Goal: Task Accomplishment & Management: Manage account settings

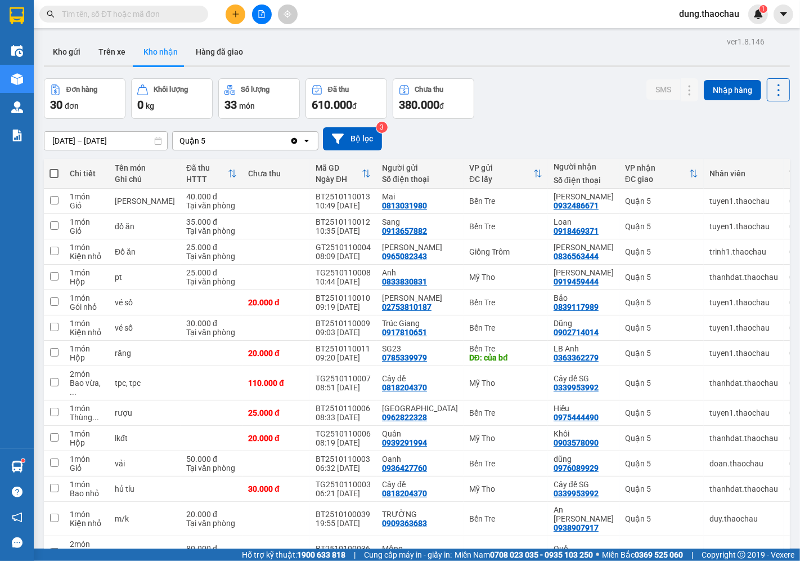
click at [140, 15] on input "text" at bounding box center [128, 14] width 133 height 12
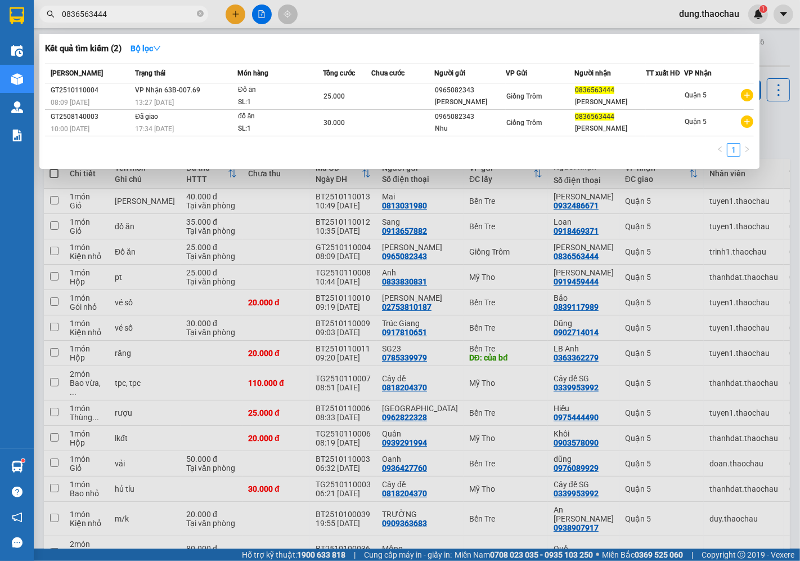
type input "0836563444"
drag, startPoint x: 403, startPoint y: 3, endPoint x: 386, endPoint y: 20, distance: 24.7
click at [393, 15] on div at bounding box center [400, 280] width 800 height 561
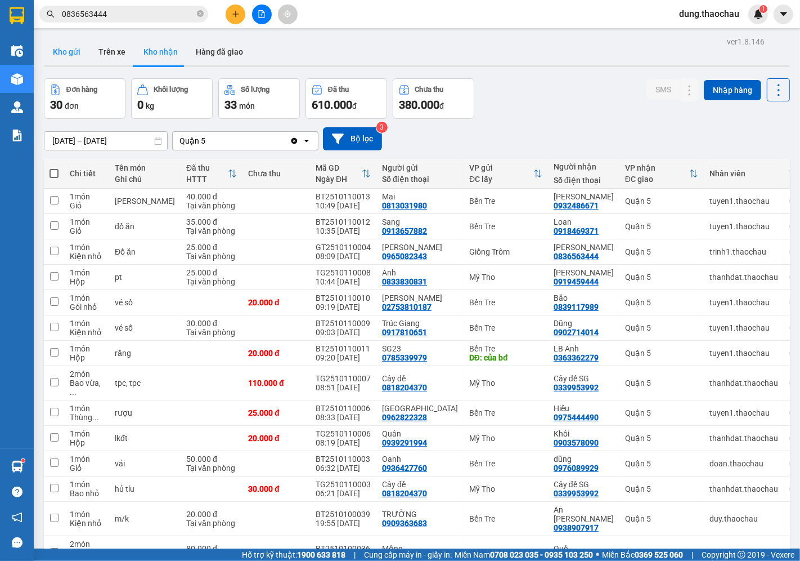
click at [76, 55] on button "Kho gửi" at bounding box center [67, 51] width 46 height 27
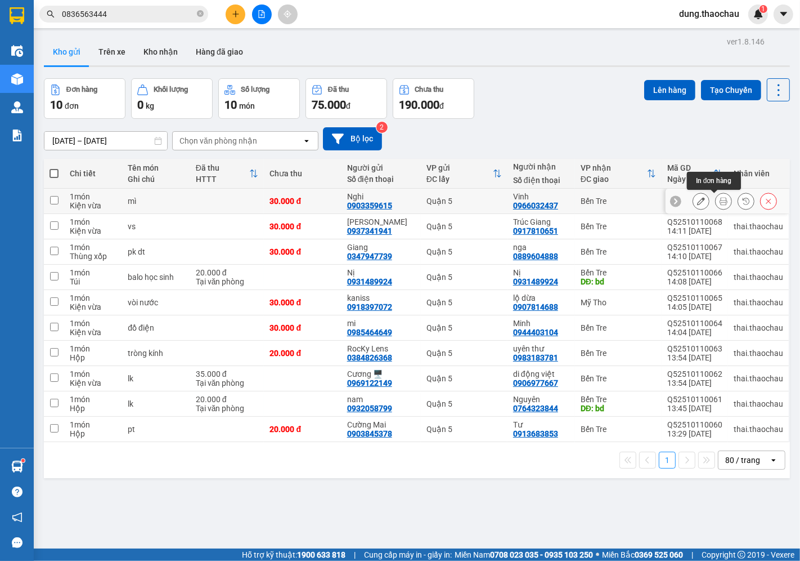
click at [720, 204] on icon at bounding box center [724, 201] width 8 height 8
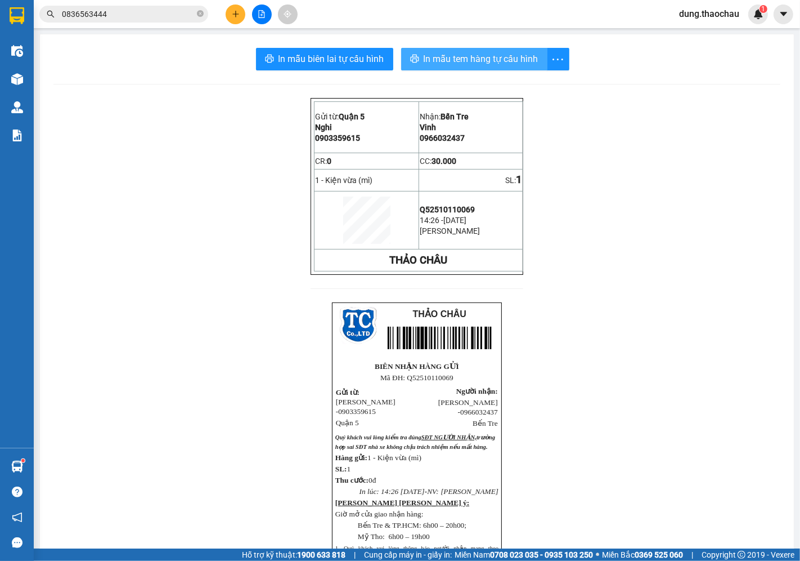
click at [441, 58] on span "In mẫu tem hàng tự cấu hình" at bounding box center [481, 59] width 115 height 14
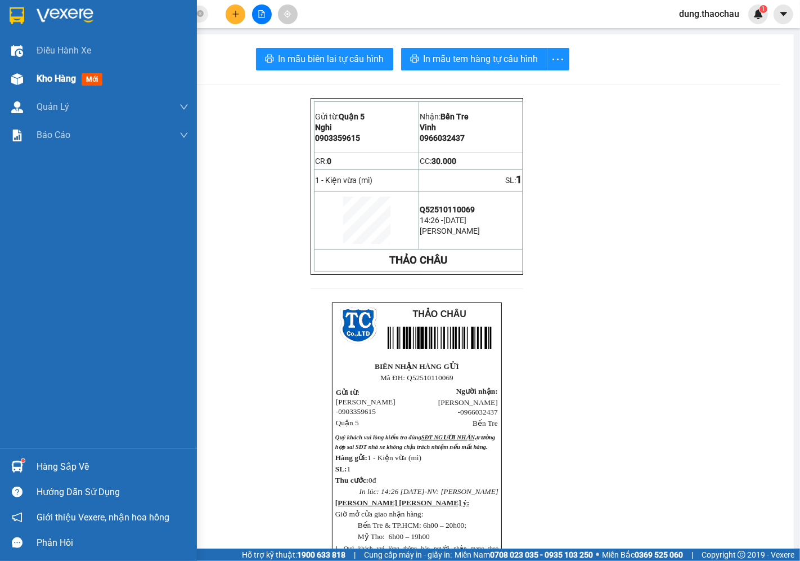
click at [38, 83] on span "Kho hàng" at bounding box center [56, 78] width 39 height 11
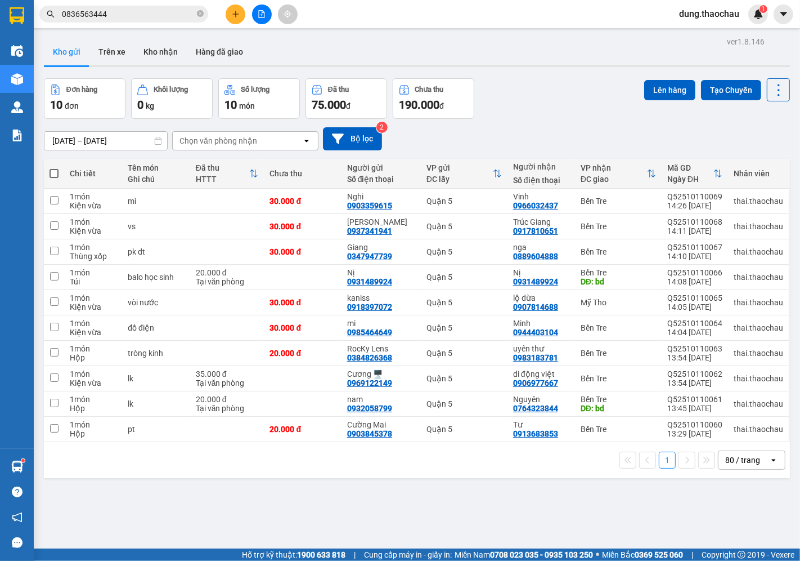
click at [55, 173] on span at bounding box center [54, 173] width 9 height 9
click at [54, 168] on input "checkbox" at bounding box center [54, 168] width 0 height 0
checkbox input "true"
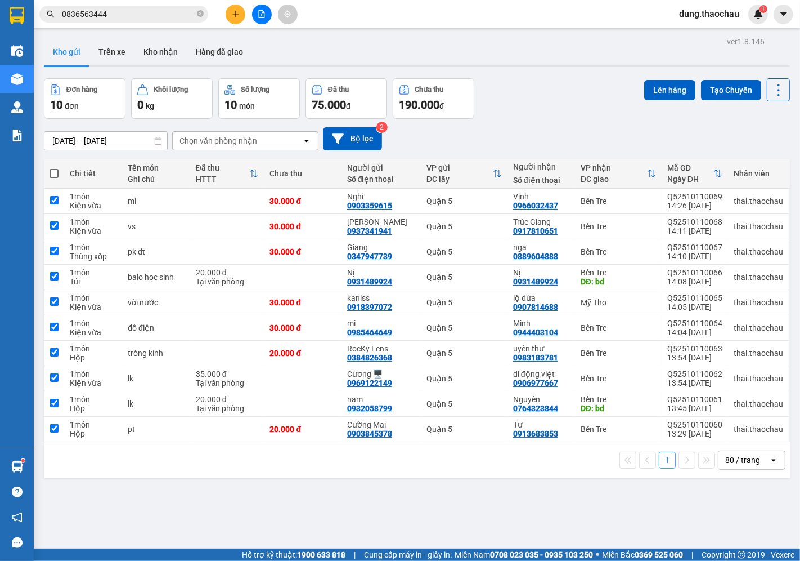
checkbox input "true"
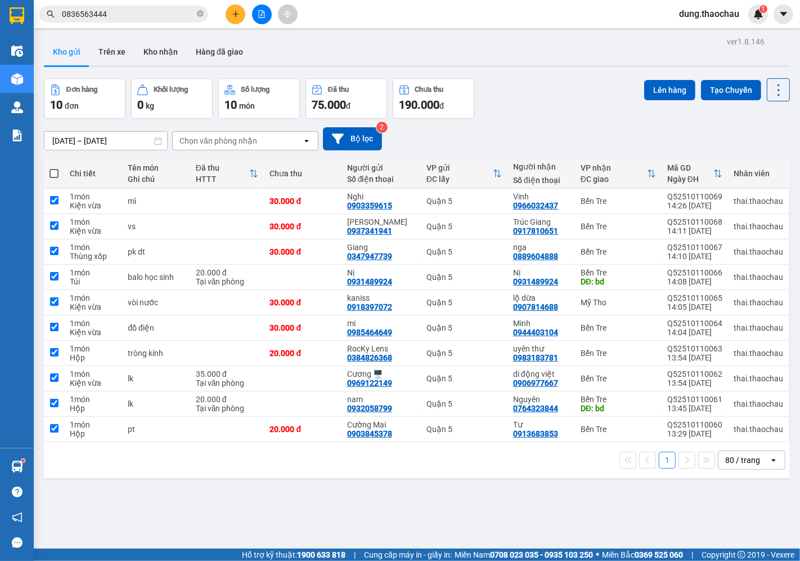
checkbox input "true"
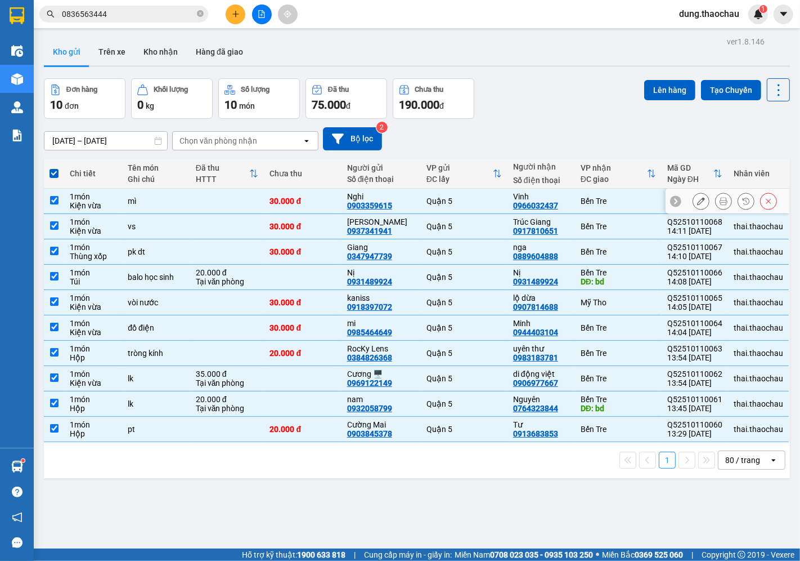
click at [56, 200] on input "checkbox" at bounding box center [54, 200] width 8 height 8
checkbox input "false"
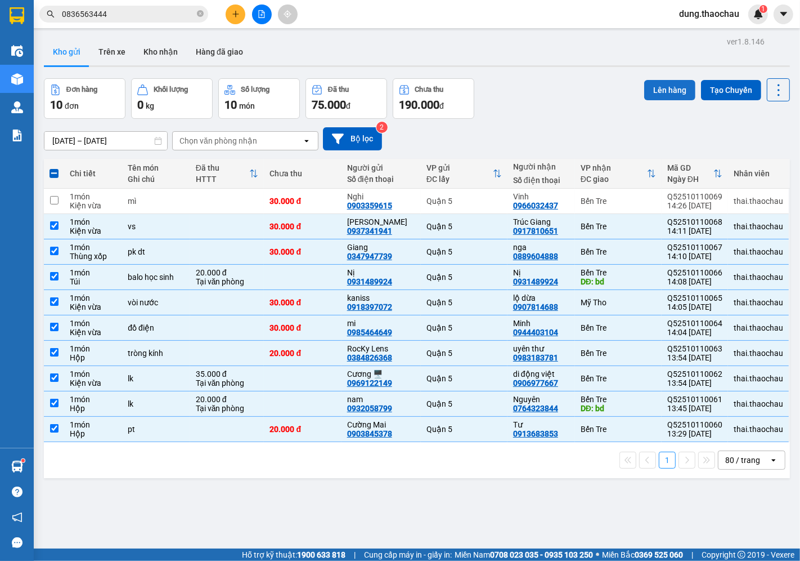
click at [653, 95] on button "Lên hàng" at bounding box center [669, 90] width 51 height 20
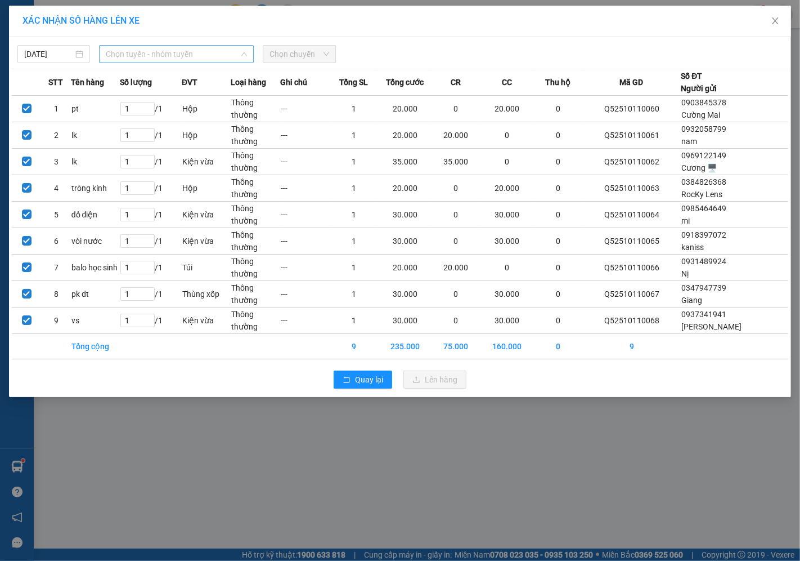
click at [142, 55] on span "Chọn tuyến - nhóm tuyến" at bounding box center [176, 54] width 141 height 17
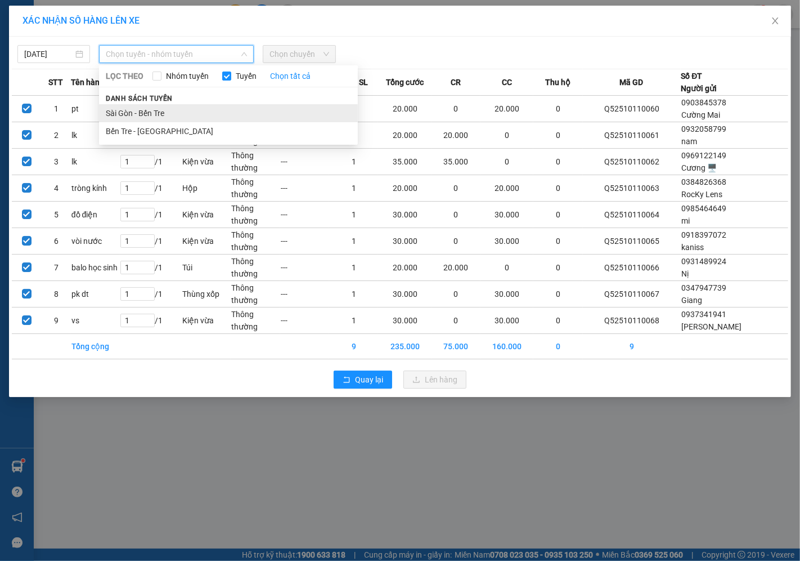
click at [136, 116] on li "Sài Gòn - Bến Tre" at bounding box center [228, 113] width 259 height 18
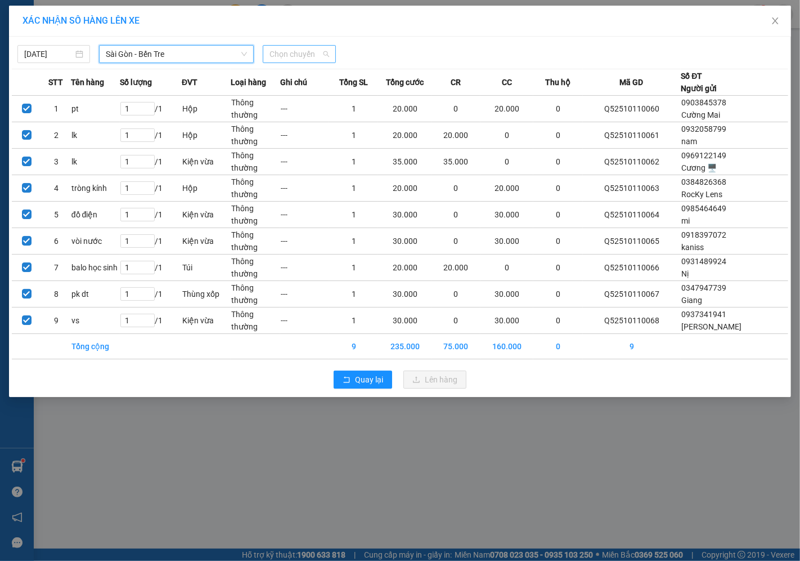
click at [301, 53] on span "Chọn chuyến" at bounding box center [299, 54] width 59 height 17
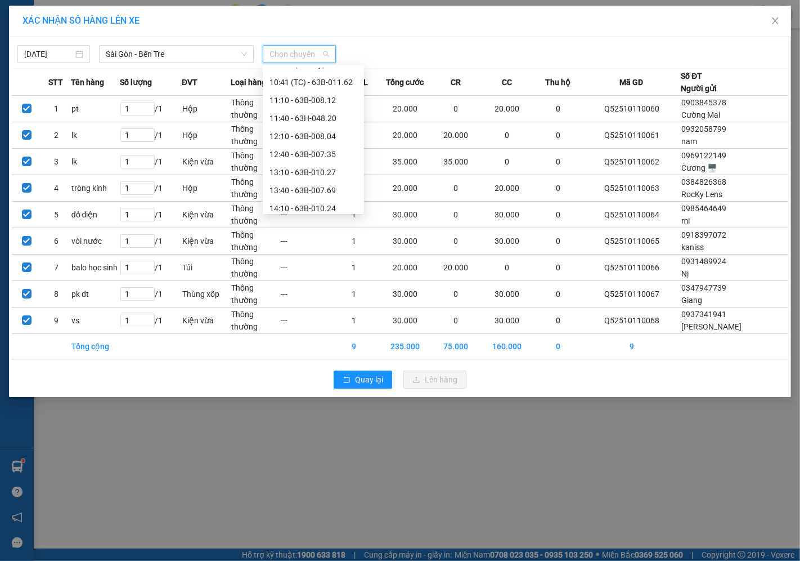
scroll to position [250, 0]
click at [300, 205] on div "14:10 - 63B-010.24" at bounding box center [314, 205] width 88 height 12
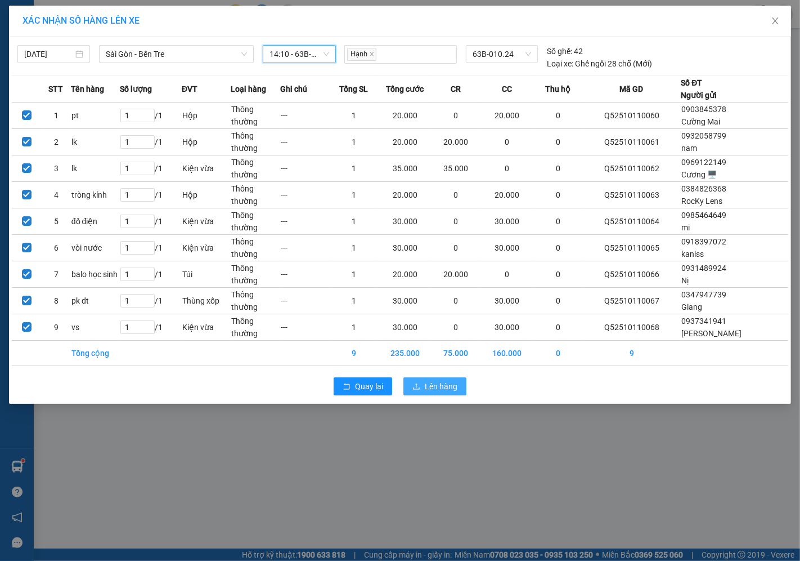
click at [443, 391] on span "Lên hàng" at bounding box center [441, 386] width 33 height 12
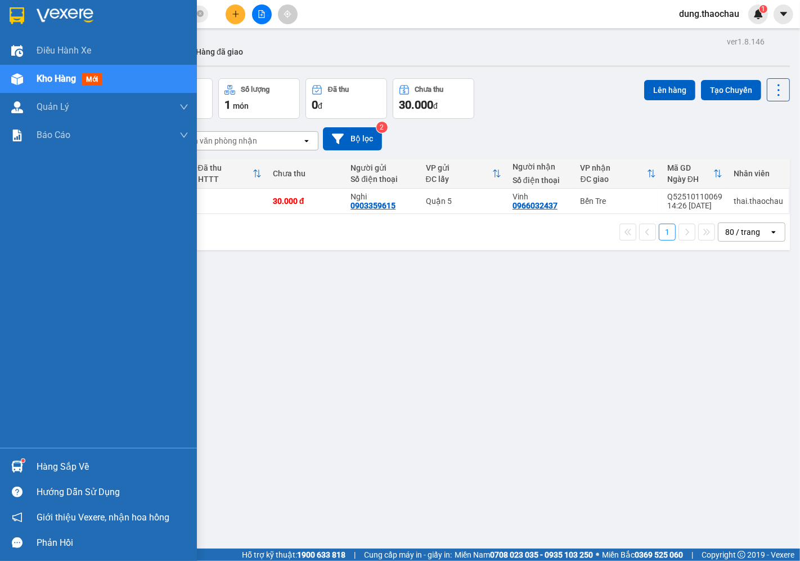
click at [16, 460] on img at bounding box center [17, 466] width 12 height 12
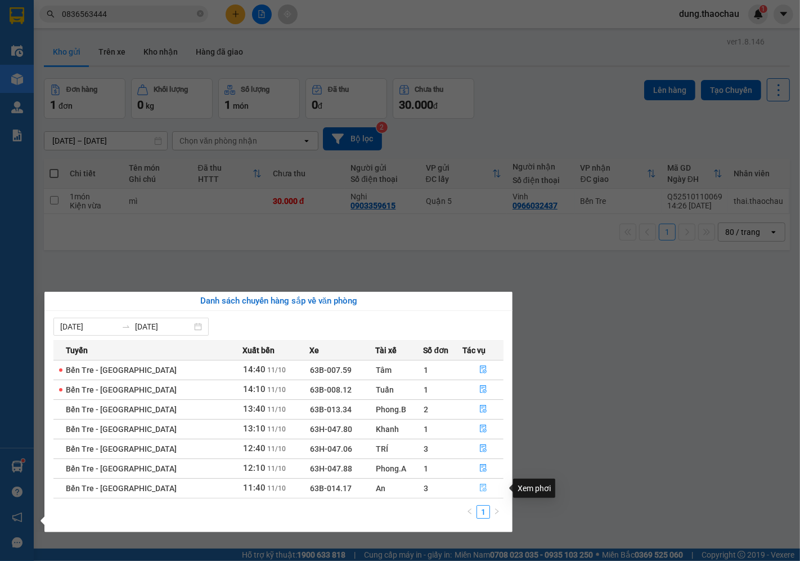
click at [480, 491] on icon "file-done" at bounding box center [484, 487] width 8 height 8
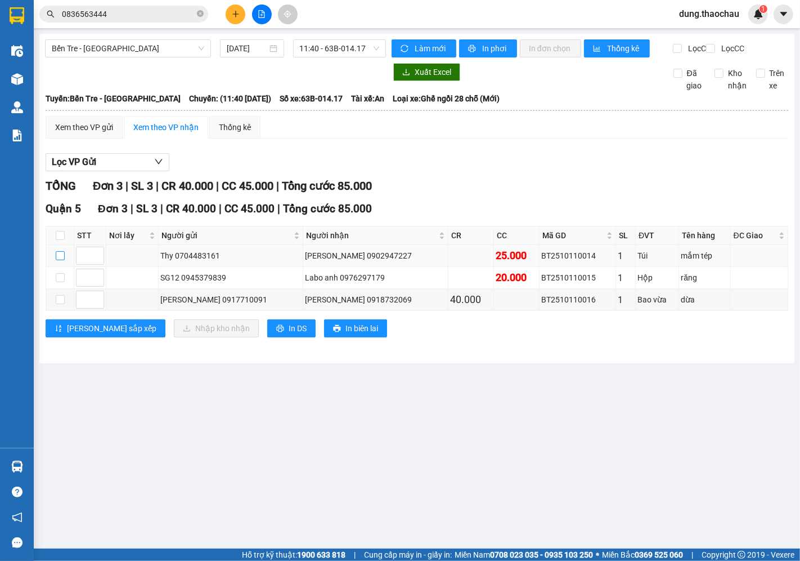
click at [58, 260] on input "checkbox" at bounding box center [60, 255] width 9 height 9
checkbox input "true"
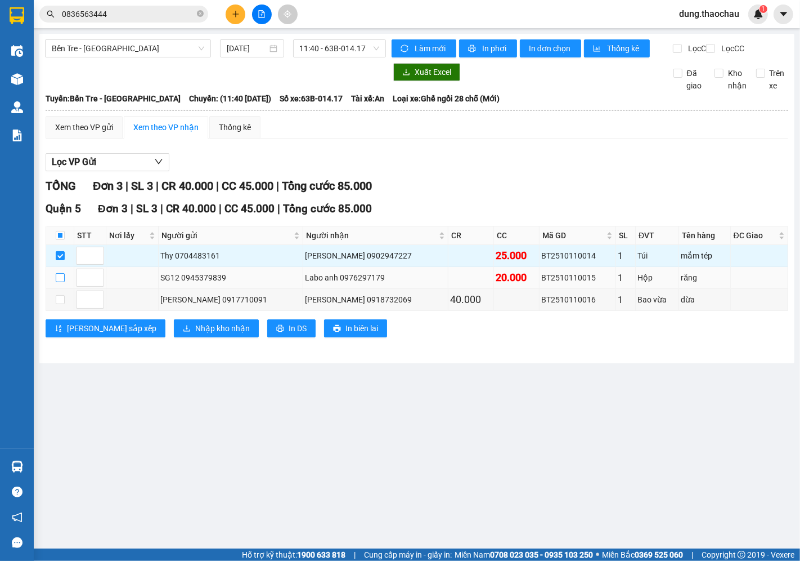
click at [56, 282] on input "checkbox" at bounding box center [60, 277] width 9 height 9
checkbox input "true"
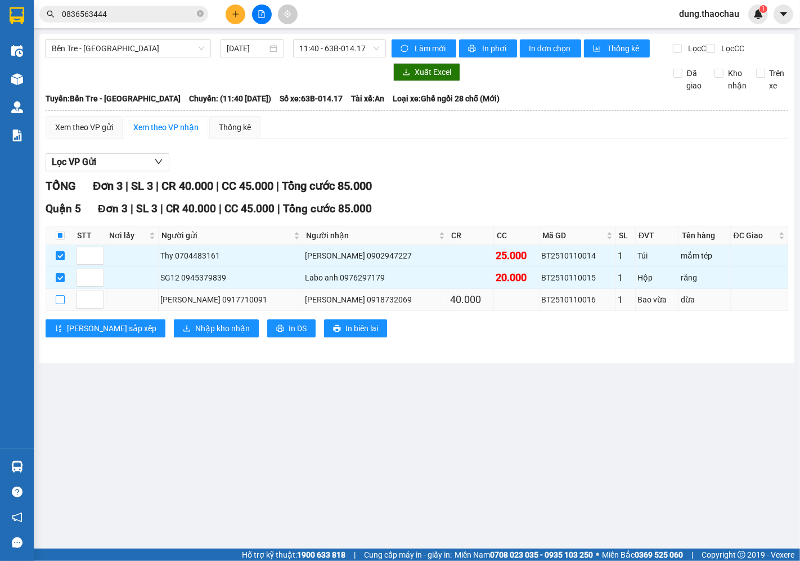
click at [60, 304] on input "checkbox" at bounding box center [60, 299] width 9 height 9
checkbox input "true"
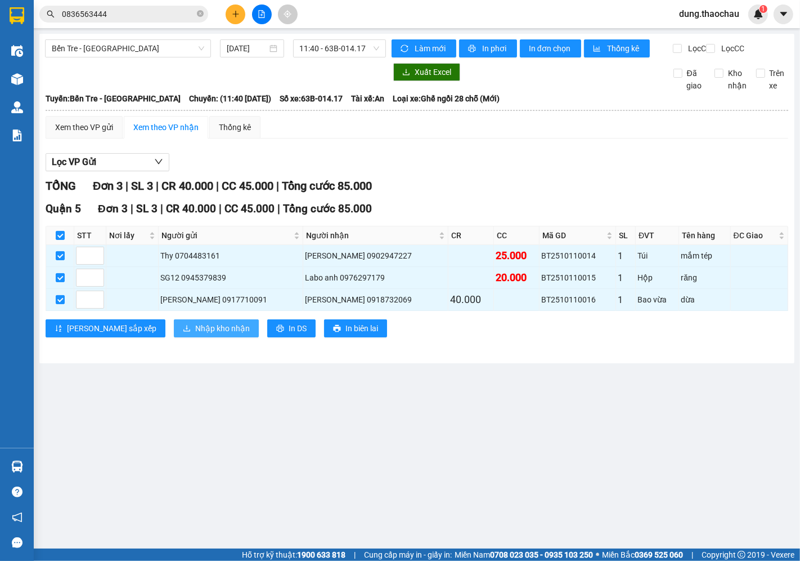
click at [184, 337] on button "Nhập kho nhận" at bounding box center [216, 328] width 85 height 18
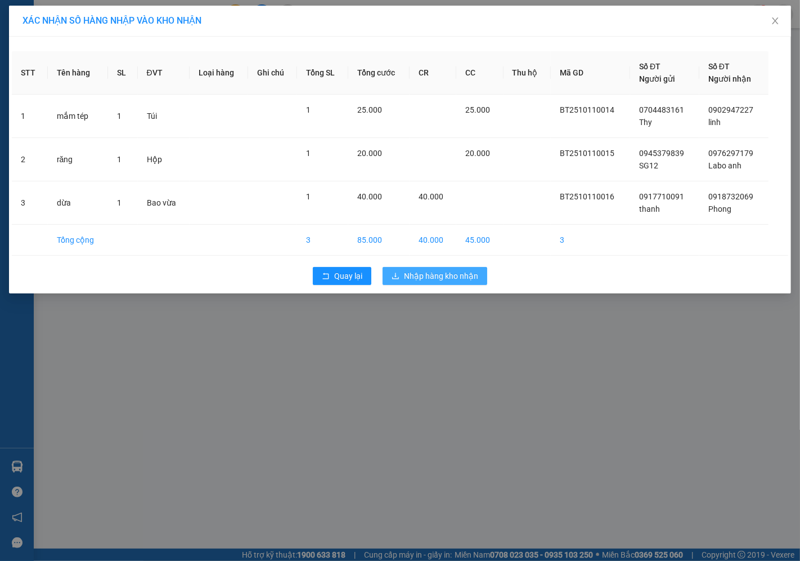
click at [421, 278] on span "Nhập hàng kho nhận" at bounding box center [441, 276] width 74 height 12
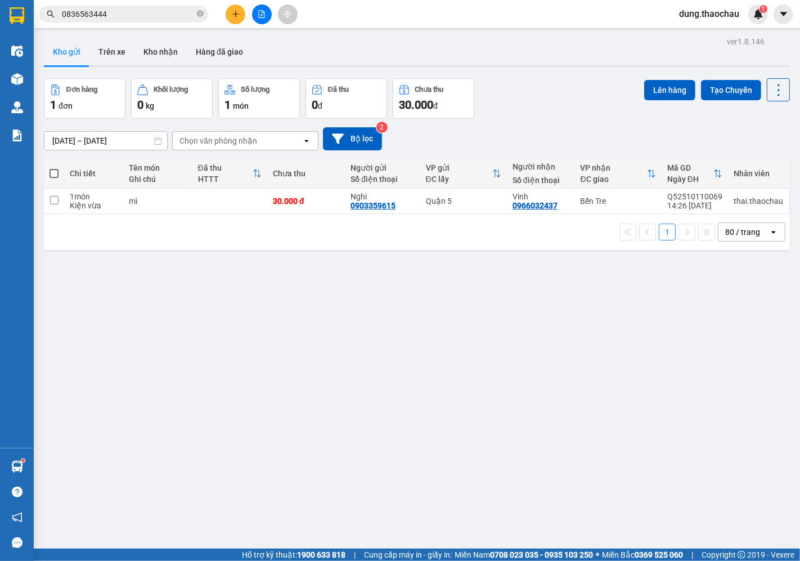
click at [52, 173] on span at bounding box center [54, 173] width 9 height 9
click at [54, 168] on input "checkbox" at bounding box center [54, 168] width 0 height 0
checkbox input "true"
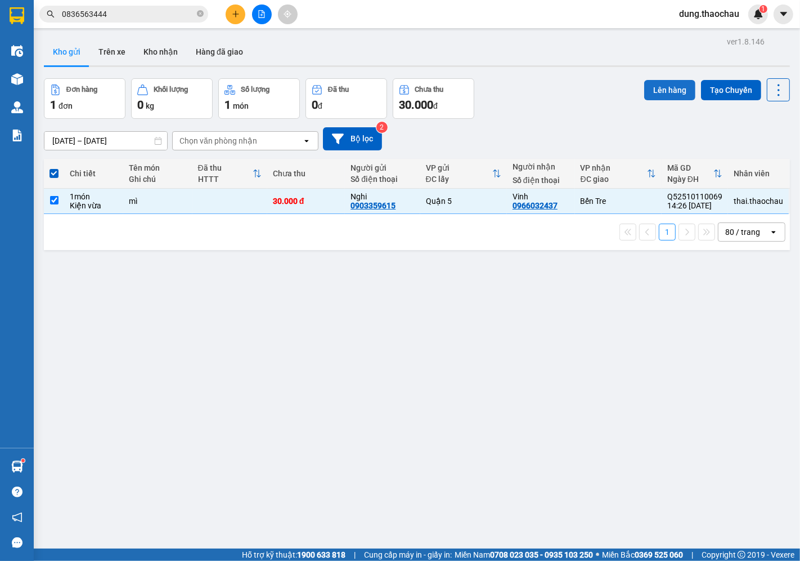
click at [667, 86] on button "Lên hàng" at bounding box center [669, 90] width 51 height 20
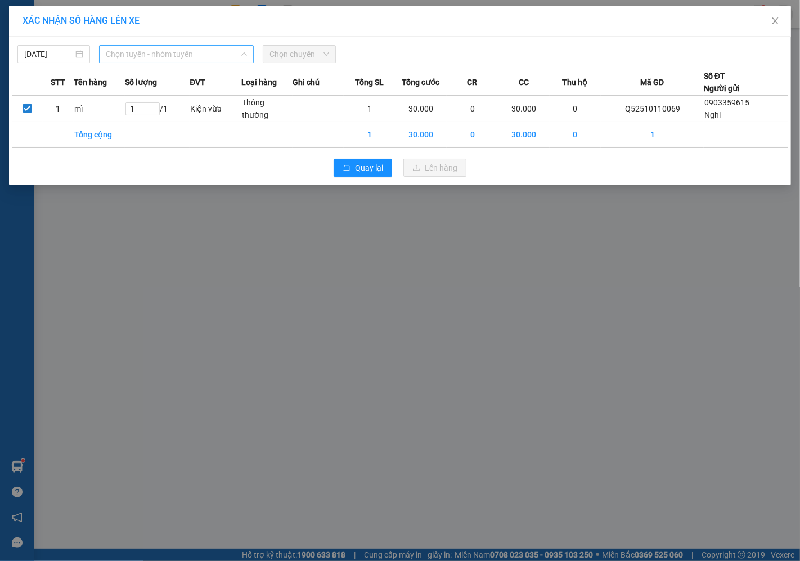
click at [147, 55] on span "Chọn tuyến - nhóm tuyến" at bounding box center [176, 54] width 141 height 17
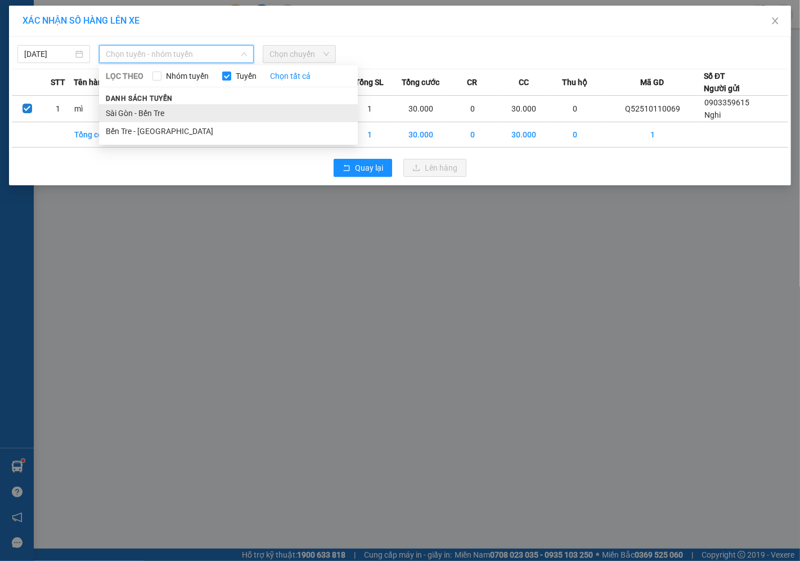
click at [132, 114] on li "Sài Gòn - Bến Tre" at bounding box center [228, 113] width 259 height 18
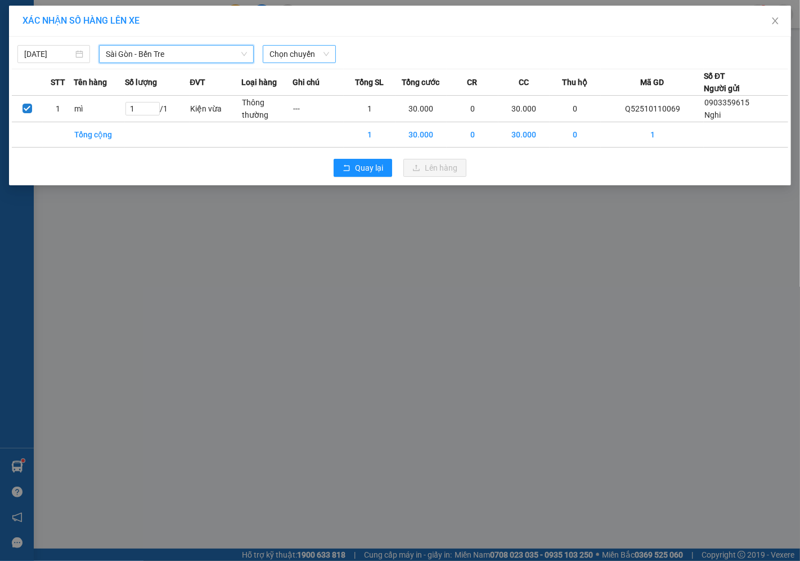
click at [304, 51] on span "Chọn chuyến" at bounding box center [299, 54] width 59 height 17
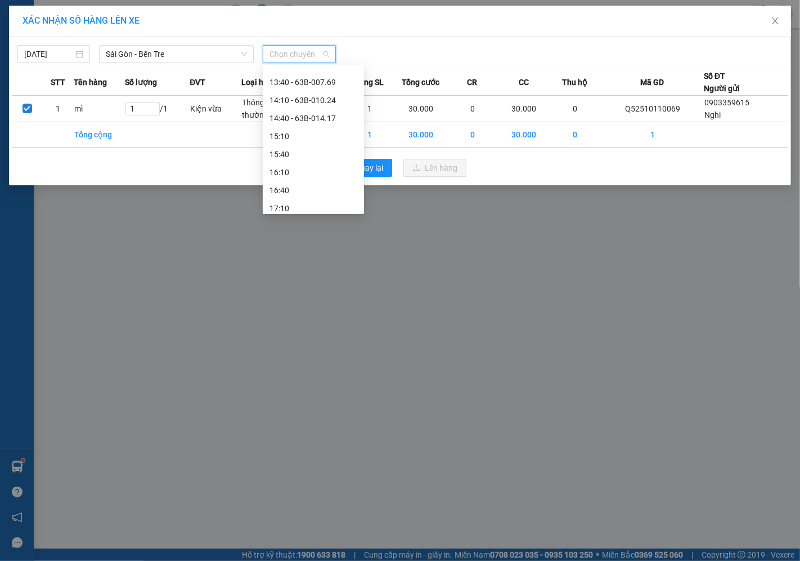
scroll to position [375, 0]
click at [306, 99] on div "14:40 - 63B-014.17" at bounding box center [314, 98] width 88 height 12
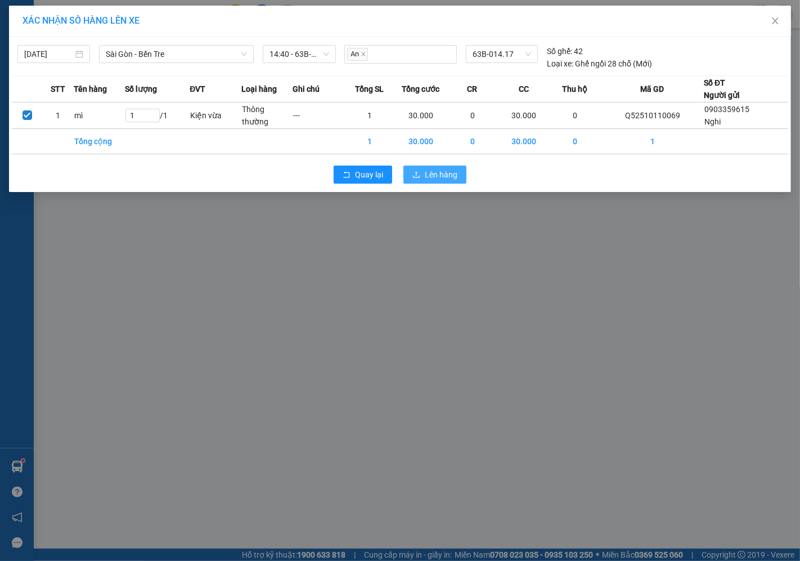
click at [436, 180] on span "Lên hàng" at bounding box center [441, 174] width 33 height 12
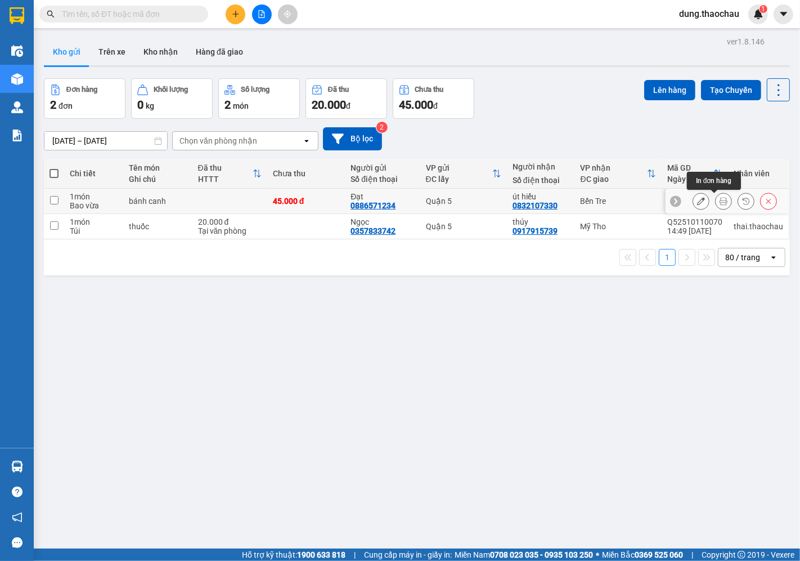
click at [716, 197] on button at bounding box center [724, 201] width 16 height 20
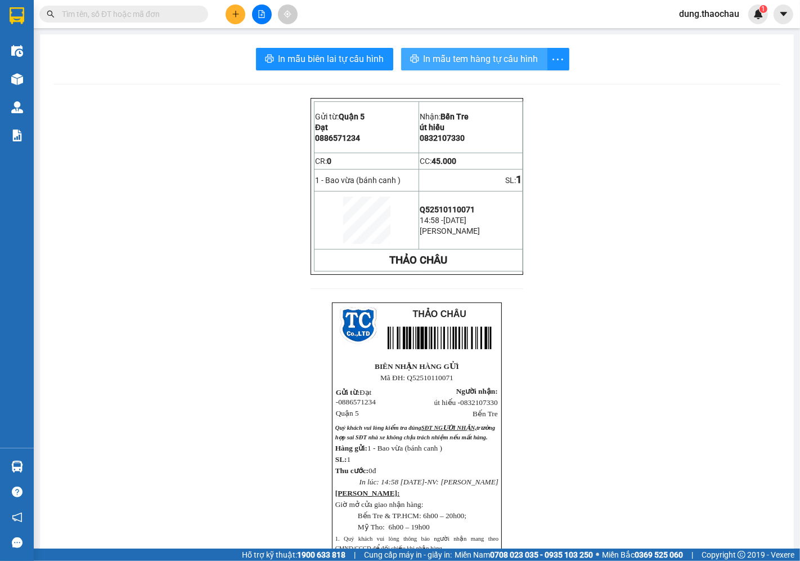
click at [470, 62] on span "In mẫu tem hàng tự cấu hình" at bounding box center [481, 59] width 115 height 14
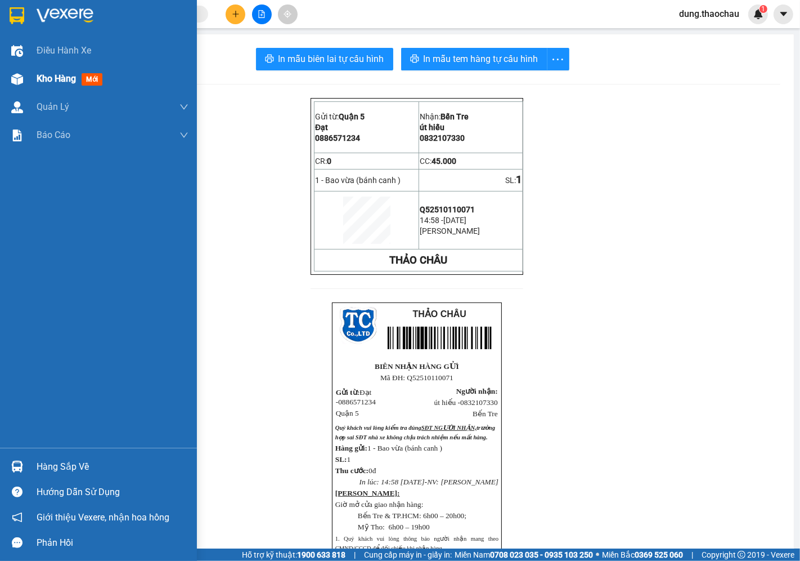
click at [41, 83] on span "Kho hàng" at bounding box center [56, 78] width 39 height 11
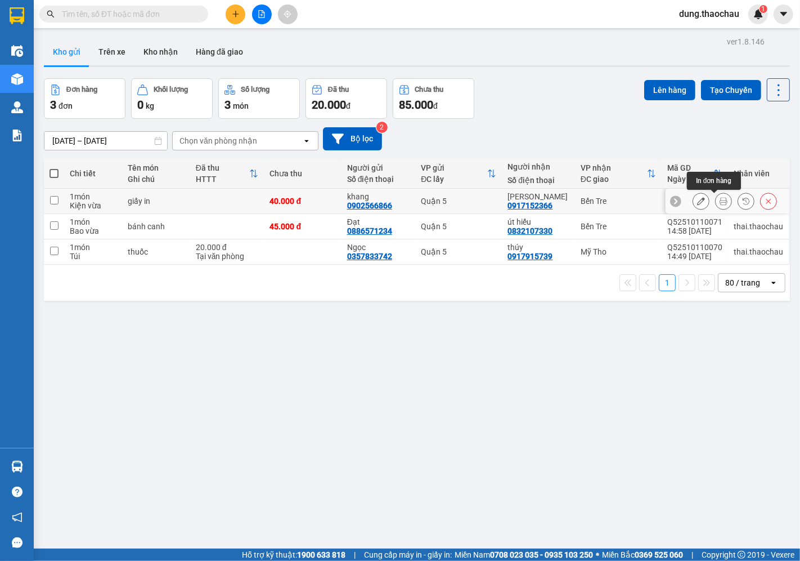
click at [719, 203] on button at bounding box center [724, 201] width 16 height 20
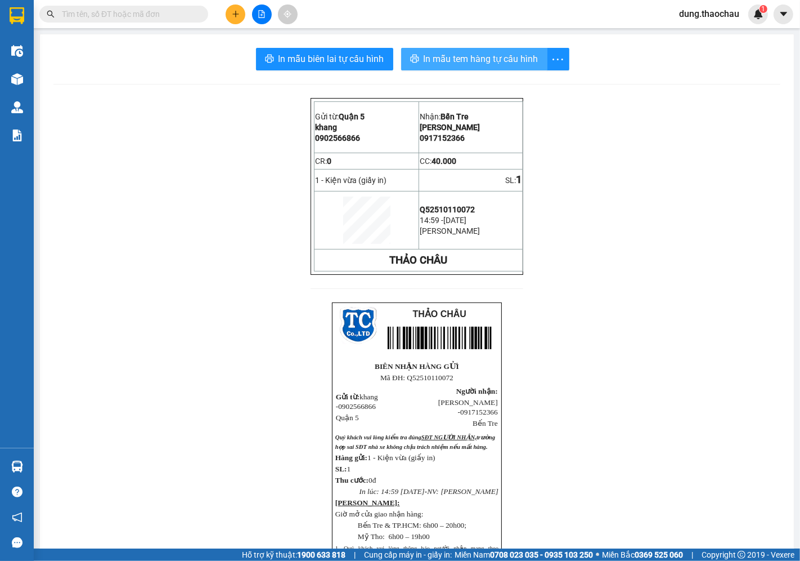
click at [469, 62] on span "In mẫu tem hàng tự cấu hình" at bounding box center [481, 59] width 115 height 14
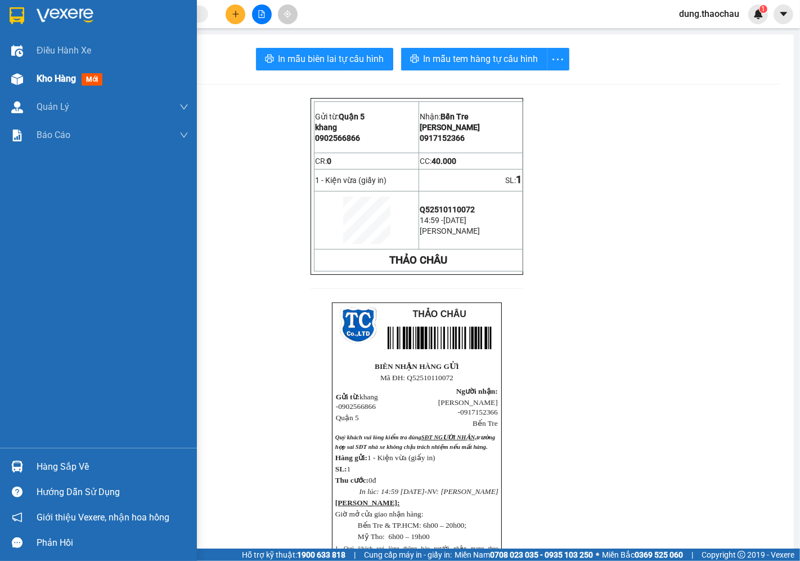
click at [65, 79] on span "Kho hàng" at bounding box center [56, 78] width 39 height 11
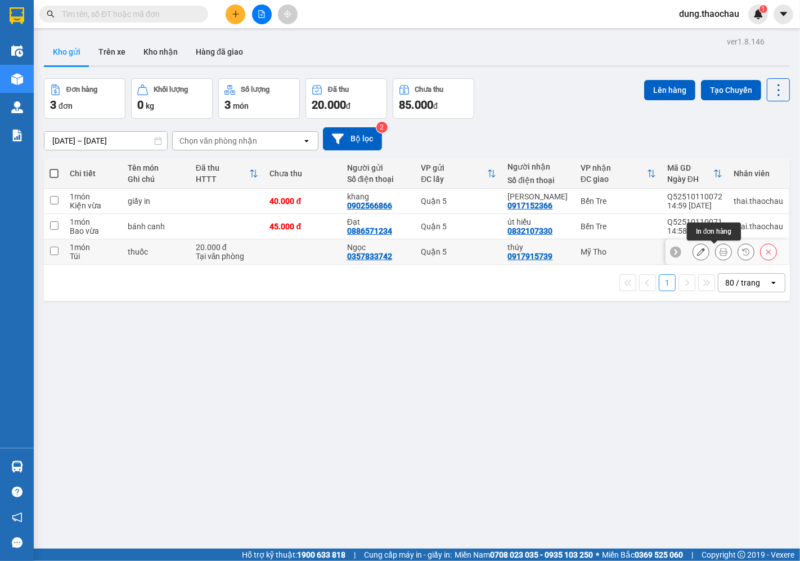
click at [720, 250] on icon at bounding box center [724, 252] width 8 height 8
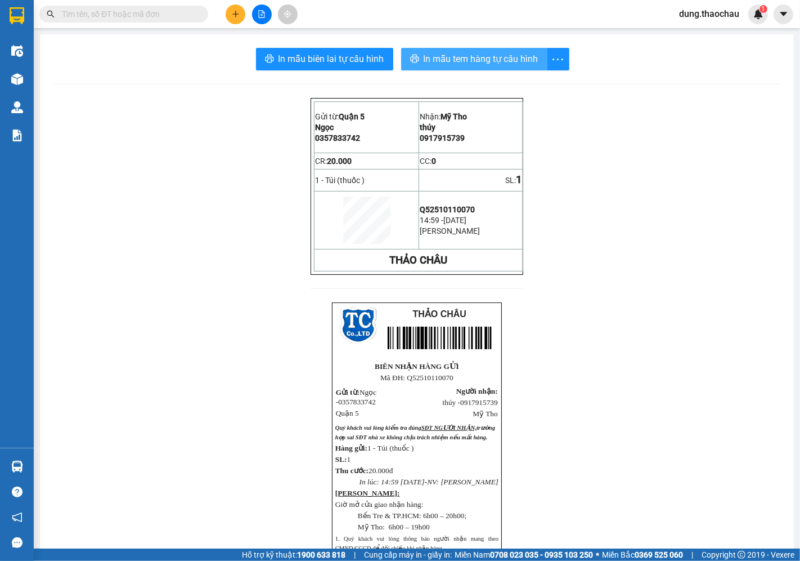
click at [456, 52] on span "In mẫu tem hàng tự cấu hình" at bounding box center [481, 59] width 115 height 14
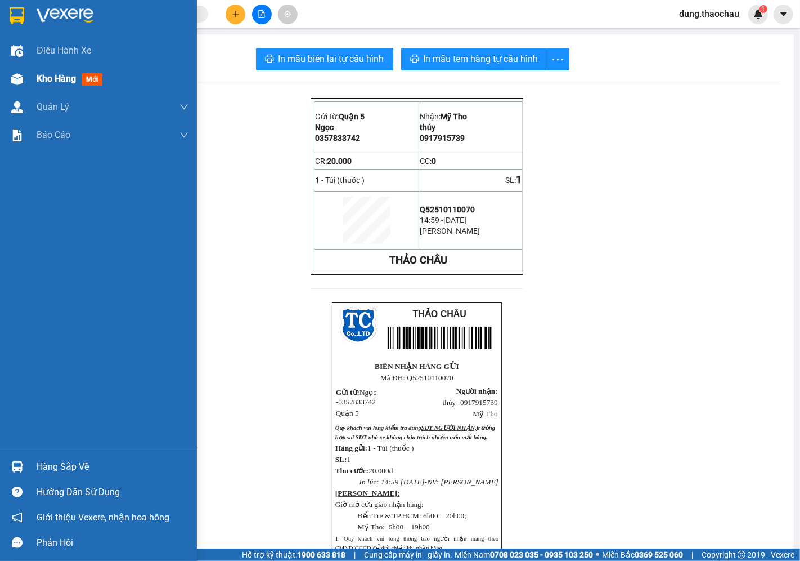
click at [49, 77] on span "Kho hàng" at bounding box center [56, 78] width 39 height 11
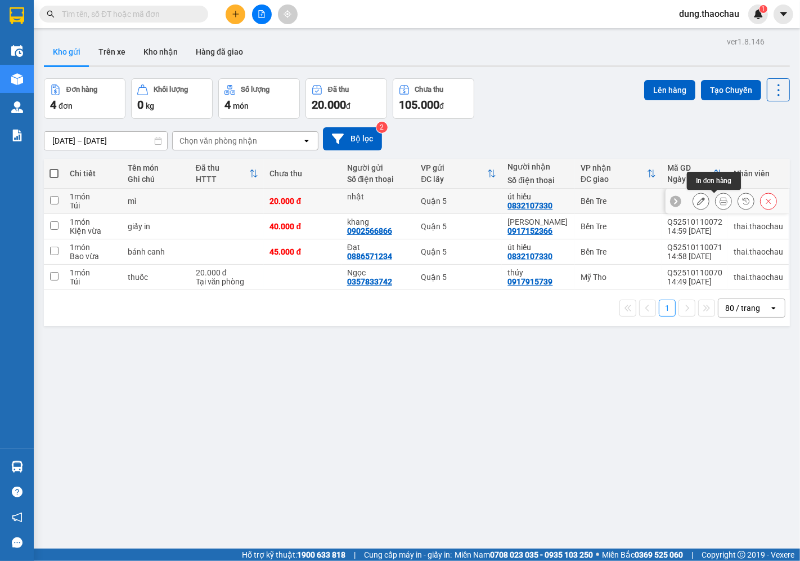
click at [720, 203] on icon at bounding box center [724, 201] width 8 height 8
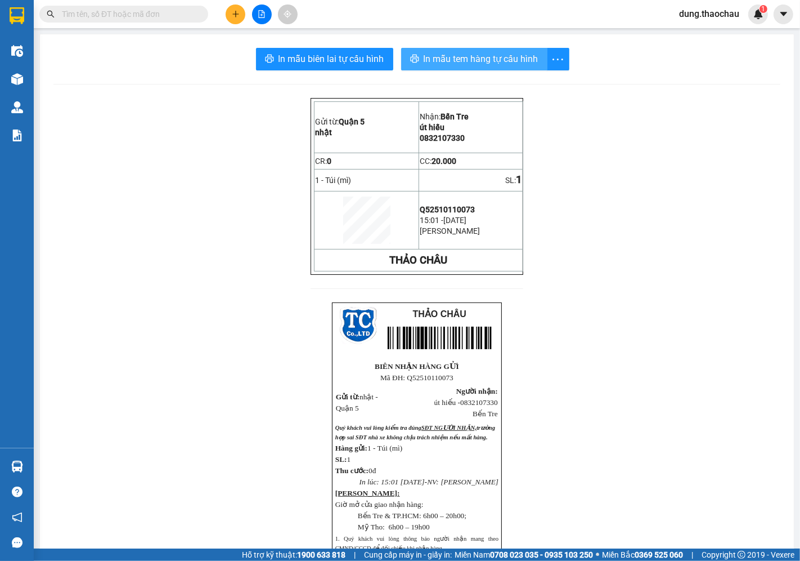
click at [432, 61] on span "In mẫu tem hàng tự cấu hình" at bounding box center [481, 59] width 115 height 14
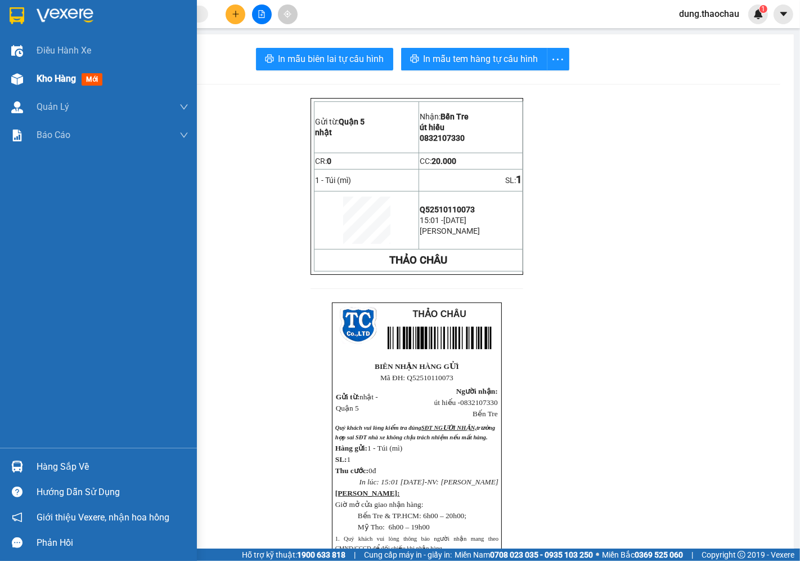
click at [70, 83] on span "Kho hàng" at bounding box center [56, 78] width 39 height 11
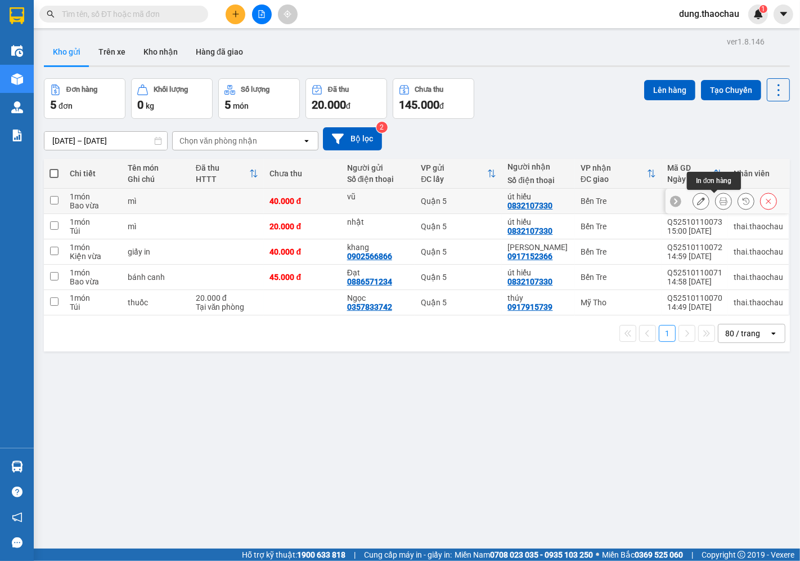
click at [720, 204] on icon at bounding box center [724, 201] width 8 height 8
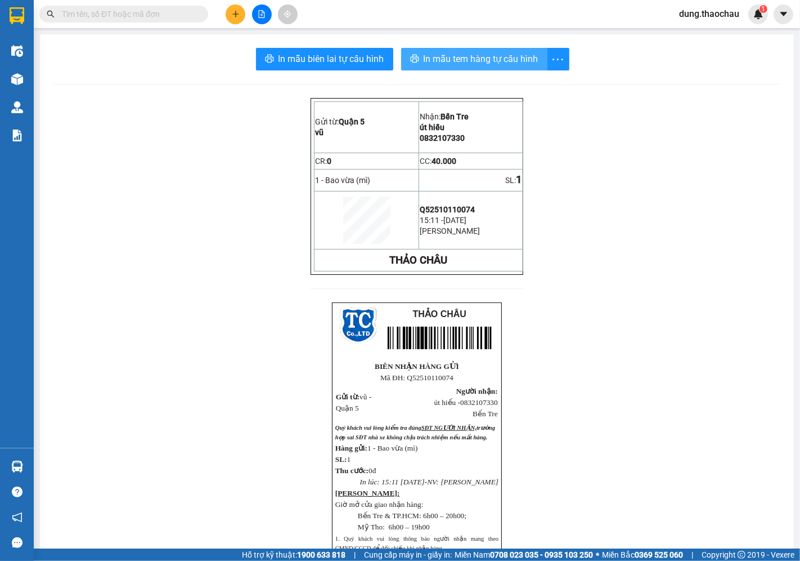
click at [437, 53] on span "In mẫu tem hàng tự cấu hình" at bounding box center [481, 59] width 115 height 14
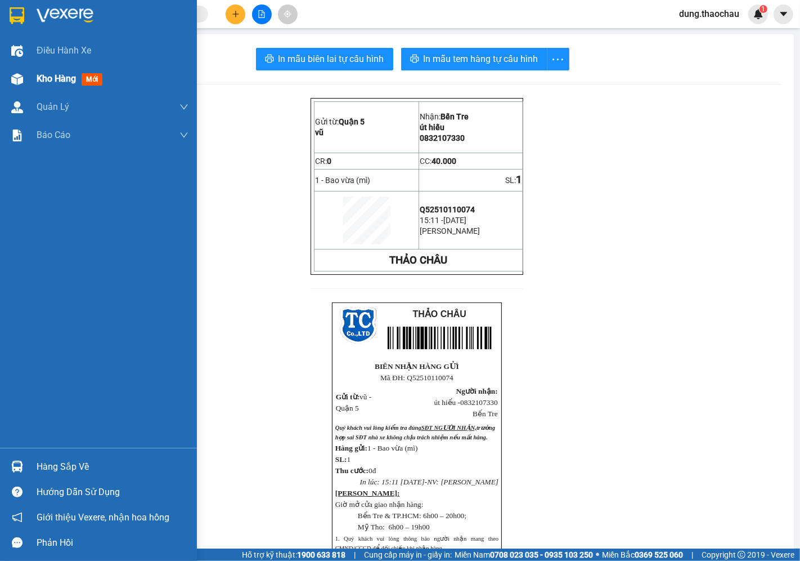
click at [68, 82] on span "Kho hàng" at bounding box center [56, 78] width 39 height 11
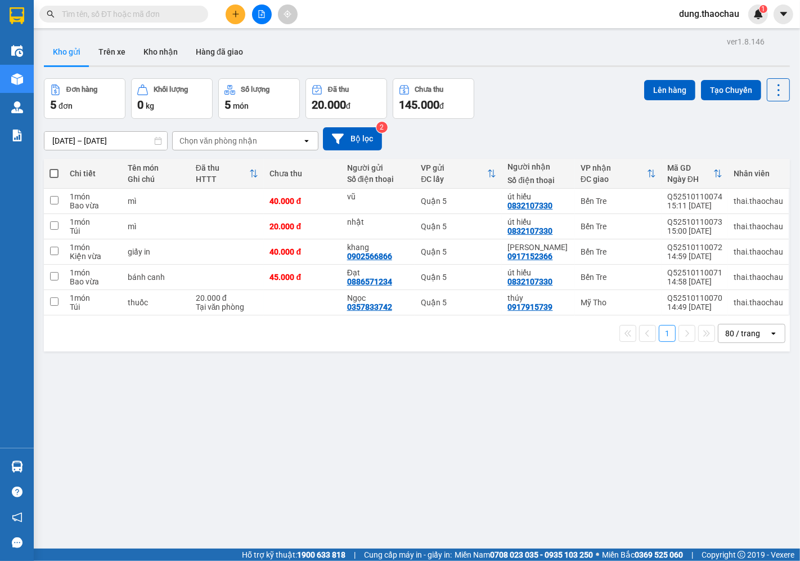
click at [51, 176] on span at bounding box center [54, 173] width 9 height 9
click at [54, 168] on input "checkbox" at bounding box center [54, 168] width 0 height 0
checkbox input "true"
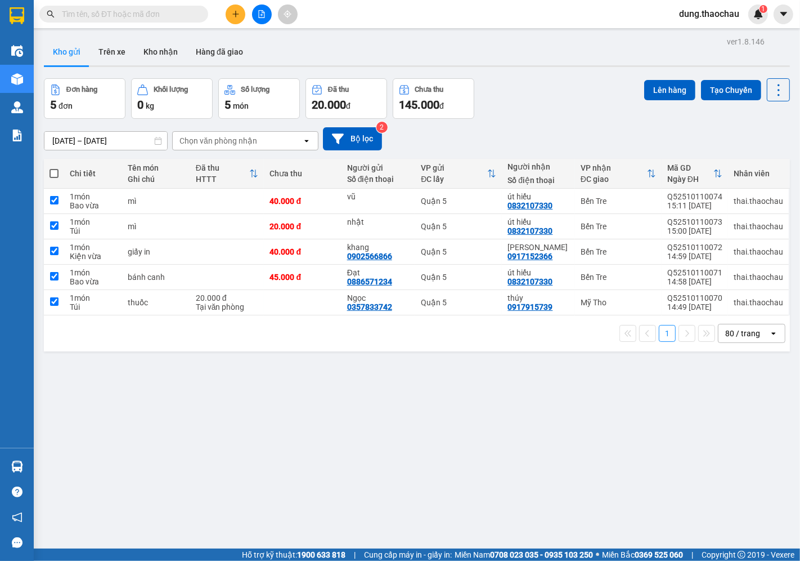
checkbox input "true"
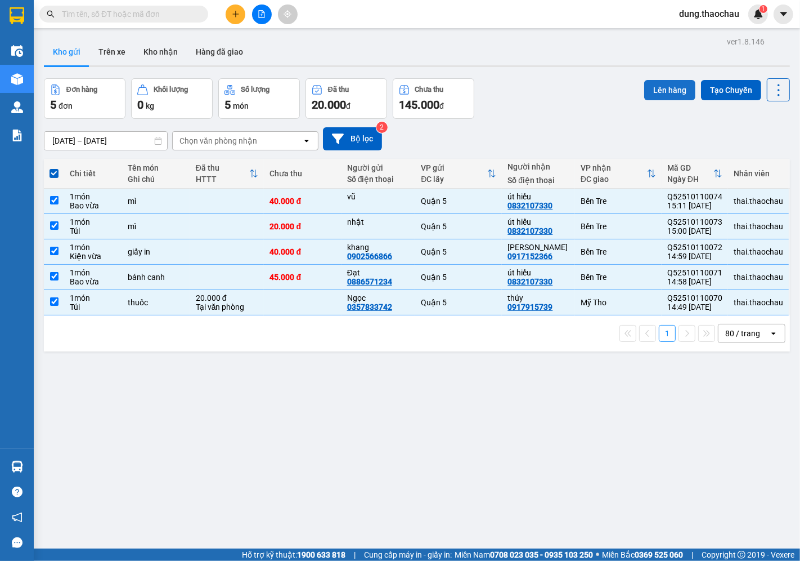
click at [646, 89] on button "Lên hàng" at bounding box center [669, 90] width 51 height 20
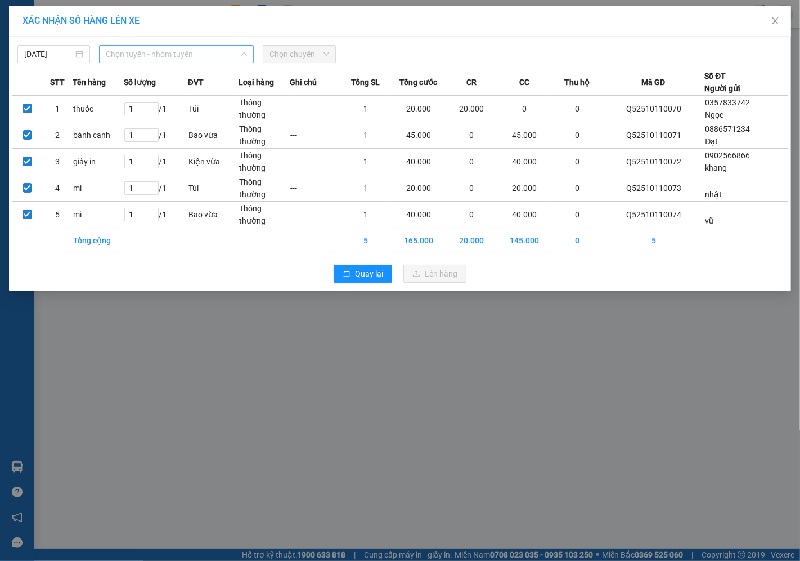
click at [149, 55] on span "Chọn tuyến - nhóm tuyến" at bounding box center [176, 54] width 141 height 17
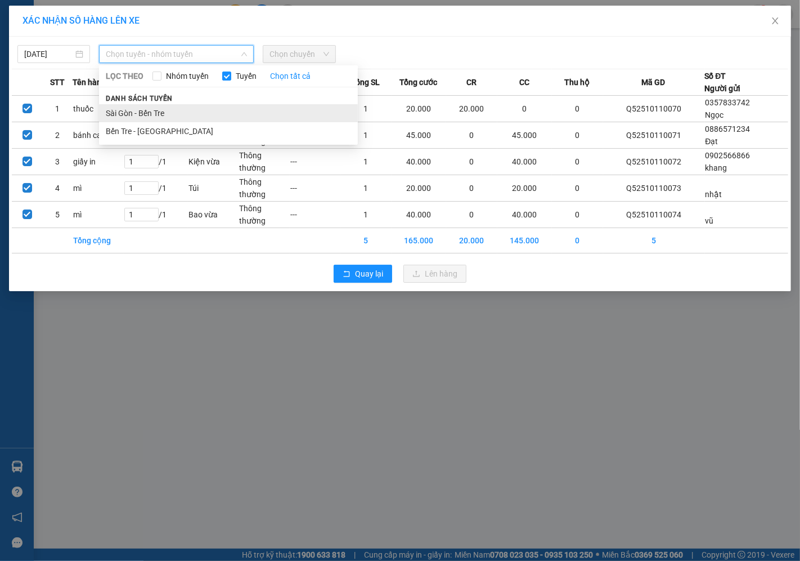
click at [140, 110] on li "Sài Gòn - Bến Tre" at bounding box center [228, 113] width 259 height 18
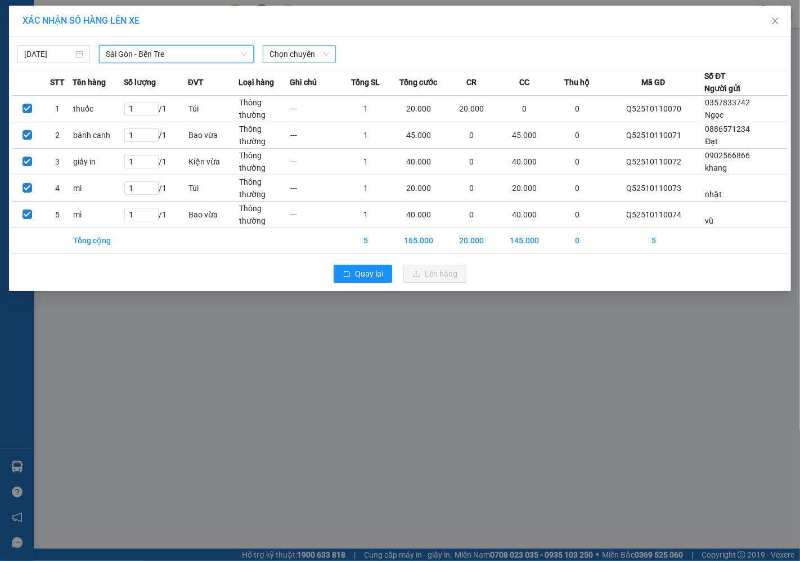
click at [306, 55] on span "Chọn chuyến" at bounding box center [299, 54] width 59 height 17
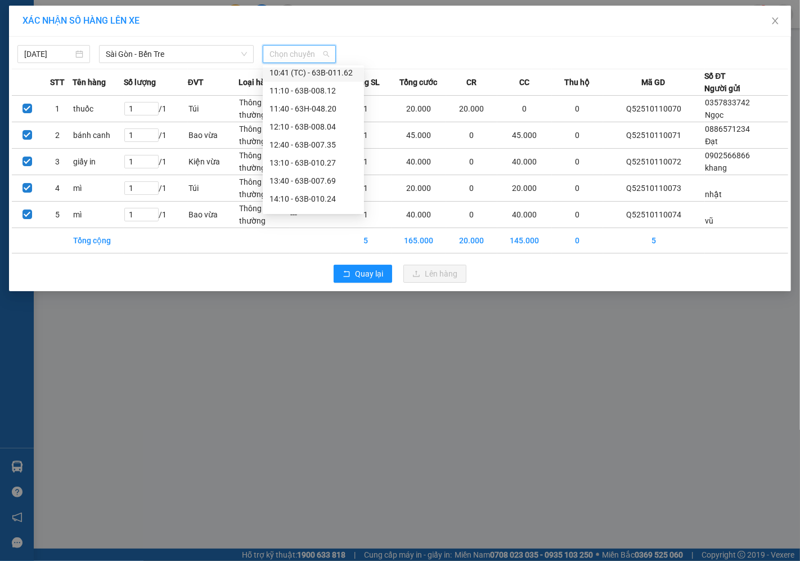
scroll to position [312, 0]
click at [293, 182] on div "15:10 - 63H-047.88" at bounding box center [314, 178] width 88 height 12
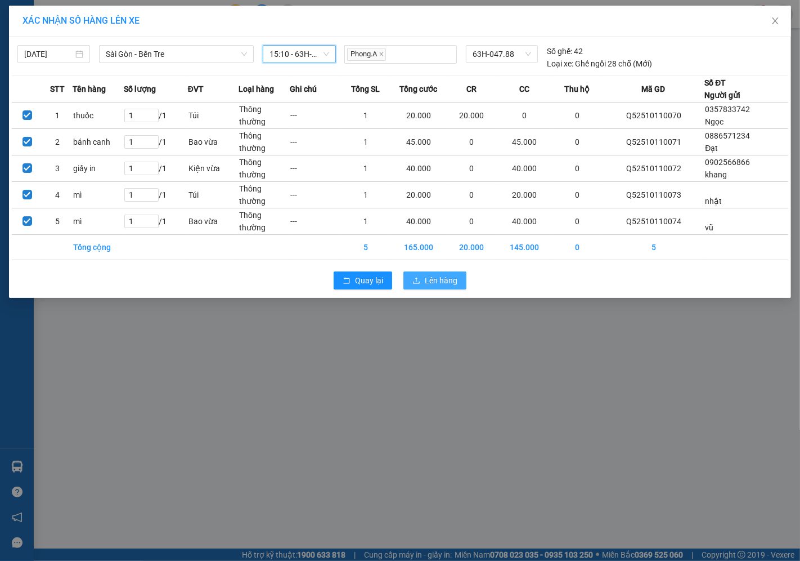
click at [440, 278] on span "Lên hàng" at bounding box center [441, 280] width 33 height 12
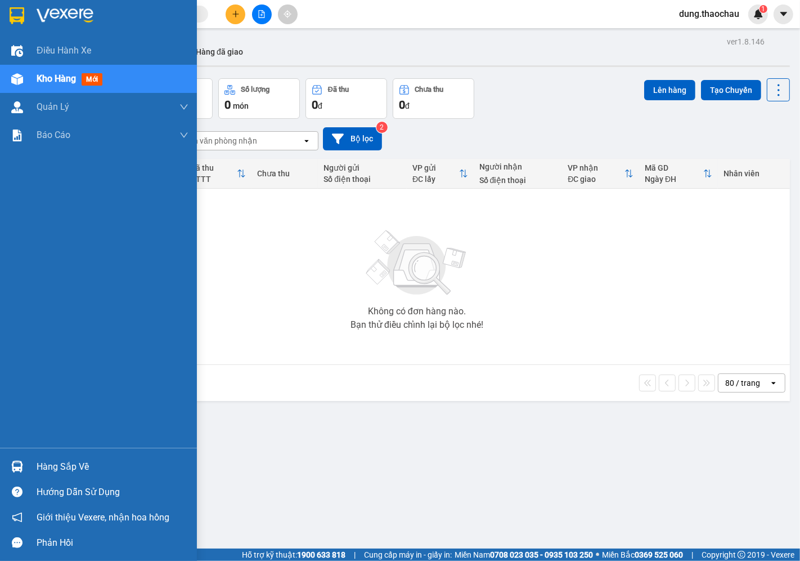
click at [15, 464] on img at bounding box center [17, 466] width 12 height 12
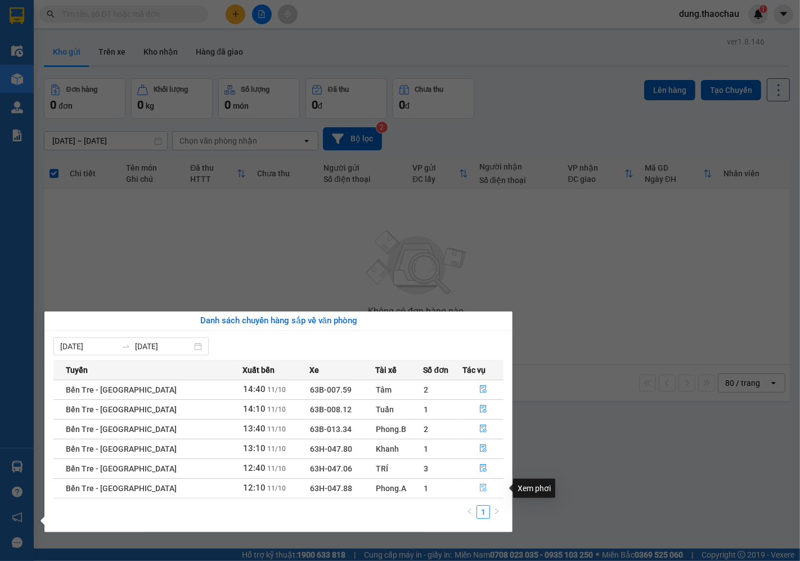
click at [480, 484] on icon "file-done" at bounding box center [484, 487] width 8 height 8
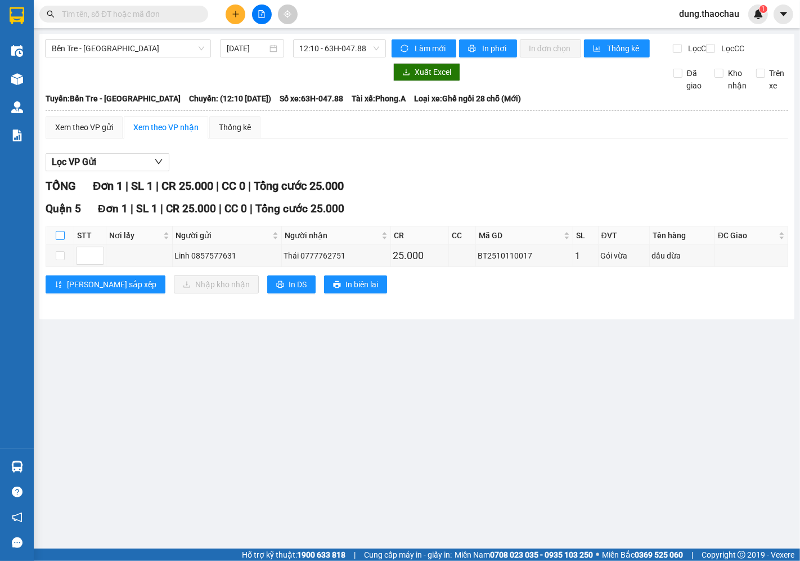
click at [60, 240] on input "checkbox" at bounding box center [60, 235] width 9 height 9
checkbox input "true"
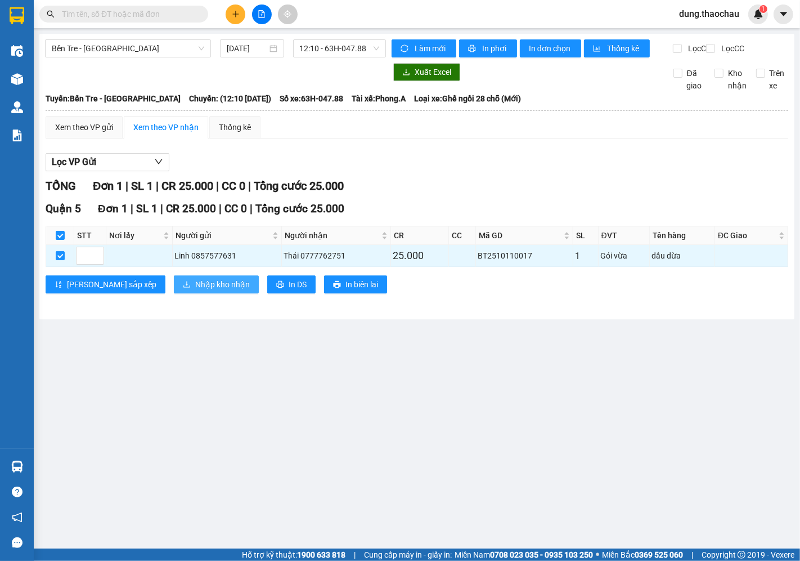
click at [195, 290] on span "Nhập kho nhận" at bounding box center [222, 284] width 55 height 12
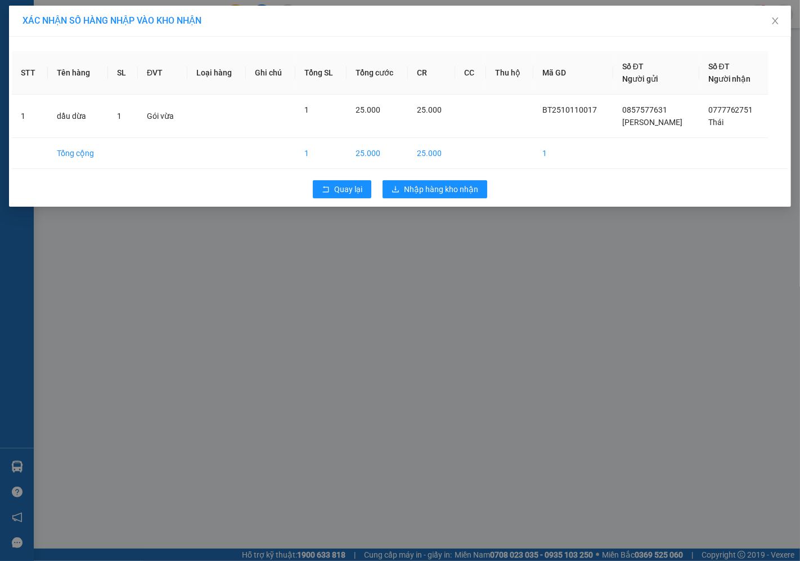
drag, startPoint x: 465, startPoint y: 177, endPoint x: 454, endPoint y: 190, distance: 16.7
click at [460, 181] on div "Quay lại Nhập hàng kho nhận" at bounding box center [400, 188] width 777 height 29
click at [455, 190] on span "Nhập hàng kho nhận" at bounding box center [441, 189] width 74 height 12
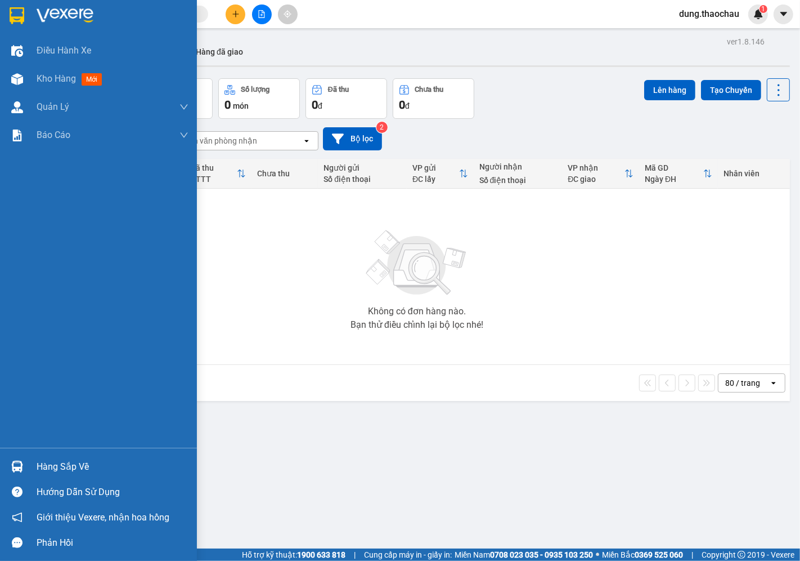
click at [17, 465] on img at bounding box center [17, 466] width 12 height 12
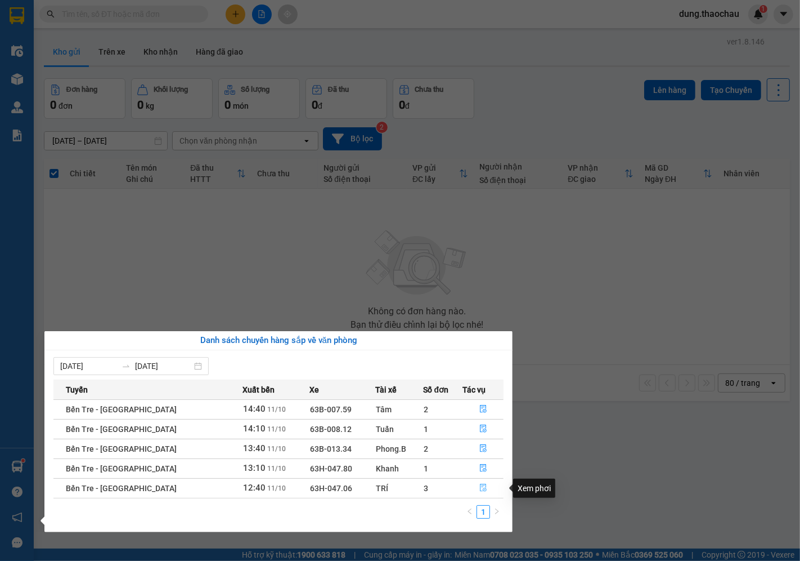
click at [470, 486] on button "button" at bounding box center [483, 488] width 40 height 18
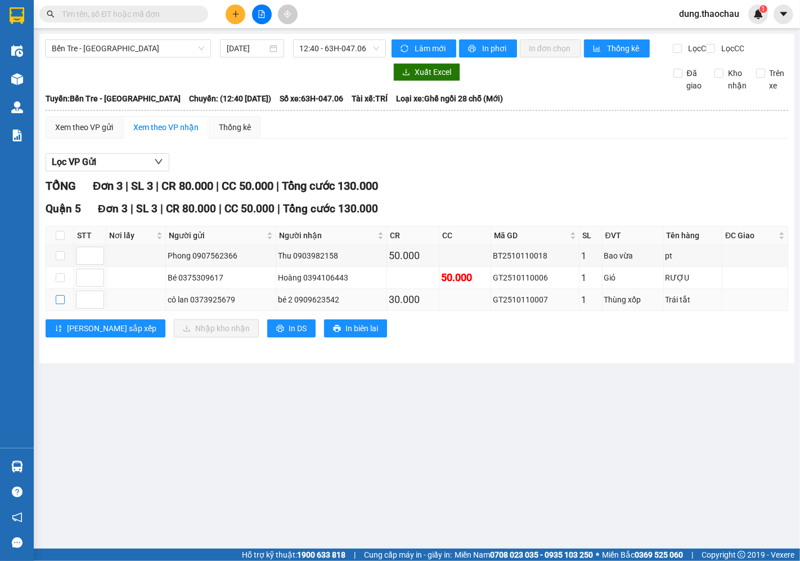
click at [59, 304] on input "checkbox" at bounding box center [60, 299] width 9 height 9
checkbox input "true"
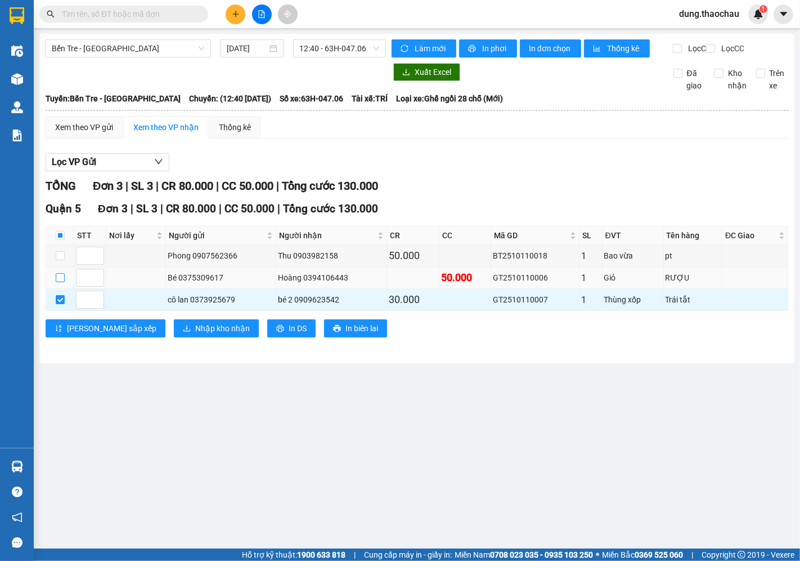
click at [61, 282] on input "checkbox" at bounding box center [60, 277] width 9 height 9
checkbox input "true"
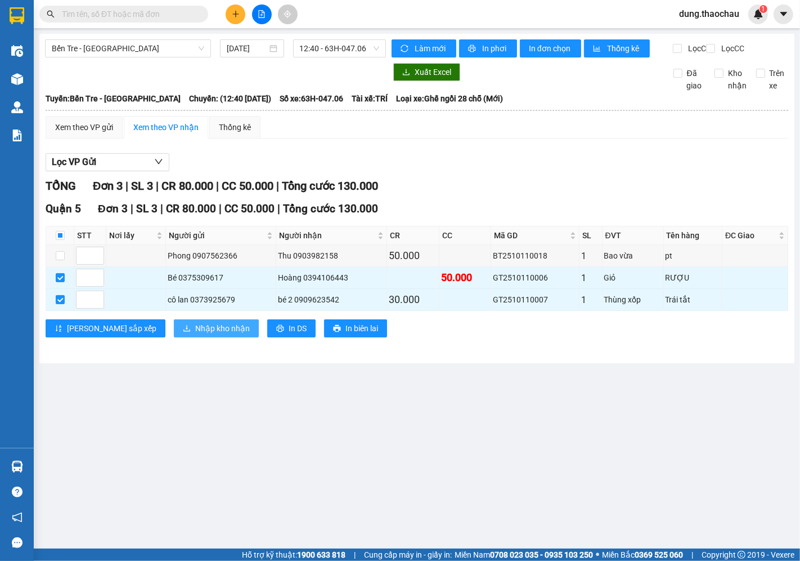
click at [195, 334] on span "Nhập kho nhận" at bounding box center [222, 328] width 55 height 12
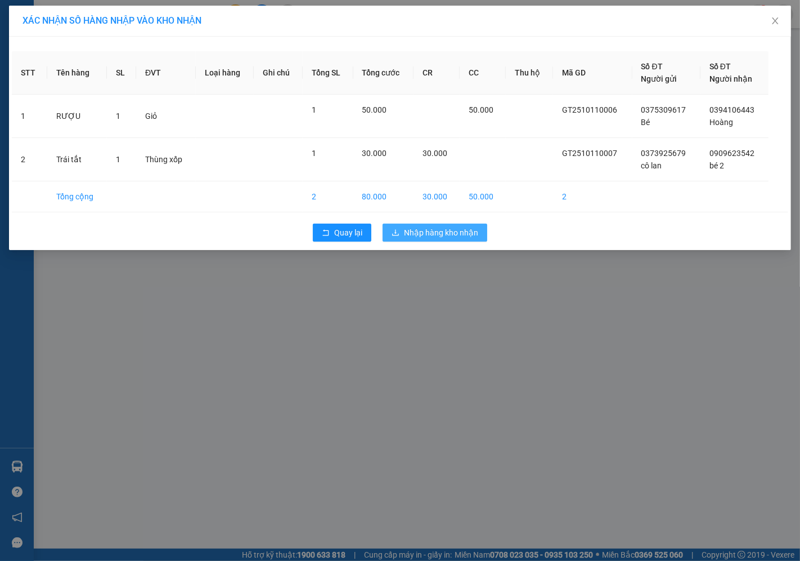
click at [423, 238] on span "Nhập hàng kho nhận" at bounding box center [441, 232] width 74 height 12
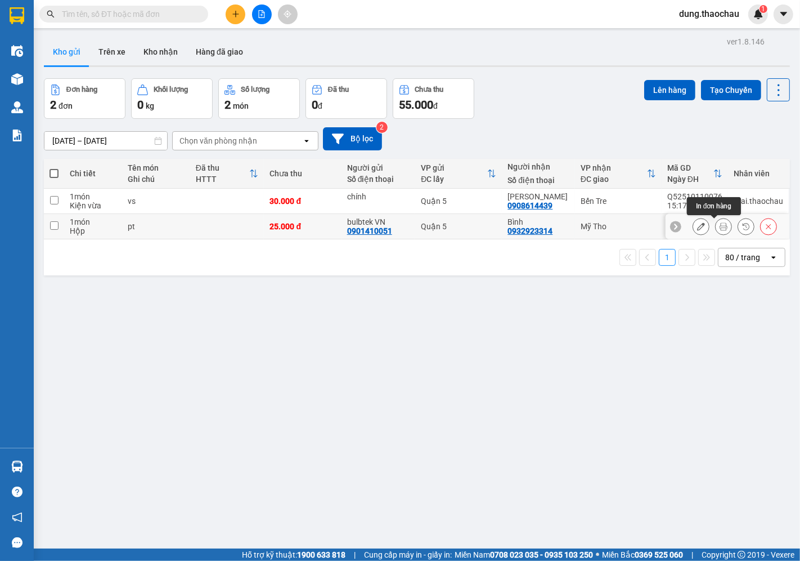
click at [720, 229] on icon at bounding box center [724, 226] width 8 height 8
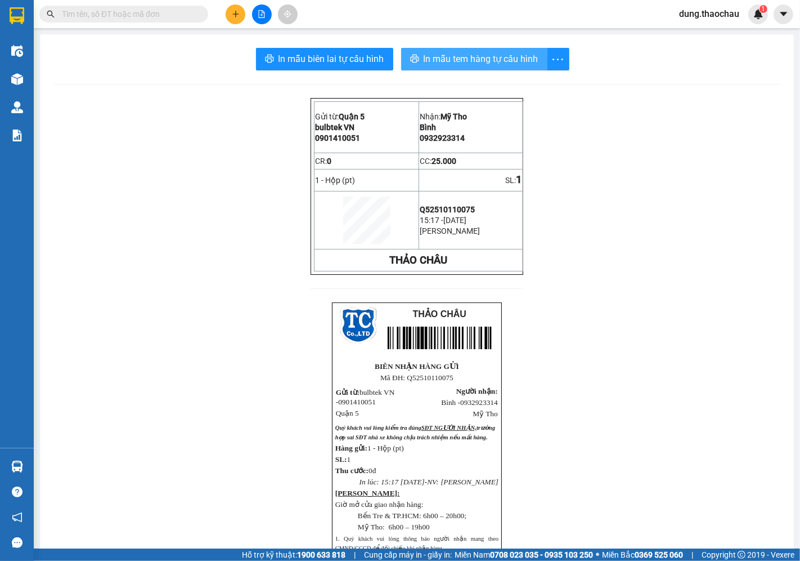
click at [470, 65] on span "In mẫu tem hàng tự cấu hình" at bounding box center [481, 59] width 115 height 14
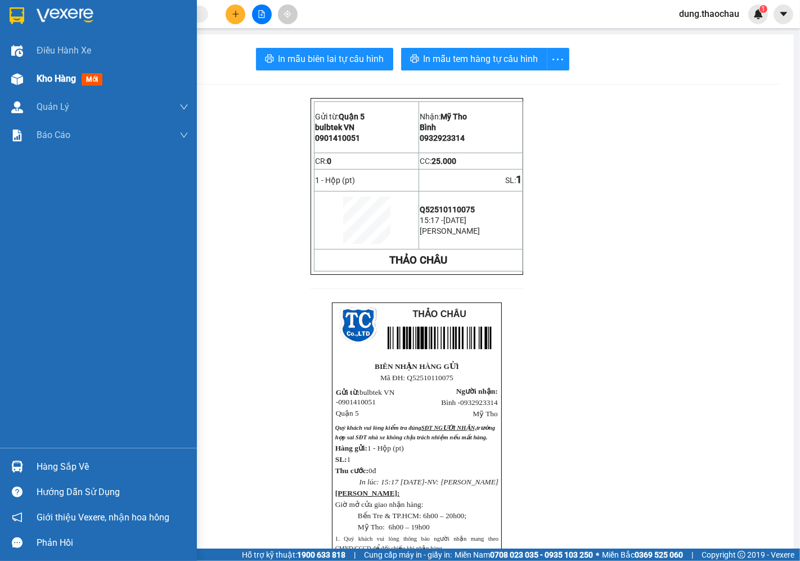
click at [64, 83] on span "Kho hàng" at bounding box center [56, 78] width 39 height 11
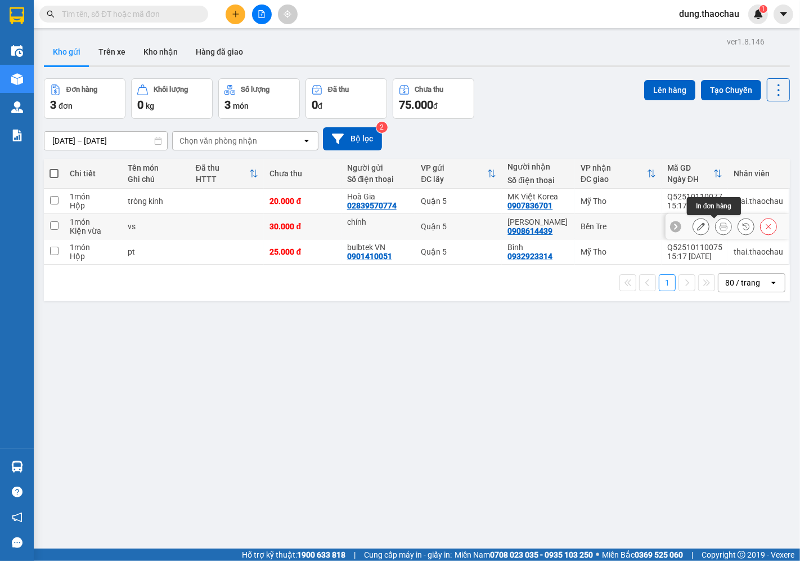
click at [720, 226] on icon at bounding box center [724, 226] width 8 height 8
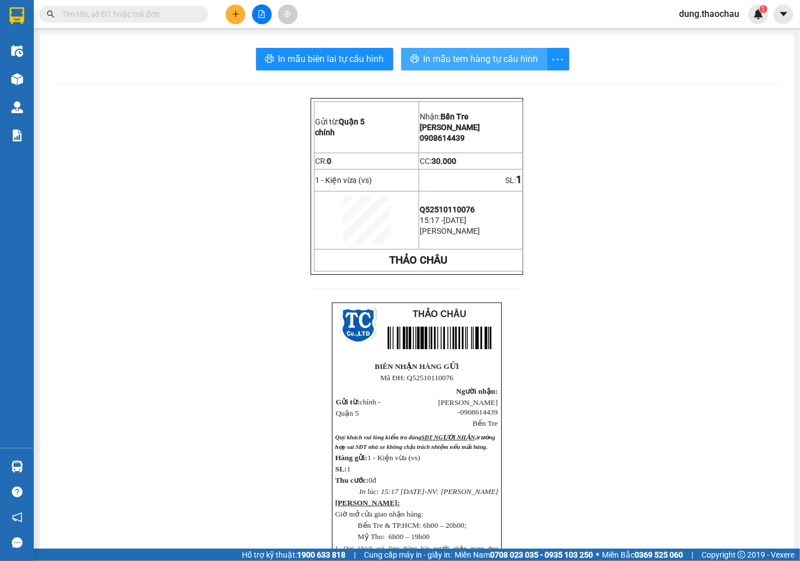
click at [432, 69] on button "In mẫu tem hàng tự cấu hình" at bounding box center [474, 59] width 146 height 23
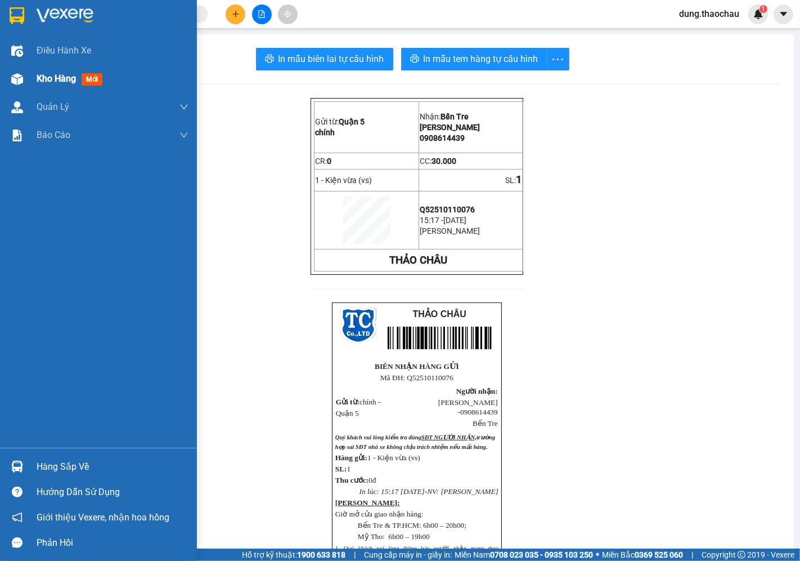
click at [41, 78] on span "Kho hàng" at bounding box center [56, 78] width 39 height 11
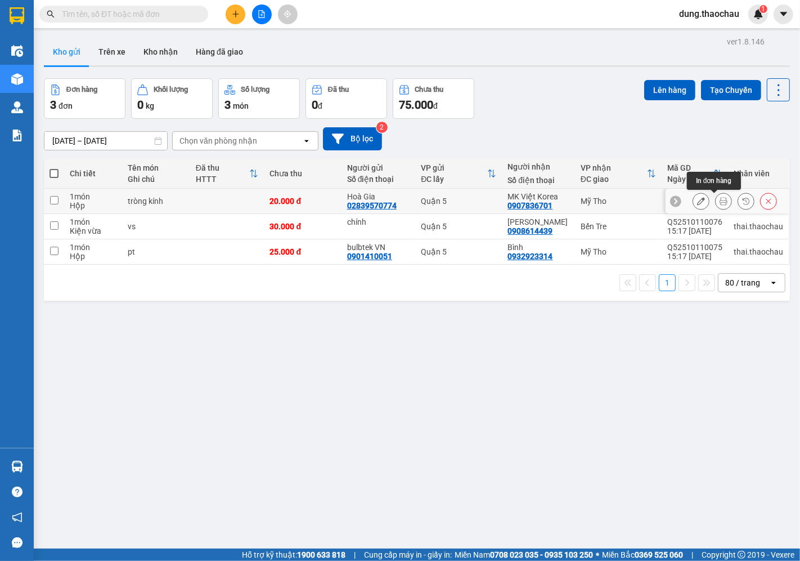
click at [716, 200] on button at bounding box center [724, 201] width 16 height 20
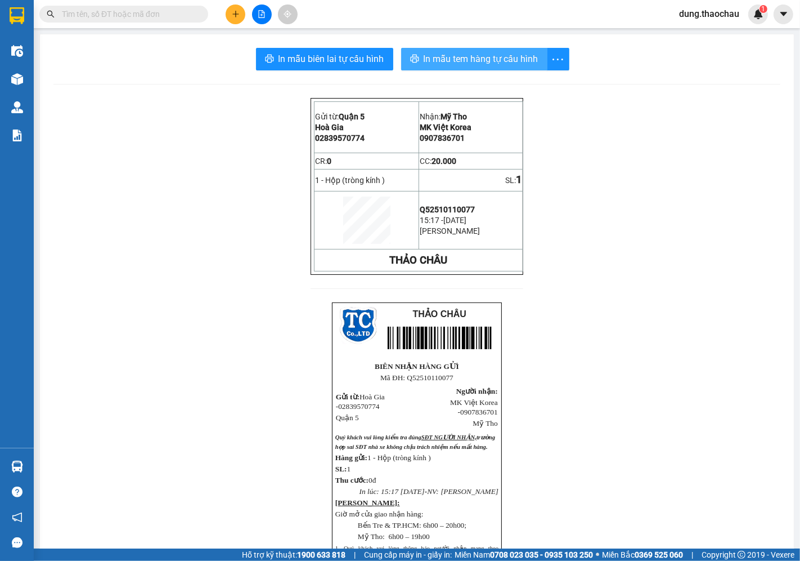
click at [480, 65] on span "In mẫu tem hàng tự cấu hình" at bounding box center [481, 59] width 115 height 14
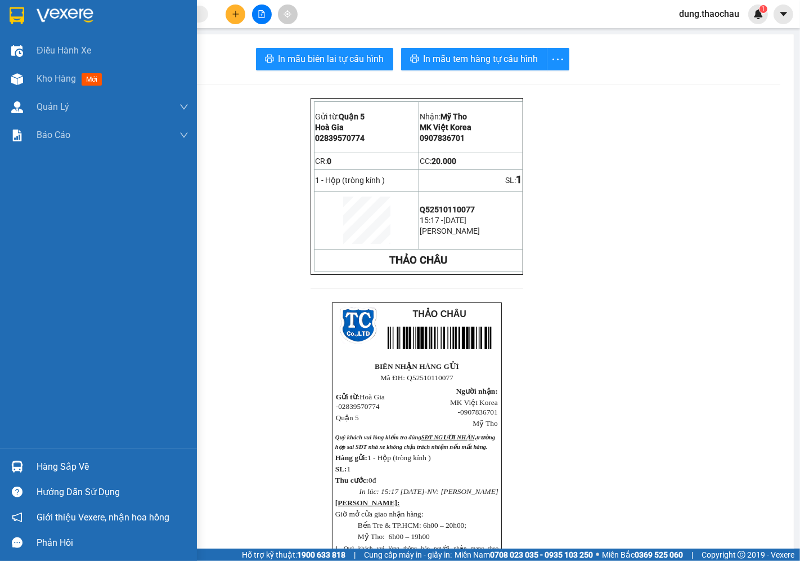
click at [16, 466] on img at bounding box center [17, 466] width 12 height 12
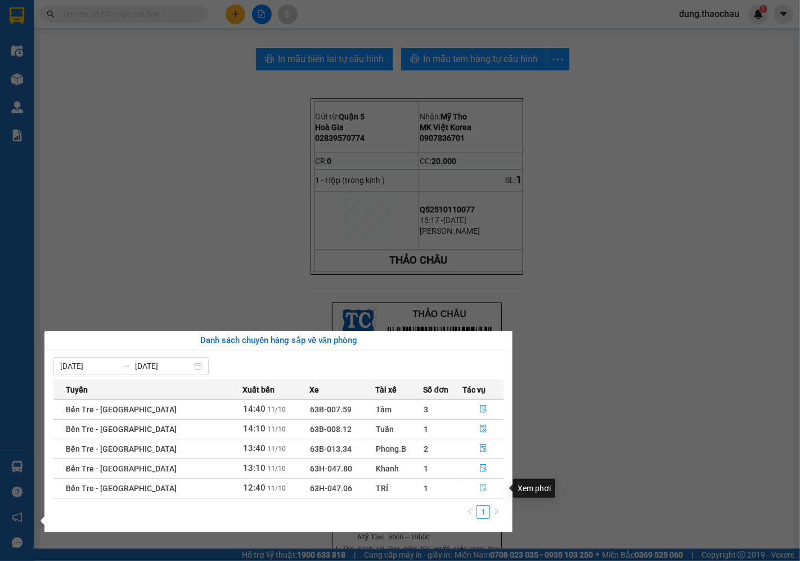
click at [480, 491] on icon "file-done" at bounding box center [484, 487] width 8 height 8
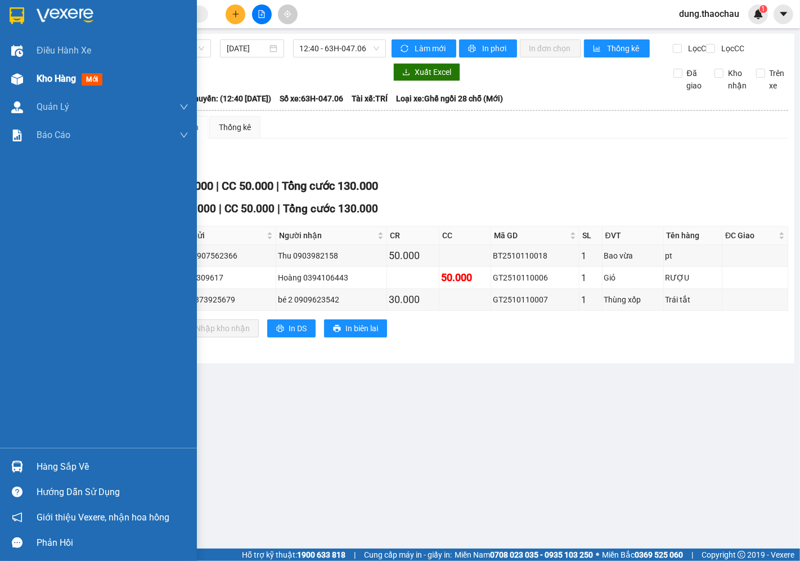
click at [47, 79] on span "Kho hàng" at bounding box center [56, 78] width 39 height 11
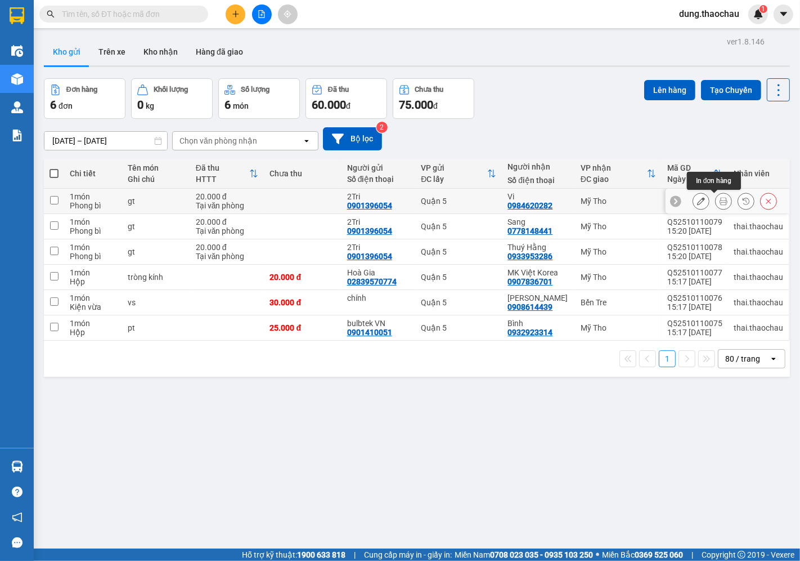
click at [720, 204] on icon at bounding box center [724, 201] width 8 height 8
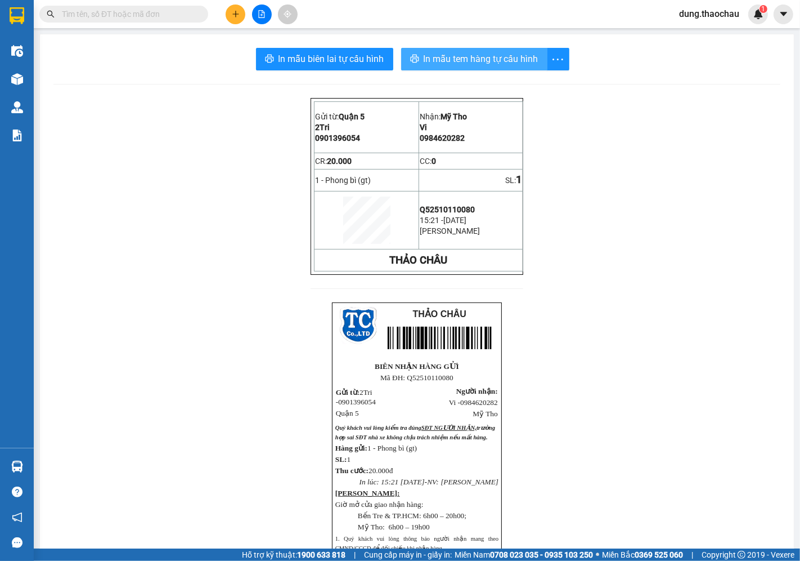
click at [464, 59] on span "In mẫu tem hàng tự cấu hình" at bounding box center [481, 59] width 115 height 14
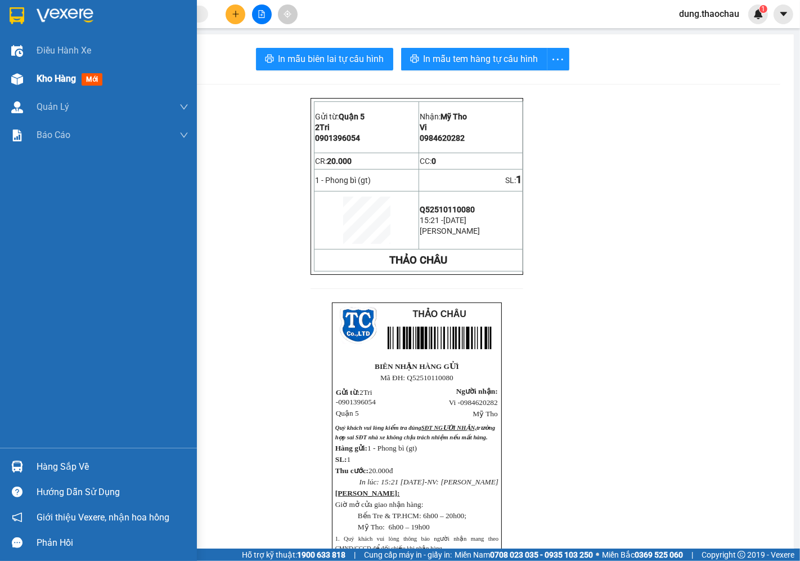
click at [48, 82] on span "Kho hàng" at bounding box center [56, 78] width 39 height 11
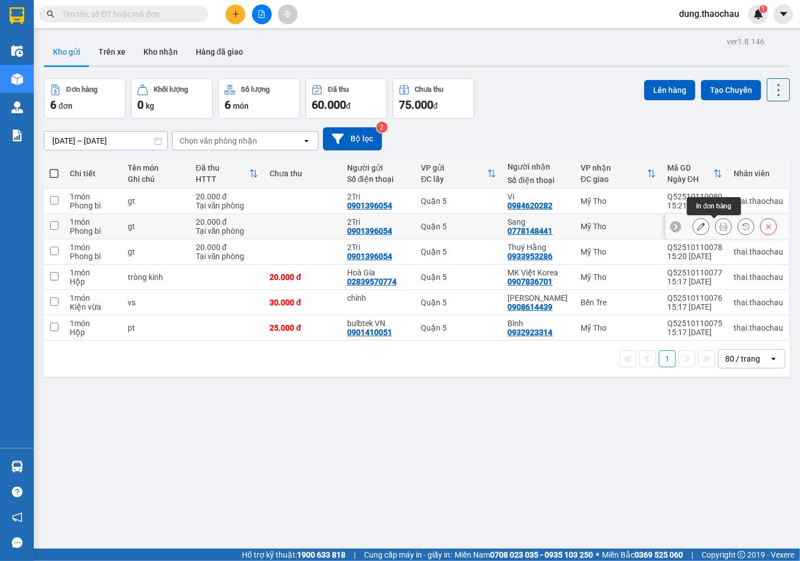
click at [720, 227] on icon at bounding box center [724, 226] width 8 height 8
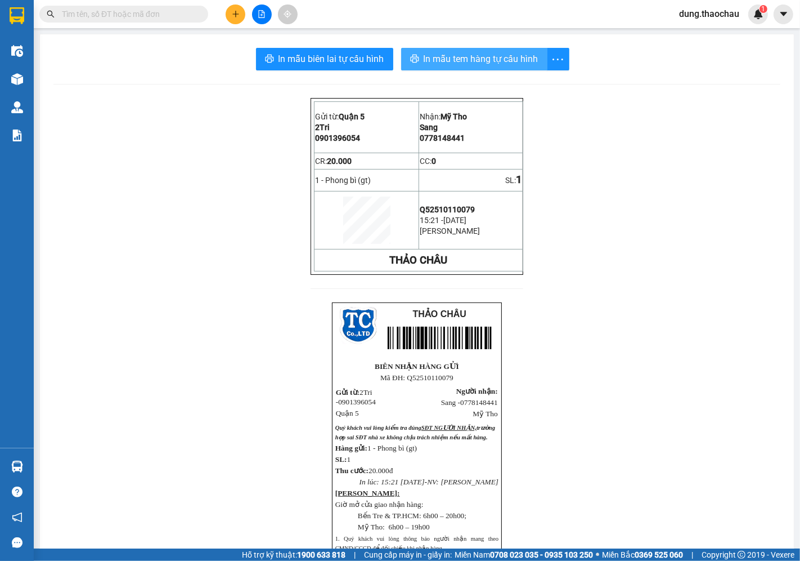
click at [470, 60] on span "In mẫu tem hàng tự cấu hình" at bounding box center [481, 59] width 115 height 14
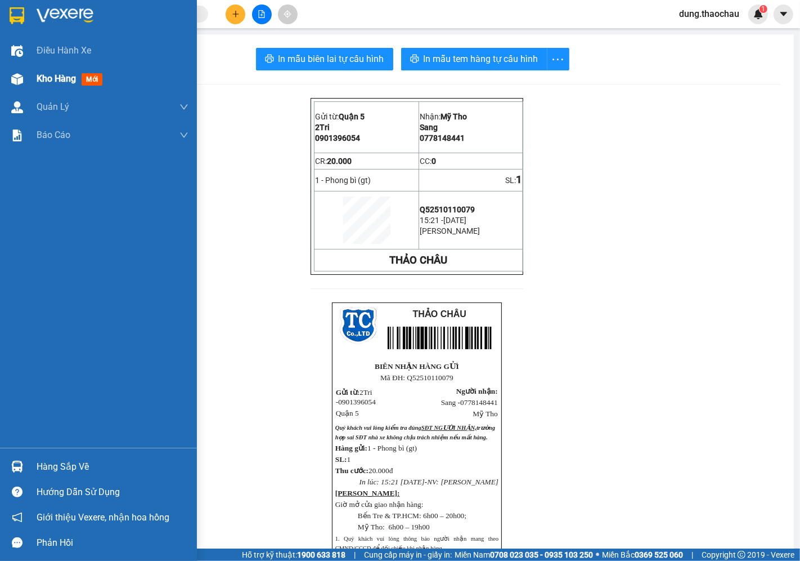
click at [41, 80] on span "Kho hàng" at bounding box center [56, 78] width 39 height 11
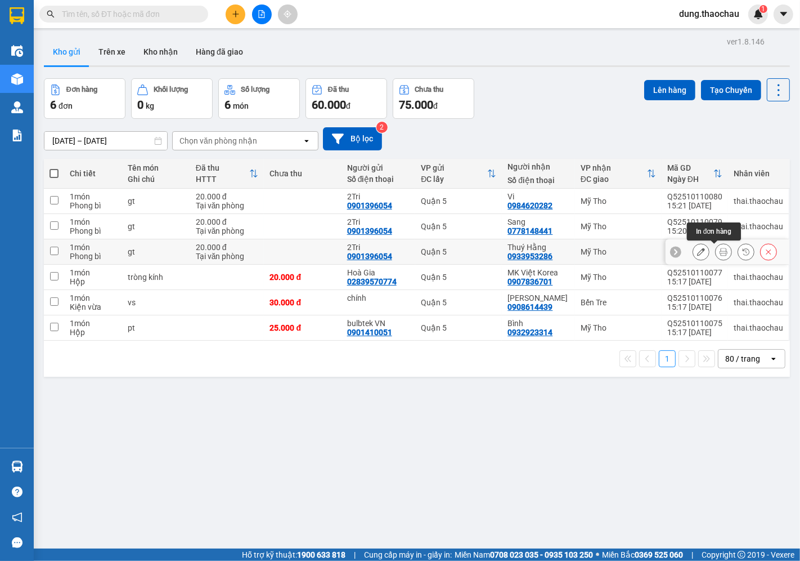
click at [720, 253] on icon at bounding box center [724, 252] width 8 height 8
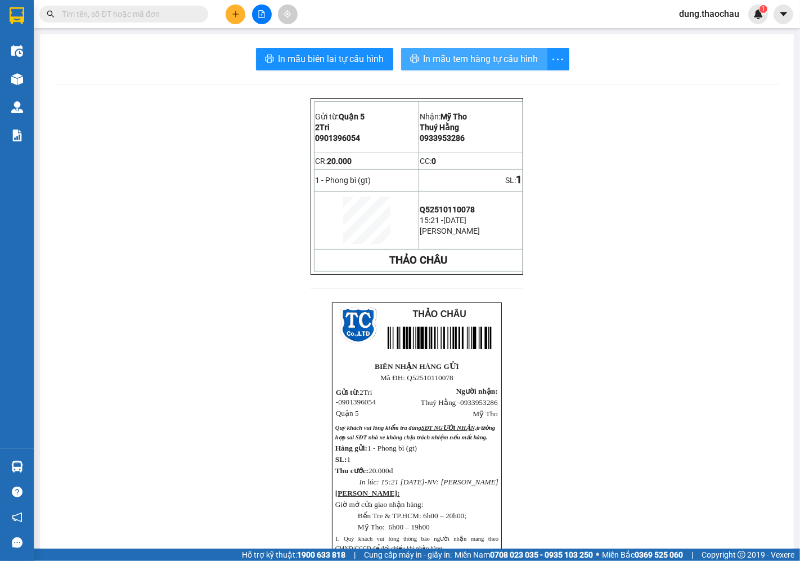
click at [463, 65] on span "In mẫu tem hàng tự cấu hình" at bounding box center [481, 59] width 115 height 14
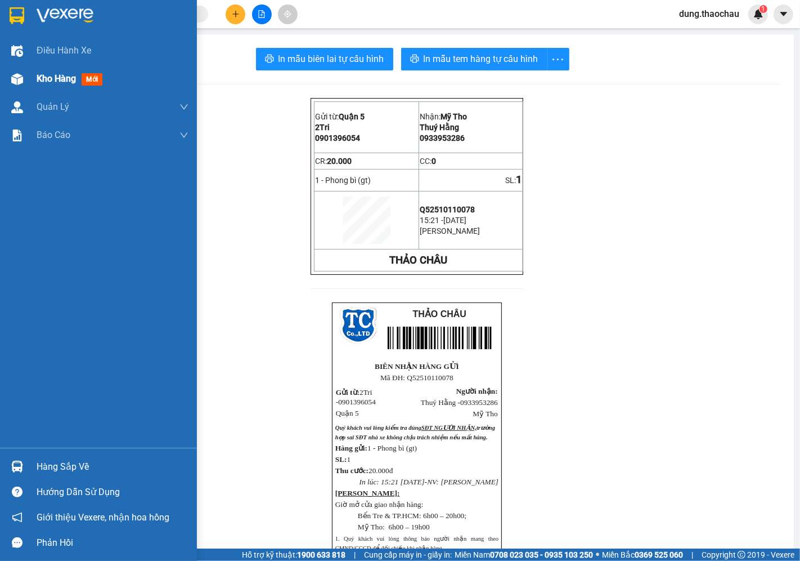
click at [46, 77] on span "Kho hàng" at bounding box center [56, 78] width 39 height 11
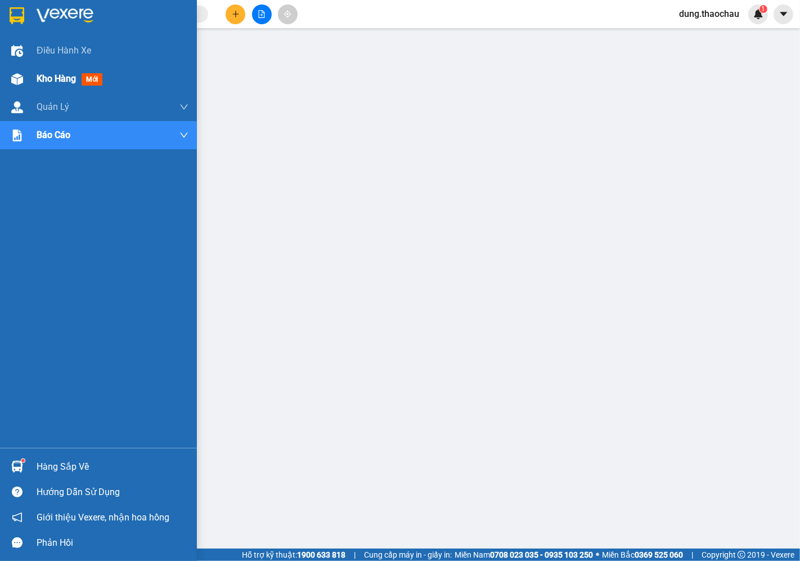
click at [52, 73] on span "Kho hàng" at bounding box center [56, 78] width 39 height 11
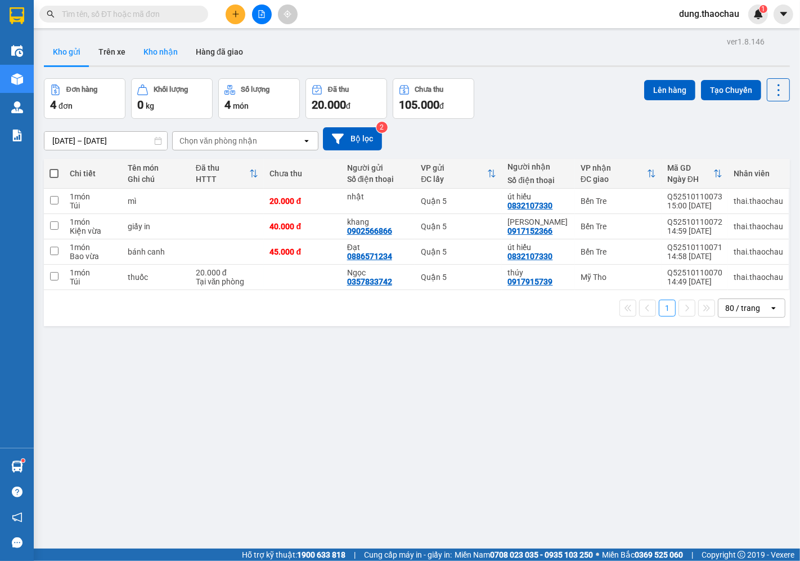
click at [145, 55] on button "Kho nhận" at bounding box center [161, 51] width 52 height 27
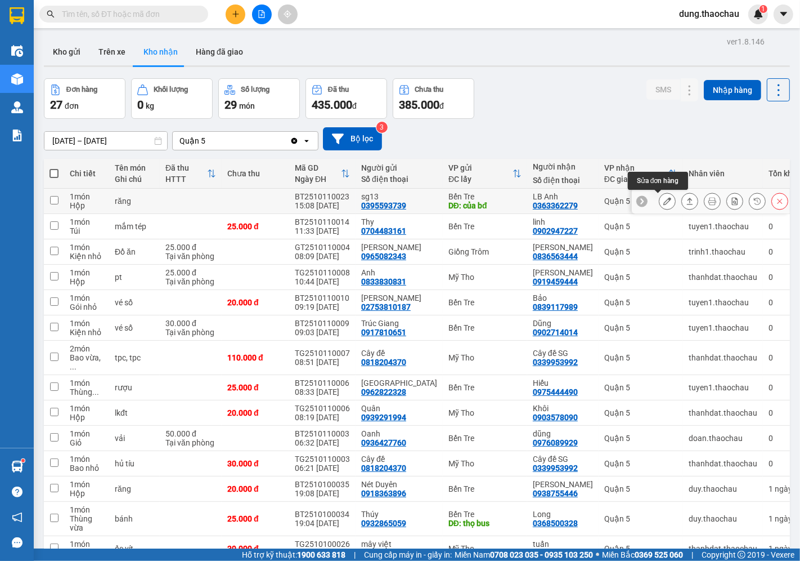
click at [660, 207] on button at bounding box center [668, 201] width 16 height 20
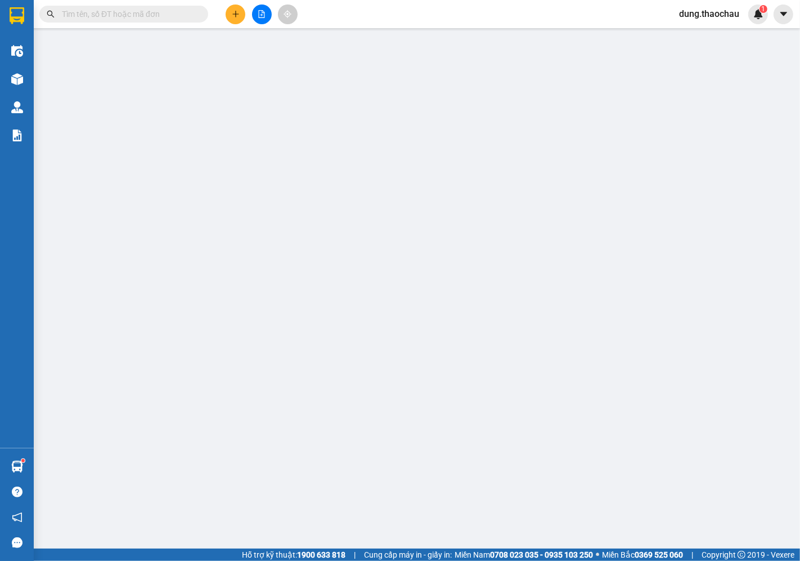
type input "0395593739"
type input "sg13"
type input "của bđ"
type input "0363362279"
type input "LB Anh"
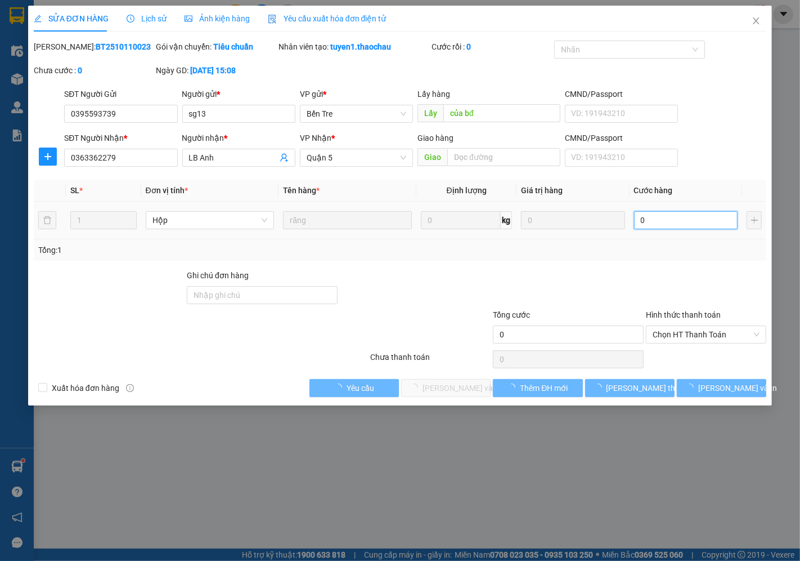
click at [653, 225] on input "0" at bounding box center [686, 220] width 104 height 18
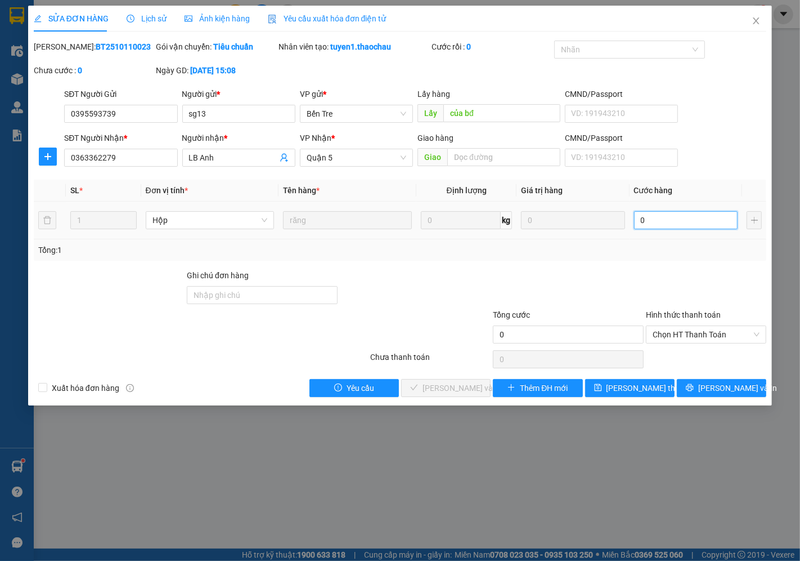
type input "0"
type input "2"
type input "020"
type input "20"
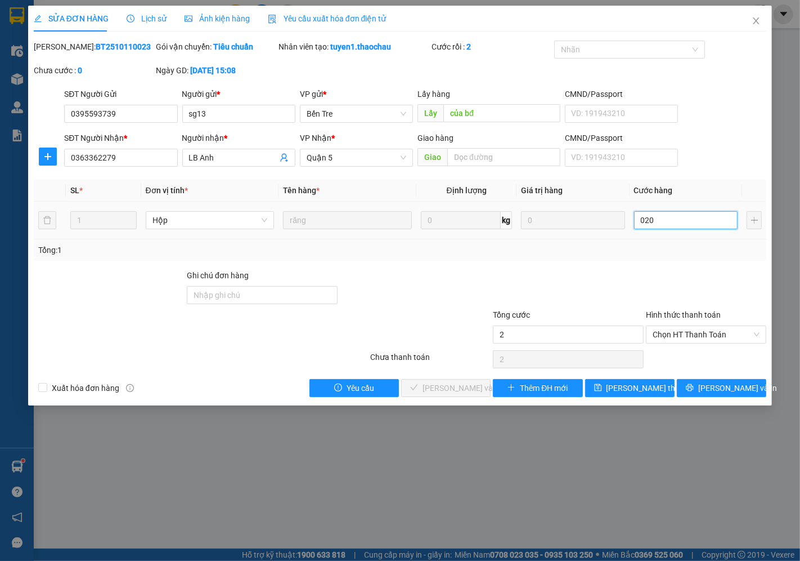
type input "20"
type input "020"
type input "20.000"
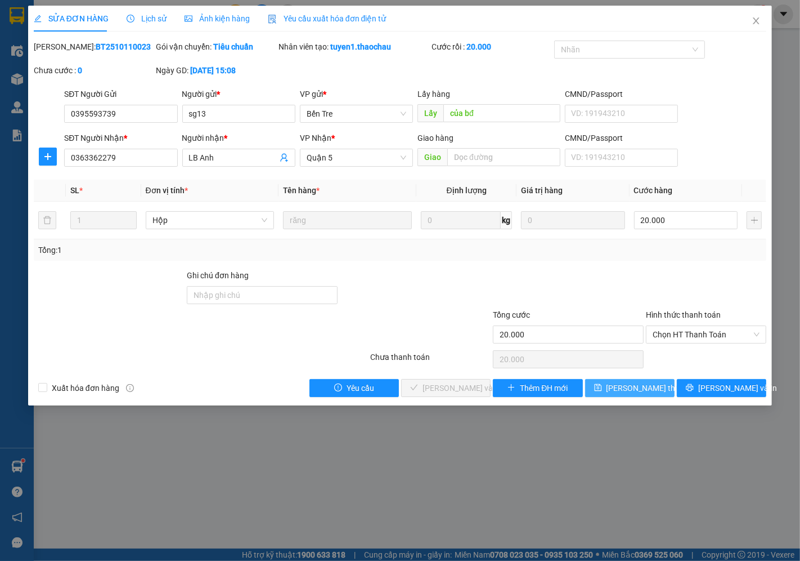
click at [638, 392] on span "[PERSON_NAME] thay đổi" at bounding box center [652, 388] width 90 height 12
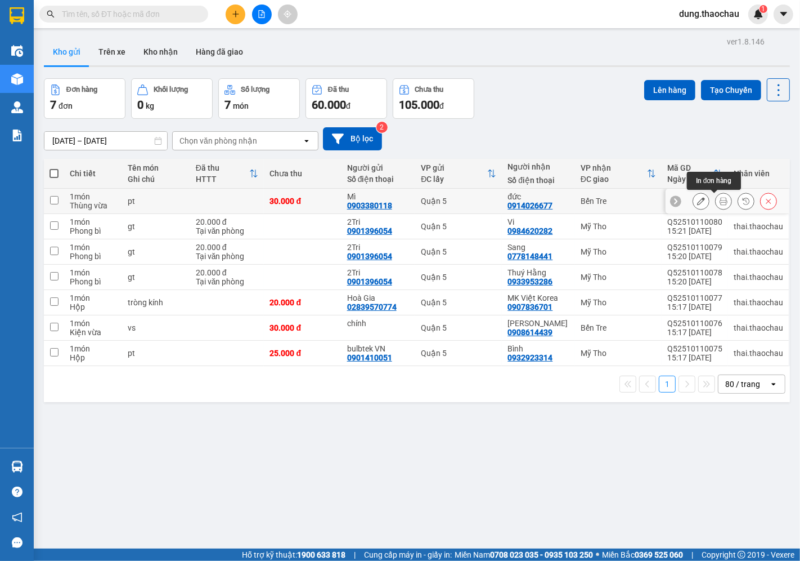
click at [716, 201] on button at bounding box center [724, 201] width 16 height 20
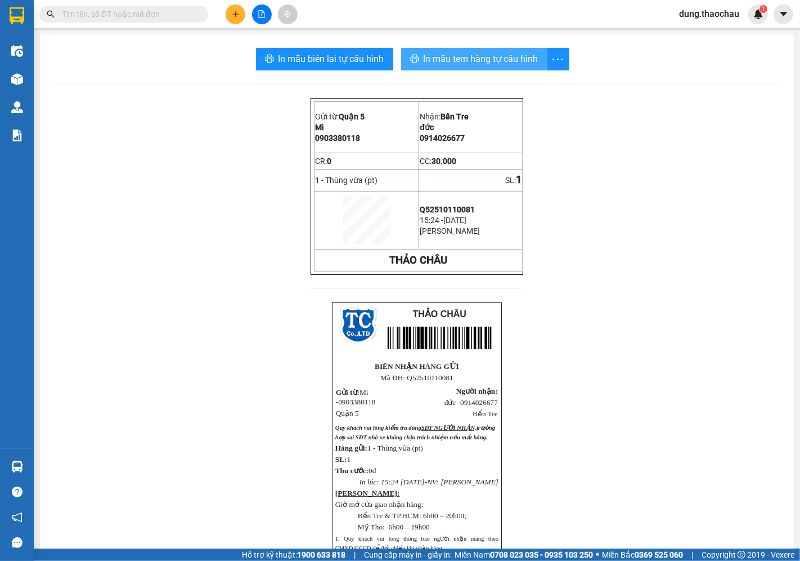
click at [482, 57] on span "In mẫu tem hàng tự cấu hình" at bounding box center [481, 59] width 115 height 14
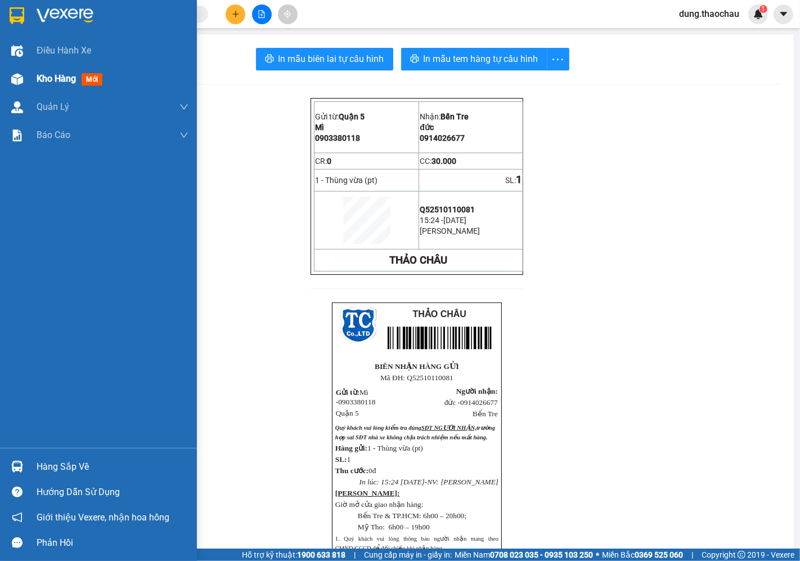
click at [52, 76] on span "Kho hàng" at bounding box center [56, 78] width 39 height 11
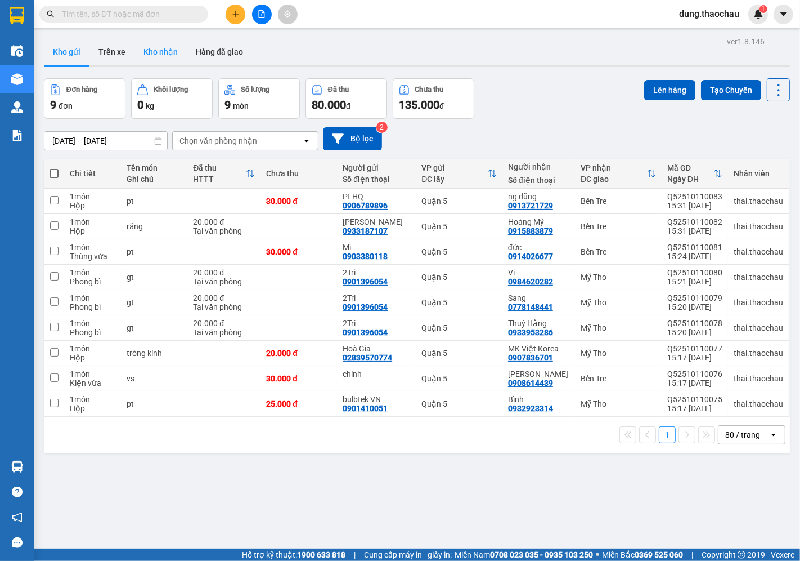
click at [148, 48] on button "Kho nhận" at bounding box center [161, 51] width 52 height 27
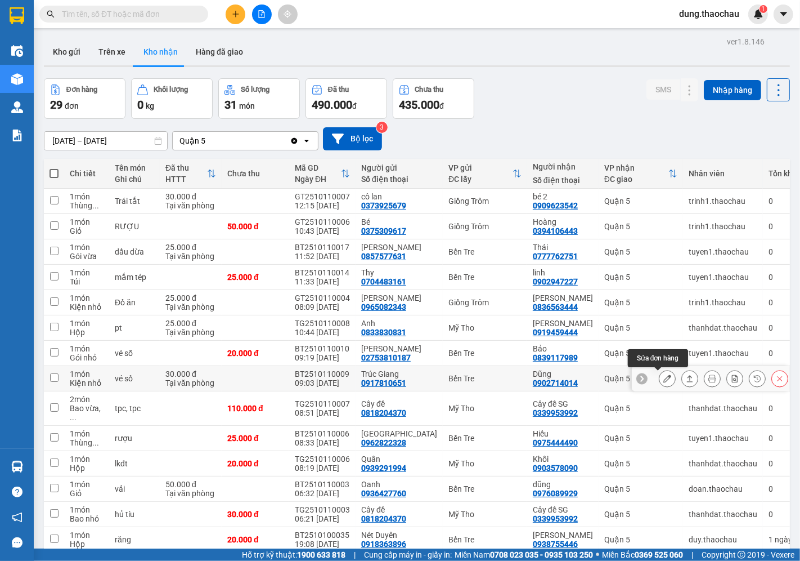
click at [664, 380] on icon at bounding box center [668, 378] width 8 height 8
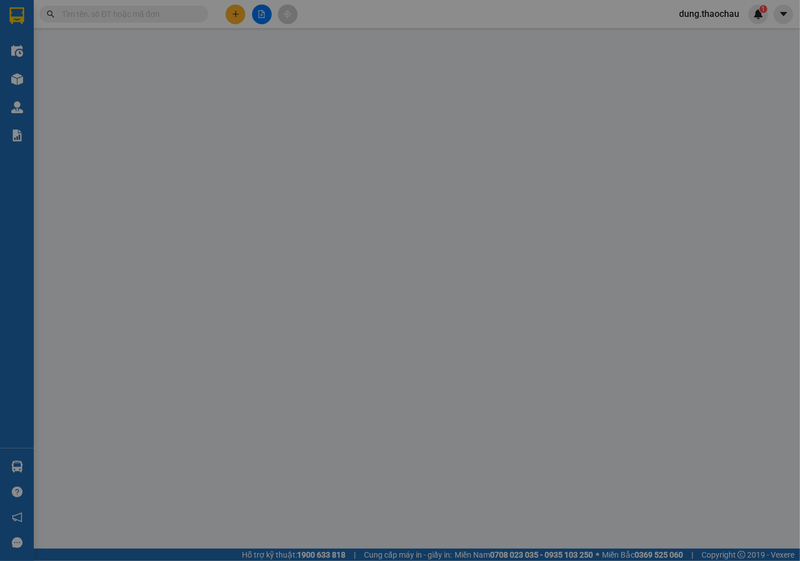
type input "0917810651"
type input "Trúc Giang"
type input "0902714014"
type input "Dũng"
type input "30.000"
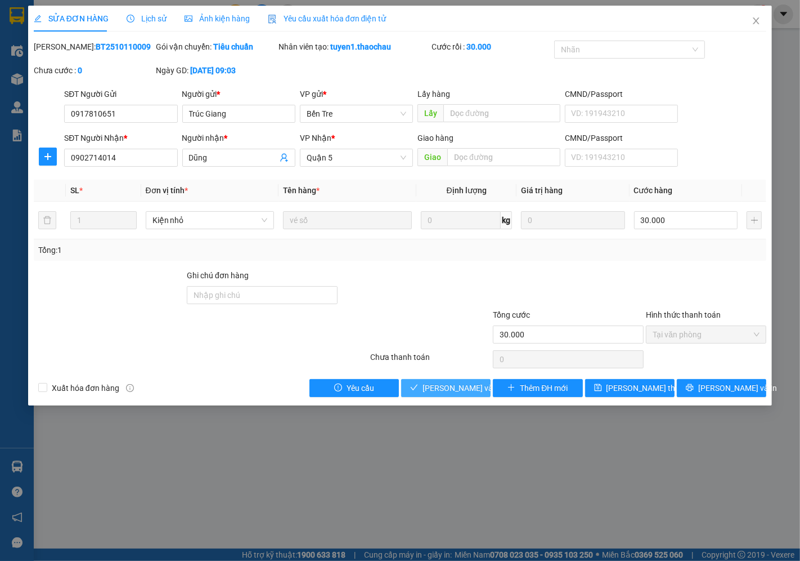
click at [477, 392] on span "Lưu và Giao hàng" at bounding box center [477, 388] width 108 height 12
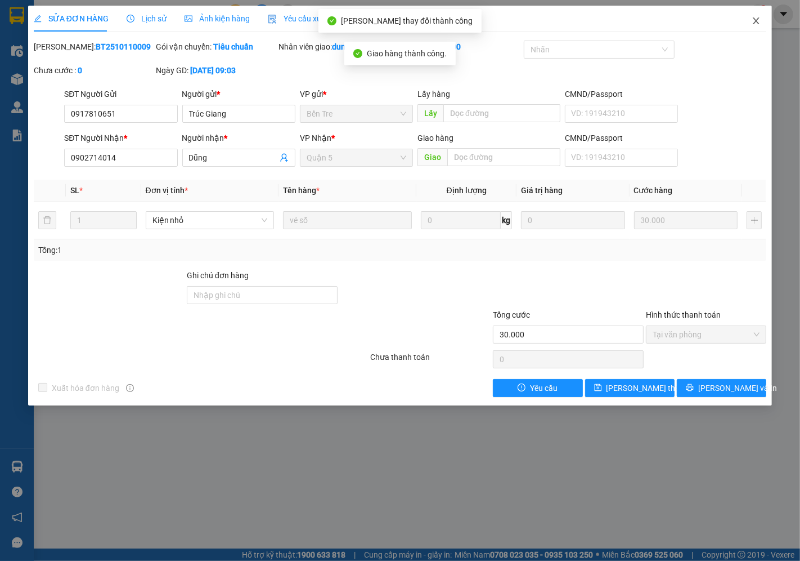
click at [756, 23] on icon "close" at bounding box center [756, 20] width 9 height 9
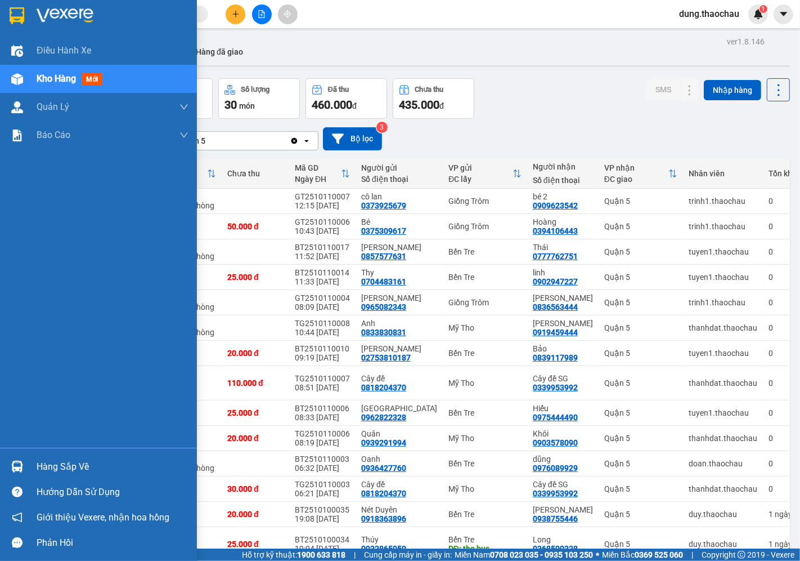
click at [20, 469] on img at bounding box center [17, 466] width 12 height 12
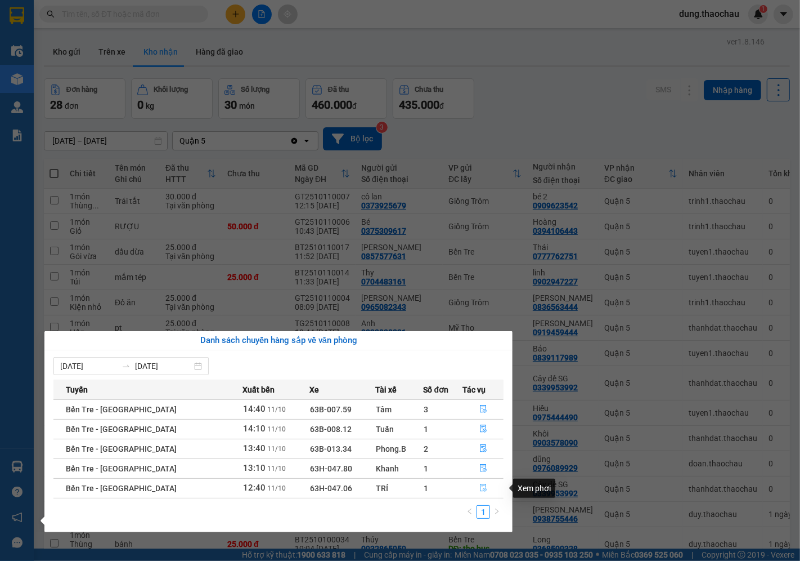
click at [480, 487] on icon "file-done" at bounding box center [484, 487] width 8 height 8
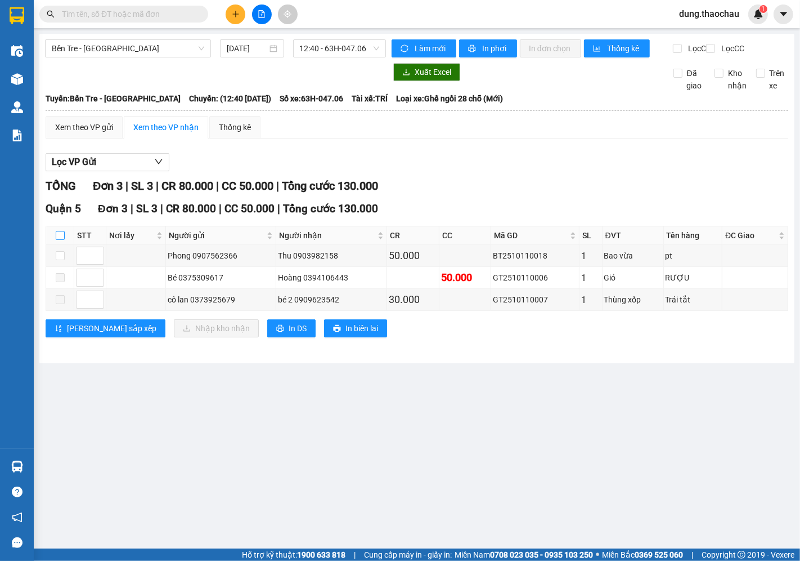
click at [64, 240] on input "checkbox" at bounding box center [60, 235] width 9 height 9
checkbox input "true"
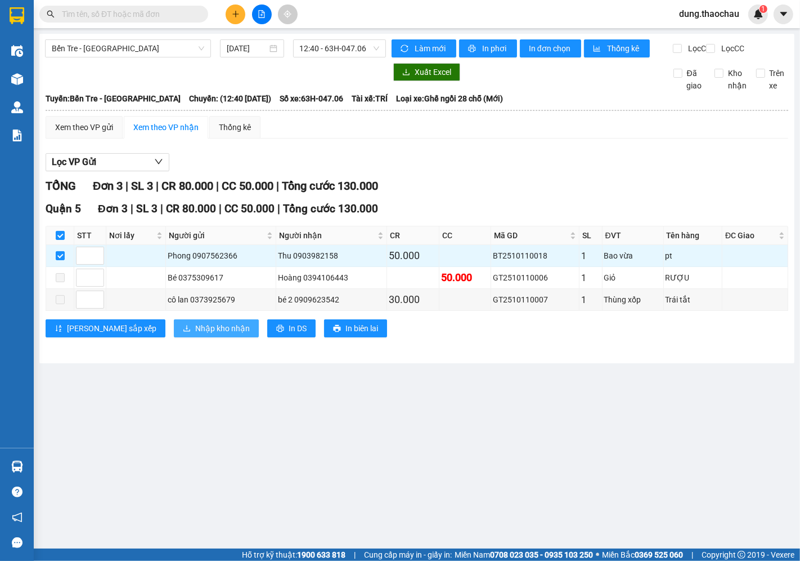
click at [195, 334] on span "Nhập kho nhận" at bounding box center [222, 328] width 55 height 12
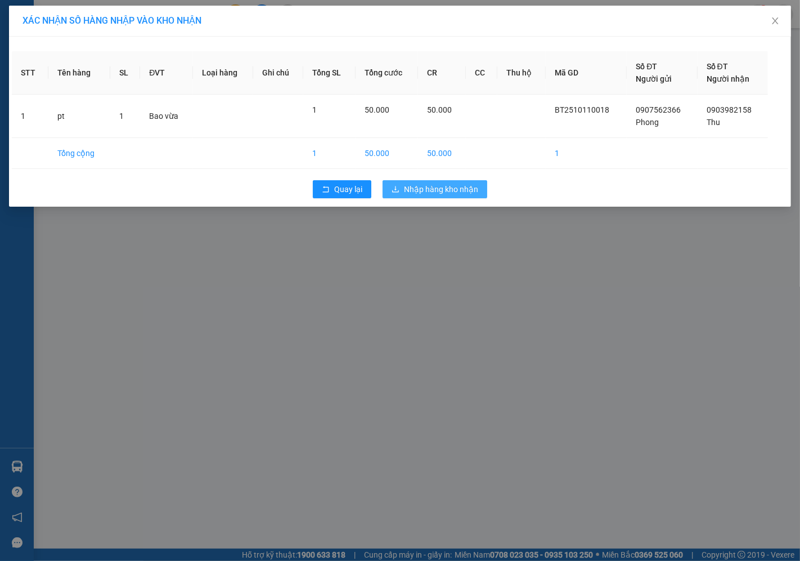
click at [425, 191] on span "Nhập hàng kho nhận" at bounding box center [441, 189] width 74 height 12
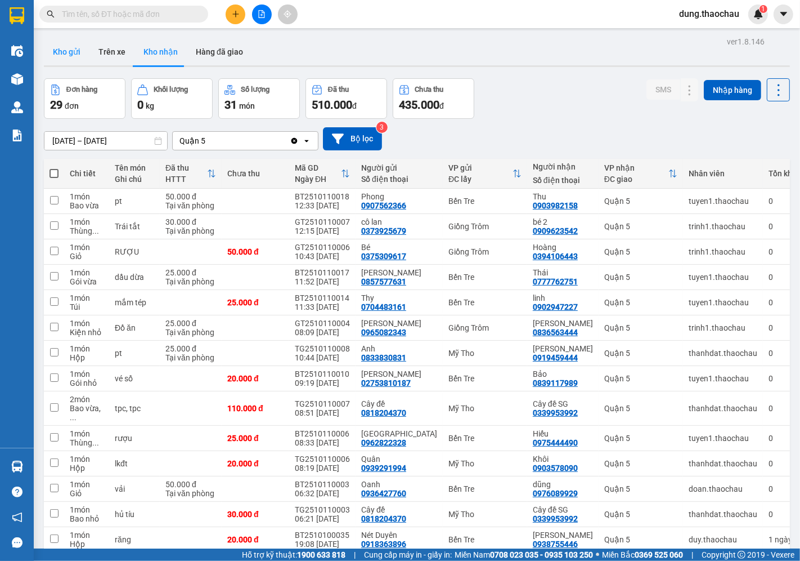
click at [66, 53] on button "Kho gửi" at bounding box center [67, 51] width 46 height 27
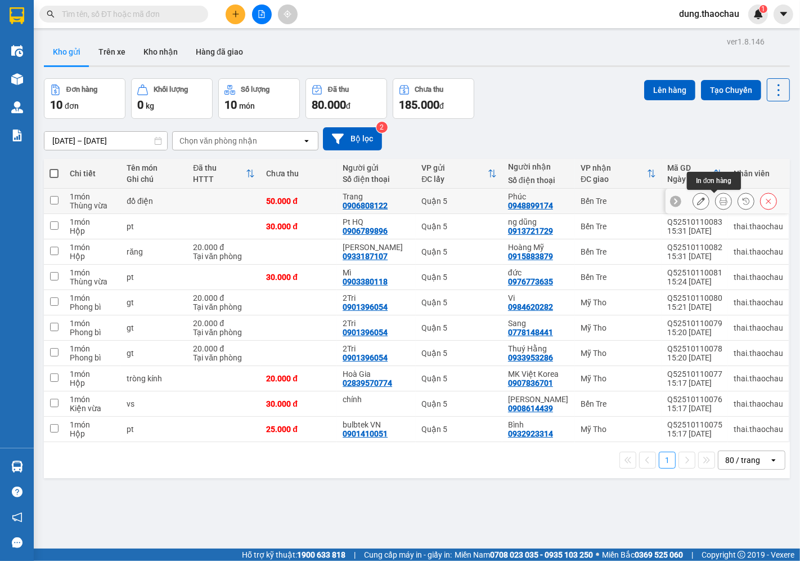
click at [720, 201] on icon at bounding box center [724, 201] width 8 height 8
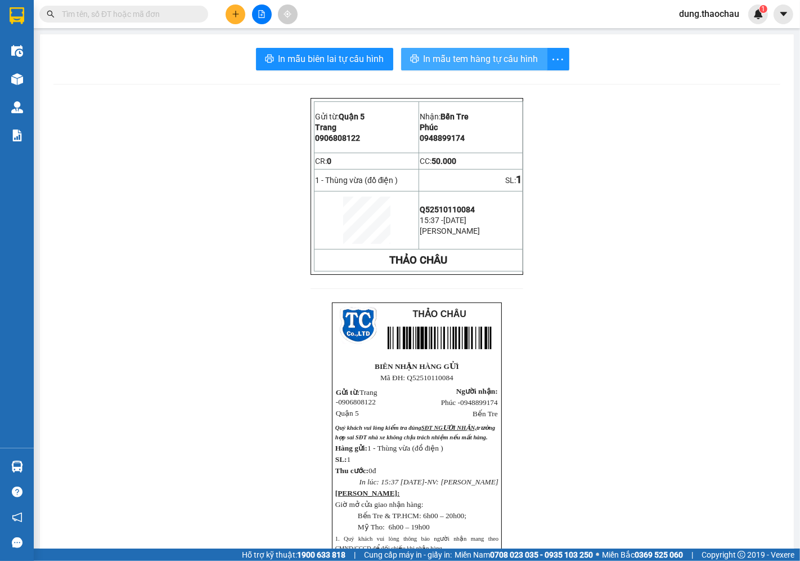
click at [461, 52] on span "In mẫu tem hàng tự cấu hình" at bounding box center [481, 59] width 115 height 14
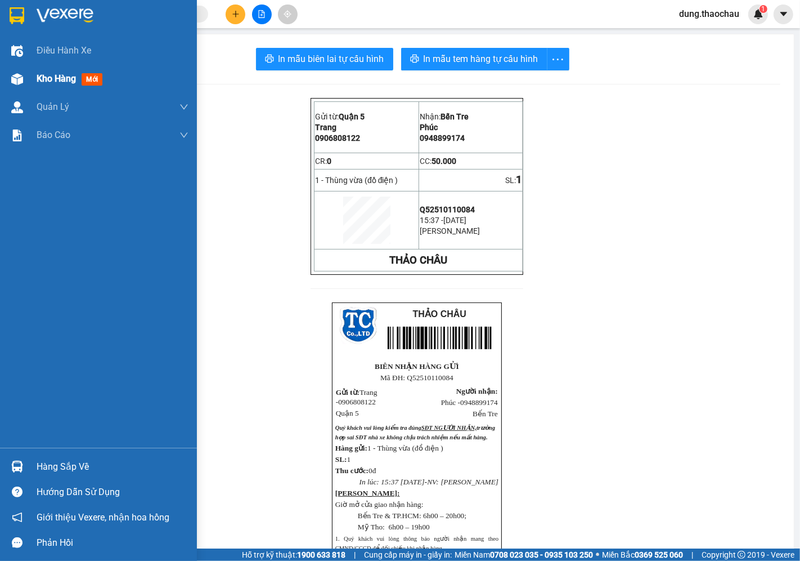
click at [53, 76] on span "Kho hàng" at bounding box center [56, 78] width 39 height 11
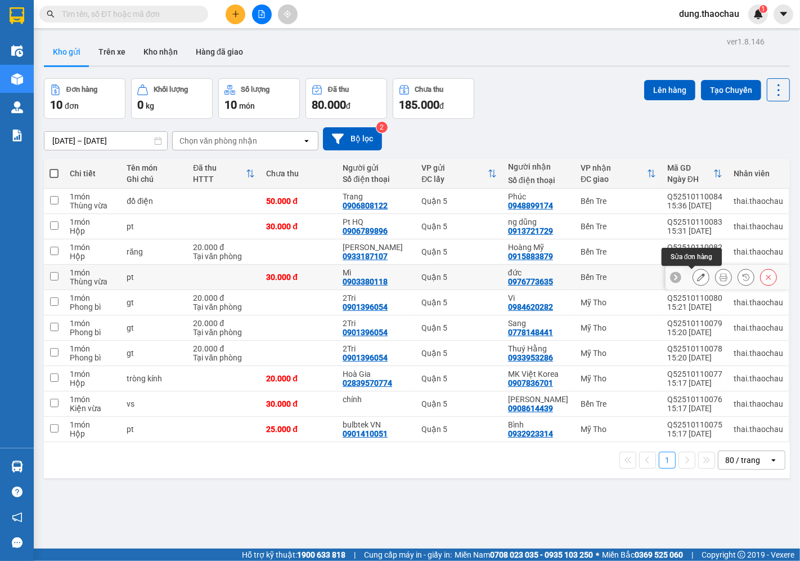
click at [697, 279] on icon at bounding box center [701, 277] width 8 height 8
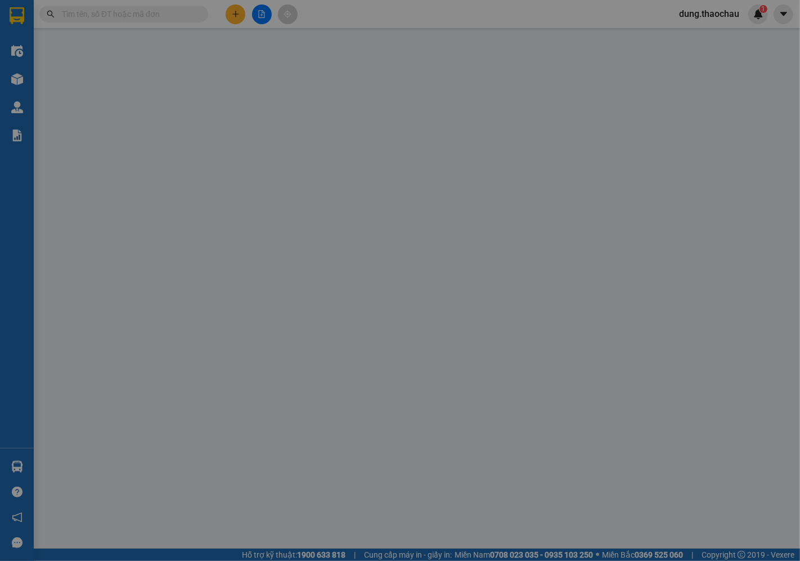
type input "0903380118"
type input "Mì"
type input "0976773635"
type input "đức"
type input "30.000"
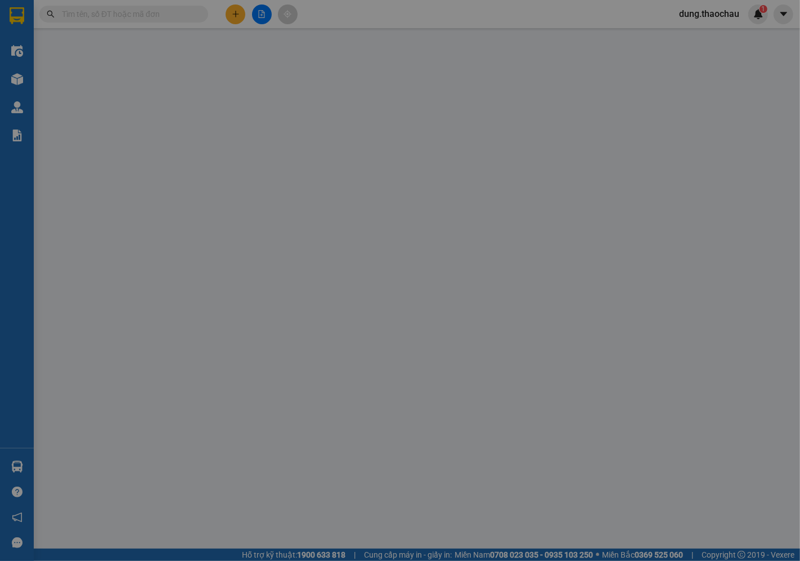
type input "30.000"
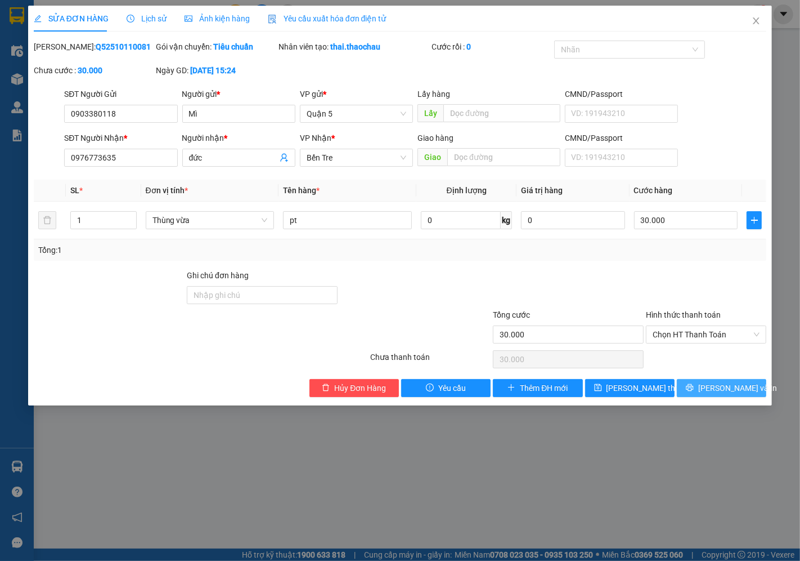
click at [719, 388] on span "[PERSON_NAME] và In" at bounding box center [737, 388] width 79 height 12
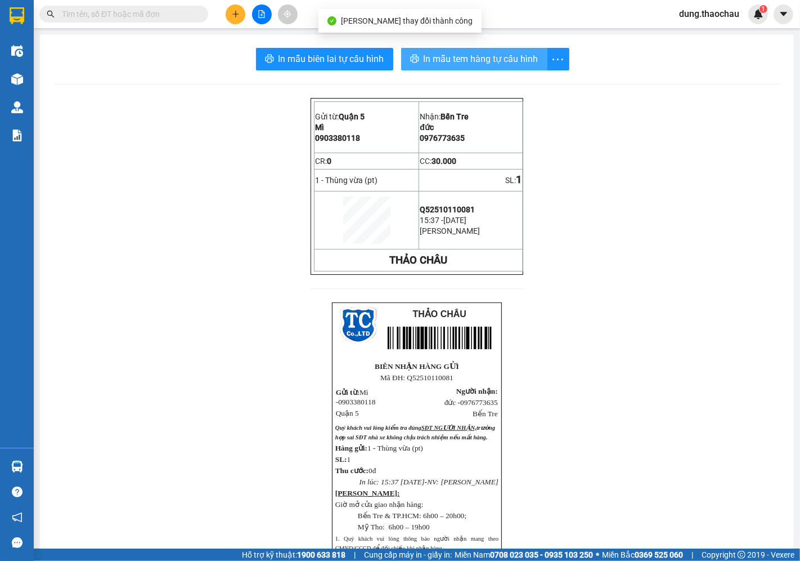
click at [456, 59] on span "In mẫu tem hàng tự cấu hình" at bounding box center [481, 59] width 115 height 14
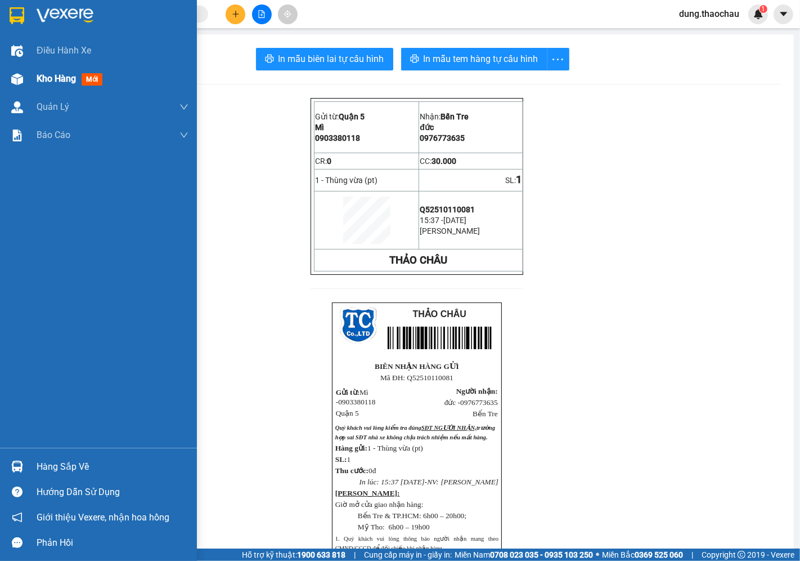
click at [68, 78] on span "Kho hàng" at bounding box center [56, 78] width 39 height 11
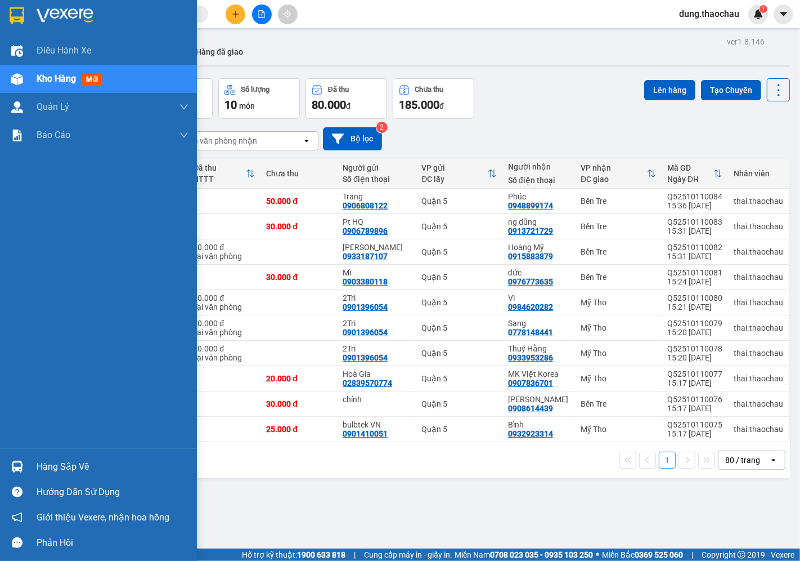
click at [46, 79] on span "Kho hàng" at bounding box center [56, 78] width 39 height 11
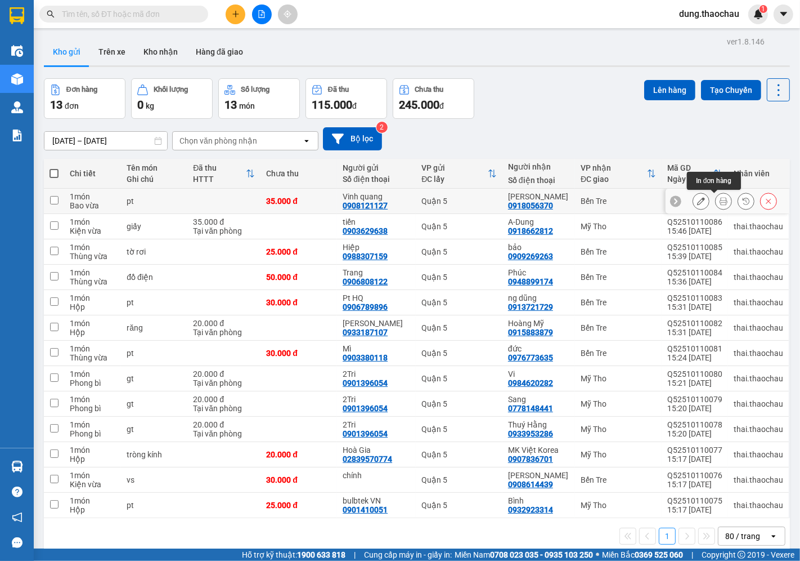
click at [720, 201] on icon at bounding box center [724, 201] width 8 height 8
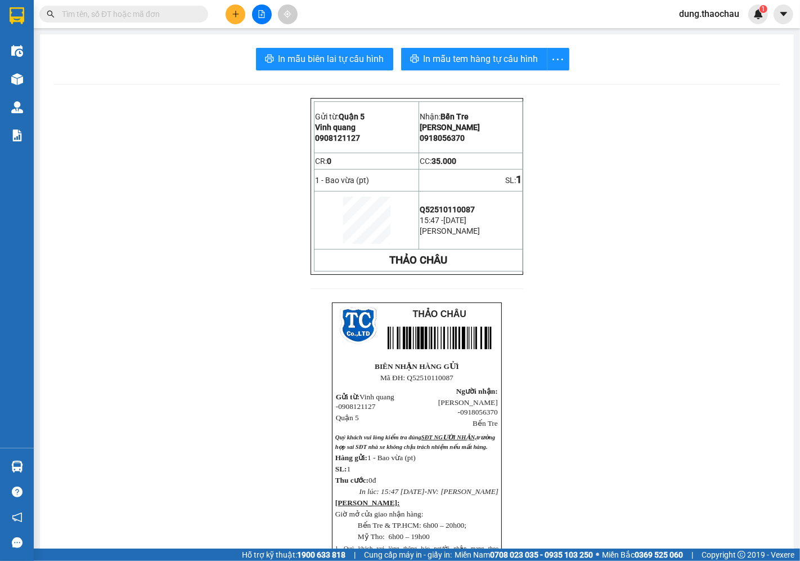
click at [449, 70] on div "In mẫu biên lai tự cấu hình In mẫu tem hàng tự cấu hình Gửi từ: Quận 5 Vinh q…" at bounding box center [417, 387] width 754 height 706
click at [452, 65] on span "In mẫu tem hàng tự cấu hình" at bounding box center [481, 59] width 115 height 14
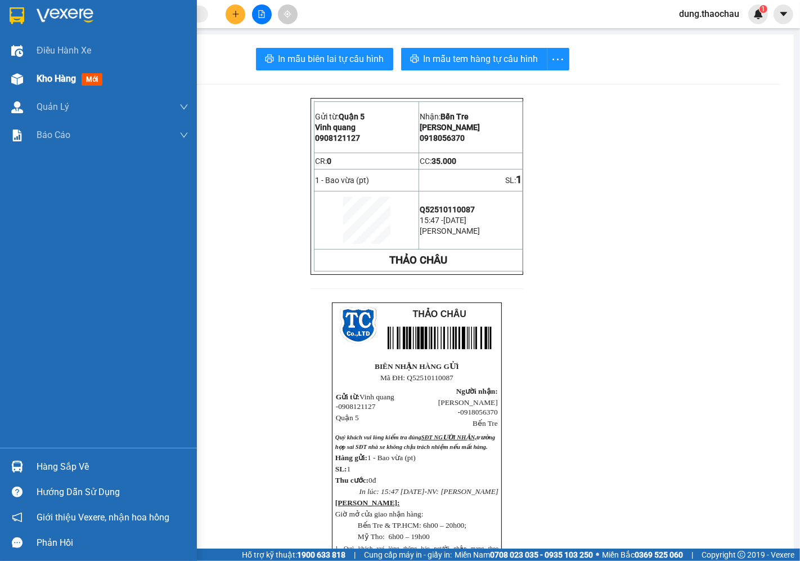
click at [57, 81] on span "Kho hàng" at bounding box center [56, 78] width 39 height 11
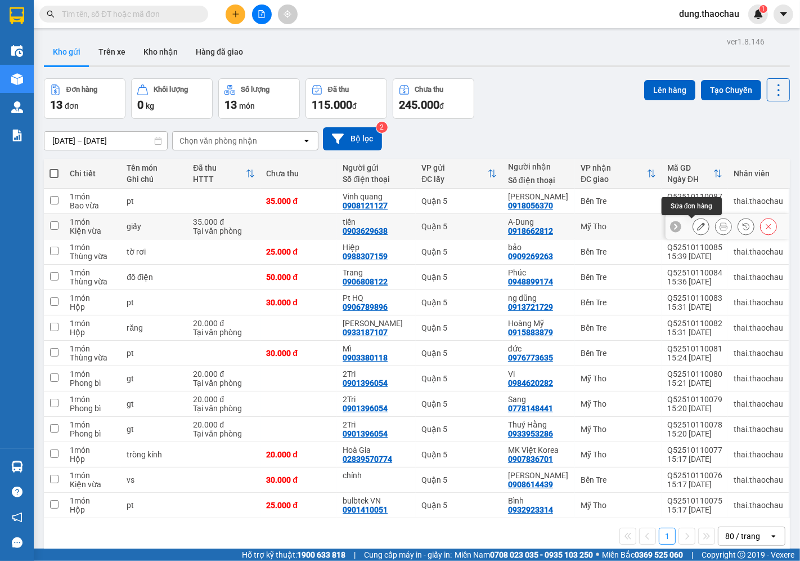
click at [696, 232] on button at bounding box center [701, 227] width 16 height 20
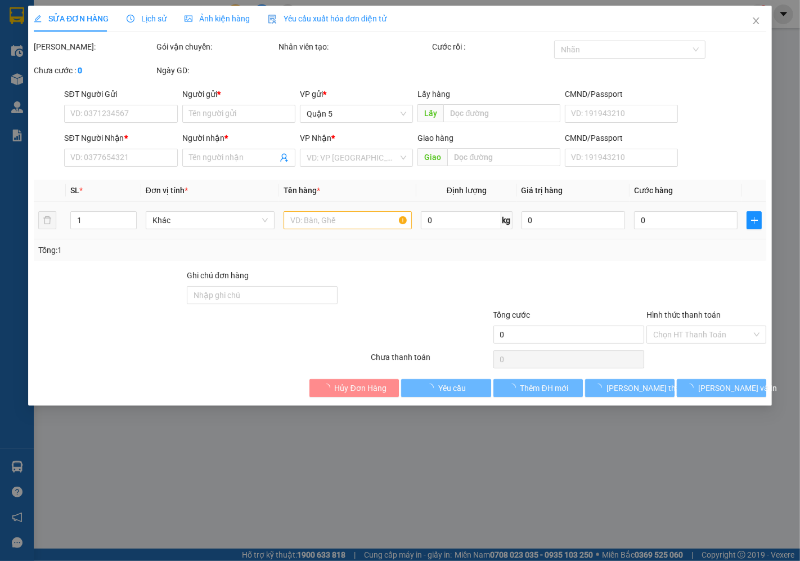
type input "0903629638"
type input "tiến"
type input "0918662812"
type input "A-Dung"
type input "35.000"
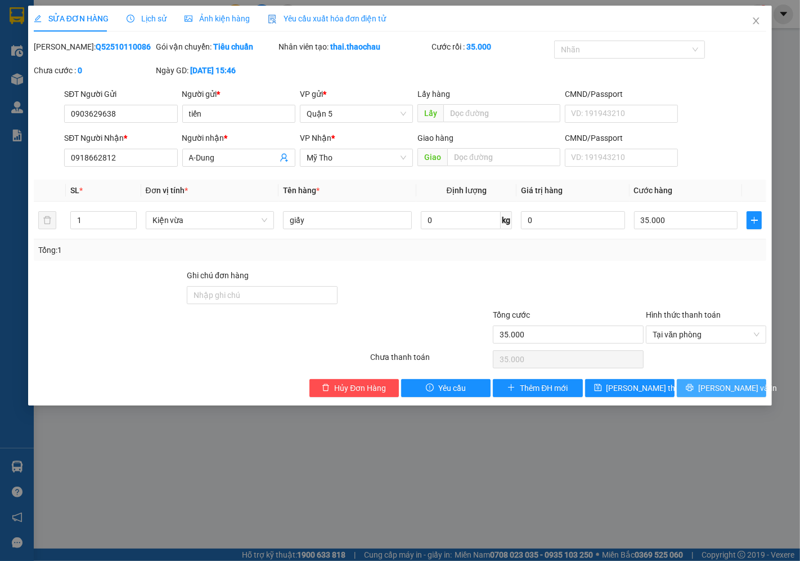
click at [694, 386] on icon "printer" at bounding box center [690, 387] width 8 height 8
type input "0"
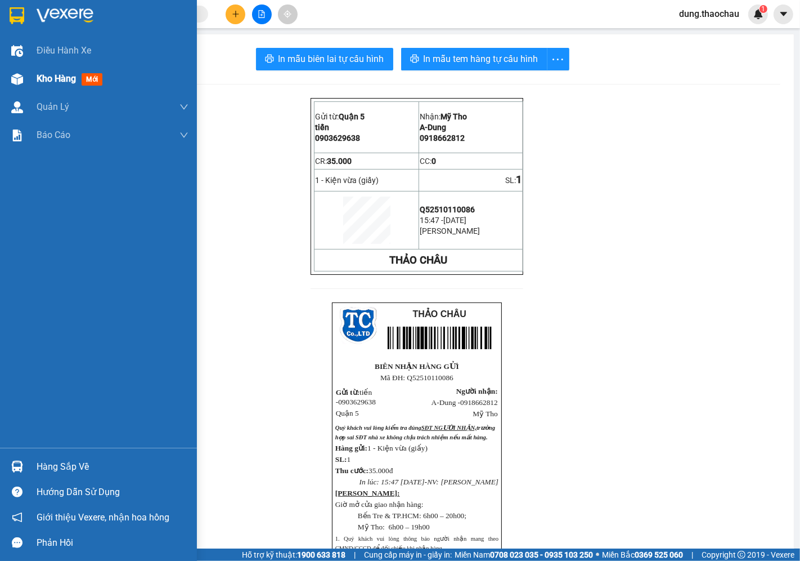
click at [50, 82] on span "Kho hàng" at bounding box center [56, 78] width 39 height 11
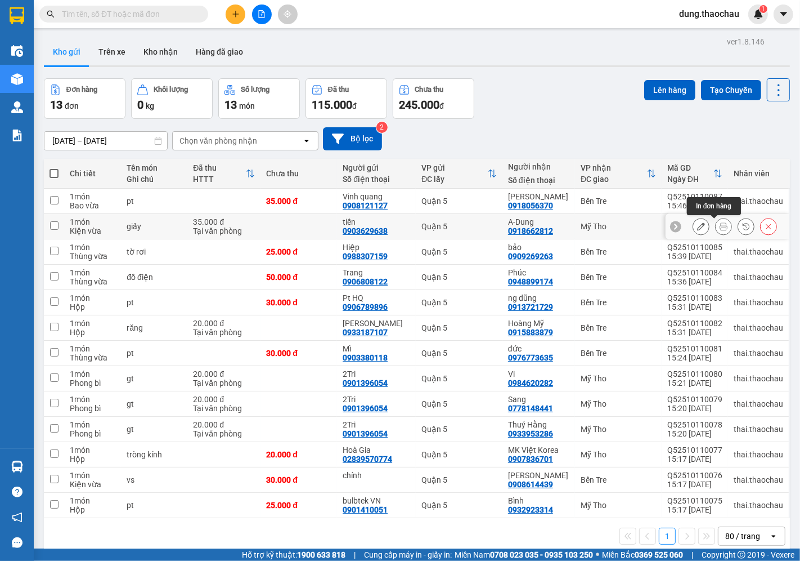
click at [720, 223] on icon at bounding box center [724, 226] width 8 height 8
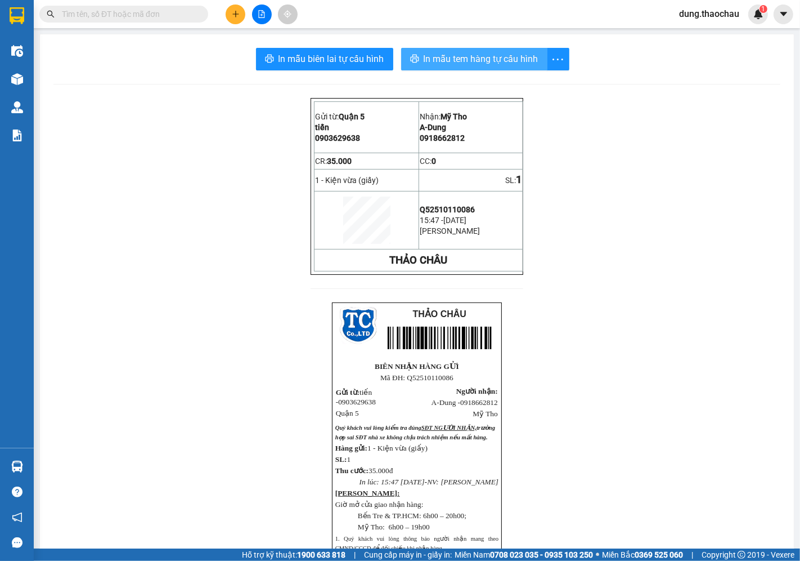
click at [449, 56] on span "In mẫu tem hàng tự cấu hình" at bounding box center [481, 59] width 115 height 14
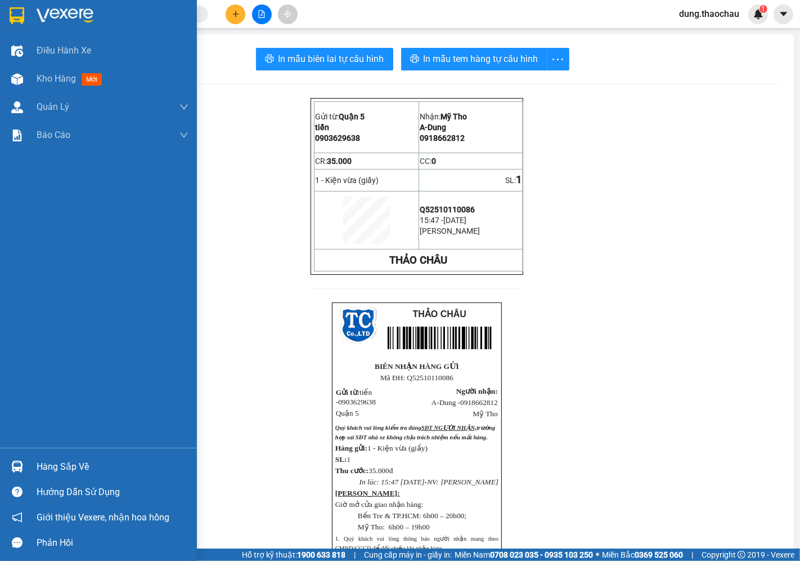
click at [12, 463] on img at bounding box center [17, 466] width 12 height 12
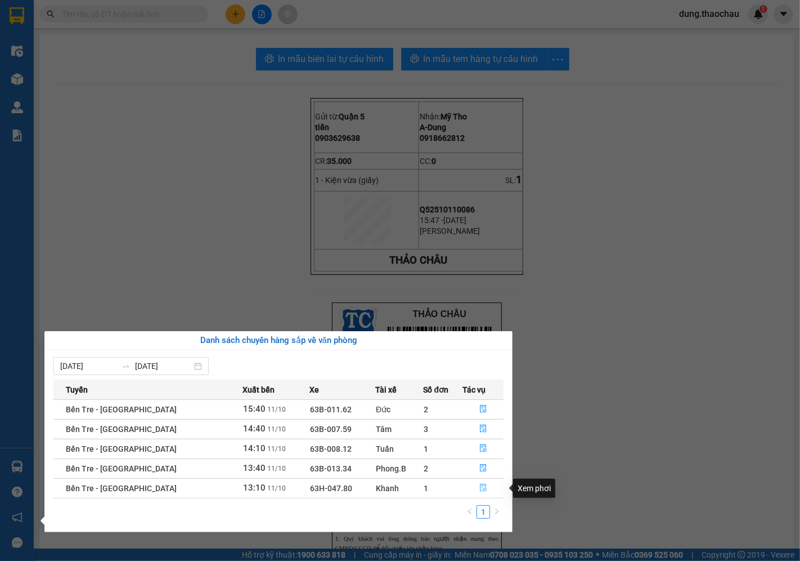
click at [480, 487] on icon "file-done" at bounding box center [484, 487] width 8 height 8
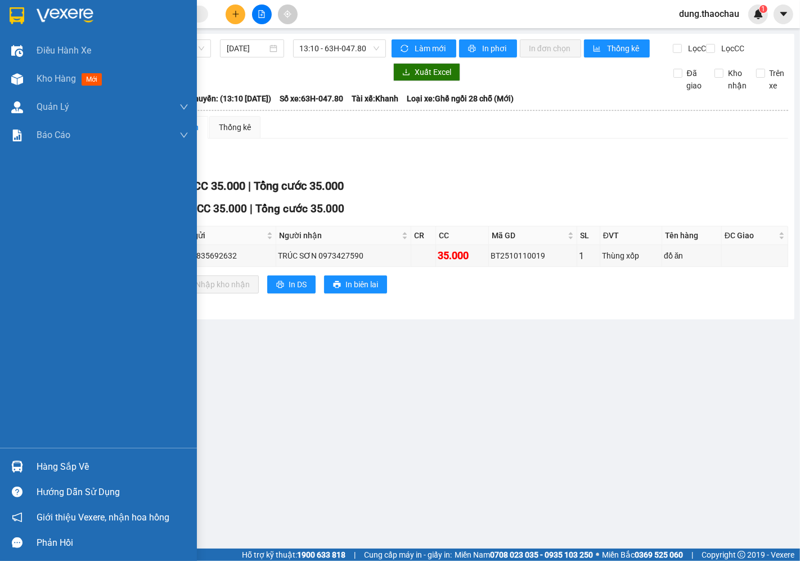
click at [24, 470] on div at bounding box center [17, 466] width 20 height 20
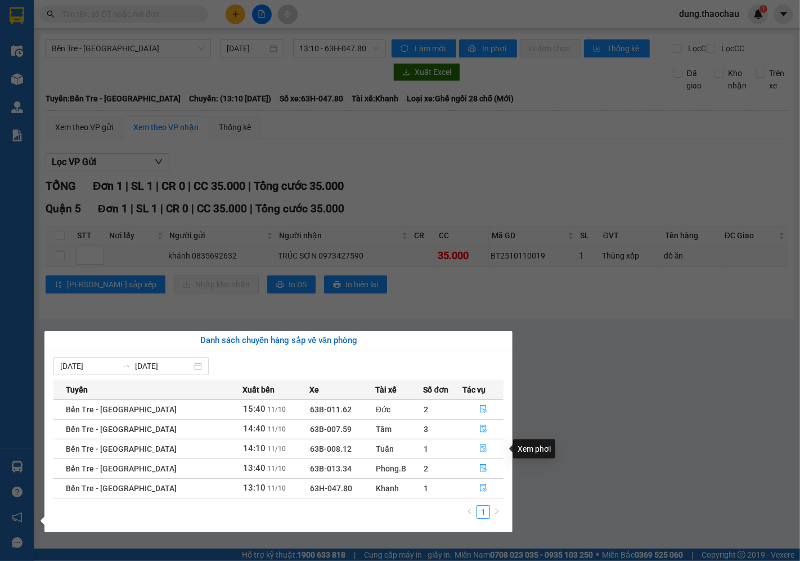
click at [480, 445] on icon "file-done" at bounding box center [483, 448] width 7 height 8
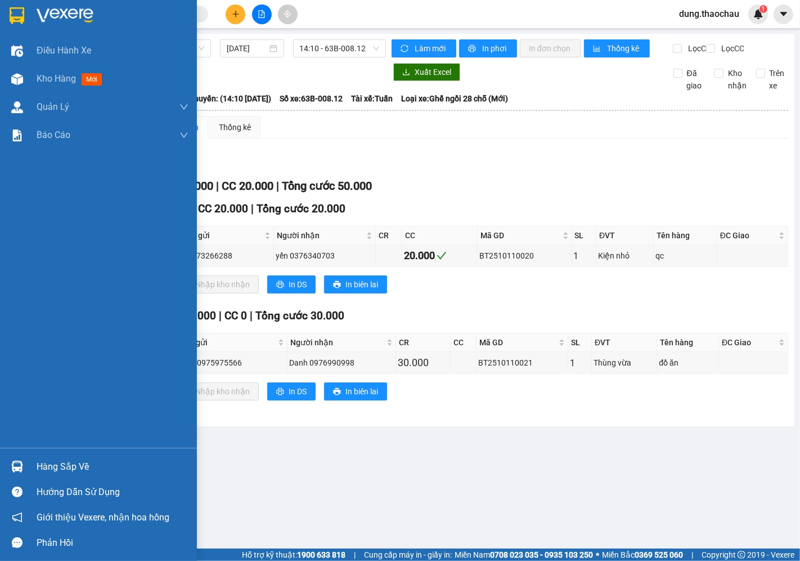
click at [18, 467] on img at bounding box center [17, 466] width 12 height 12
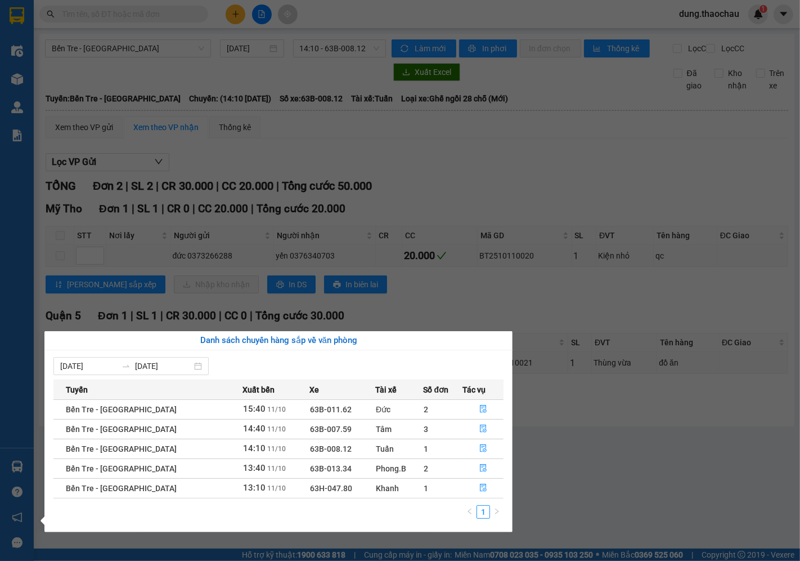
click at [523, 461] on section "Kết quả tìm kiếm ( 0 ) Bộ lọc No Data dung.thaochau 1 Điều hành xe Kho hàng mới…" at bounding box center [400, 280] width 800 height 561
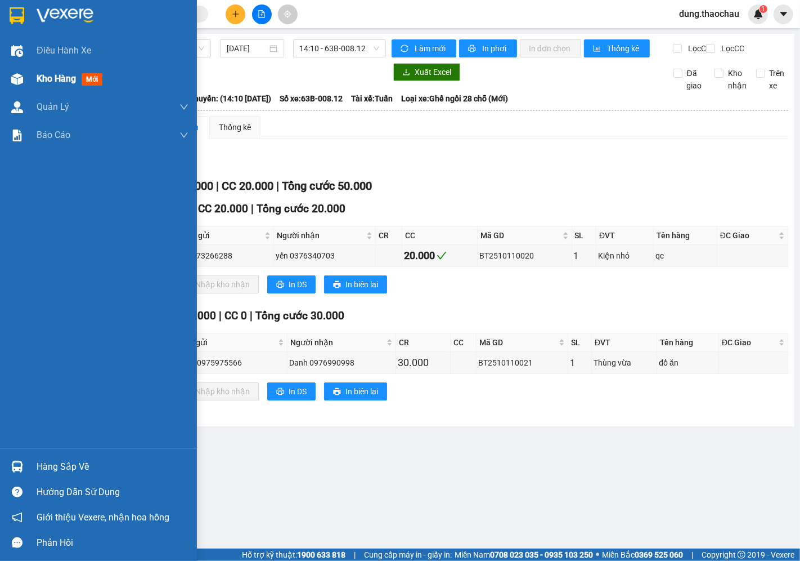
click at [52, 83] on span "Kho hàng" at bounding box center [56, 78] width 39 height 11
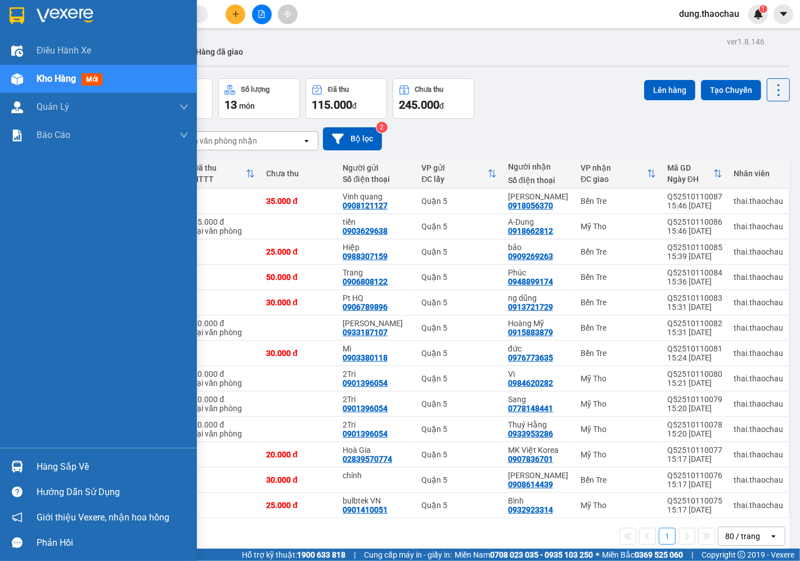
click at [16, 468] on img at bounding box center [17, 466] width 12 height 12
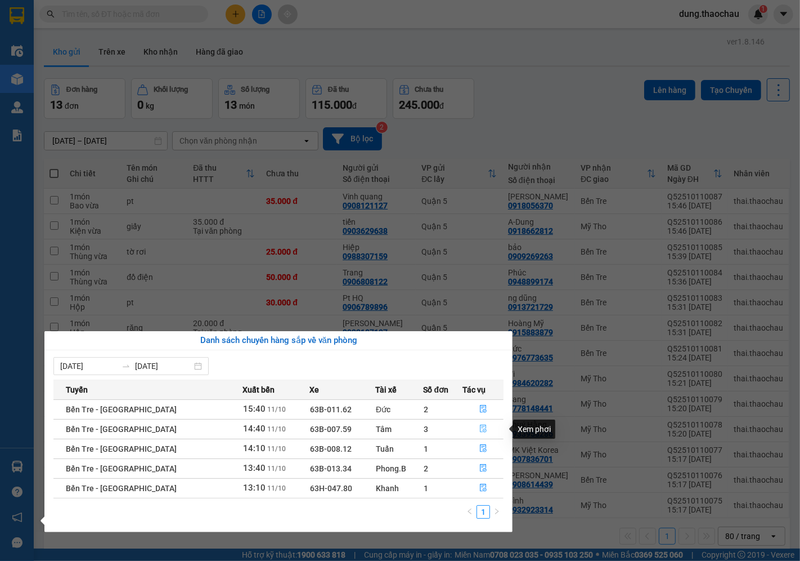
click at [480, 429] on icon "file-done" at bounding box center [484, 428] width 8 height 8
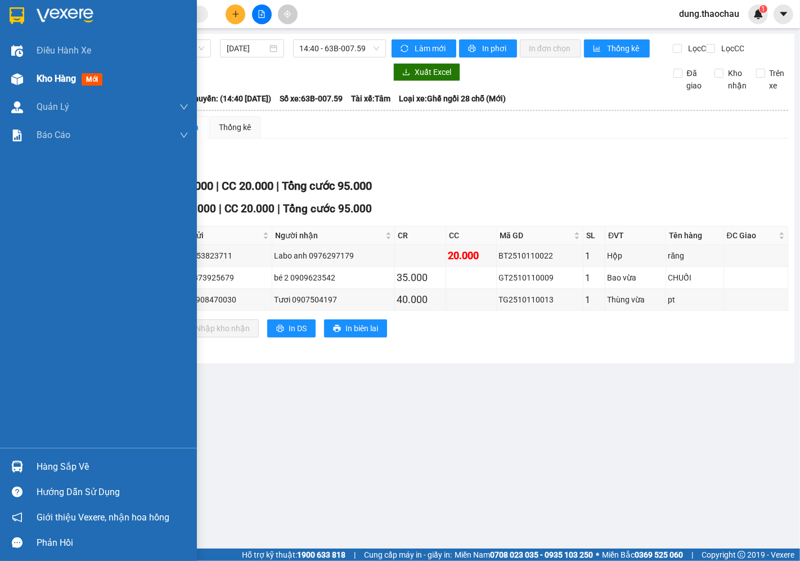
click at [55, 75] on span "Kho hàng" at bounding box center [56, 78] width 39 height 11
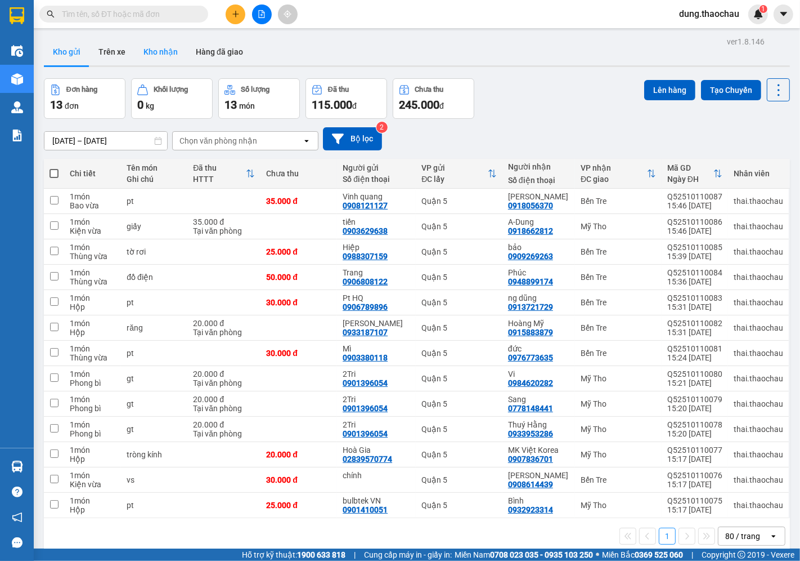
click at [164, 49] on button "Kho nhận" at bounding box center [161, 51] width 52 height 27
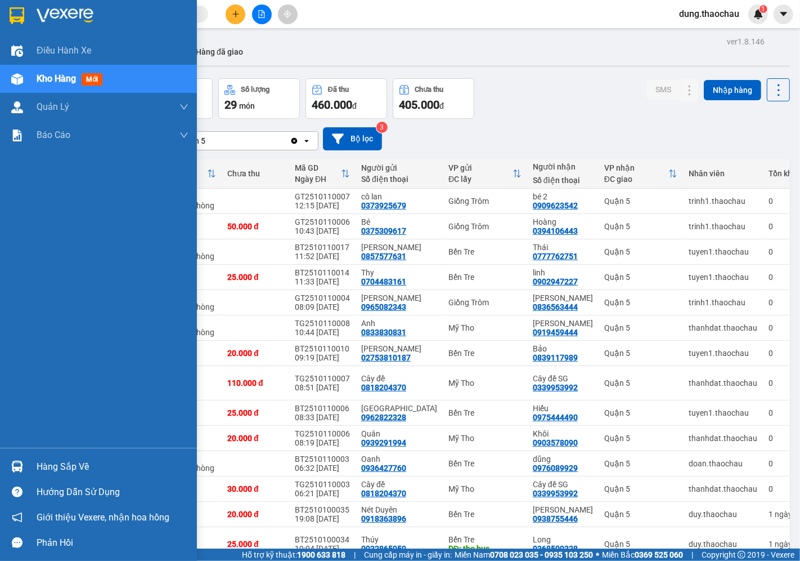
click at [19, 459] on div at bounding box center [17, 466] width 20 height 20
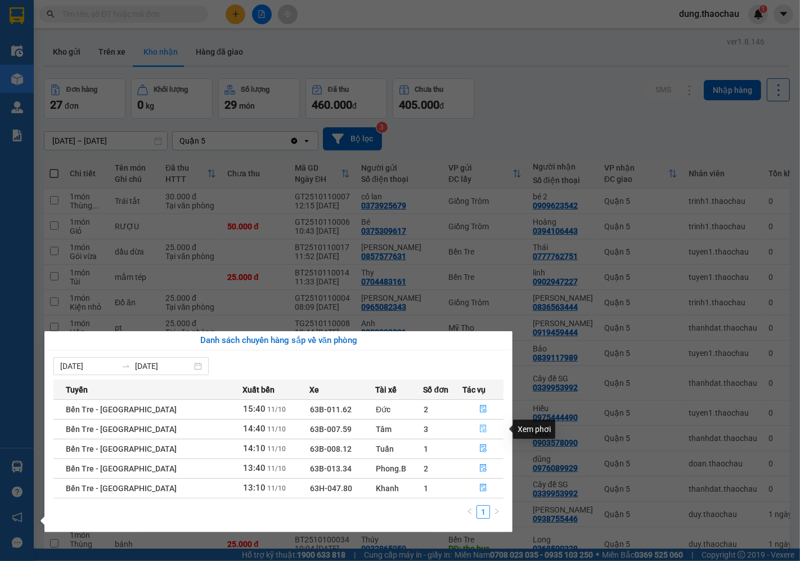
click at [480, 430] on icon "file-done" at bounding box center [484, 428] width 8 height 8
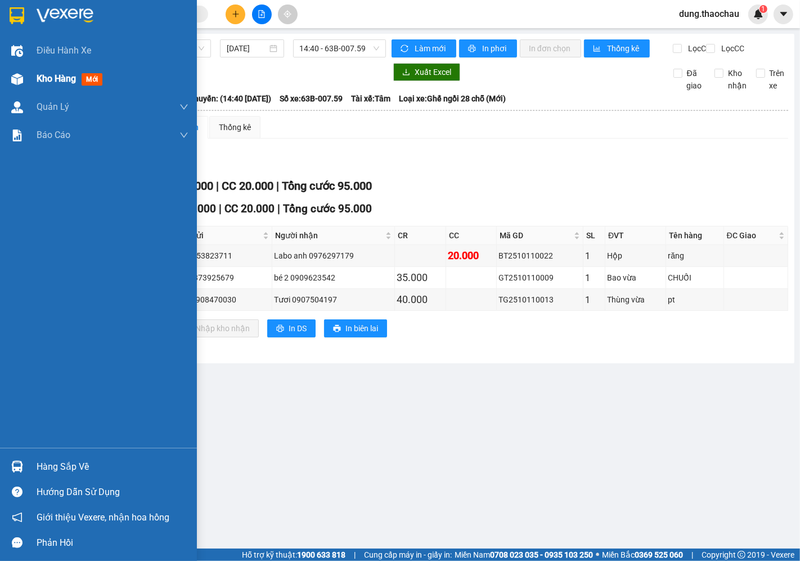
click at [49, 75] on span "Kho hàng" at bounding box center [56, 78] width 39 height 11
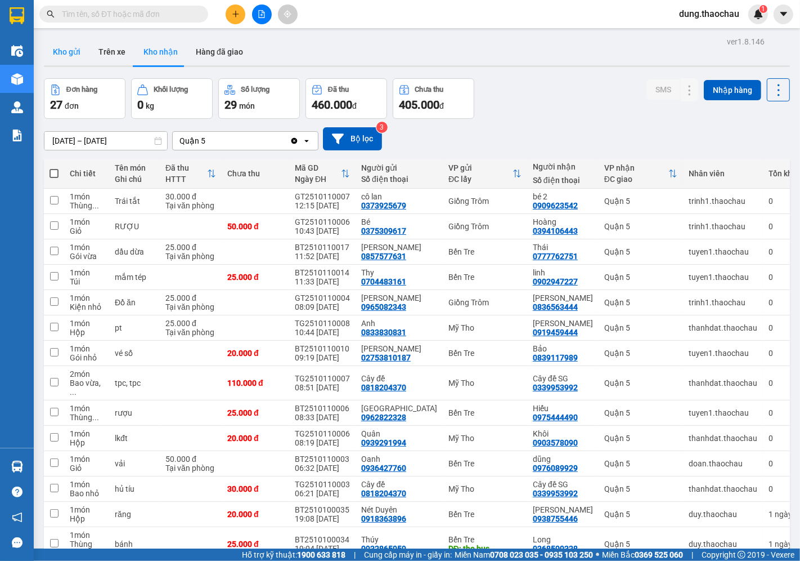
click at [64, 54] on button "Kho gửi" at bounding box center [67, 51] width 46 height 27
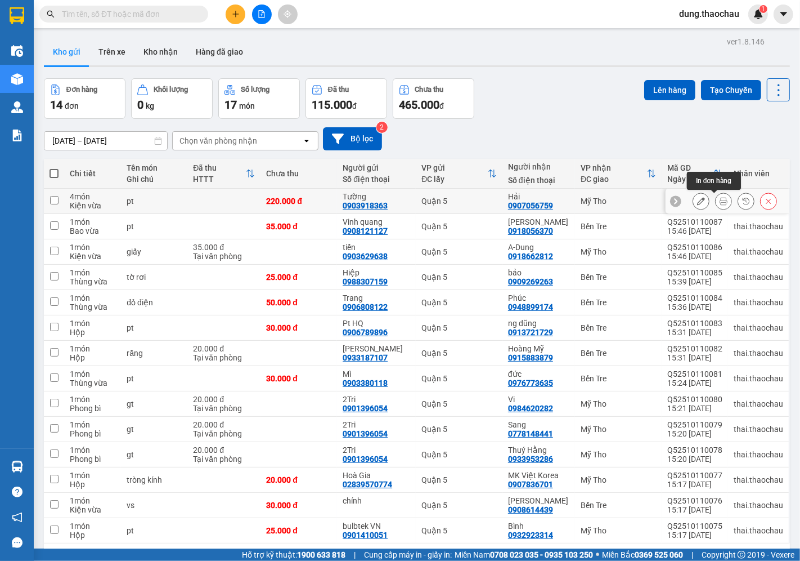
click at [720, 199] on icon at bounding box center [724, 201] width 8 height 8
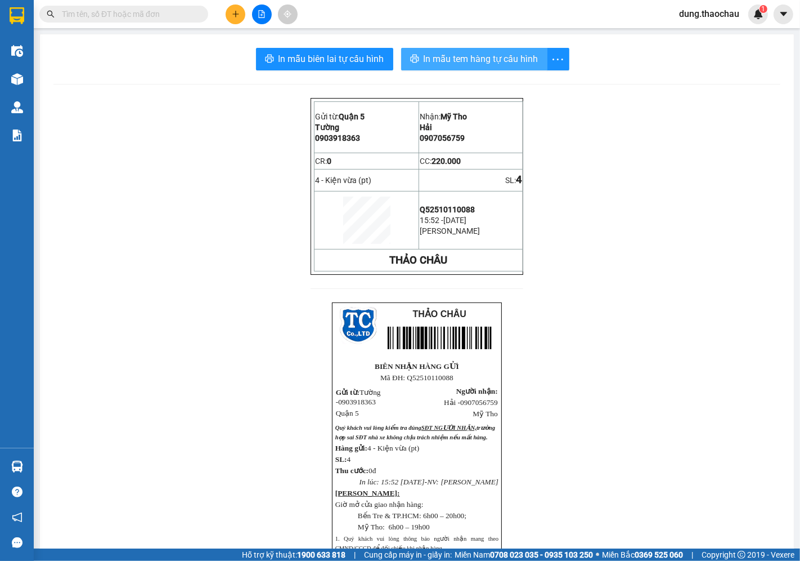
click at [424, 54] on span "In mẫu tem hàng tự cấu hình" at bounding box center [481, 59] width 115 height 14
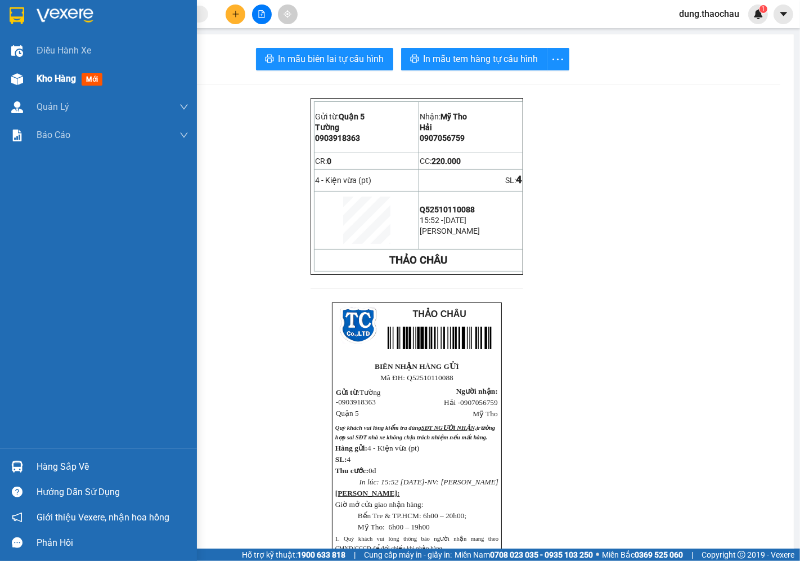
click at [40, 84] on span "Kho hàng" at bounding box center [56, 78] width 39 height 11
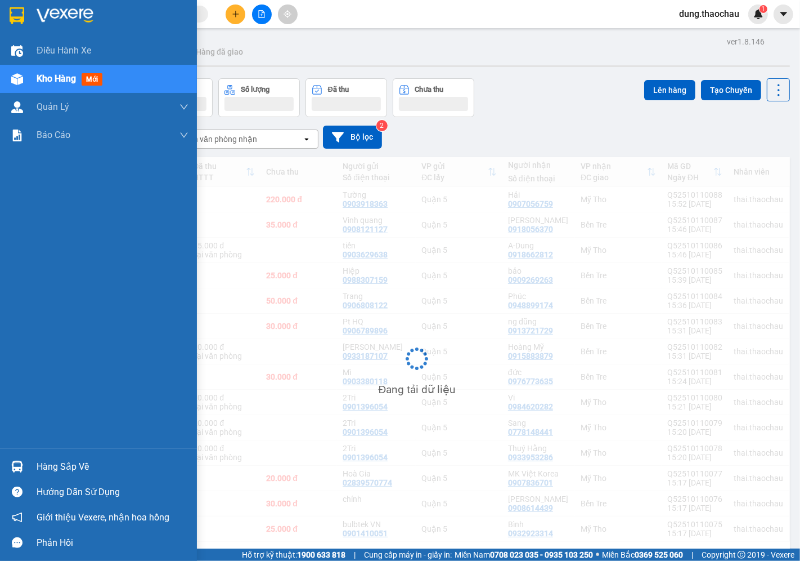
click at [56, 80] on span "Kho hàng" at bounding box center [56, 78] width 39 height 11
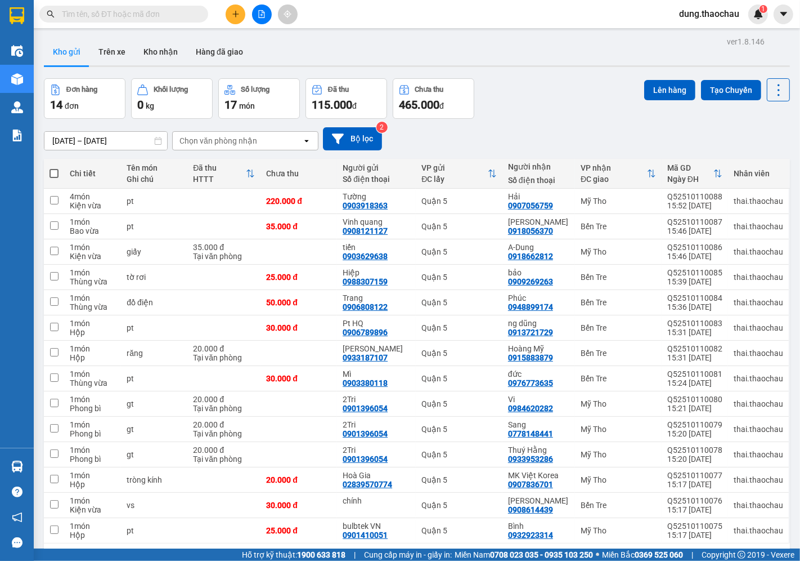
click at [53, 169] on span at bounding box center [54, 173] width 9 height 9
click at [54, 168] on input "checkbox" at bounding box center [54, 168] width 0 height 0
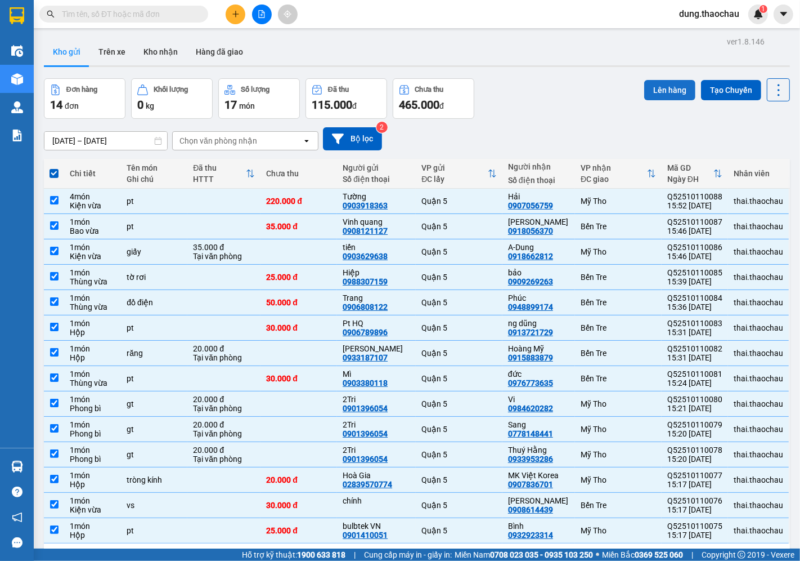
click at [657, 80] on button "Lên hàng" at bounding box center [669, 90] width 51 height 20
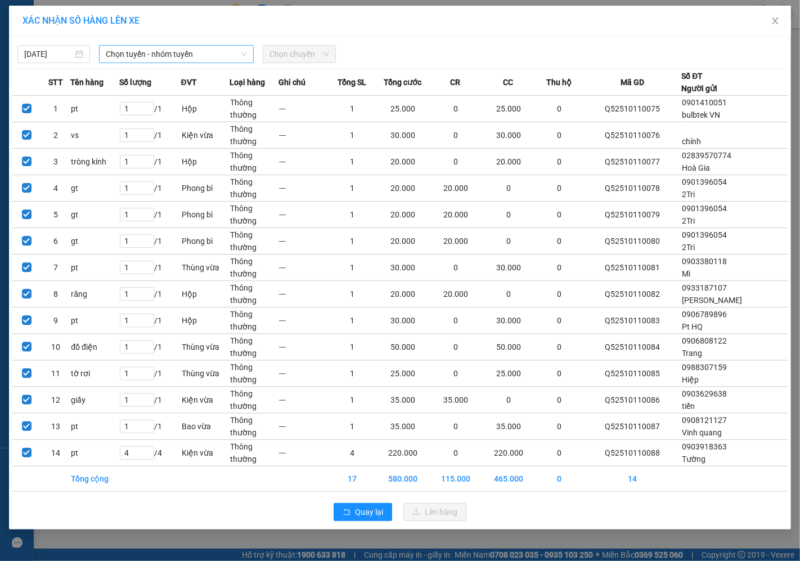
click at [120, 52] on span "Chọn tuyến - nhóm tuyến" at bounding box center [176, 54] width 141 height 17
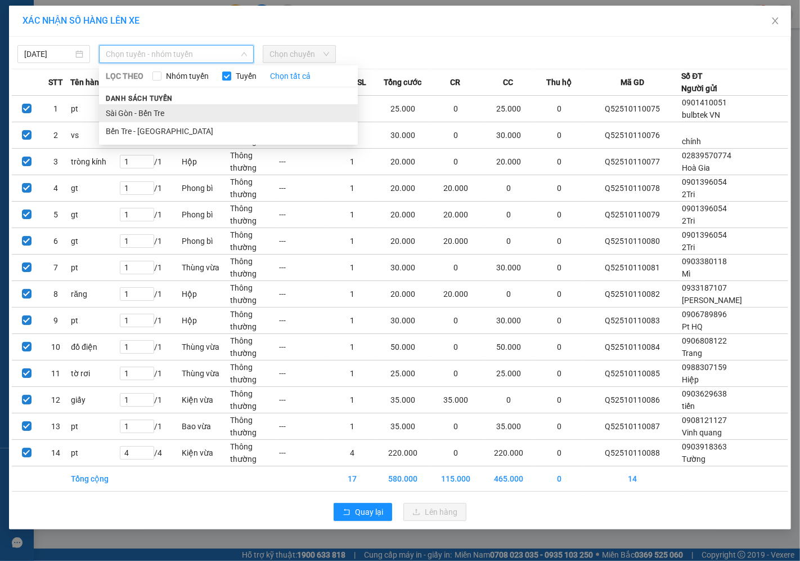
click at [131, 117] on li "Sài Gòn - Bến Tre" at bounding box center [228, 113] width 259 height 18
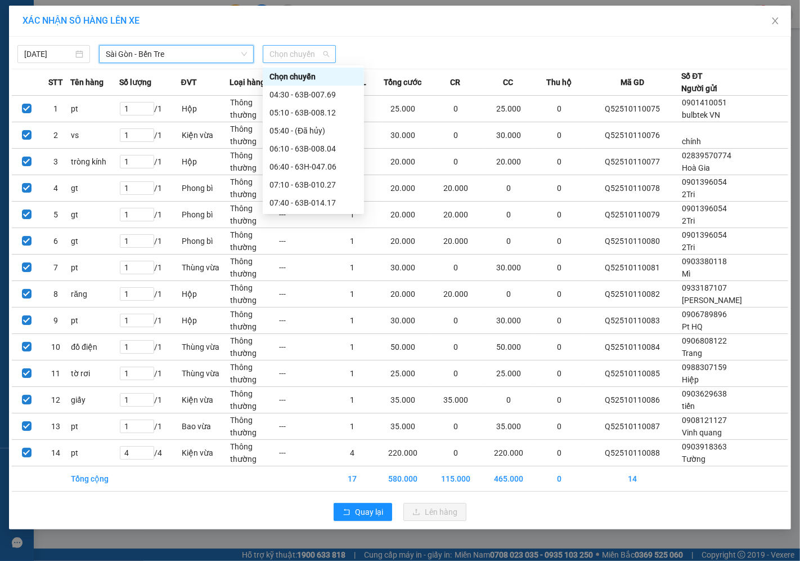
click at [283, 55] on span "Chọn chuyến" at bounding box center [299, 54] width 59 height 17
click at [295, 503] on div "15:40 - 63H-047.06" at bounding box center [314, 509] width 88 height 12
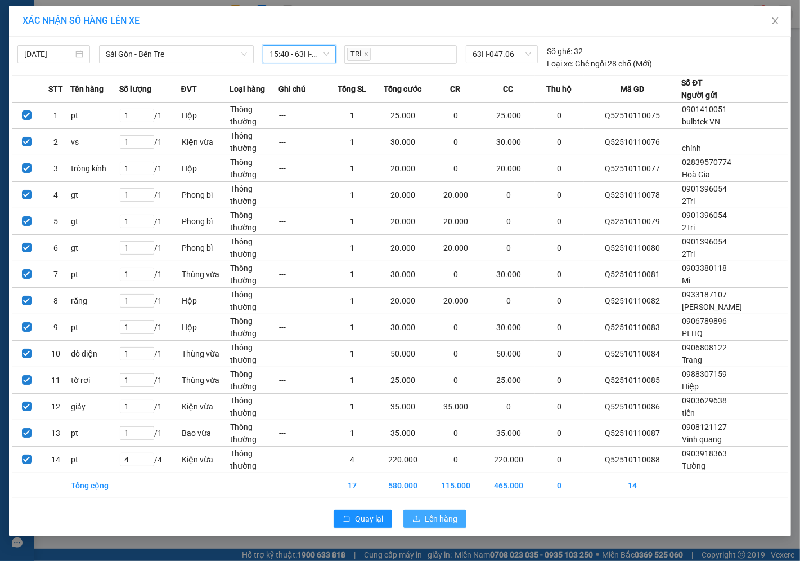
click at [440, 519] on span "Lên hàng" at bounding box center [441, 518] width 33 height 12
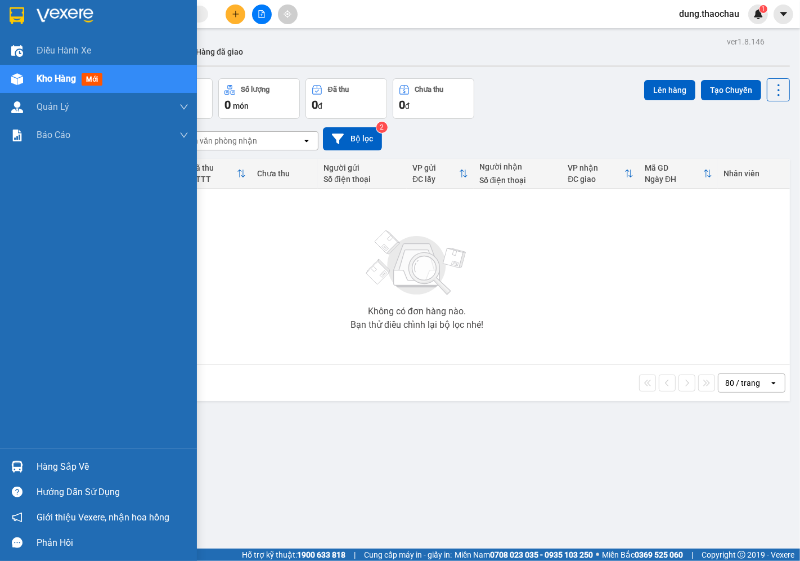
click at [20, 465] on img at bounding box center [17, 466] width 12 height 12
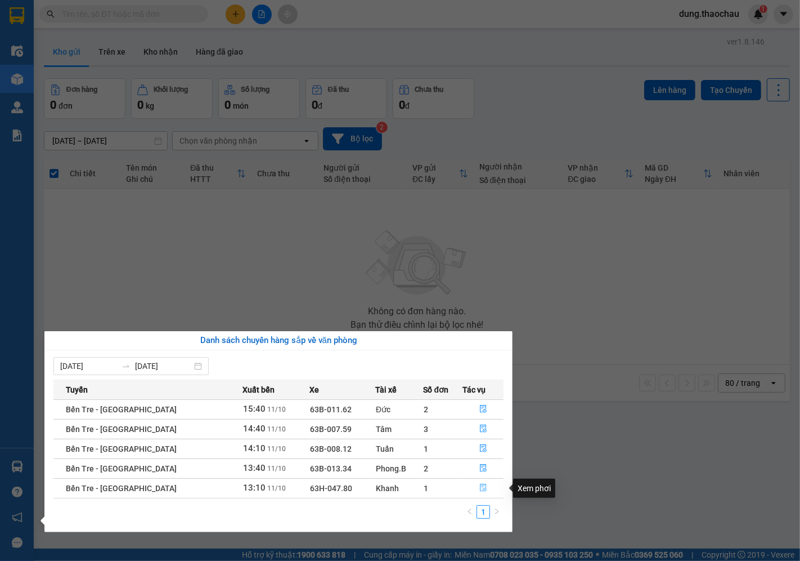
click at [480, 490] on icon "file-done" at bounding box center [483, 487] width 7 height 8
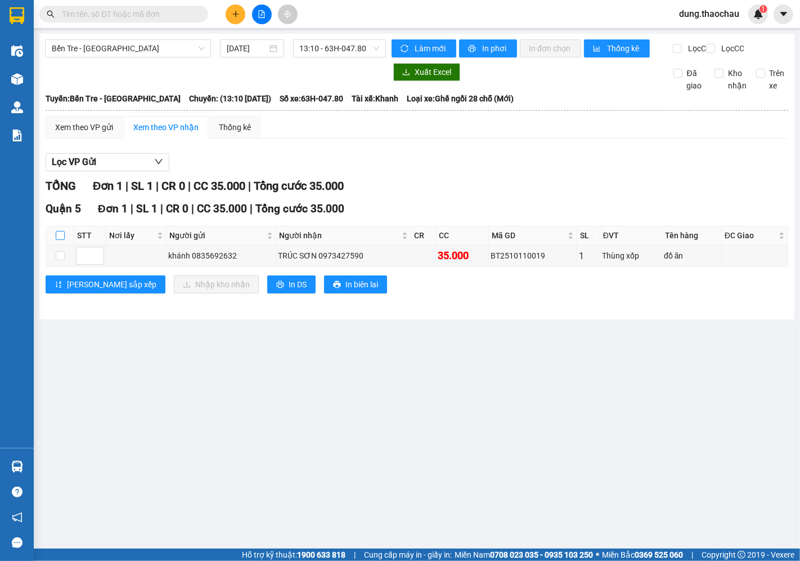
click at [57, 240] on input "checkbox" at bounding box center [60, 235] width 9 height 9
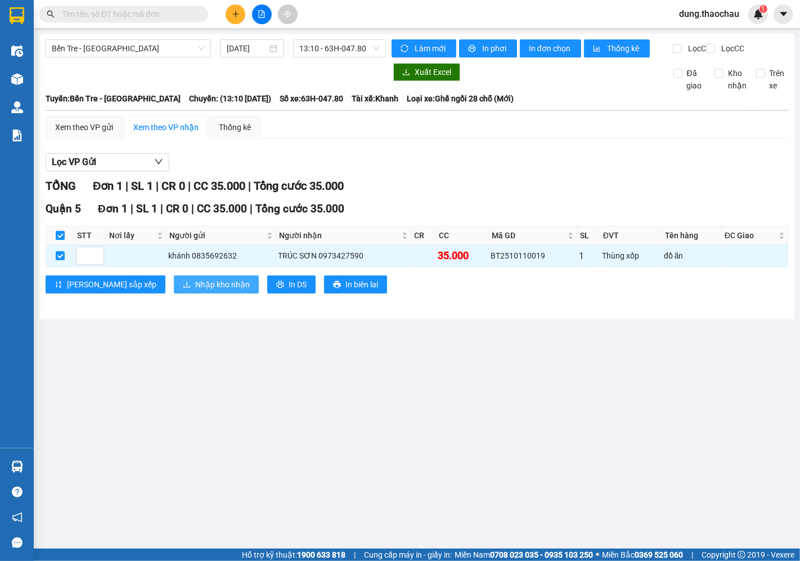
click at [195, 290] on span "Nhập kho nhận" at bounding box center [222, 284] width 55 height 12
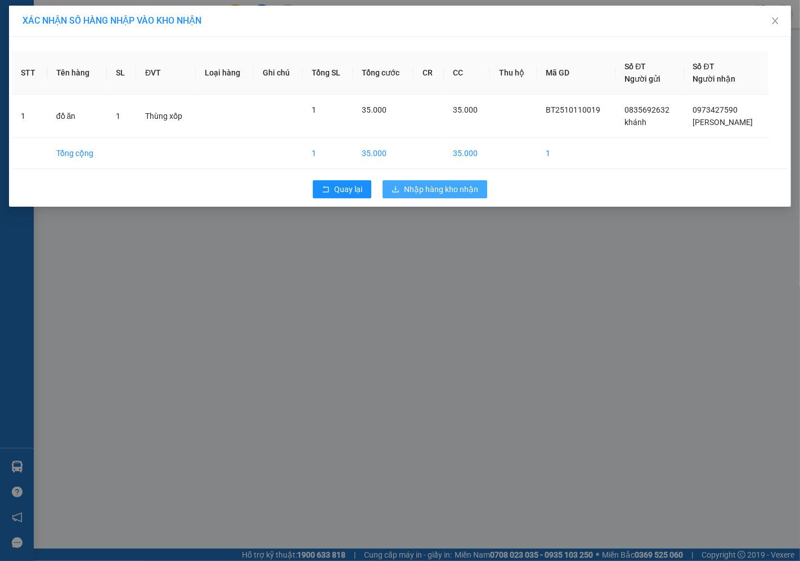
click at [434, 191] on span "Nhập hàng kho nhận" at bounding box center [441, 189] width 74 height 12
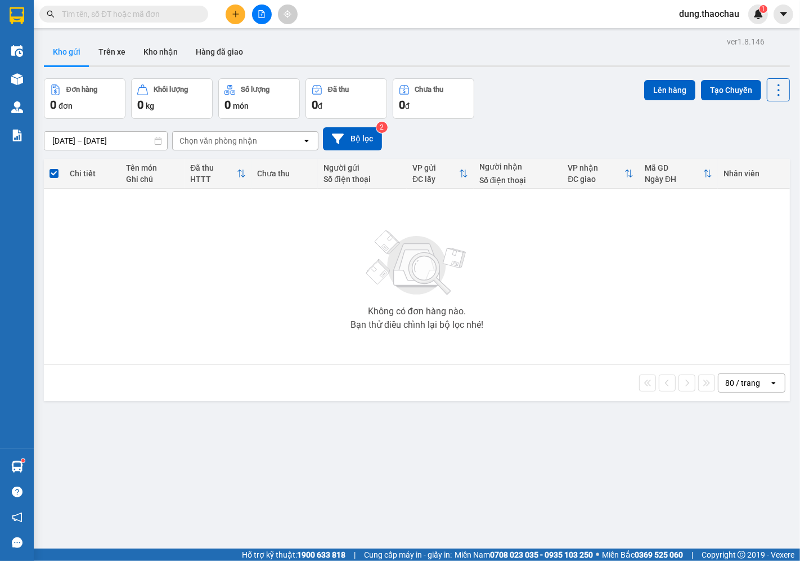
click at [705, 15] on span "dung.thaochau" at bounding box center [709, 14] width 78 height 14
click at [702, 39] on span "Đăng xuất" at bounding box center [714, 35] width 55 height 12
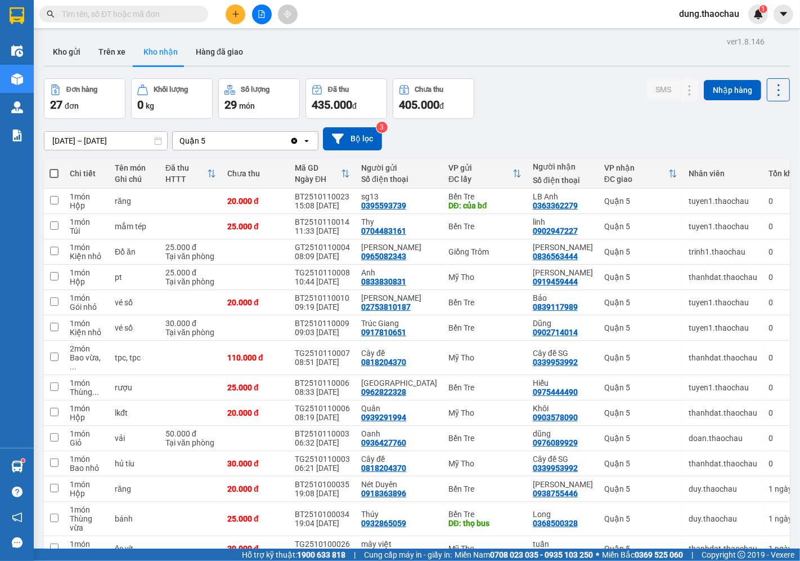
click at [710, 15] on span "dung.thaochau" at bounding box center [709, 14] width 78 height 14
click at [705, 32] on span "Đăng xuất" at bounding box center [714, 35] width 55 height 12
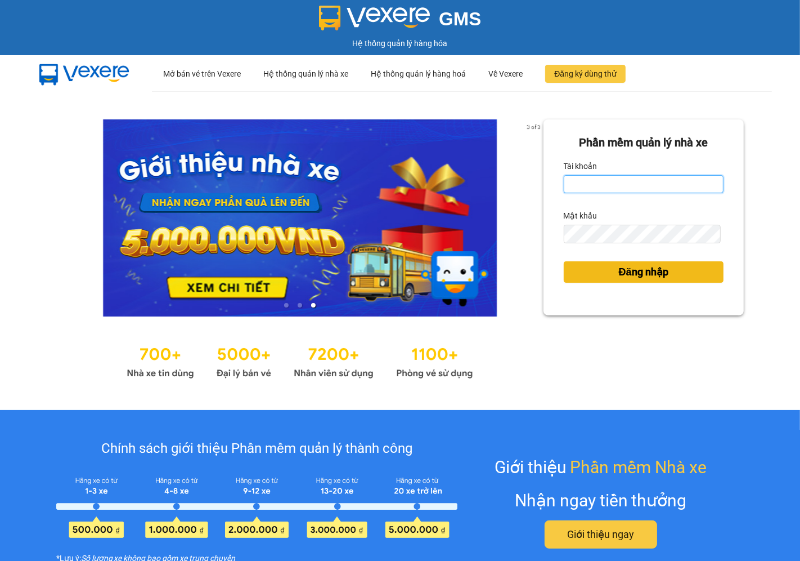
type input "saigon.thaochau"
click at [669, 282] on button "Đăng nhập" at bounding box center [644, 271] width 160 height 21
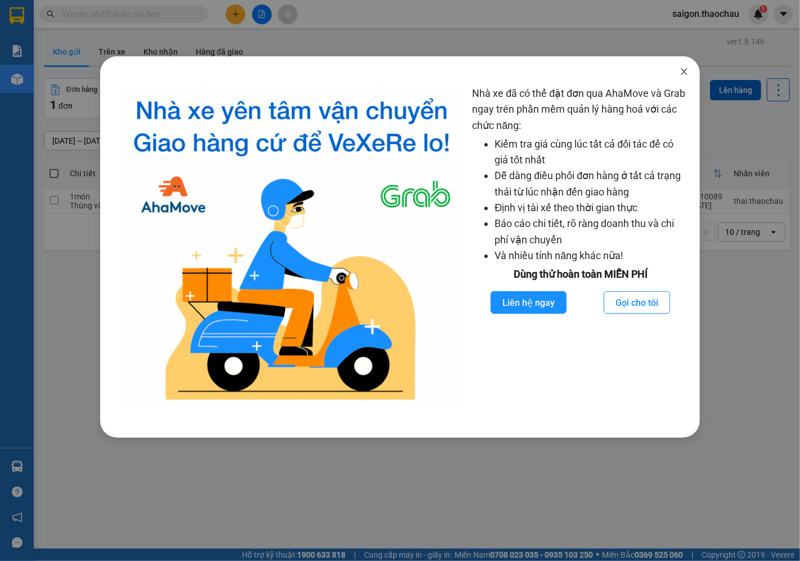
click at [682, 74] on icon "close" at bounding box center [684, 71] width 9 height 9
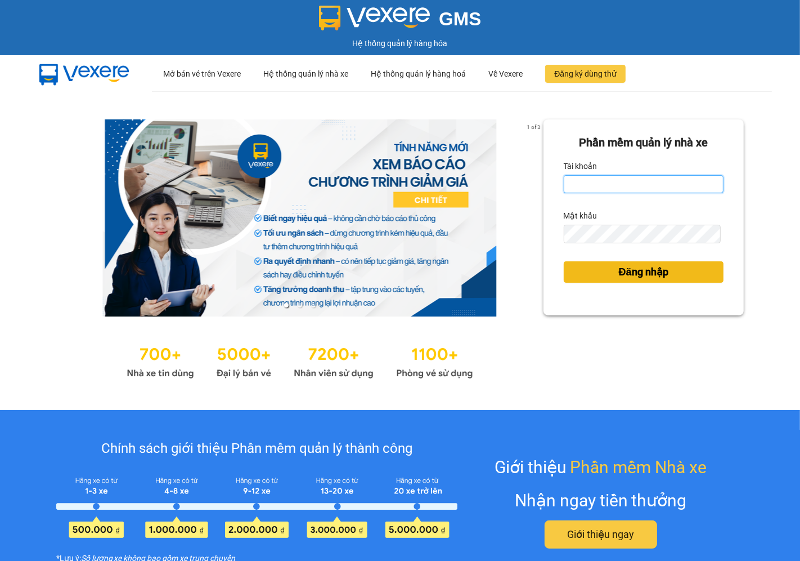
type input "saigon.thaochau"
click at [648, 273] on span "Đăng nhập" at bounding box center [644, 272] width 50 height 16
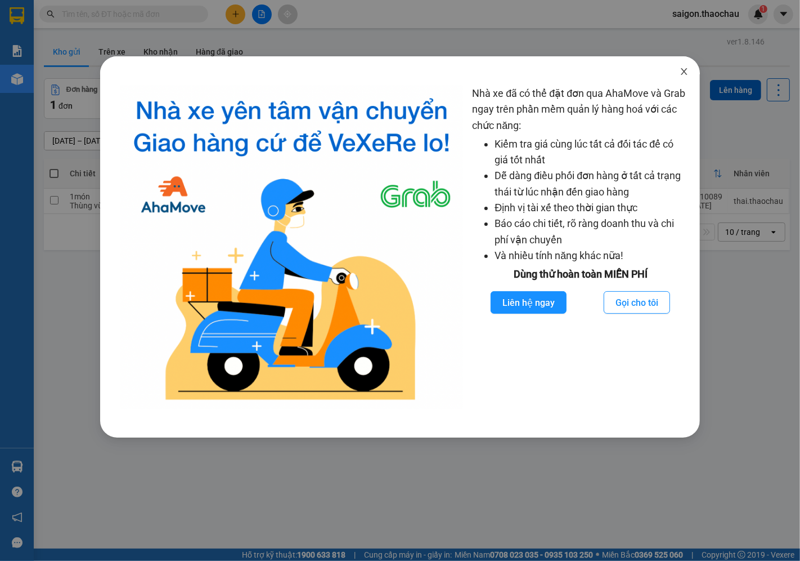
click at [682, 77] on span "Close" at bounding box center [685, 72] width 32 height 32
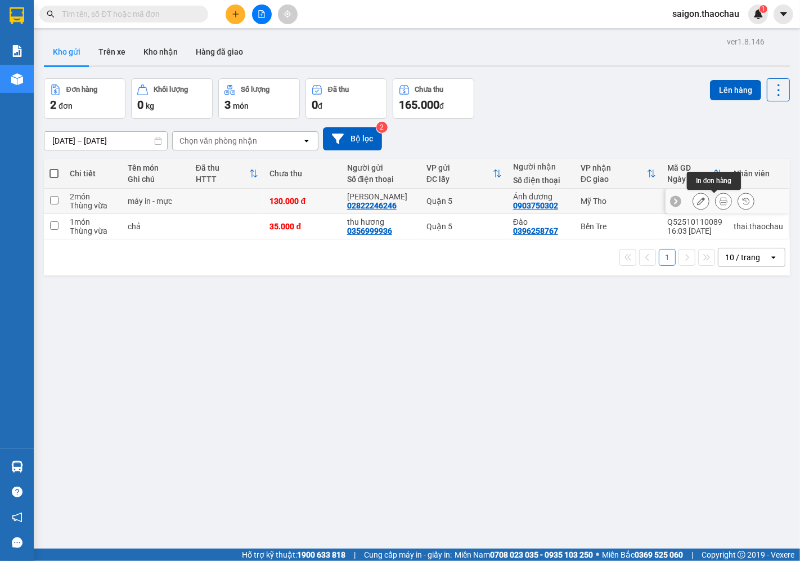
click at [720, 204] on icon at bounding box center [724, 201] width 8 height 8
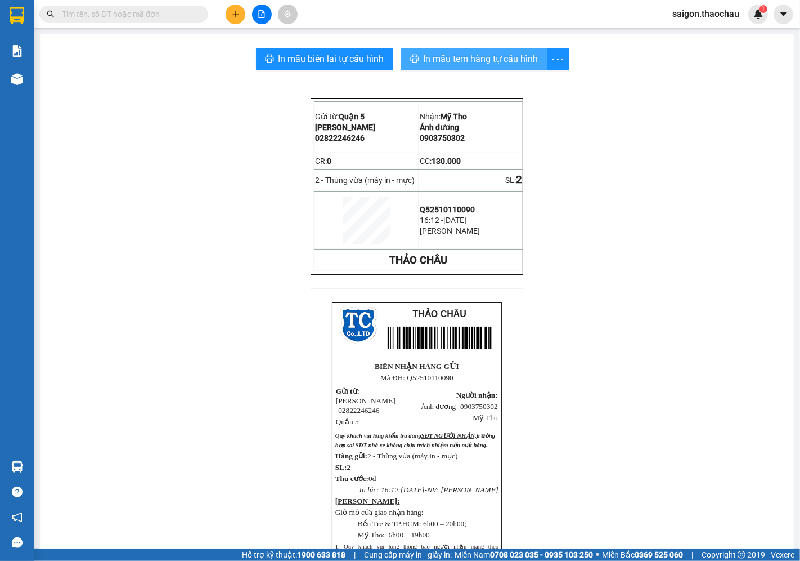
click at [440, 60] on span "In mẫu tem hàng tự cấu hình" at bounding box center [481, 59] width 115 height 14
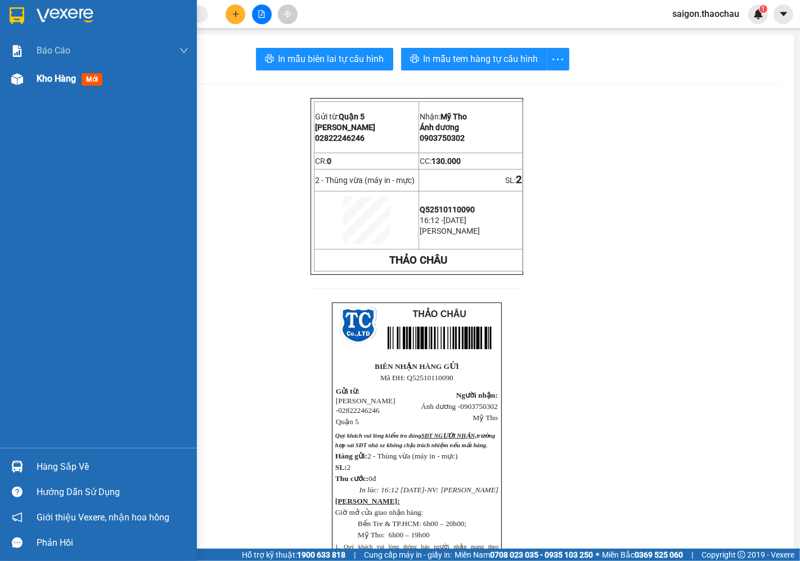
click at [66, 74] on span "Kho hàng" at bounding box center [56, 78] width 39 height 11
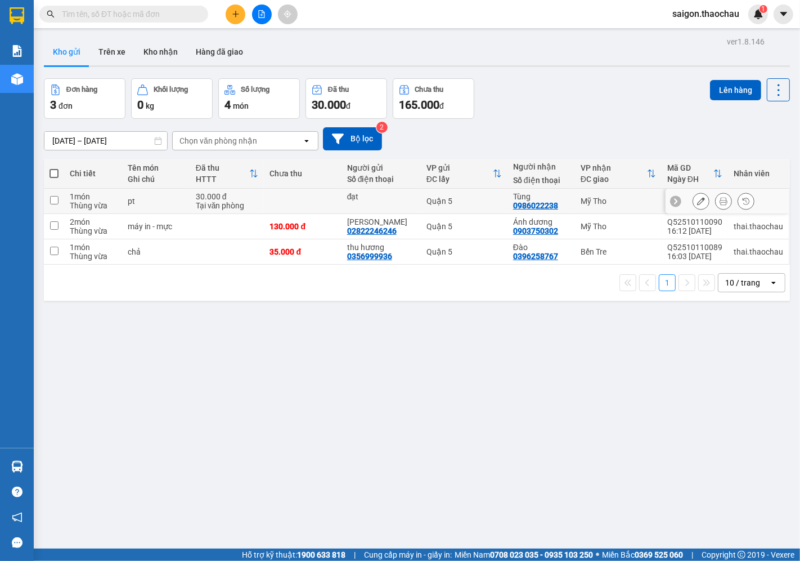
click at [477, 198] on div "Quận 5" at bounding box center [464, 200] width 75 height 9
checkbox input "true"
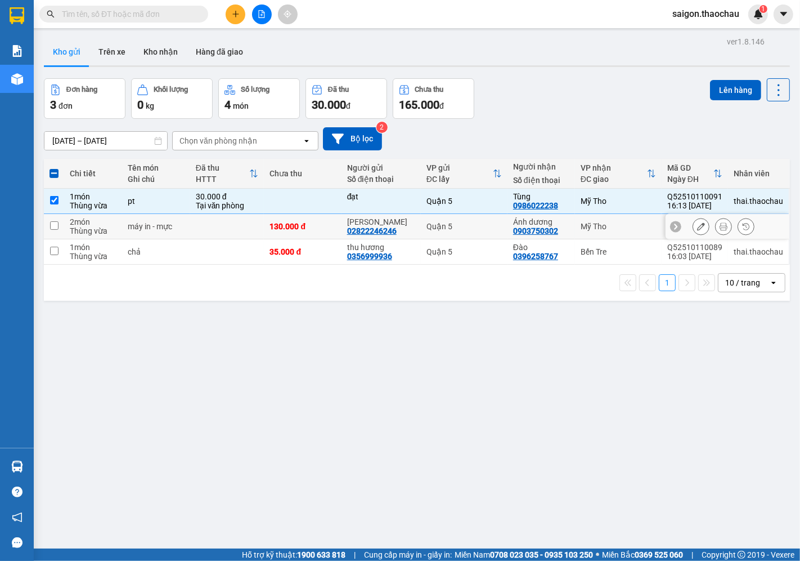
click at [467, 226] on div "Quận 5" at bounding box center [464, 226] width 75 height 9
checkbox input "true"
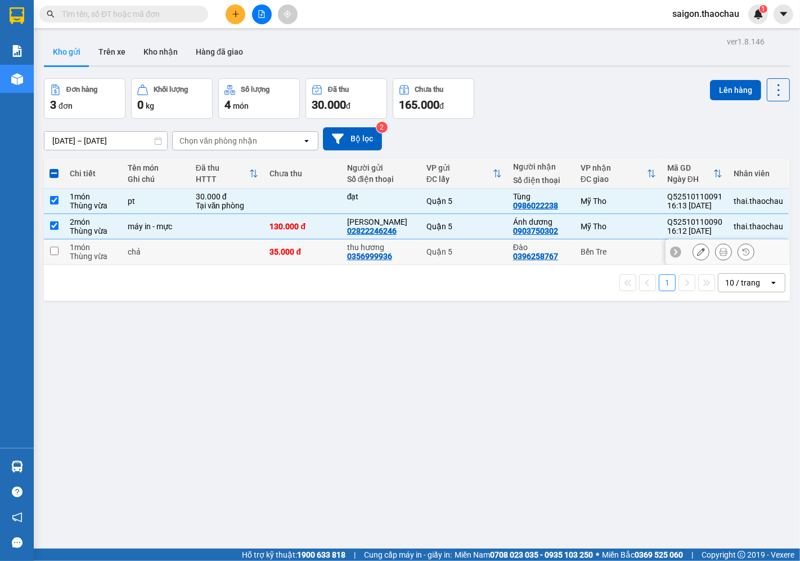
click at [464, 246] on td "Quận 5" at bounding box center [464, 251] width 87 height 25
checkbox input "true"
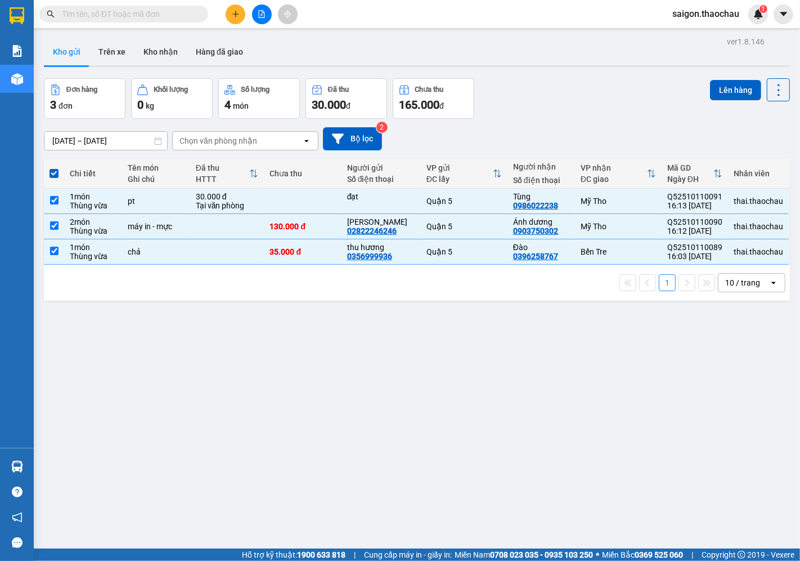
click at [713, 101] on div "Lên hàng" at bounding box center [750, 98] width 80 height 41
click at [714, 91] on button "Lên hàng" at bounding box center [735, 90] width 51 height 20
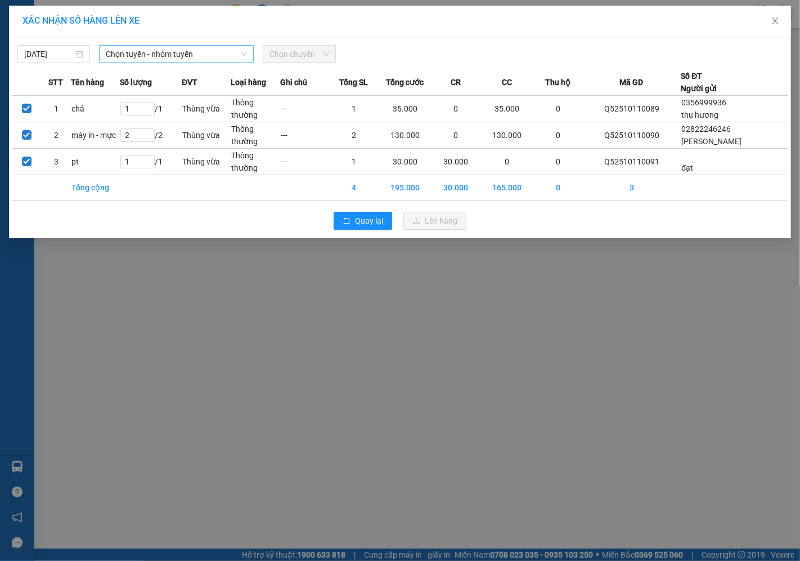
click at [132, 46] on span "Chọn tuyến - nhóm tuyến" at bounding box center [176, 54] width 141 height 17
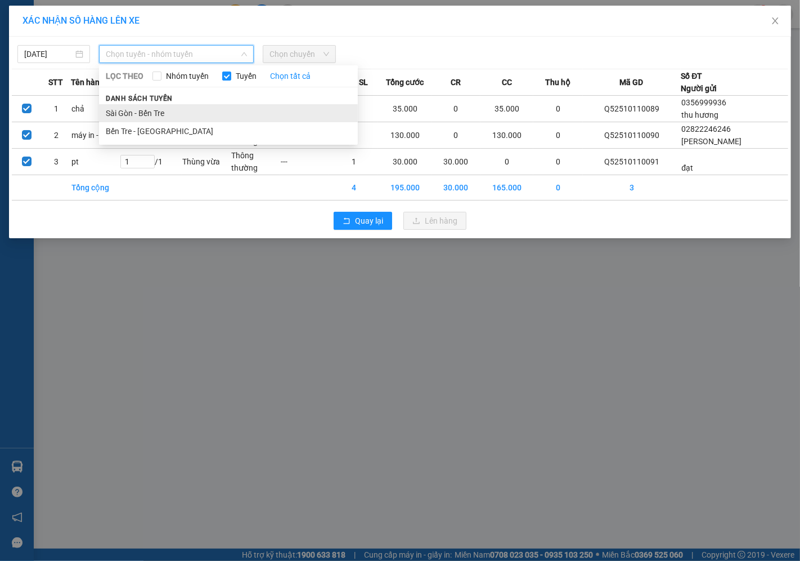
click at [126, 113] on li "Sài Gòn - Bến Tre" at bounding box center [228, 113] width 259 height 18
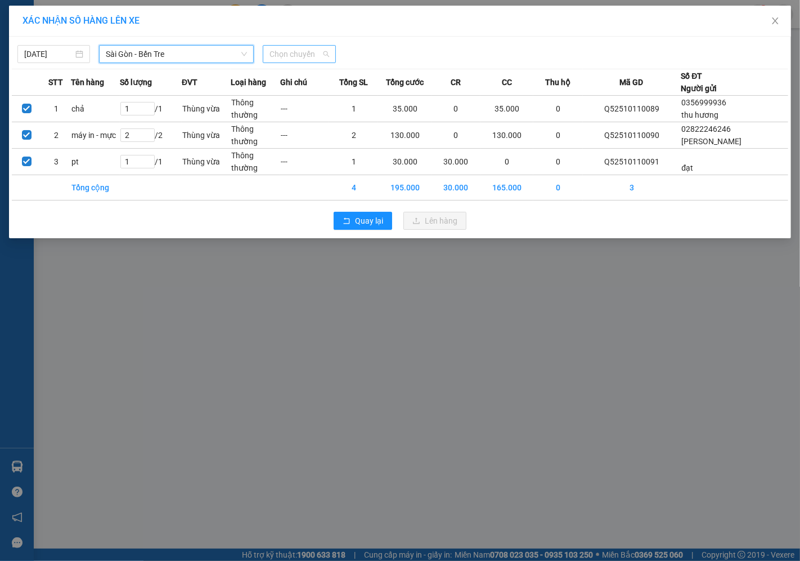
click at [274, 55] on span "Chọn chuyến" at bounding box center [299, 54] width 59 height 17
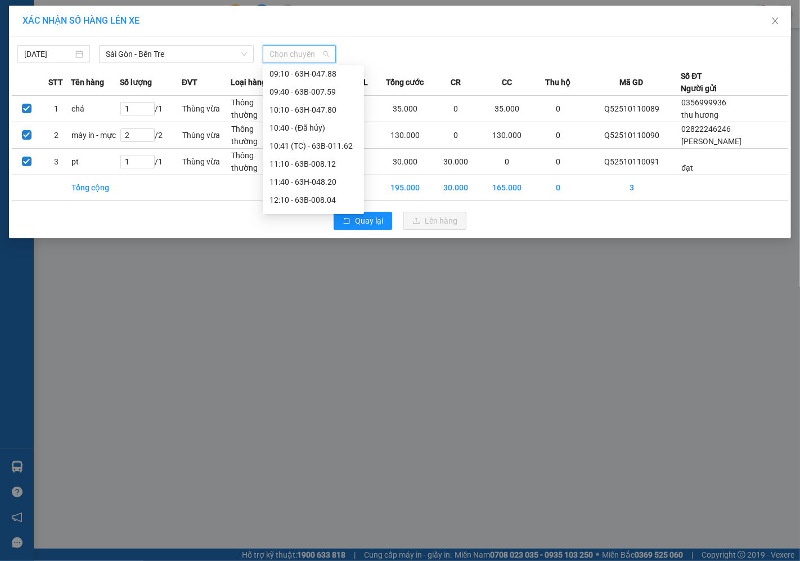
scroll to position [432, 0]
click at [323, 93] on div "16:10 - 63H-047.80" at bounding box center [314, 95] width 88 height 12
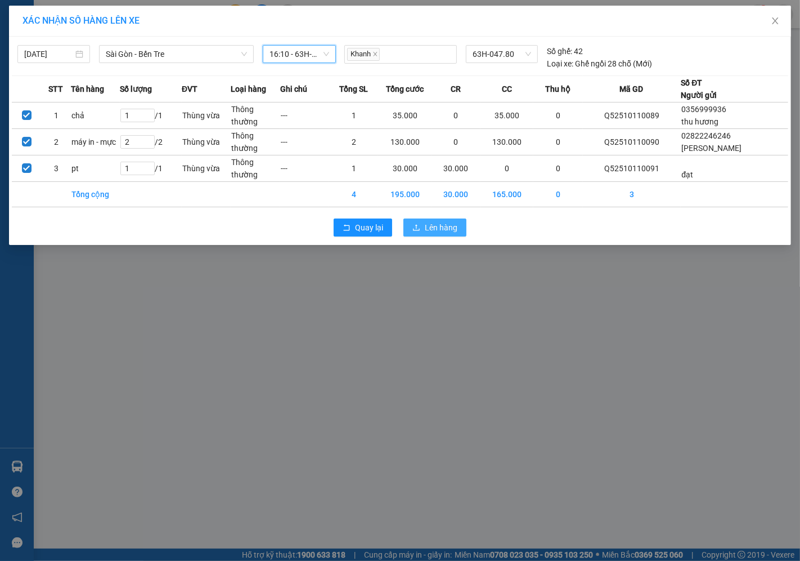
click at [446, 222] on span "Lên hàng" at bounding box center [441, 227] width 33 height 12
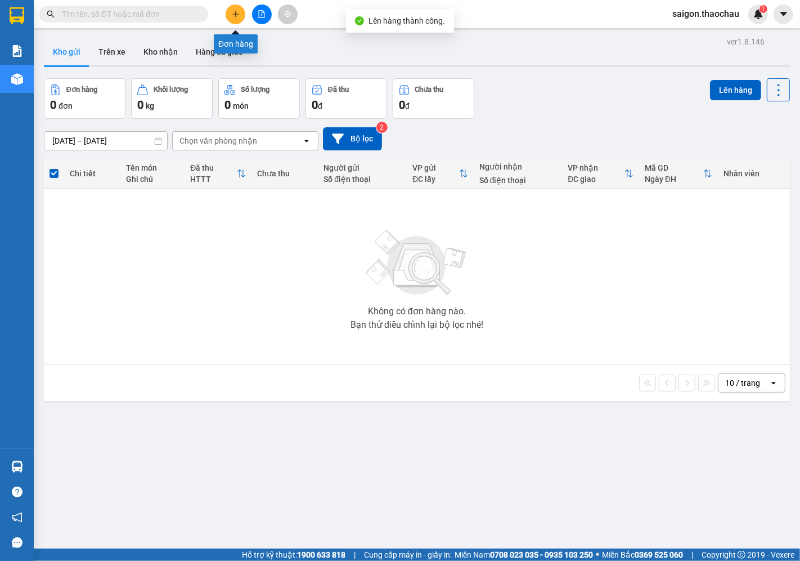
click at [229, 12] on button at bounding box center [236, 15] width 20 height 20
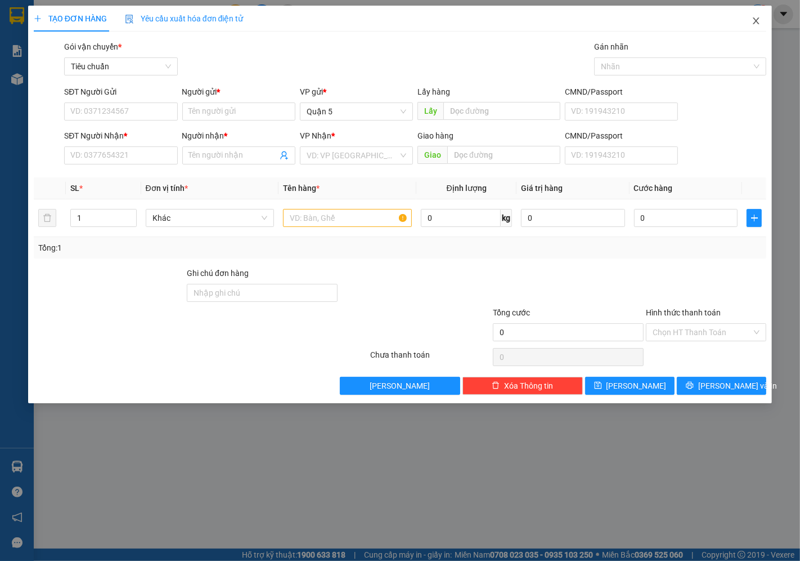
click at [761, 16] on span "Close" at bounding box center [757, 22] width 32 height 32
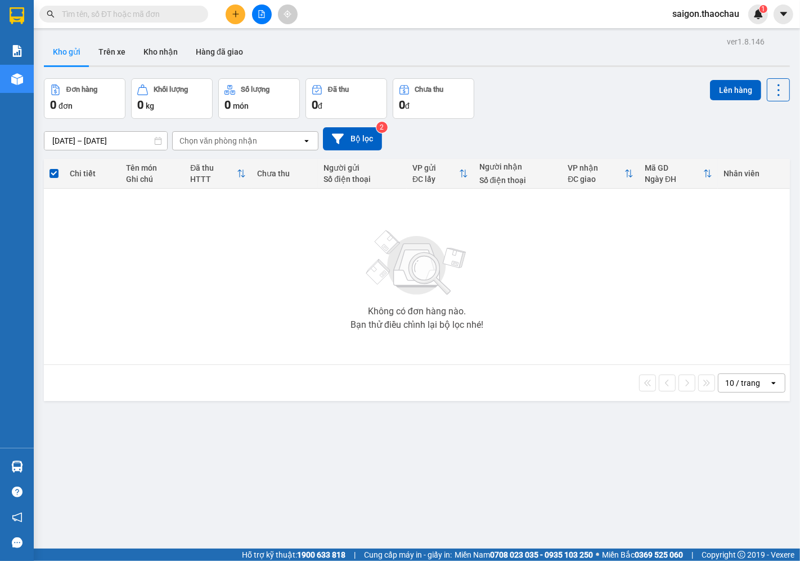
click at [679, 17] on span "saigon.thaochau" at bounding box center [706, 14] width 85 height 14
click at [688, 42] on li "Đăng xuất" at bounding box center [706, 35] width 85 height 18
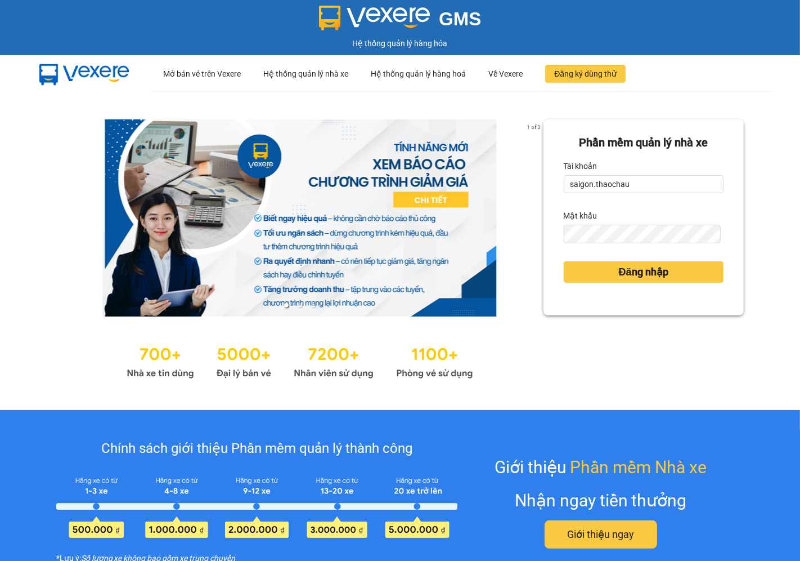
click at [639, 195] on form "Phần mềm quản lý nhà xe Tài khoản saigon.thaochau Mật khẩu Đăng nhập" at bounding box center [644, 217] width 160 height 167
click at [640, 179] on input "saigon.thaochau" at bounding box center [644, 184] width 160 height 18
click at [643, 175] on input "saigon.thaochau" at bounding box center [644, 184] width 160 height 18
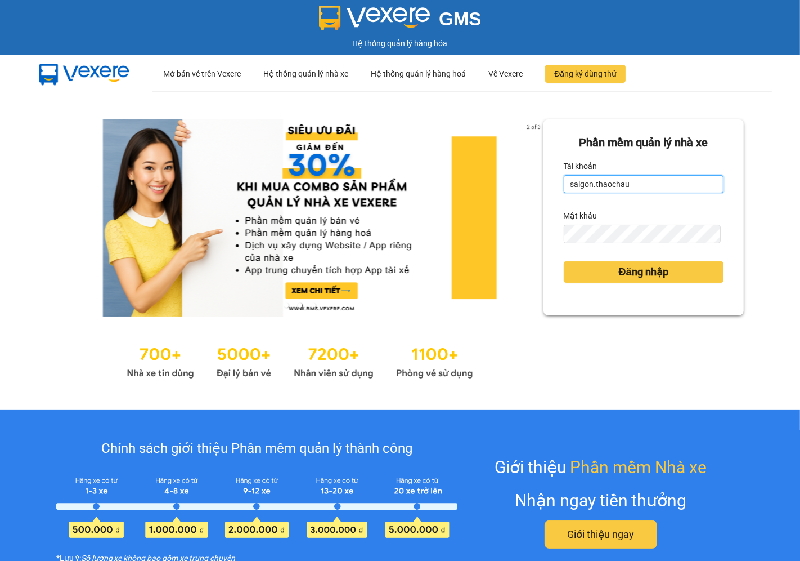
type input "thai.thaochau"
click at [564, 261] on button "Đăng nhập" at bounding box center [644, 271] width 160 height 21
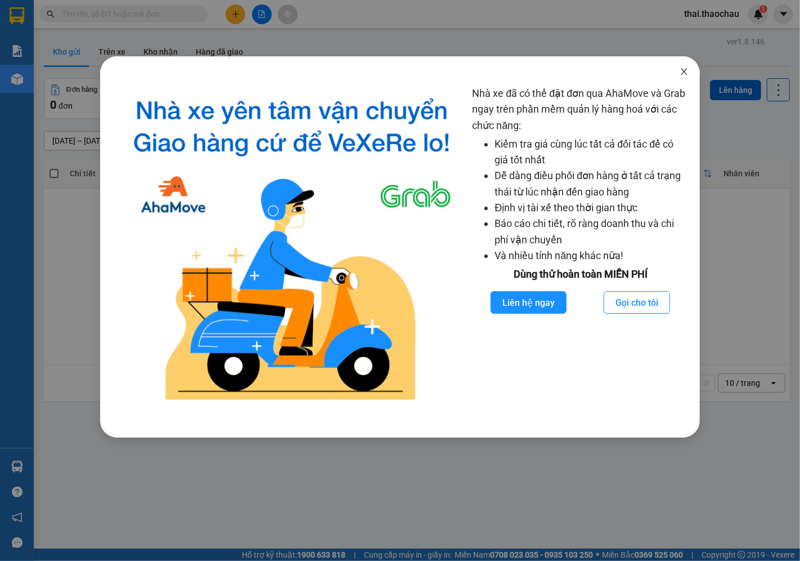
click at [685, 70] on icon "close" at bounding box center [684, 71] width 9 height 9
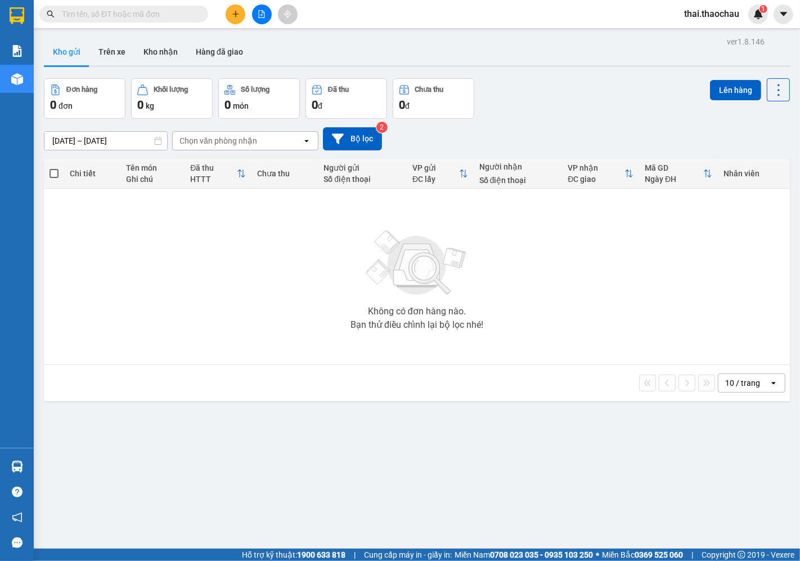
click at [234, 9] on button at bounding box center [236, 15] width 20 height 20
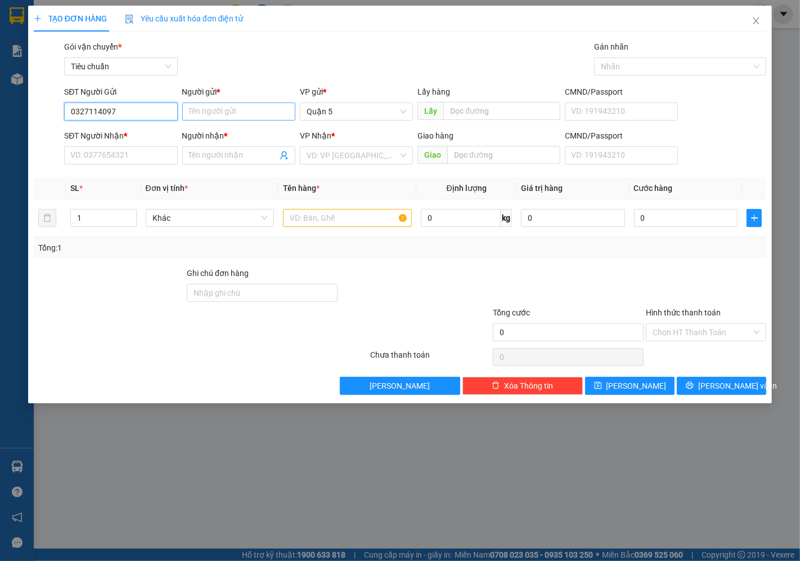
type input "0327114097"
click at [209, 110] on input "Người gửi *" at bounding box center [238, 111] width 113 height 18
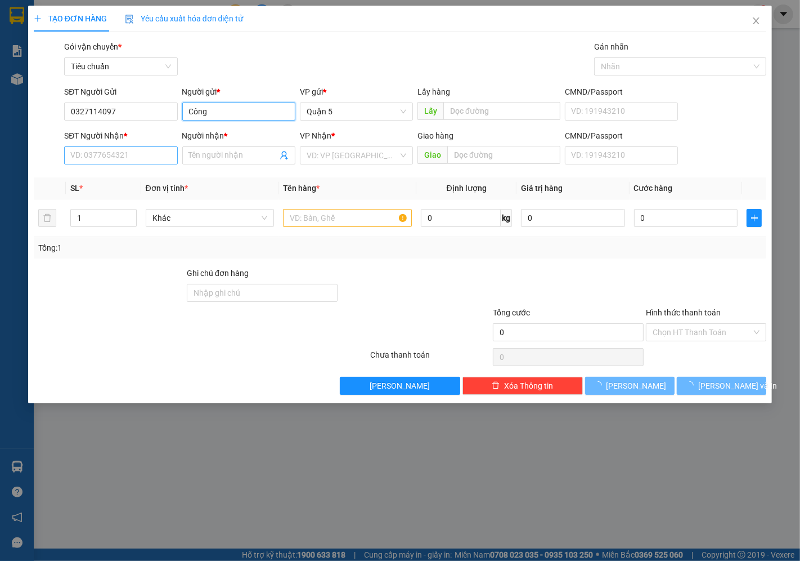
type input "Công"
click at [153, 148] on input "SĐT Người Nhận *" at bounding box center [120, 155] width 113 height 18
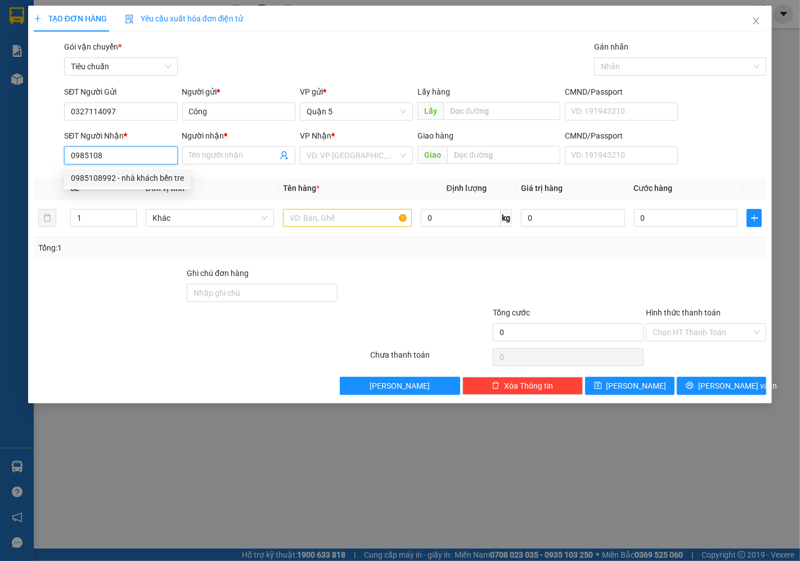
click at [147, 177] on div "0985108992 - nhà khách bến tre" at bounding box center [127, 178] width 113 height 12
type input "0985108992"
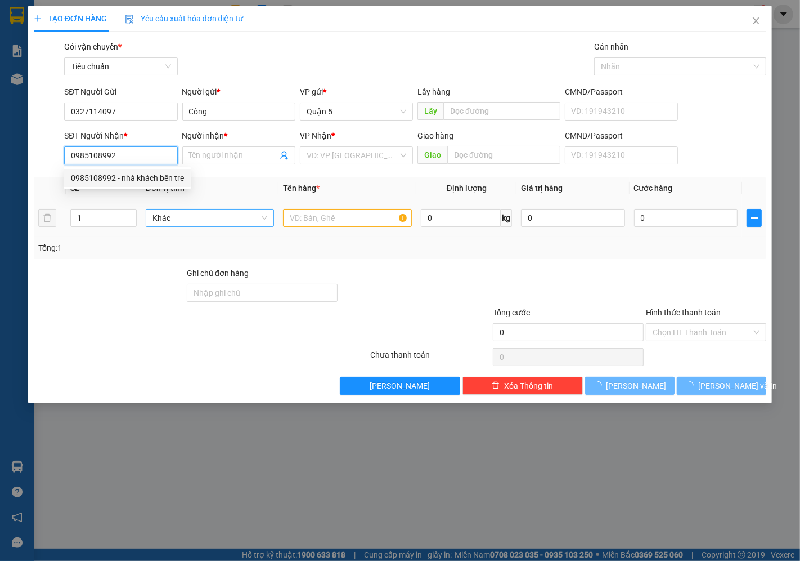
type input "nhà khách bến tre"
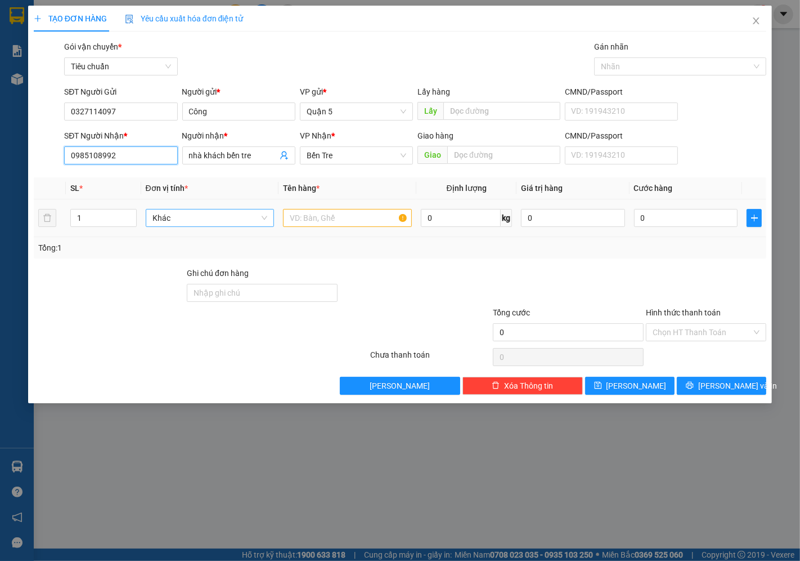
click at [182, 209] on span "Khác" at bounding box center [210, 217] width 115 height 17
type input "0985108992"
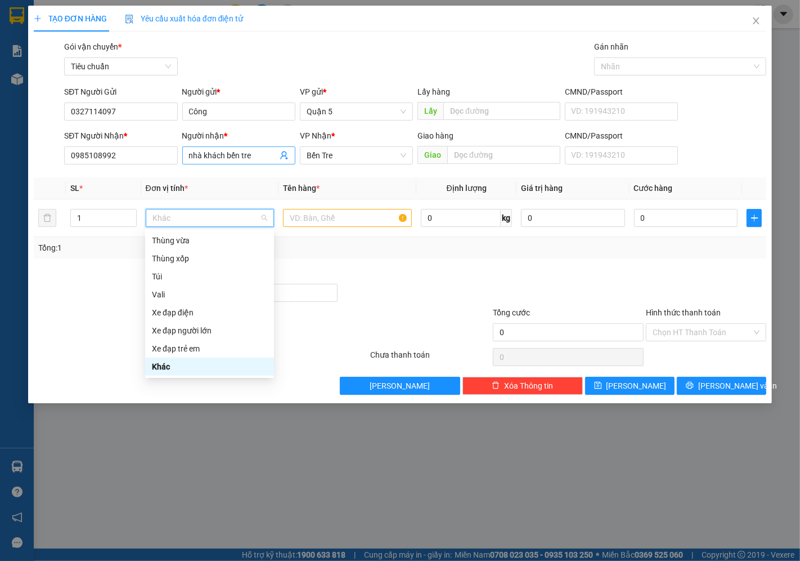
type input "t"
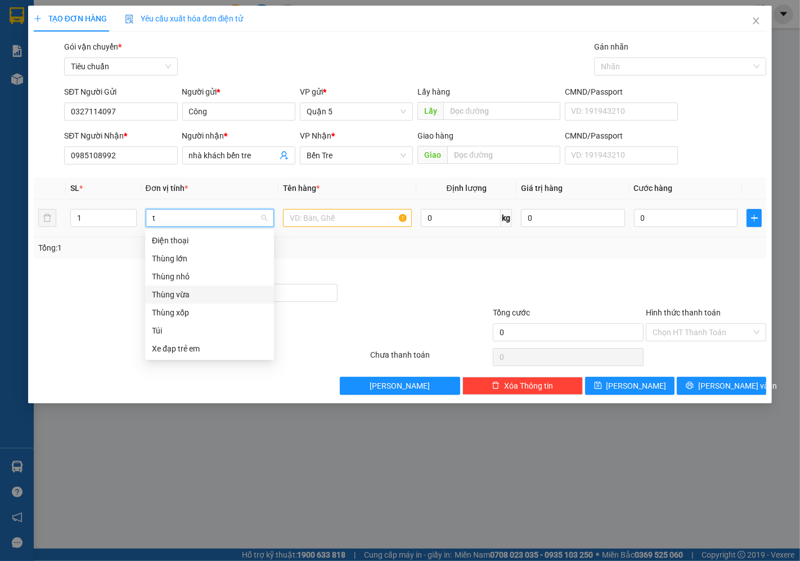
click at [194, 290] on div "Thùng vừa" at bounding box center [209, 294] width 115 height 12
click at [344, 200] on td at bounding box center [348, 218] width 138 height 38
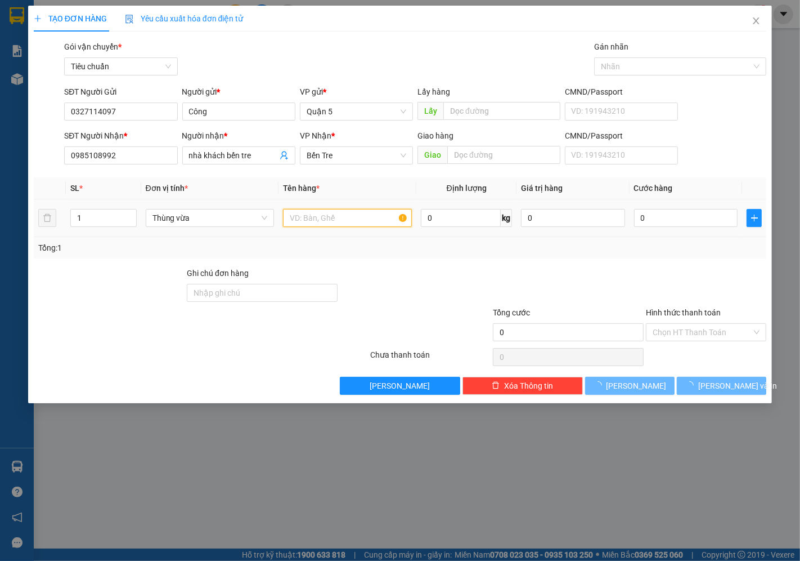
click at [339, 212] on input "text" at bounding box center [347, 218] width 129 height 18
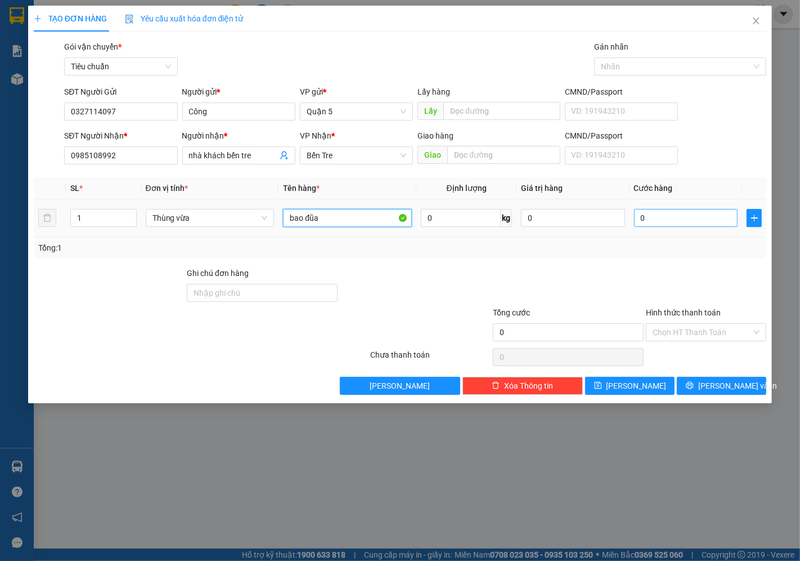
type input "bao đũa"
click at [657, 212] on input "0" at bounding box center [686, 218] width 104 height 18
type input "4"
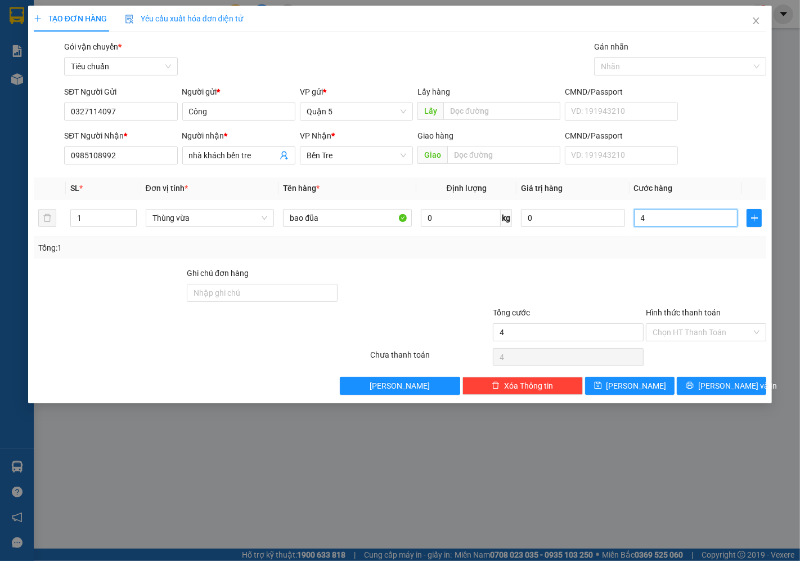
type input "40"
click at [722, 338] on input "Hình thức thanh toán" at bounding box center [702, 332] width 99 height 17
type input "40.000"
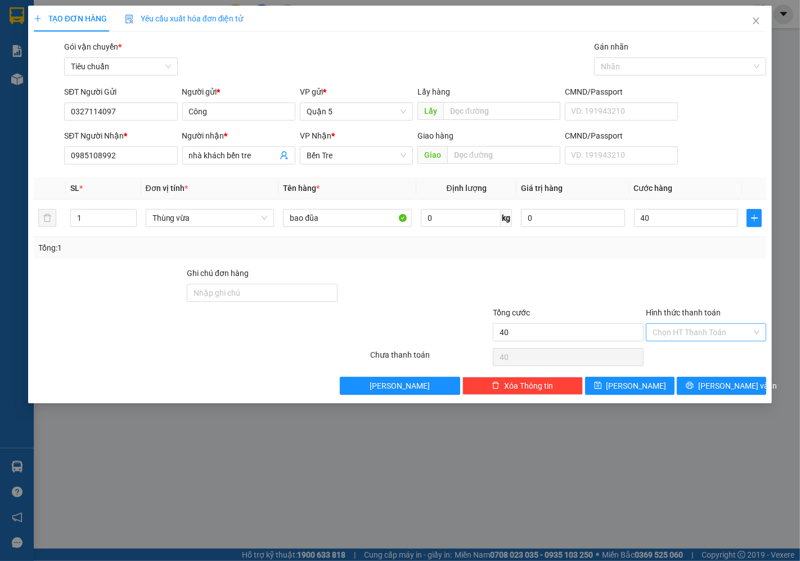
type input "40.000"
click at [710, 351] on div "Tại văn phòng" at bounding box center [706, 354] width 107 height 12
type input "0"
click at [712, 386] on span "Lưu và In" at bounding box center [737, 385] width 79 height 12
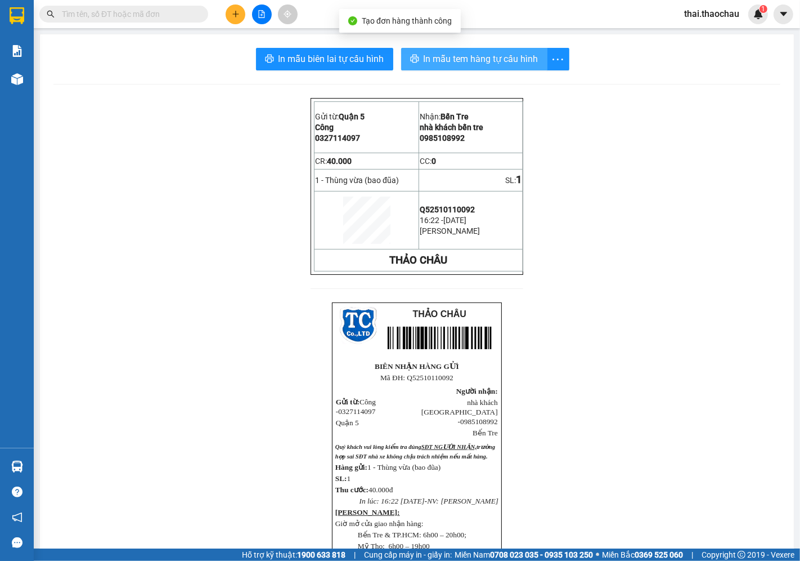
click at [434, 53] on span "In mẫu tem hàng tự cấu hình" at bounding box center [481, 59] width 115 height 14
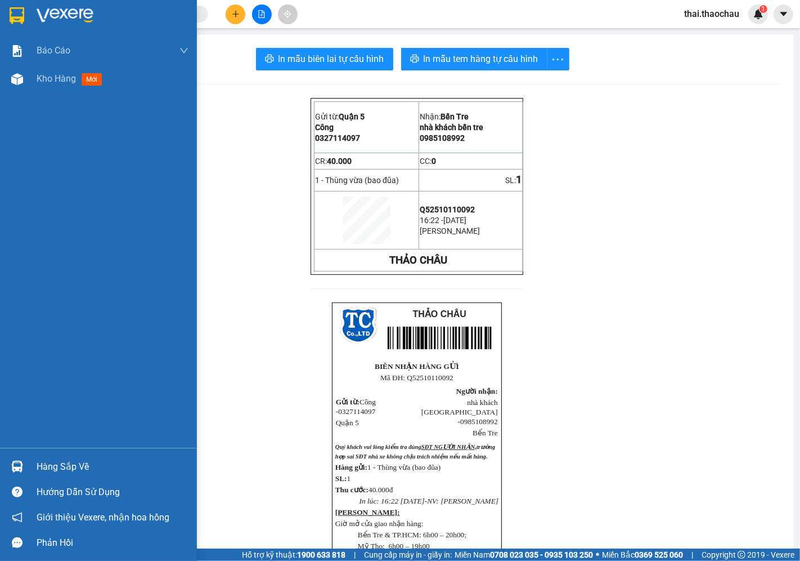
click at [46, 461] on div "Hàng sắp về" at bounding box center [113, 466] width 152 height 17
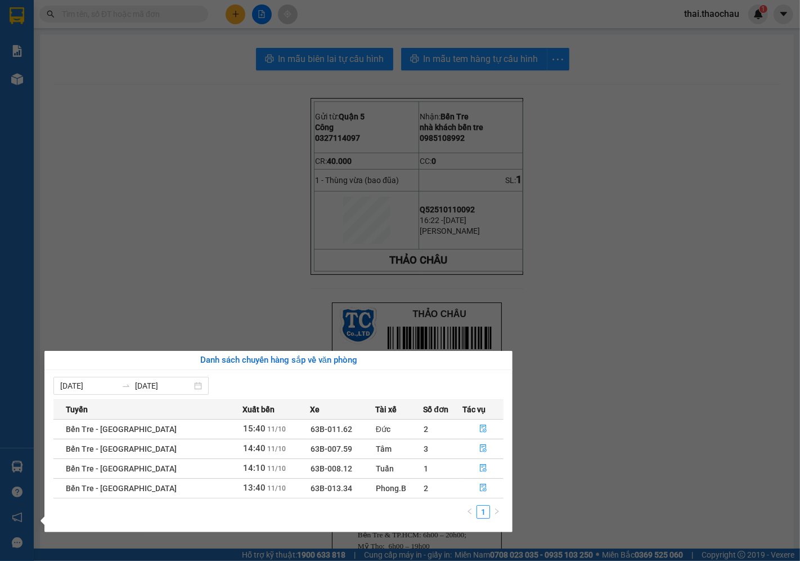
click at [159, 181] on section "Kết quả tìm kiếm ( 0 ) Bộ lọc No Data thai.thaochau 1 Báo cáo Báo cáo dòng tiền…" at bounding box center [400, 280] width 800 height 561
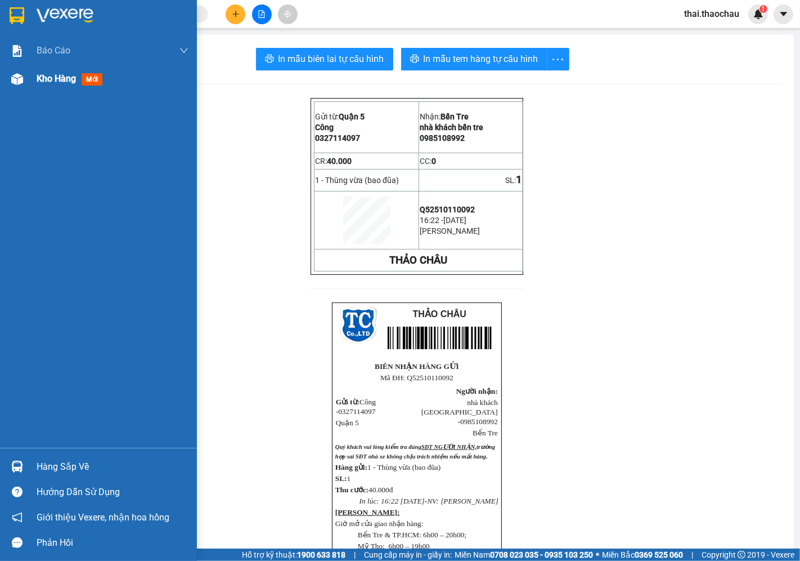
click at [71, 83] on span "Kho hàng" at bounding box center [56, 78] width 39 height 11
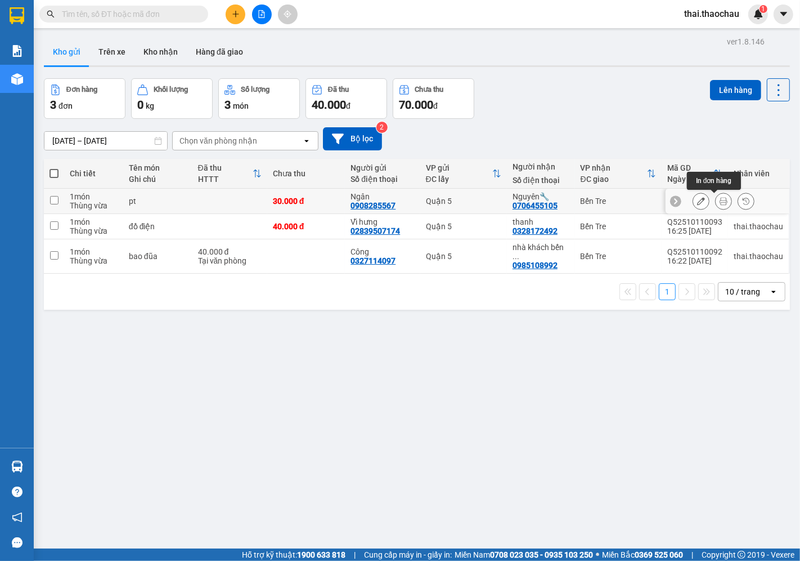
click at [720, 200] on icon at bounding box center [724, 201] width 8 height 8
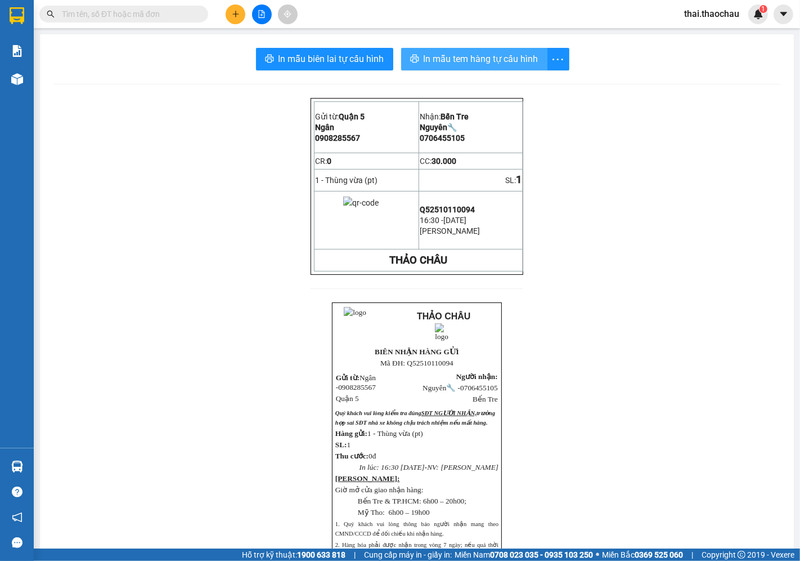
click at [457, 59] on span "In mẫu tem hàng tự cấu hình" at bounding box center [481, 59] width 115 height 14
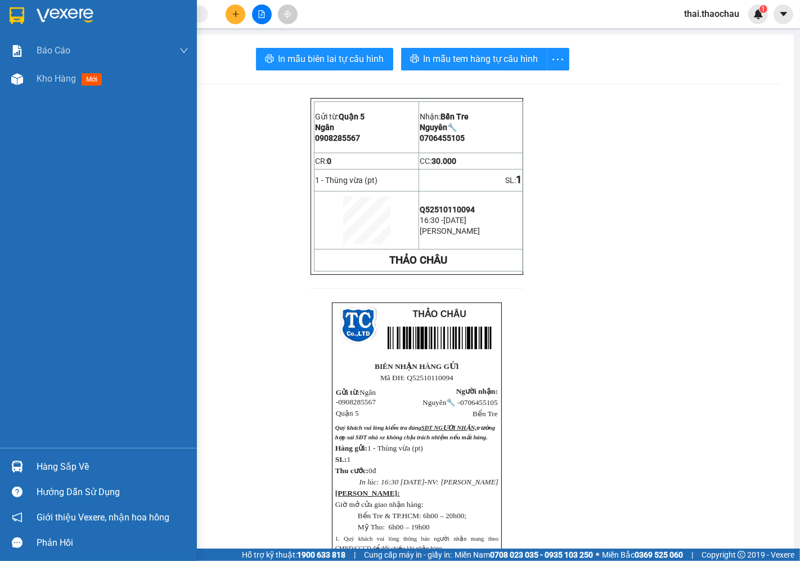
click at [10, 463] on div at bounding box center [17, 466] width 20 height 20
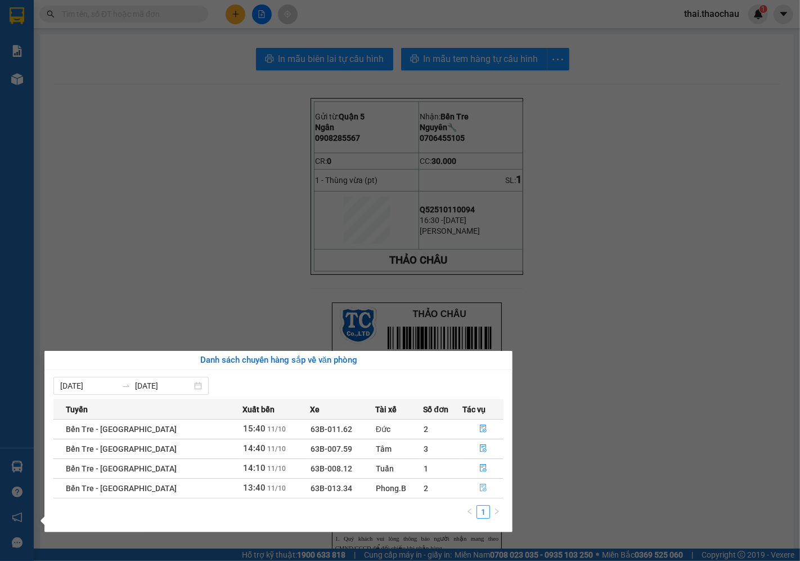
click at [475, 480] on button "button" at bounding box center [483, 488] width 40 height 18
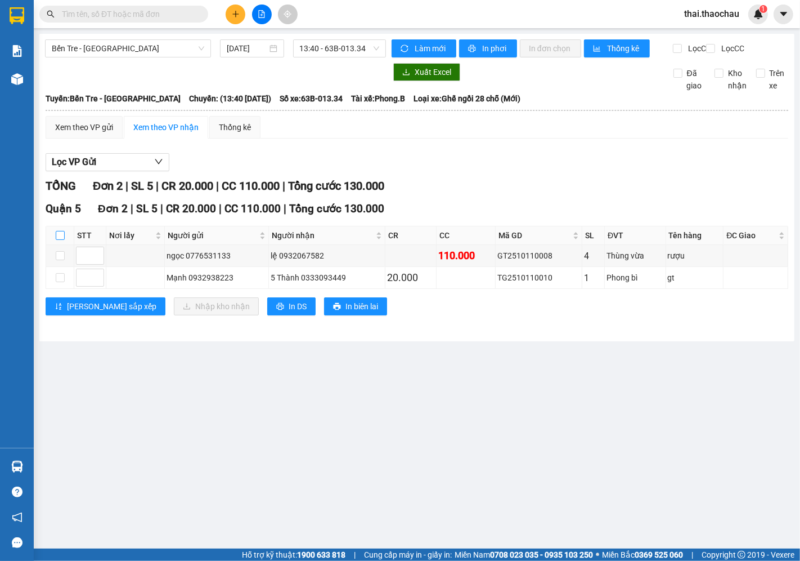
click at [59, 239] on label at bounding box center [60, 235] width 9 height 12
click at [59, 239] on input "checkbox" at bounding box center [60, 235] width 9 height 9
checkbox input "true"
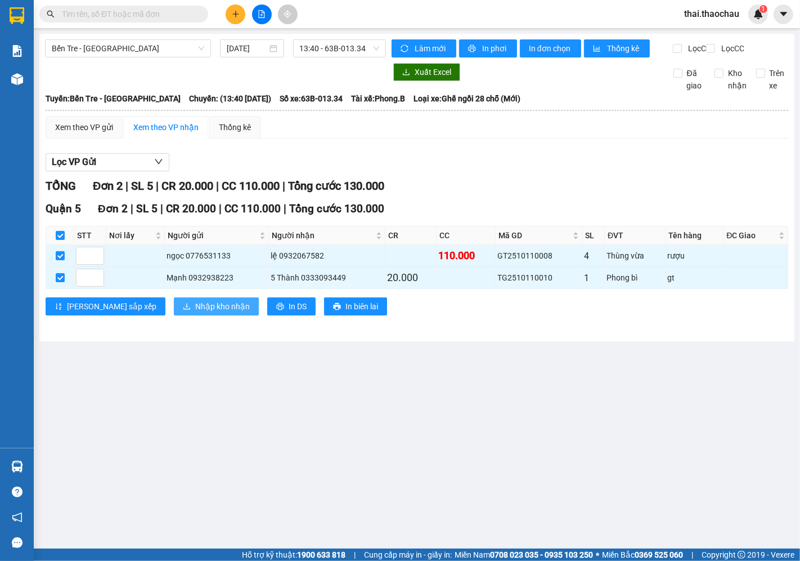
click at [195, 312] on span "Nhập kho nhận" at bounding box center [222, 306] width 55 height 12
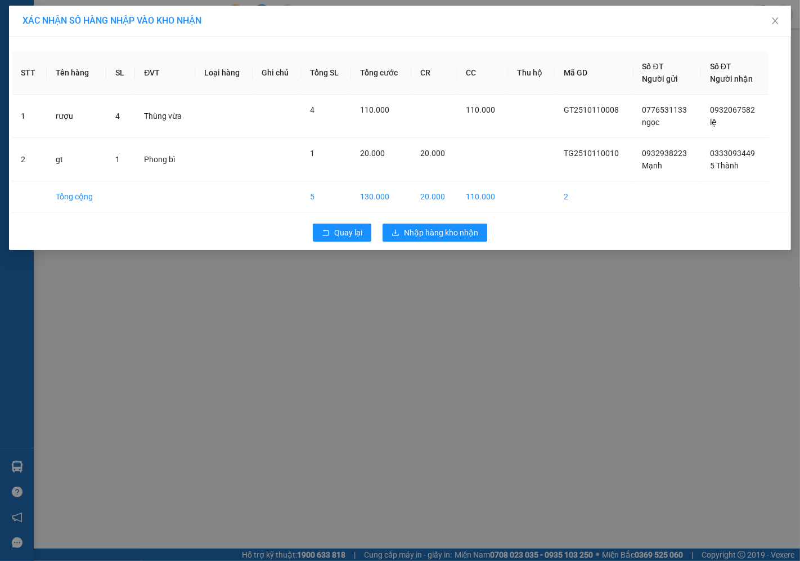
click at [426, 243] on div "Quay lại Nhập hàng kho nhận" at bounding box center [400, 232] width 777 height 29
click at [430, 228] on span "Nhập hàng kho nhận" at bounding box center [441, 232] width 74 height 12
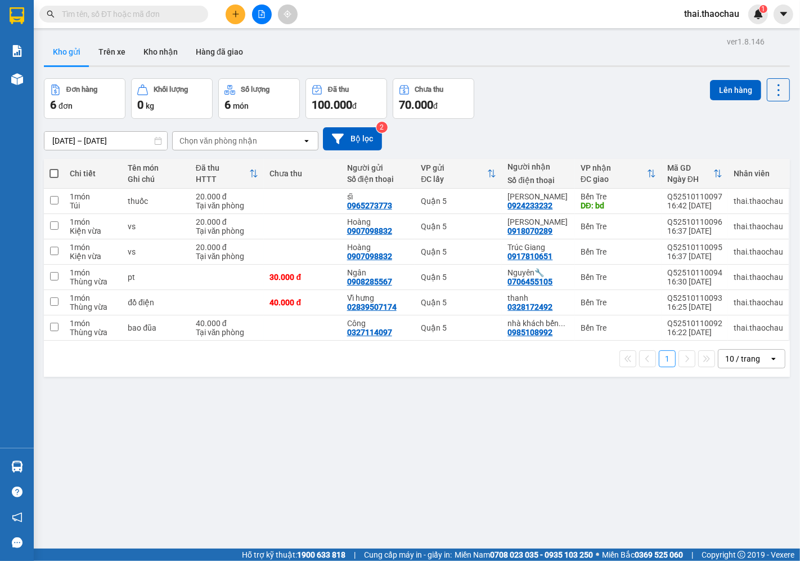
click at [57, 173] on span at bounding box center [54, 173] width 9 height 9
click at [54, 168] on input "checkbox" at bounding box center [54, 168] width 0 height 0
checkbox input "true"
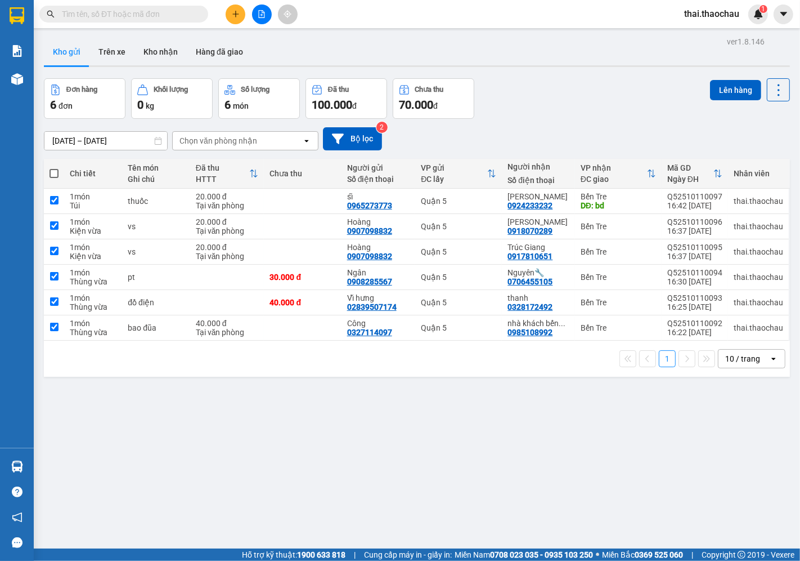
checkbox input "true"
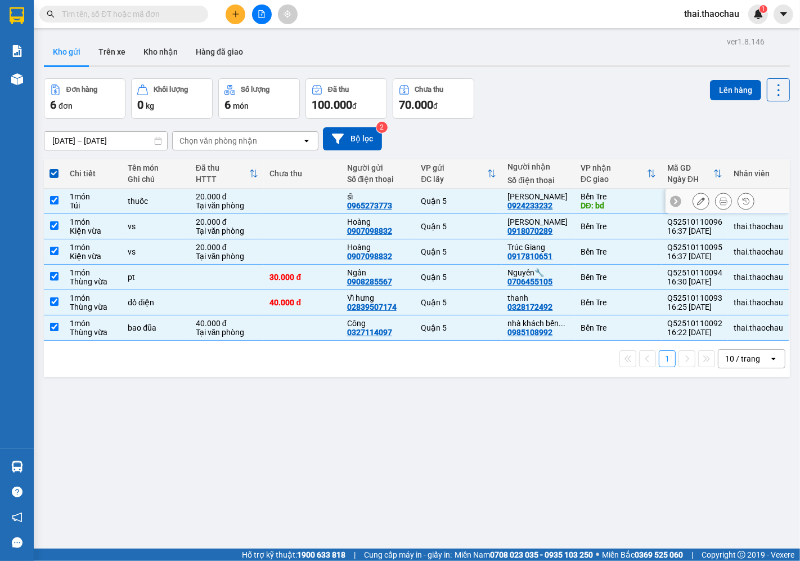
click at [420, 194] on td "Quận 5" at bounding box center [458, 201] width 87 height 25
checkbox input "false"
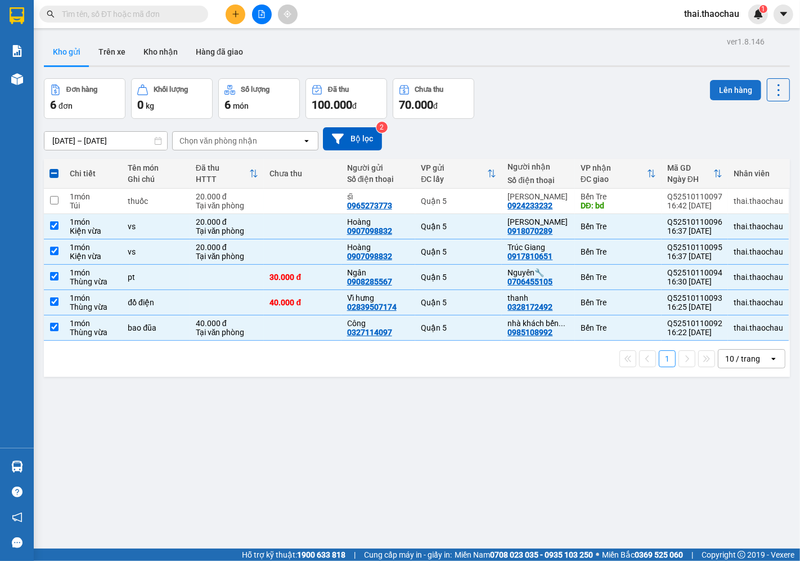
click at [727, 87] on button "Lên hàng" at bounding box center [735, 90] width 51 height 20
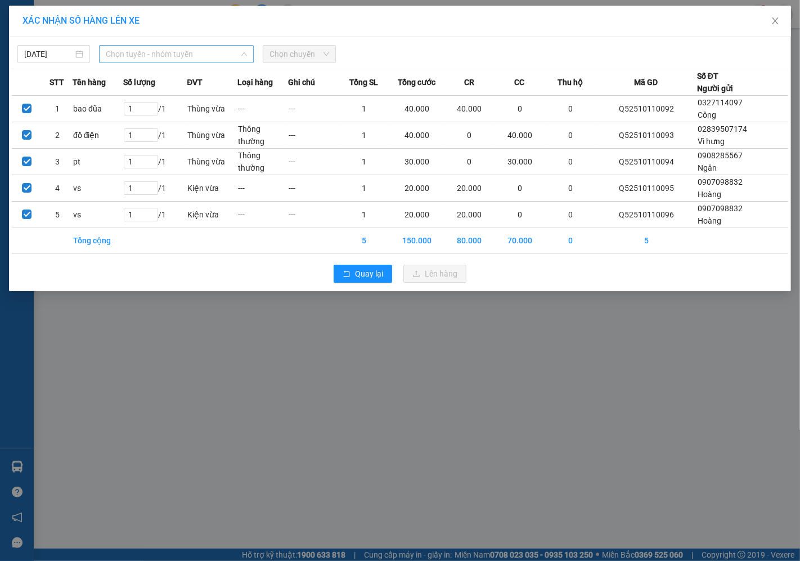
click at [138, 48] on span "Chọn tuyến - nhóm tuyến" at bounding box center [176, 54] width 141 height 17
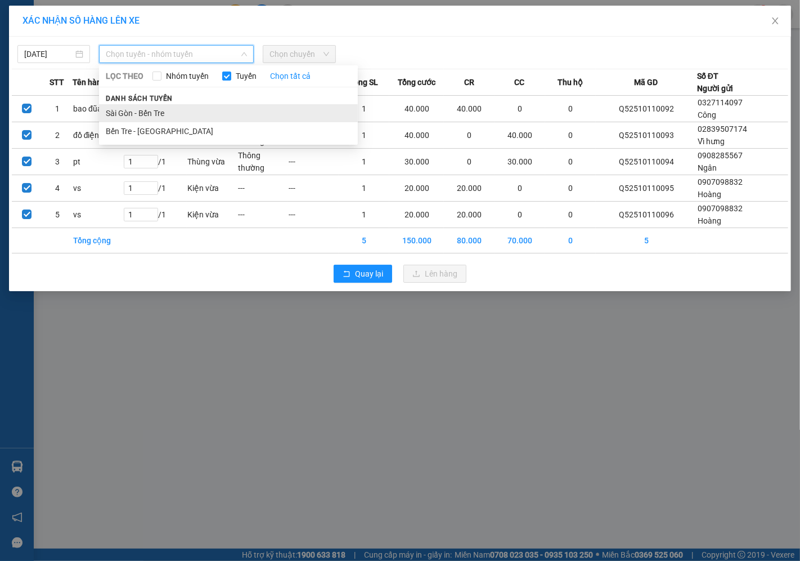
click at [133, 113] on li "Sài Gòn - Bến Tre" at bounding box center [228, 113] width 259 height 18
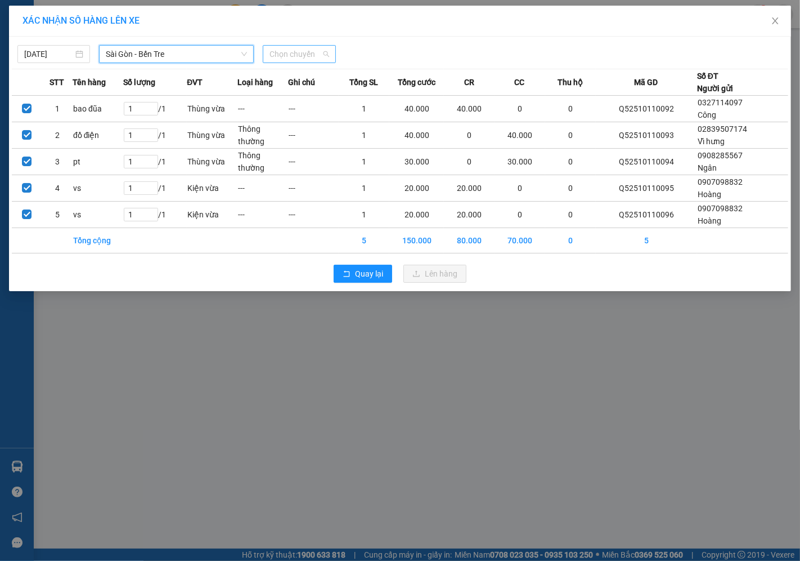
click at [308, 50] on span "Chọn chuyến" at bounding box center [299, 54] width 59 height 17
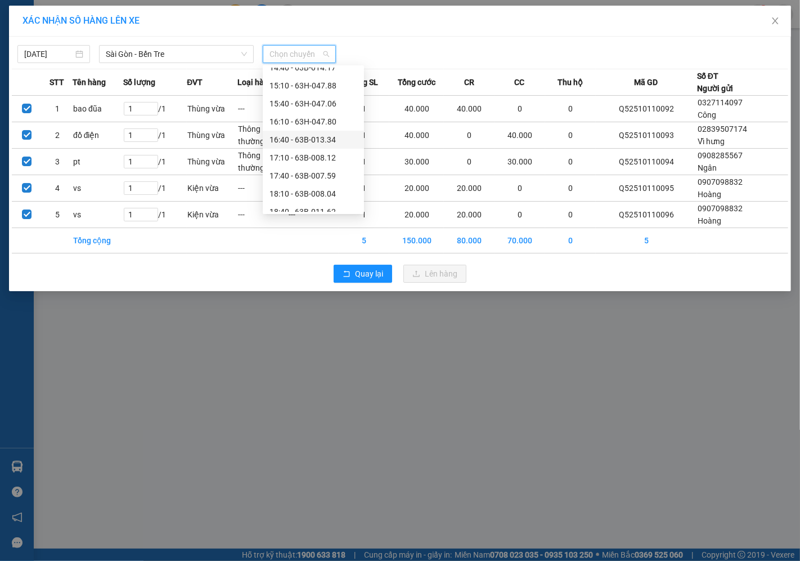
scroll to position [432, 0]
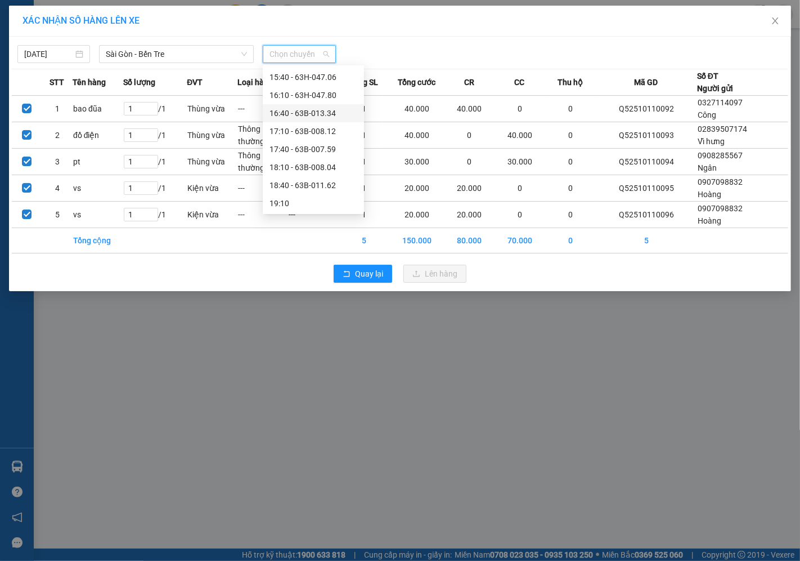
click at [302, 115] on div "16:40 - 63B-013.34" at bounding box center [314, 113] width 88 height 12
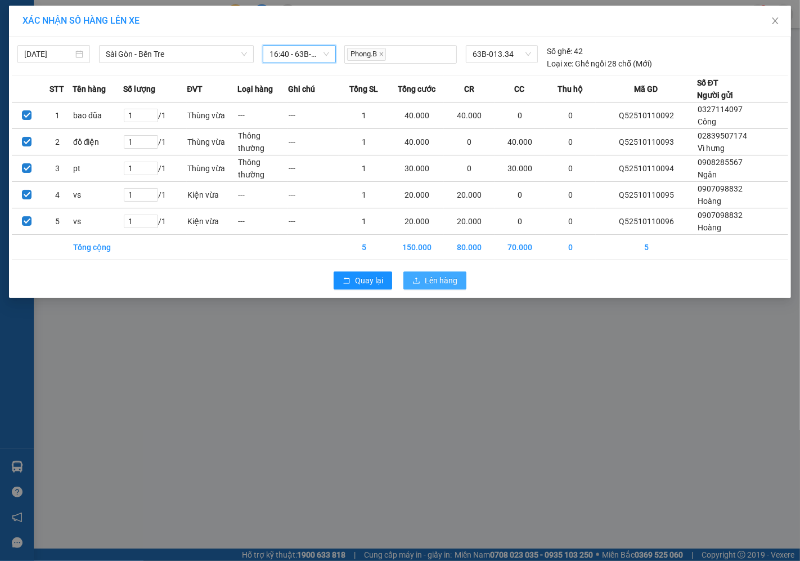
click at [458, 285] on button "Lên hàng" at bounding box center [435, 280] width 63 height 18
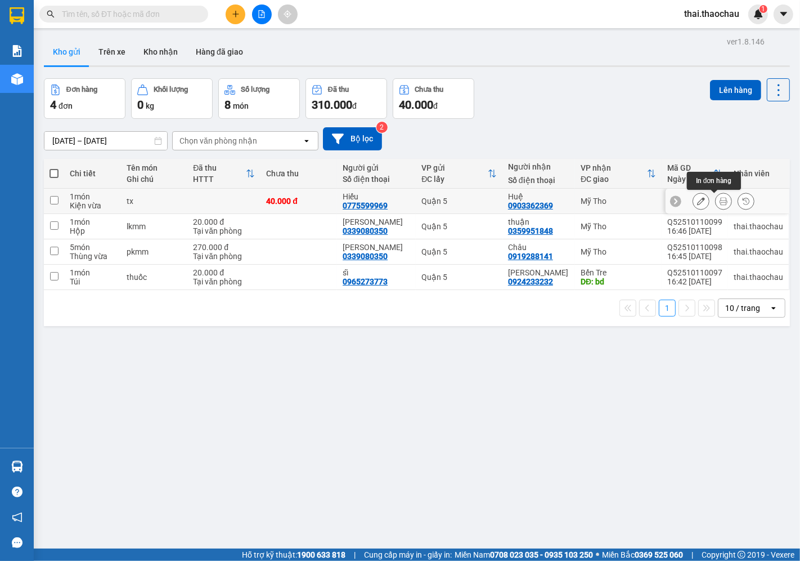
click at [720, 203] on icon at bounding box center [724, 201] width 8 height 8
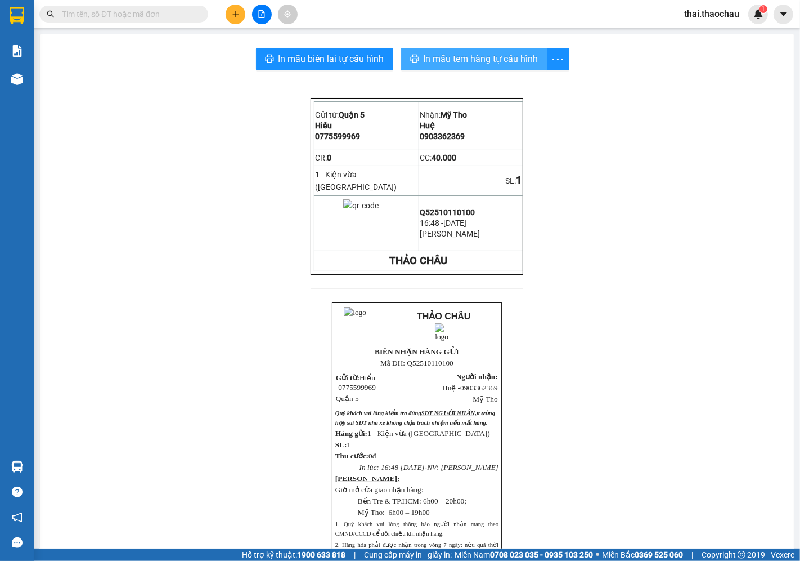
click at [466, 57] on span "In mẫu tem hàng tự cấu hình" at bounding box center [481, 59] width 115 height 14
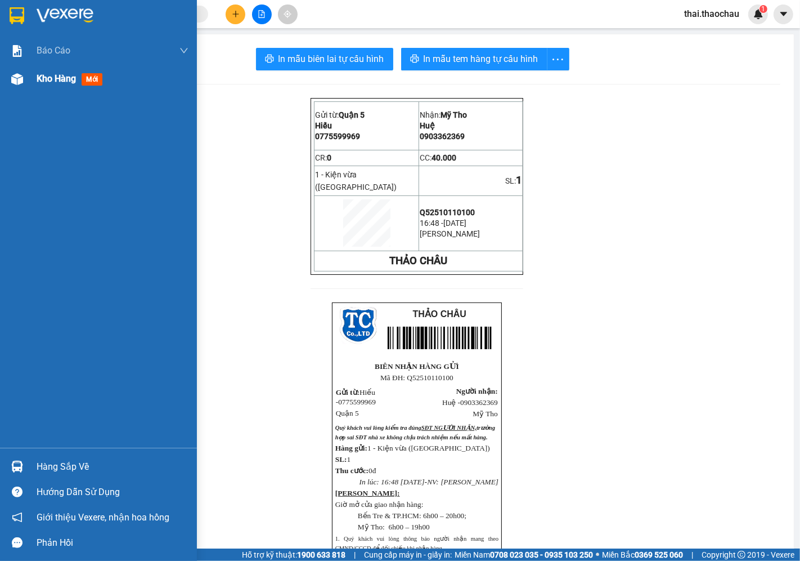
click at [43, 84] on span "Kho hàng" at bounding box center [56, 78] width 39 height 11
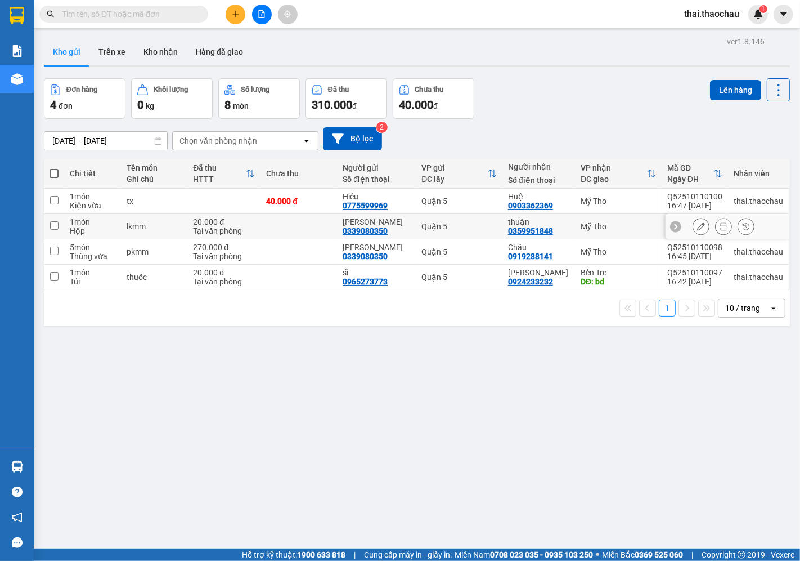
click at [720, 226] on icon at bounding box center [724, 226] width 8 height 8
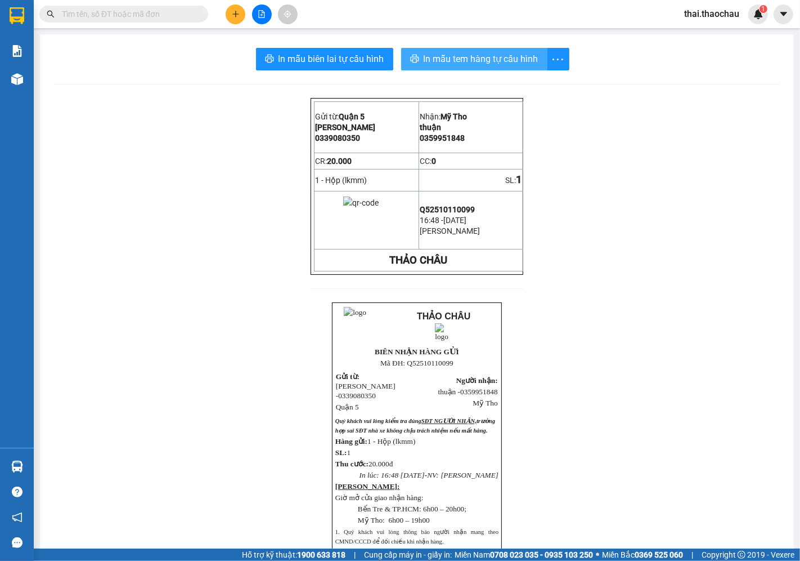
click at [469, 66] on button "In mẫu tem hàng tự cấu hình" at bounding box center [474, 59] width 146 height 23
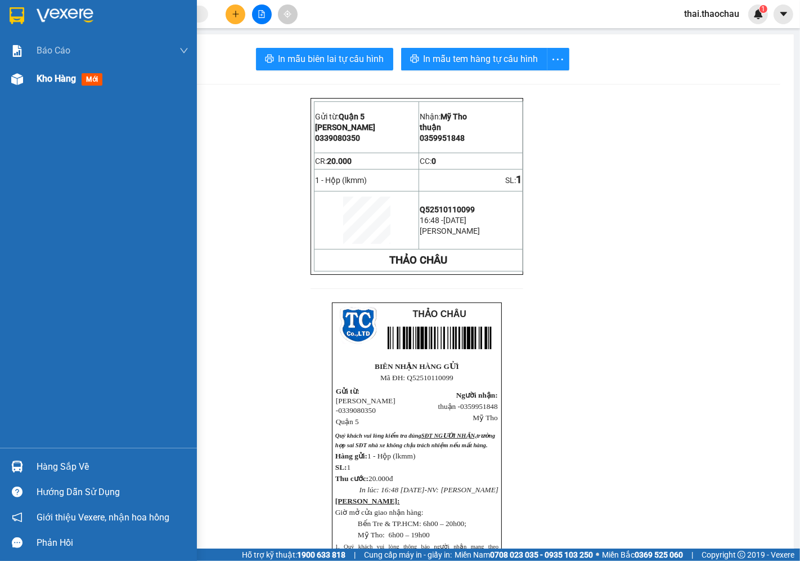
click at [21, 80] on img at bounding box center [17, 79] width 12 height 12
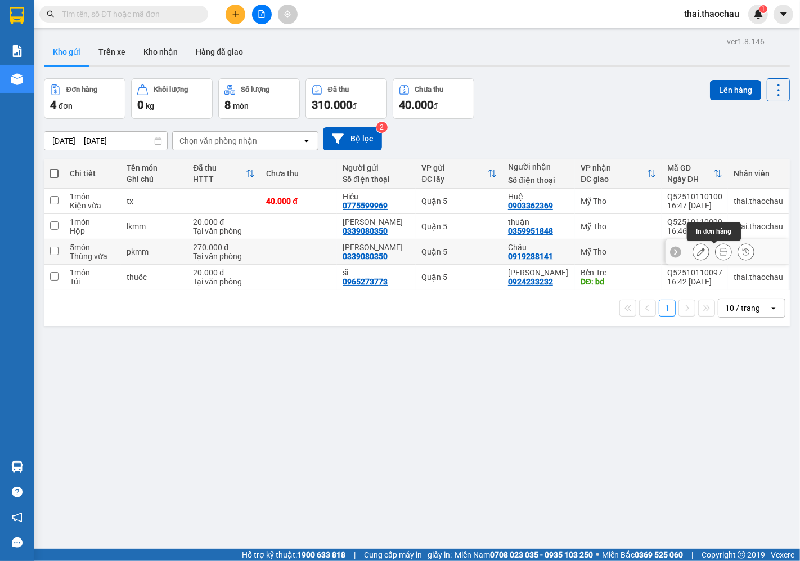
click at [720, 249] on icon at bounding box center [724, 252] width 8 height 8
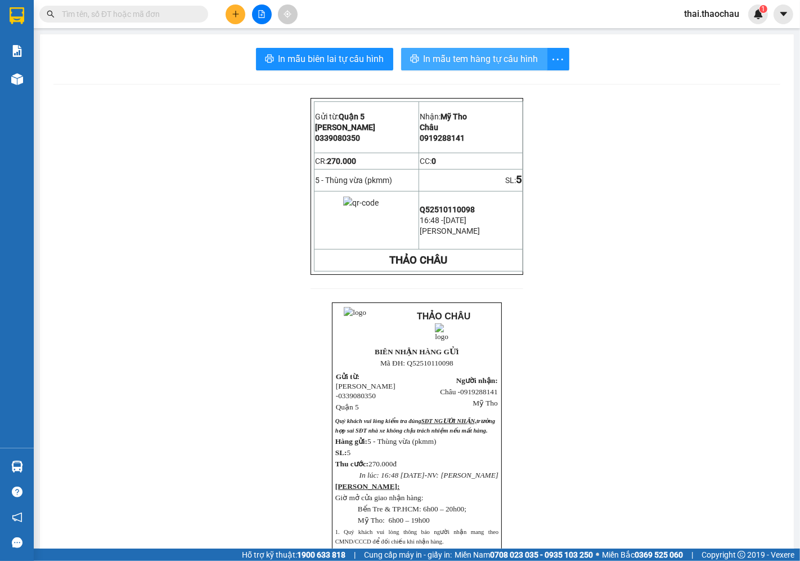
click at [436, 53] on span "In mẫu tem hàng tự cấu hình" at bounding box center [481, 59] width 115 height 14
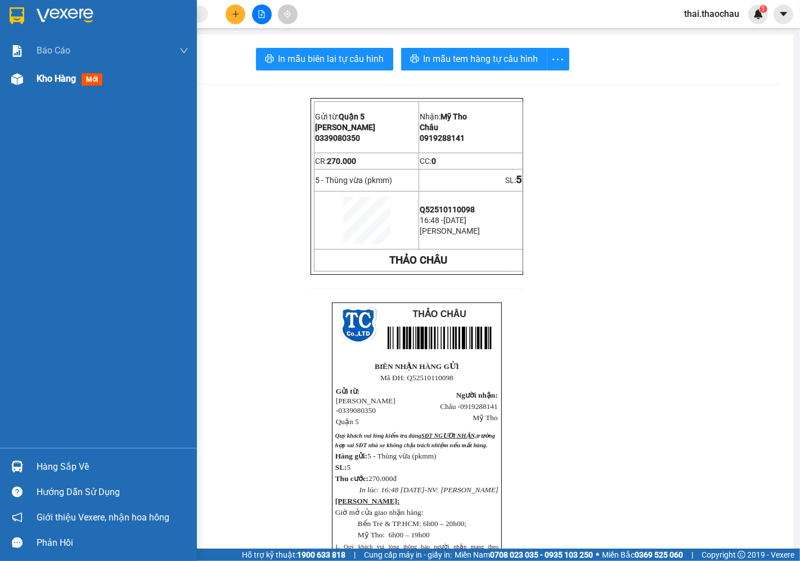
click at [30, 82] on div "Kho hàng mới" at bounding box center [98, 79] width 197 height 28
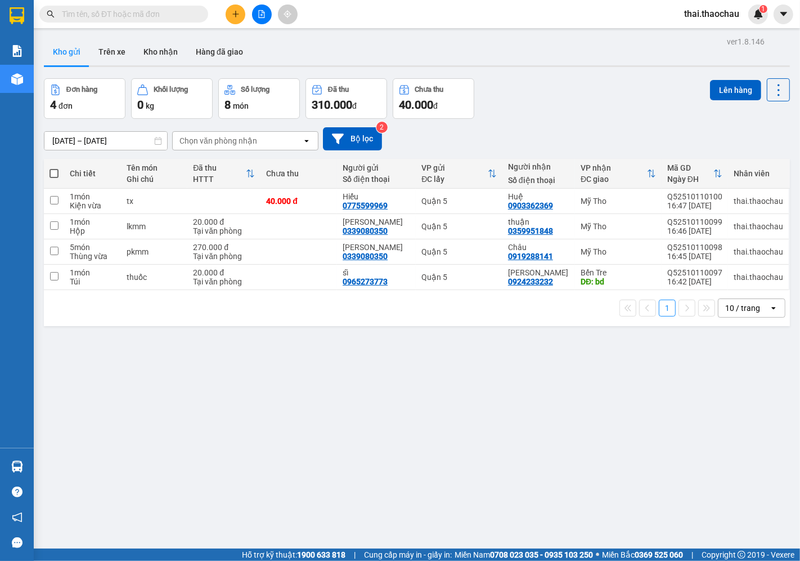
click at [172, 21] on span at bounding box center [123, 14] width 169 height 17
click at [177, 2] on div "Kết quả tìm kiếm ( 0 ) Bộ lọc No Data thai.thaochau 1" at bounding box center [400, 14] width 800 height 28
click at [111, 17] on input "text" at bounding box center [128, 14] width 133 height 12
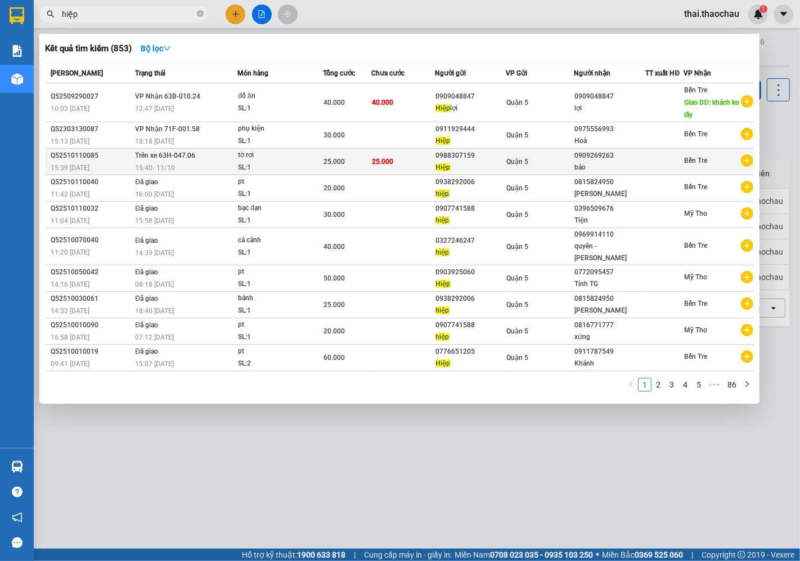
type input "hiệp"
click at [664, 160] on div at bounding box center [665, 162] width 37 height 12
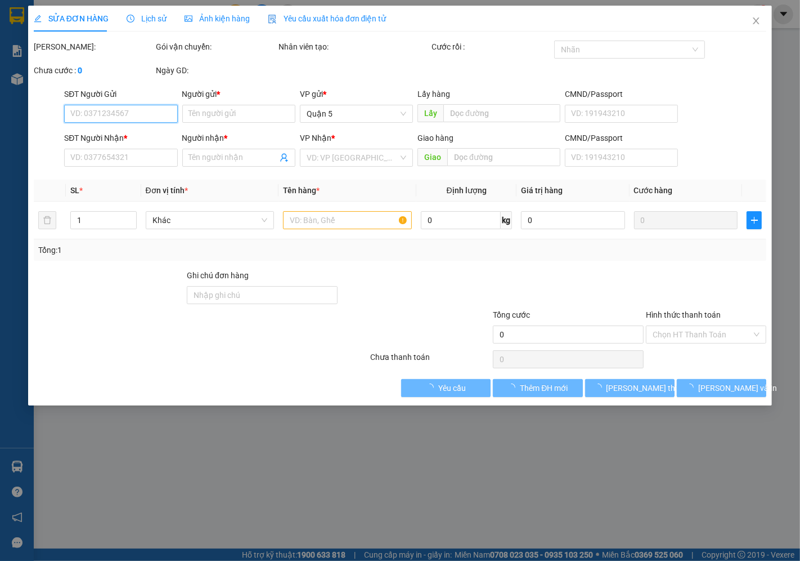
type input "0988307159"
type input "Hiệp"
type input "0909269263"
type input "bảo"
type input "25.000"
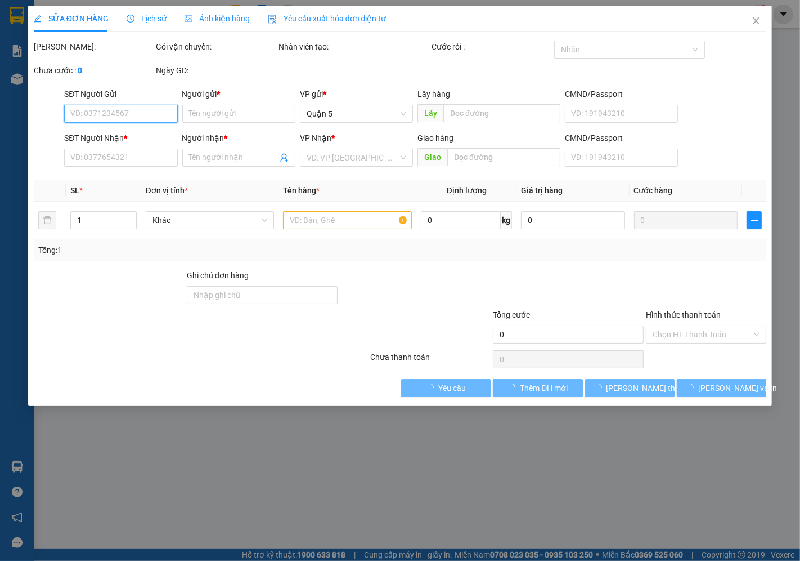
type input "25.000"
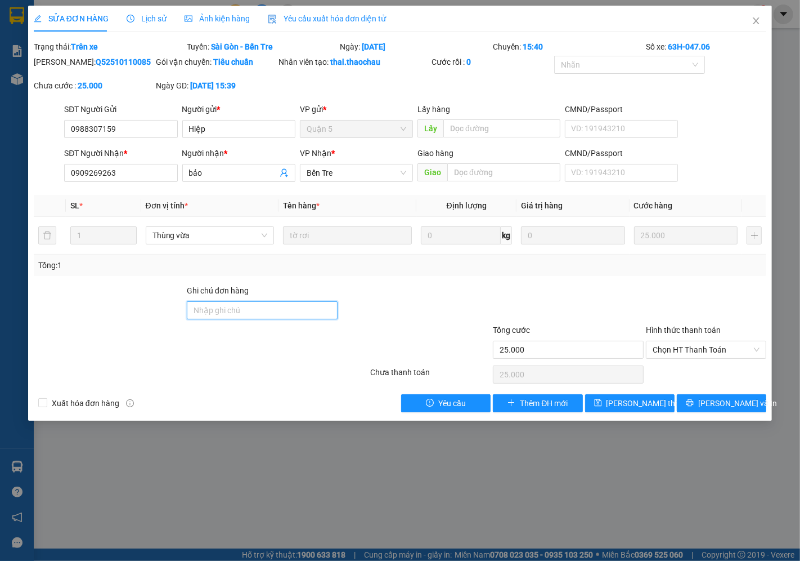
click at [295, 303] on input "Ghi chú đơn hàng" at bounding box center [262, 310] width 151 height 18
click at [757, 19] on icon "close" at bounding box center [756, 20] width 9 height 9
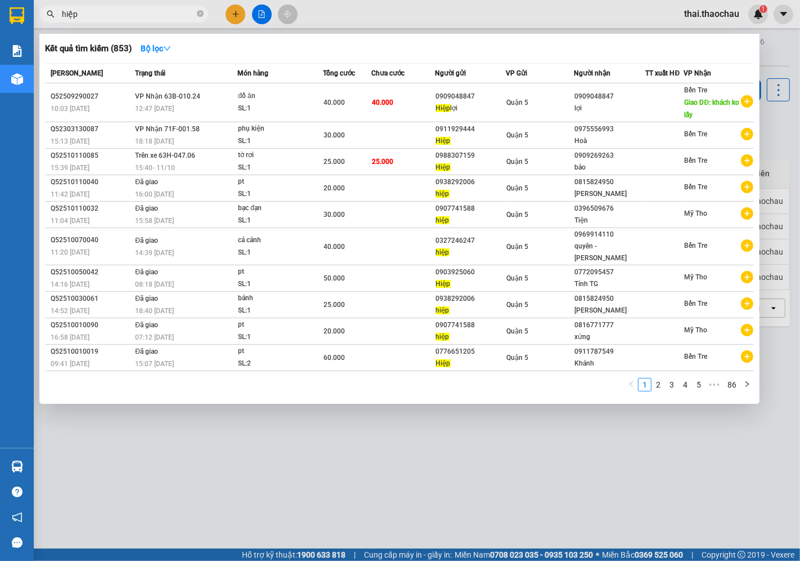
drag, startPoint x: 108, startPoint y: 7, endPoint x: 124, endPoint y: 55, distance: 50.4
click at [109, 14] on span "hiệp" at bounding box center [123, 14] width 169 height 17
click at [126, 14] on input "hiệp" at bounding box center [128, 14] width 133 height 12
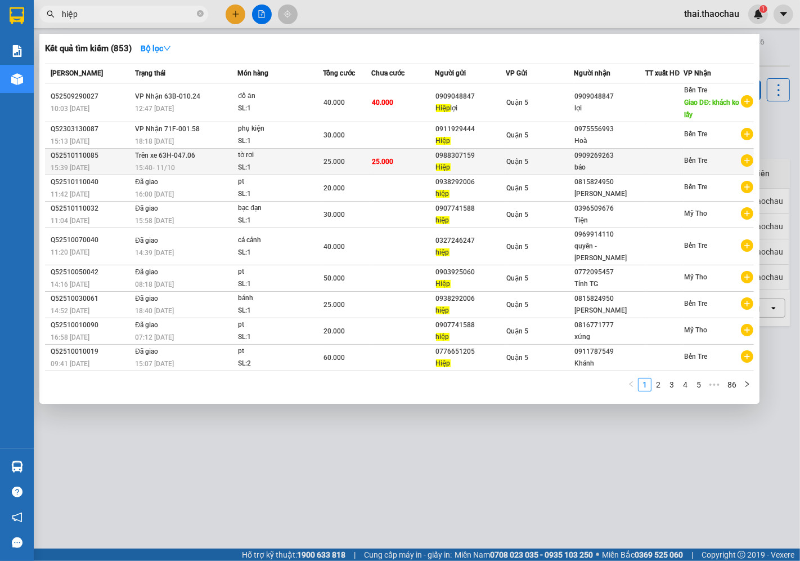
click at [519, 159] on span "Quận 5" at bounding box center [518, 162] width 22 height 8
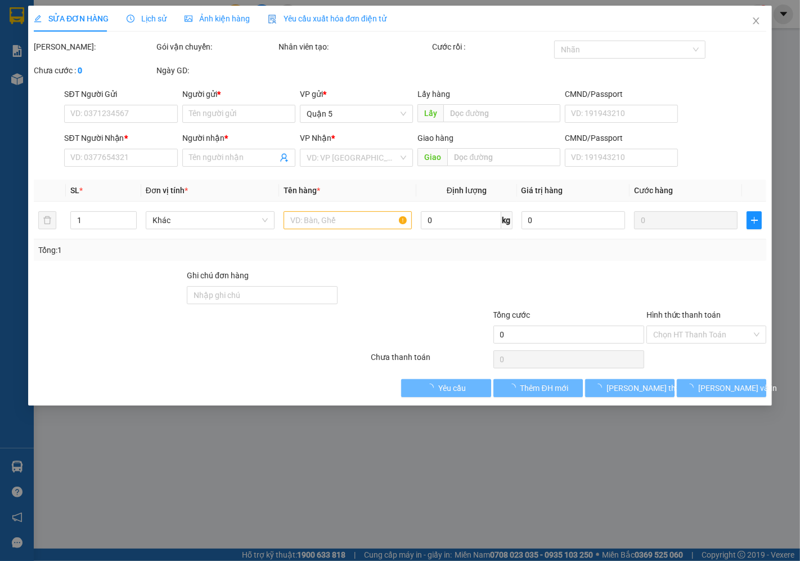
type input "0988307159"
type input "Hiệp"
type input "0909269263"
type input "bảo"
type input "25.000"
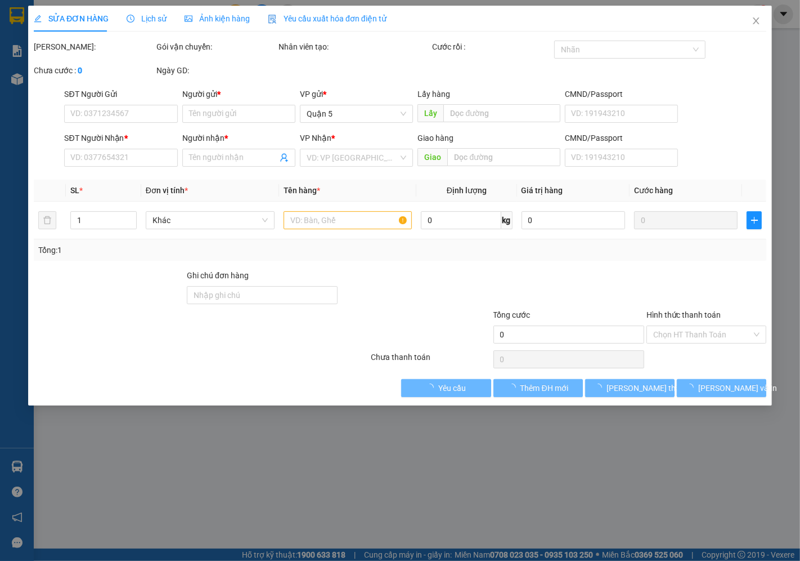
type input "25.000"
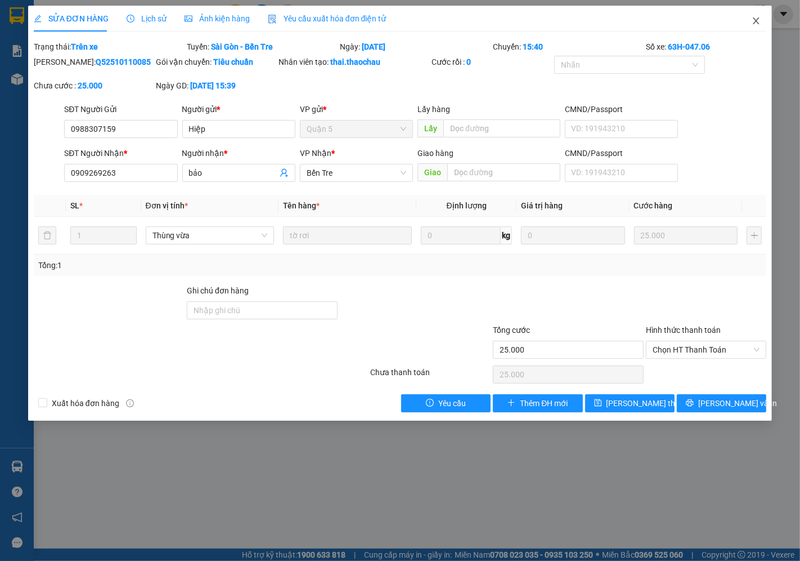
click at [761, 21] on icon "close" at bounding box center [756, 20] width 9 height 9
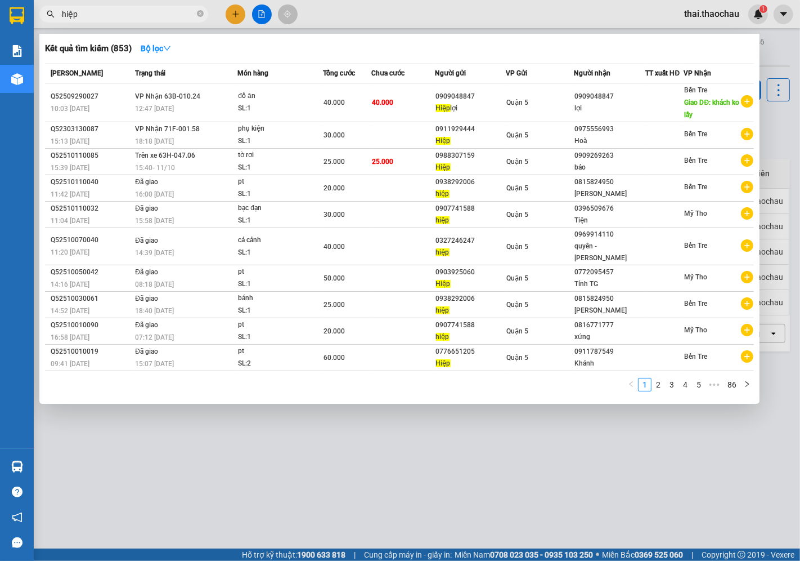
click at [124, 11] on input "hiệp" at bounding box center [128, 14] width 133 height 12
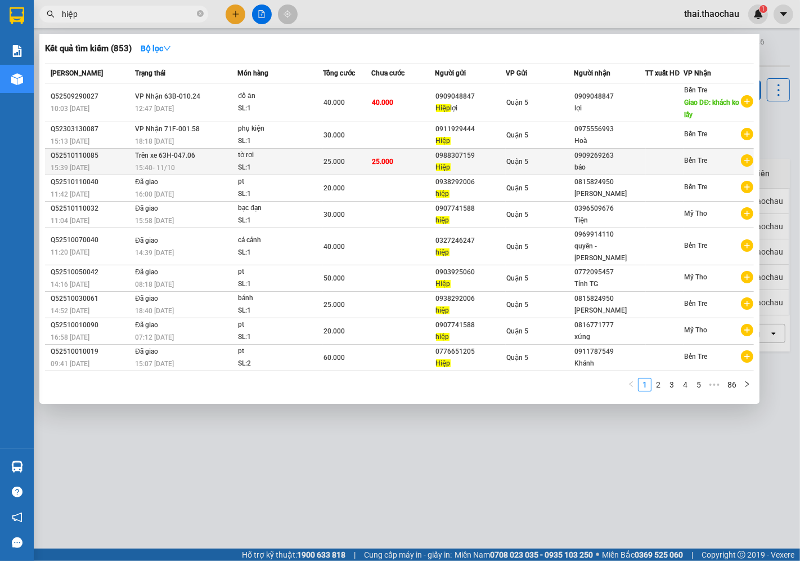
click at [516, 162] on span "Quận 5" at bounding box center [518, 162] width 22 height 8
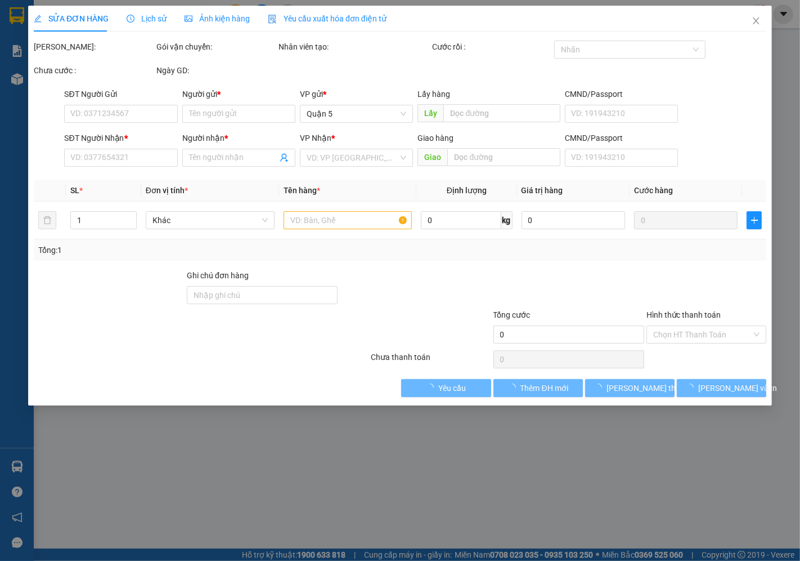
type input "0988307159"
type input "Hiệp"
type input "0909269263"
type input "bảo"
type input "25.000"
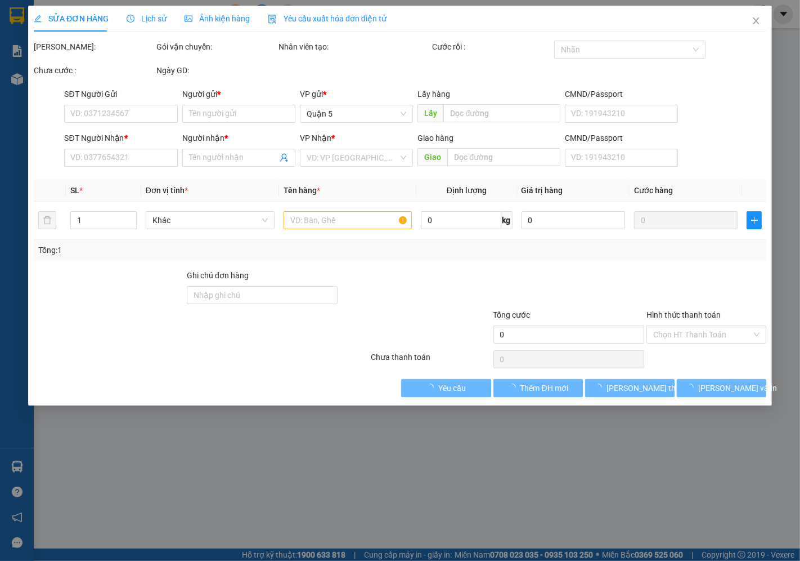
type input "25.000"
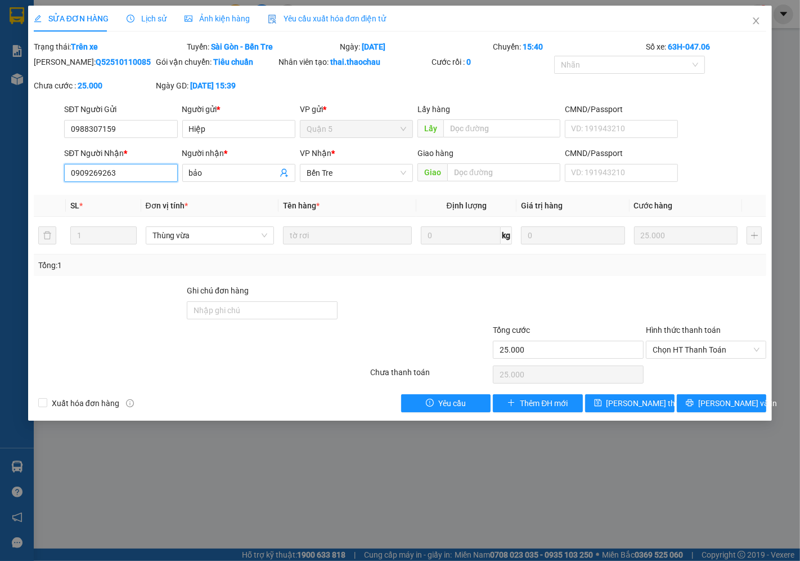
click at [126, 171] on input "0909269263" at bounding box center [120, 173] width 113 height 18
click at [391, 133] on span "Quận 5" at bounding box center [357, 128] width 100 height 17
click at [493, 126] on input "text" at bounding box center [501, 128] width 117 height 18
paste input "0909269263"
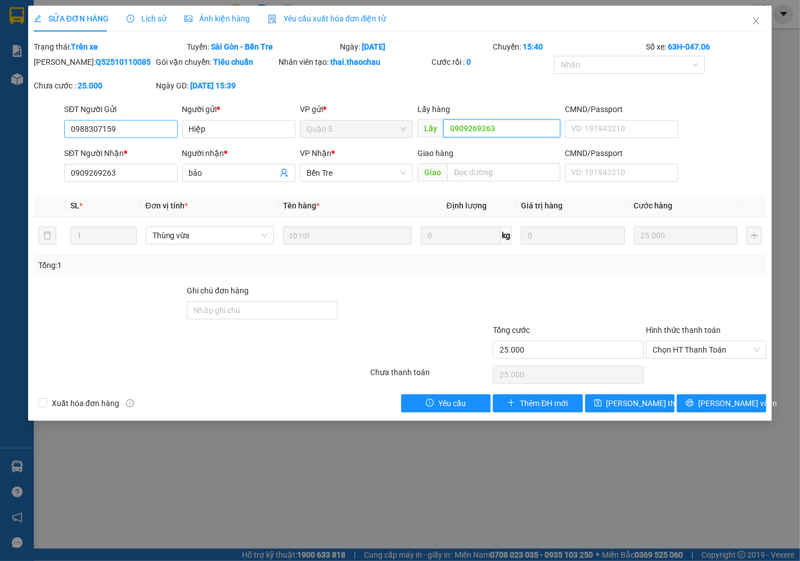
type input "0909269263"
click at [140, 133] on input "0988307159" at bounding box center [120, 129] width 113 height 18
click at [135, 175] on input "0909269263" at bounding box center [120, 173] width 113 height 18
paste input "0988307159"
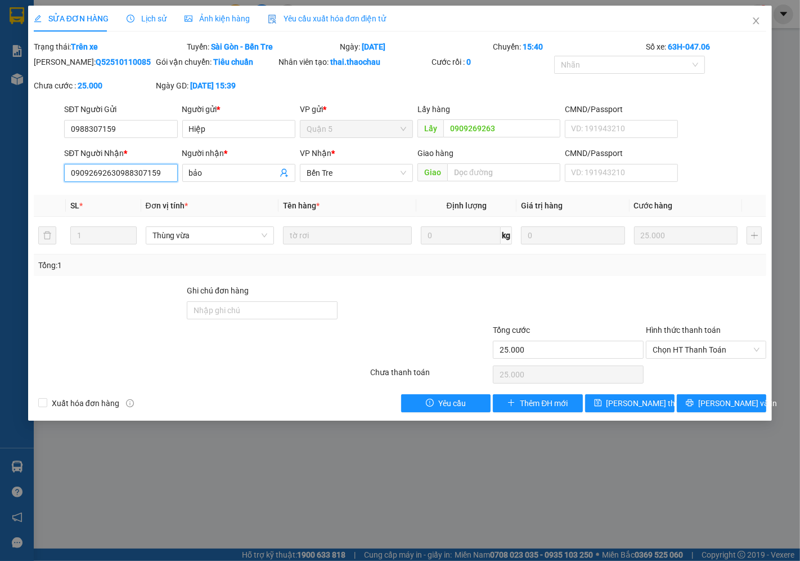
drag, startPoint x: 155, startPoint y: 171, endPoint x: 0, endPoint y: 195, distance: 157.2
click at [0, 195] on div "SỬA ĐƠN HÀNG Lịch sử Ảnh kiện hàng Yêu cầu xuất hóa đơn điện tử Total Paid Fee …" at bounding box center [400, 280] width 800 height 561
paste input "search"
type input "0988307159"
click at [228, 169] on input "bảo" at bounding box center [233, 173] width 88 height 12
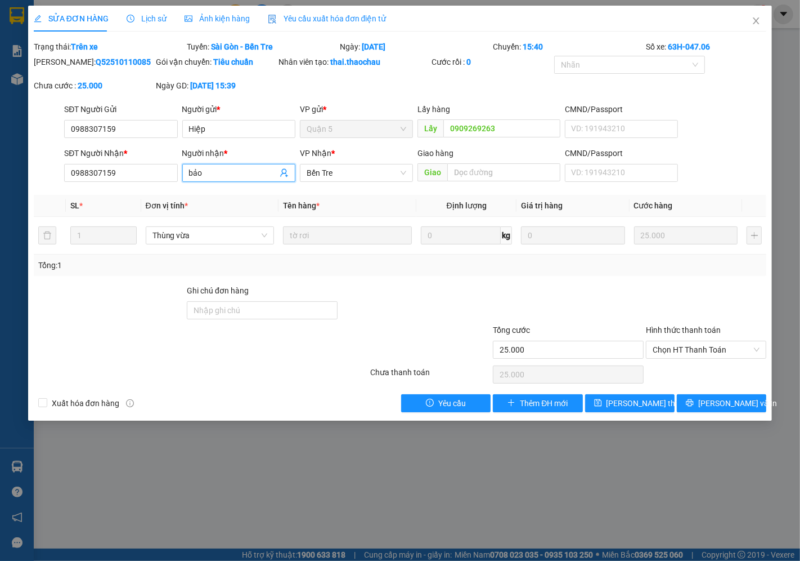
click at [228, 169] on input "bảo" at bounding box center [233, 173] width 88 height 12
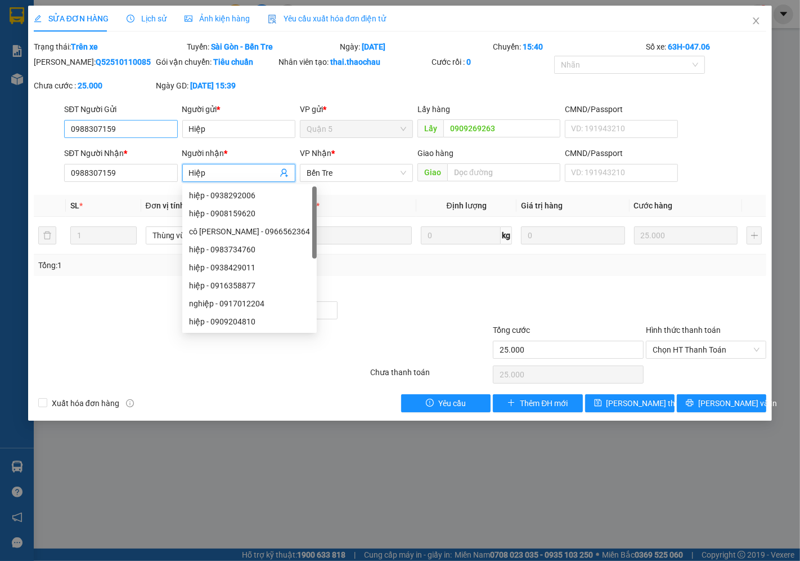
type input "Hiệp"
click at [148, 129] on input "0988307159" at bounding box center [120, 129] width 113 height 18
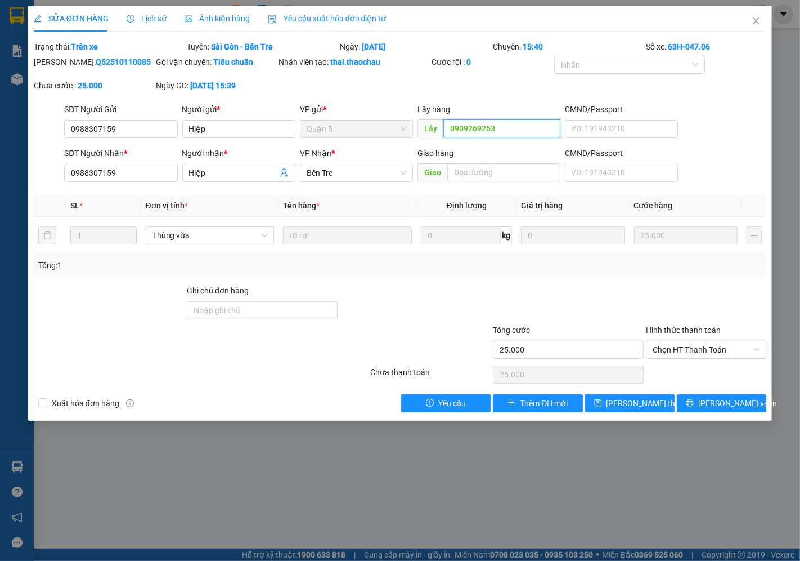
click at [476, 131] on input "0909269263" at bounding box center [501, 128] width 117 height 18
click at [116, 131] on input "0988307159" at bounding box center [120, 129] width 113 height 18
drag, startPoint x: 116, startPoint y: 131, endPoint x: 6, endPoint y: 131, distance: 109.7
click at [6, 131] on div "SỬA ĐƠN HÀNG Lịch sử Ảnh kiện hàng Yêu cầu xuất hóa đơn điện tử Total Paid Fee …" at bounding box center [400, 280] width 800 height 561
paste input "09269263"
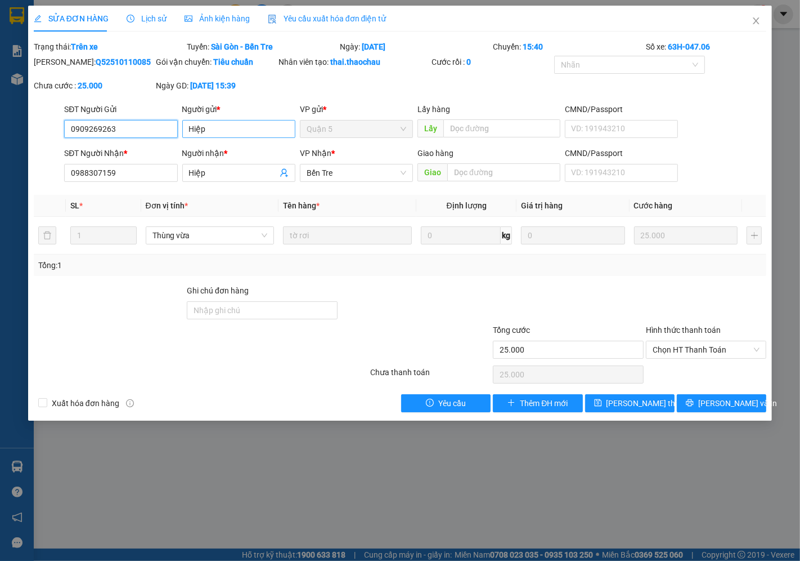
type input "0909269263"
click at [232, 128] on input "Hiệp" at bounding box center [238, 129] width 113 height 18
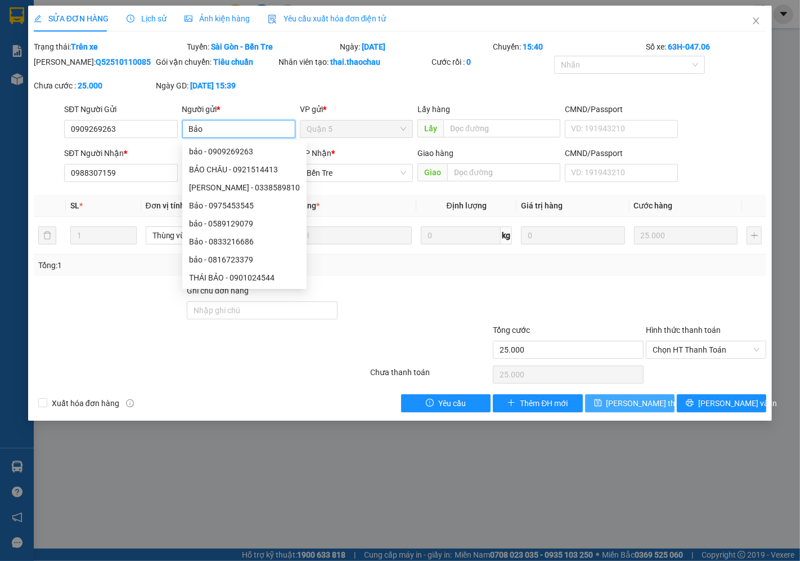
type input "Bảo"
click at [640, 404] on span "[PERSON_NAME] thay đổi" at bounding box center [652, 403] width 90 height 12
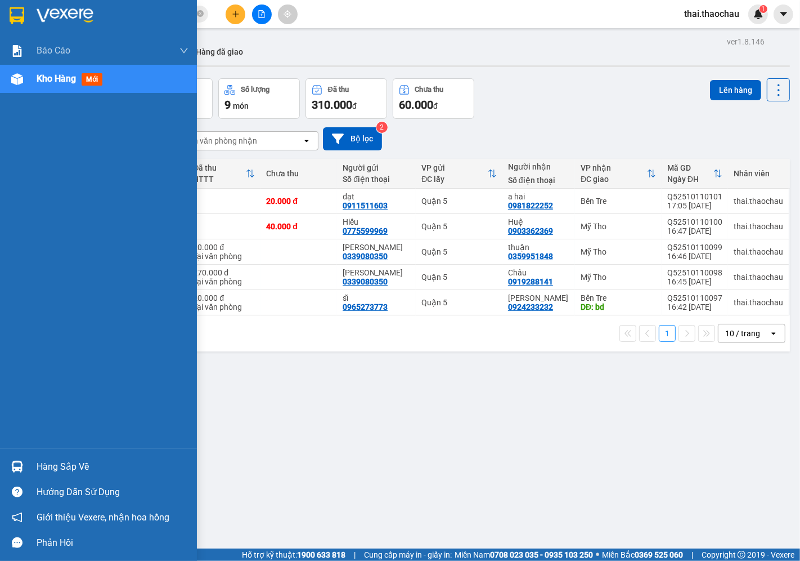
click at [52, 458] on div "Hàng sắp về" at bounding box center [113, 466] width 152 height 17
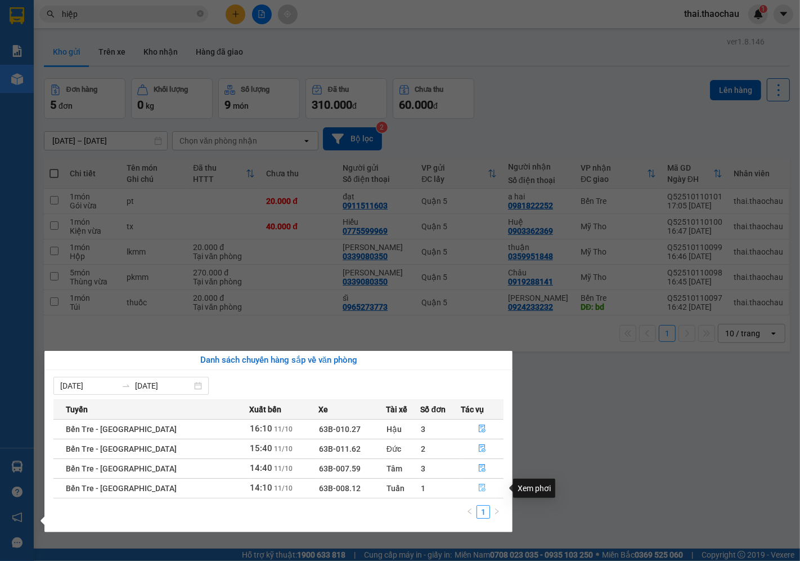
click at [480, 487] on icon "file-done" at bounding box center [483, 487] width 7 height 8
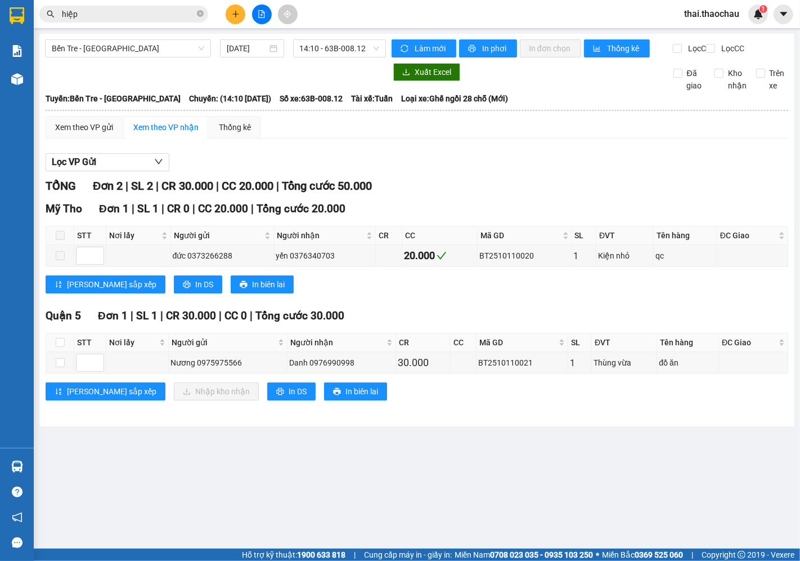
click at [74, 12] on input "hiệp" at bounding box center [128, 14] width 133 height 12
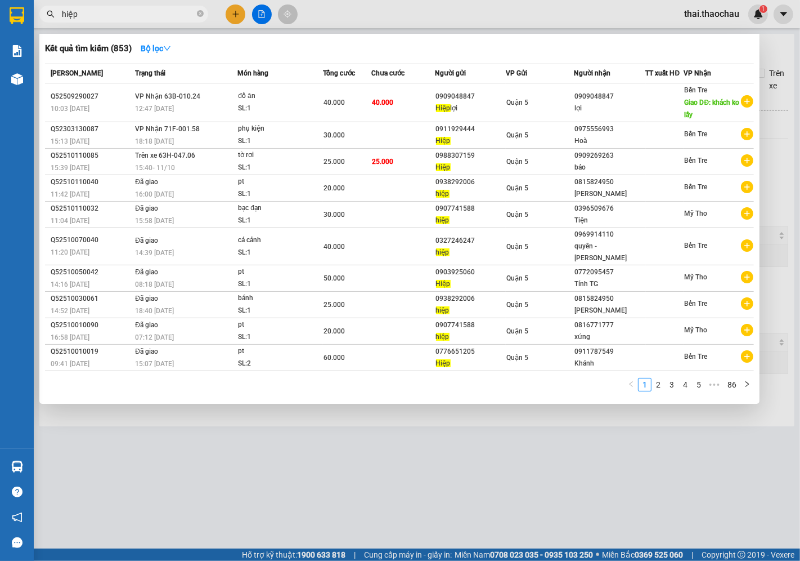
click at [74, 12] on input "hiệp" at bounding box center [128, 14] width 133 height 12
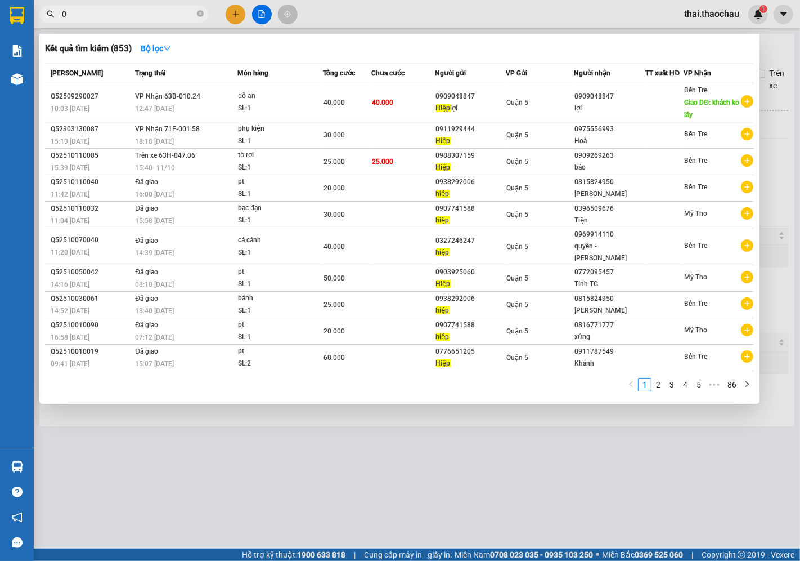
click at [74, 12] on input "0" at bounding box center [128, 14] width 133 height 12
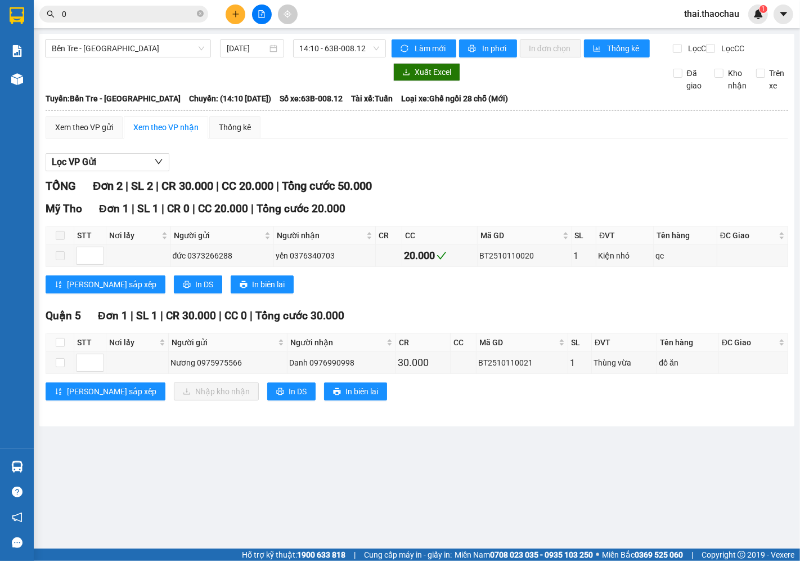
click at [74, 12] on input "0" at bounding box center [128, 14] width 133 height 12
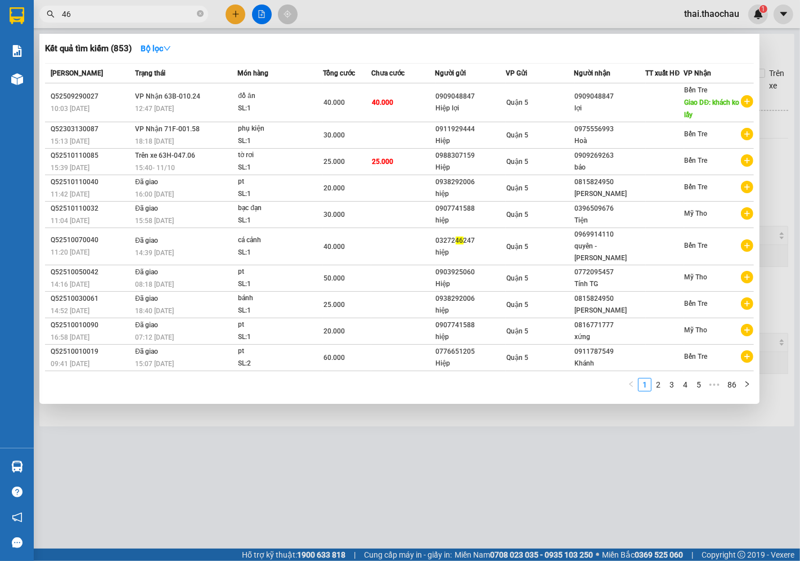
click at [74, 12] on input "46" at bounding box center [128, 14] width 133 height 12
type input "4"
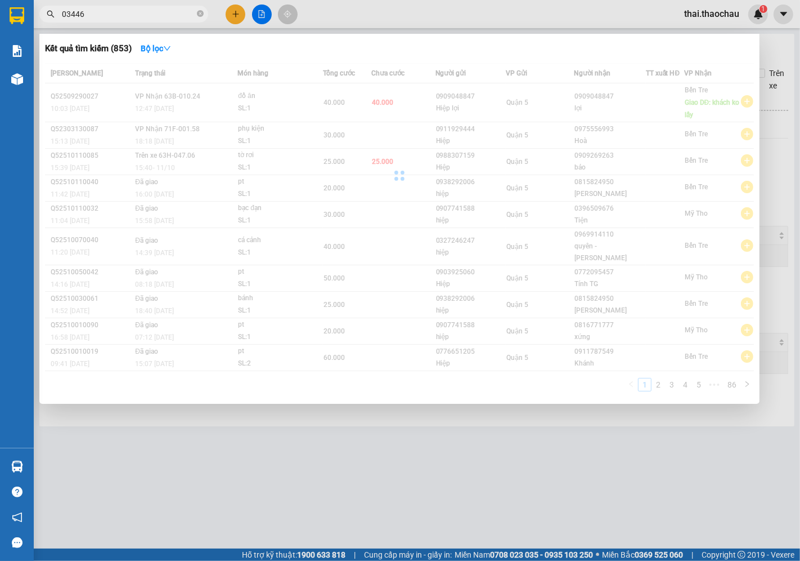
click at [74, 12] on input "03446" at bounding box center [128, 14] width 133 height 12
click at [74, 12] on input "034446" at bounding box center [128, 14] width 133 height 12
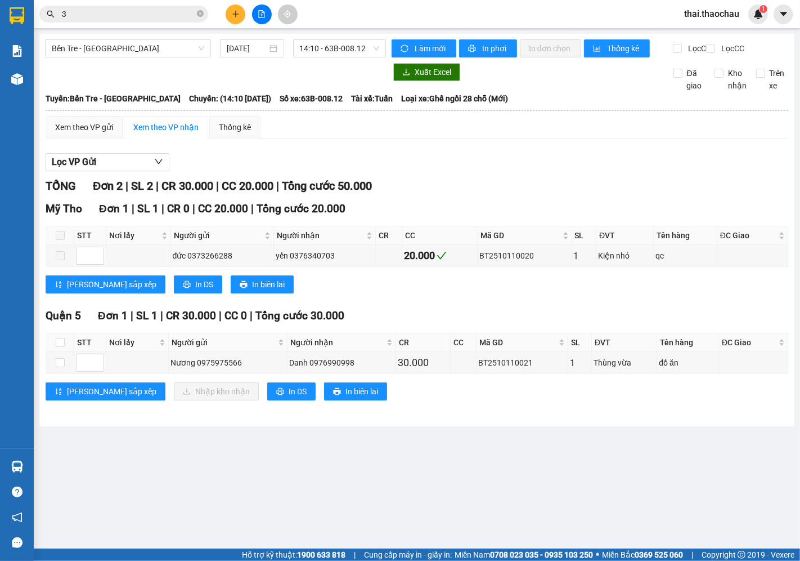
click at [74, 12] on input "3" at bounding box center [128, 14] width 133 height 12
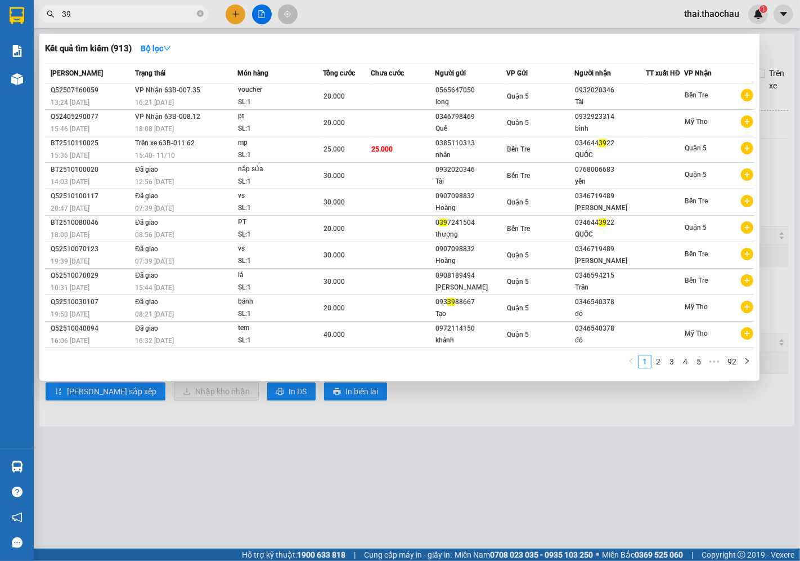
click at [74, 12] on input "39" at bounding box center [128, 14] width 133 height 12
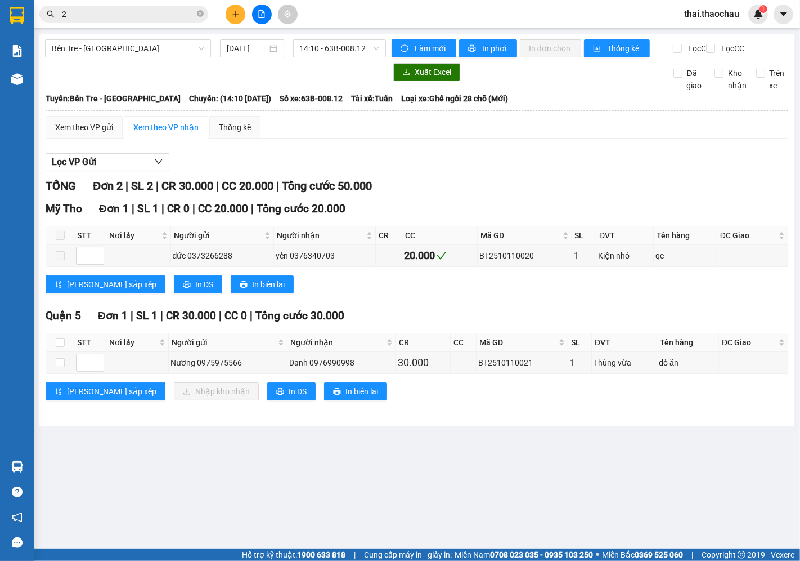
drag, startPoint x: 74, startPoint y: 12, endPoint x: 170, endPoint y: 167, distance: 181.8
click at [463, 171] on div "Lọc VP Gửi" at bounding box center [417, 162] width 743 height 19
click at [128, 8] on input "2" at bounding box center [128, 14] width 133 height 12
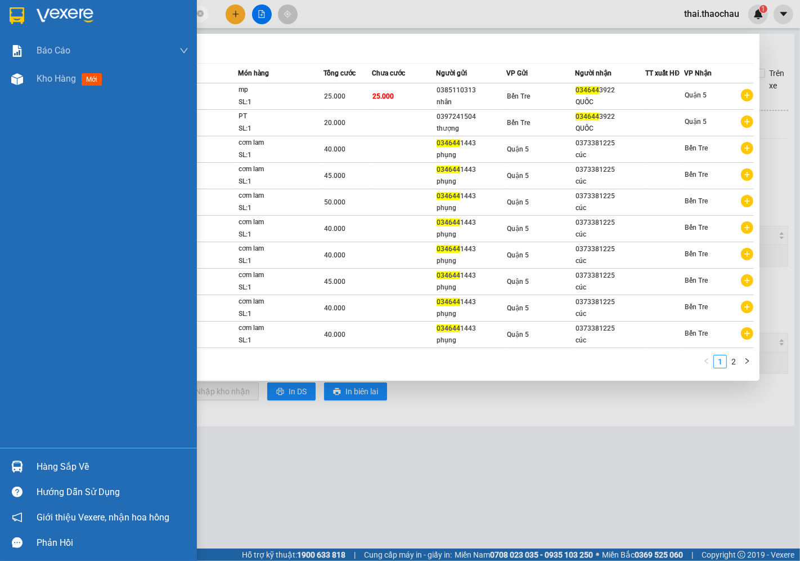
type input "034644"
click at [52, 451] on div "Hàng sắp về Hướng dẫn sử dụng Giới thiệu Vexere, nhận hoa hồng Phản hồi" at bounding box center [98, 500] width 197 height 107
click at [83, 465] on div "Hàng sắp về" at bounding box center [113, 466] width 152 height 17
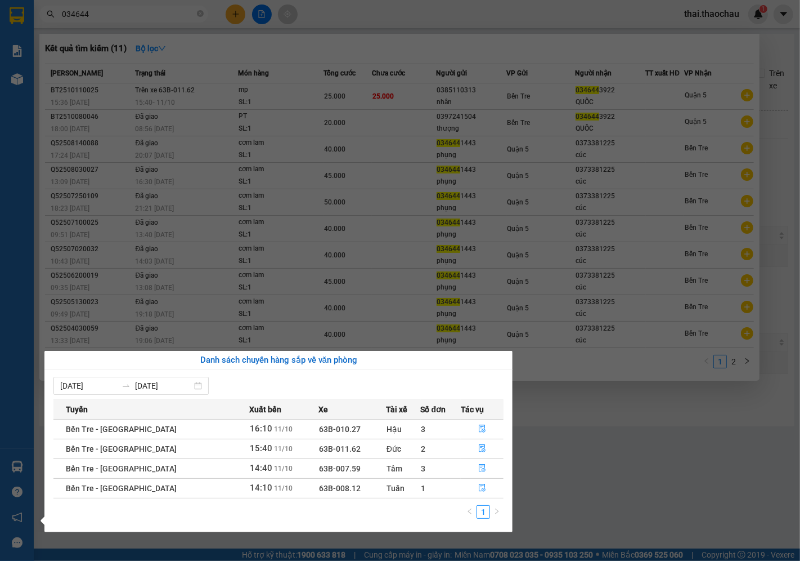
click at [334, 448] on td "63B-011.62" at bounding box center [353, 448] width 68 height 20
click at [474, 454] on button "button" at bounding box center [482, 449] width 42 height 18
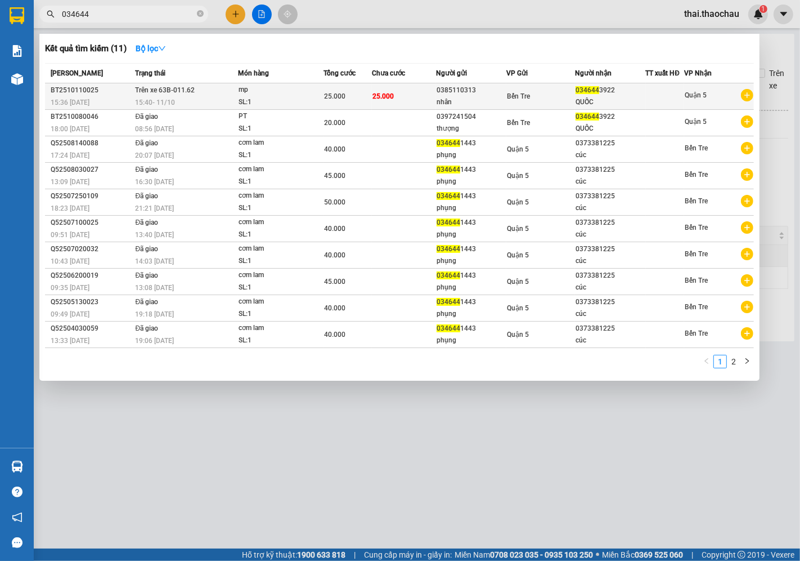
click at [335, 97] on span "25.000" at bounding box center [334, 96] width 21 height 8
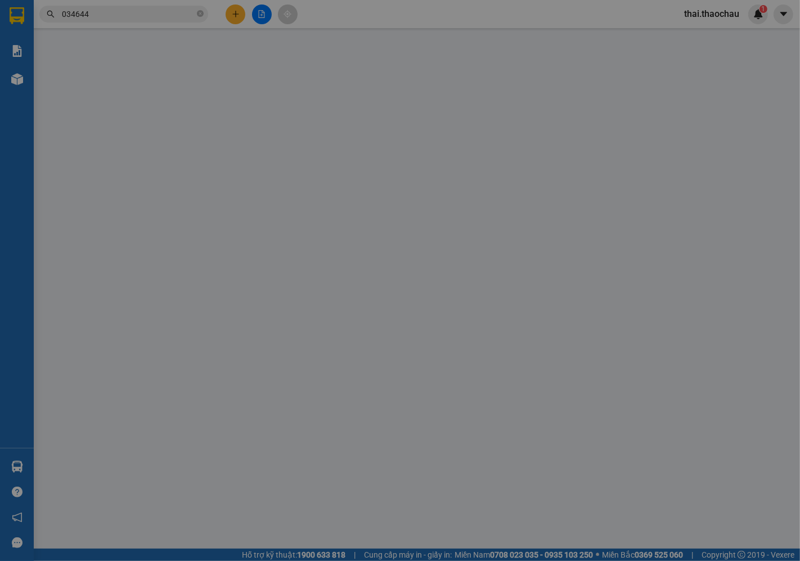
type input "0385110313"
type input "nhân"
type input "0346443922"
type input "QUỐC"
type input "25.000"
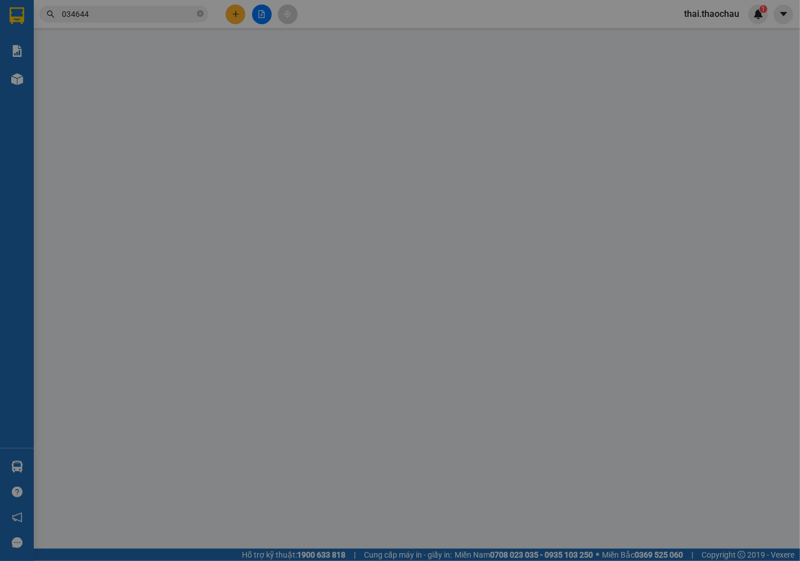
type input "25.000"
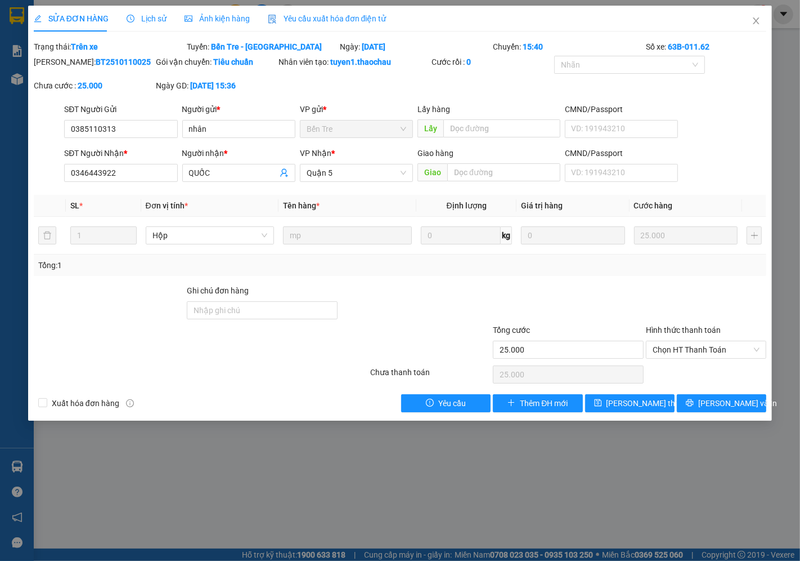
click at [130, 17] on icon "clock-circle" at bounding box center [131, 17] width 2 height 3
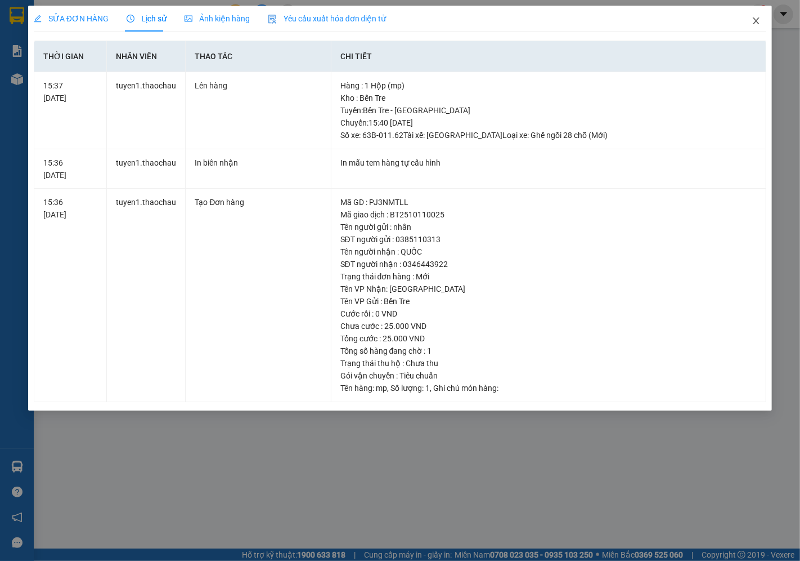
click at [752, 17] on icon "close" at bounding box center [756, 20] width 9 height 9
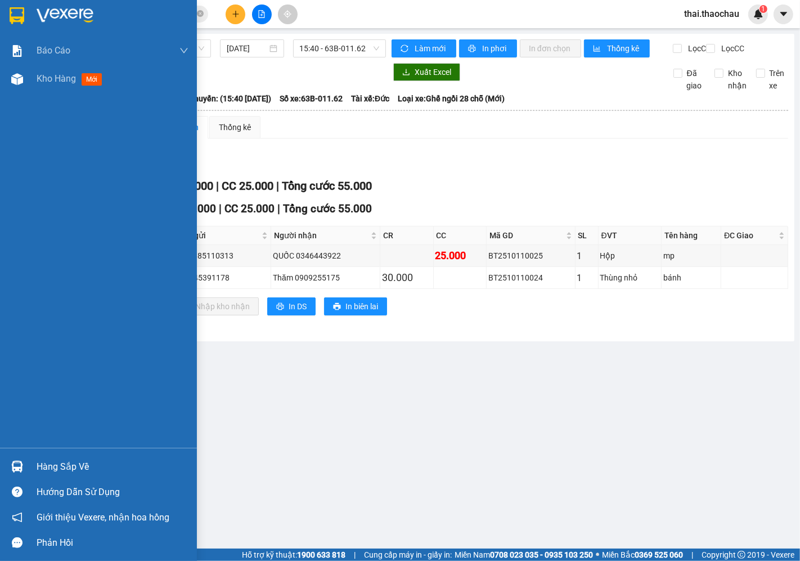
click at [44, 468] on div "Hàng sắp về" at bounding box center [113, 466] width 152 height 17
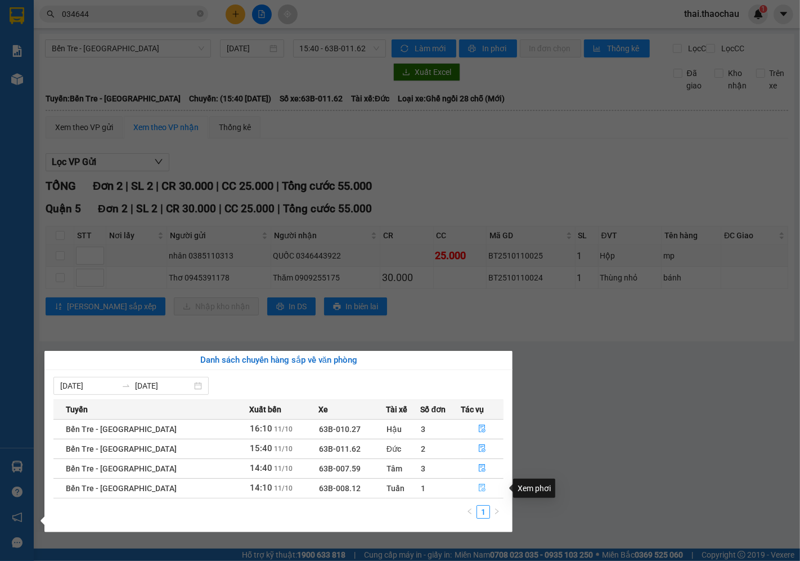
click at [481, 486] on icon "file-done" at bounding box center [482, 487] width 8 height 8
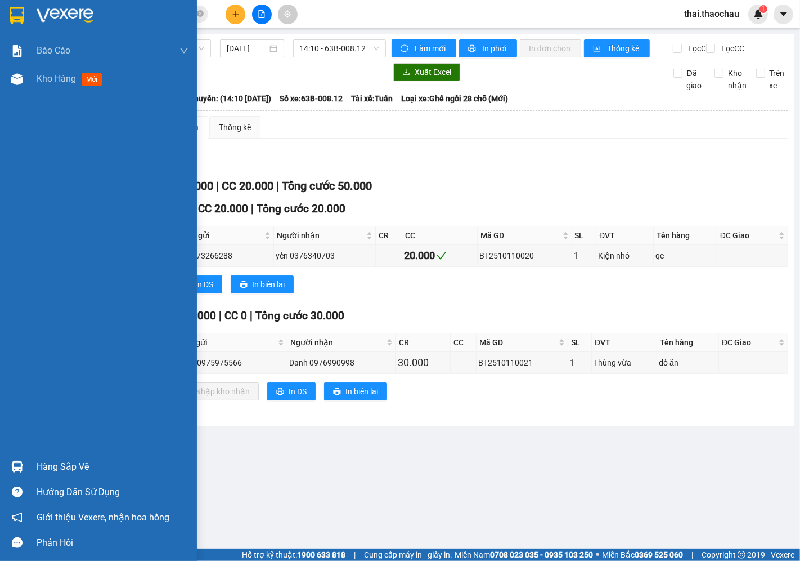
click at [31, 466] on div "Hàng sắp về" at bounding box center [98, 466] width 197 height 25
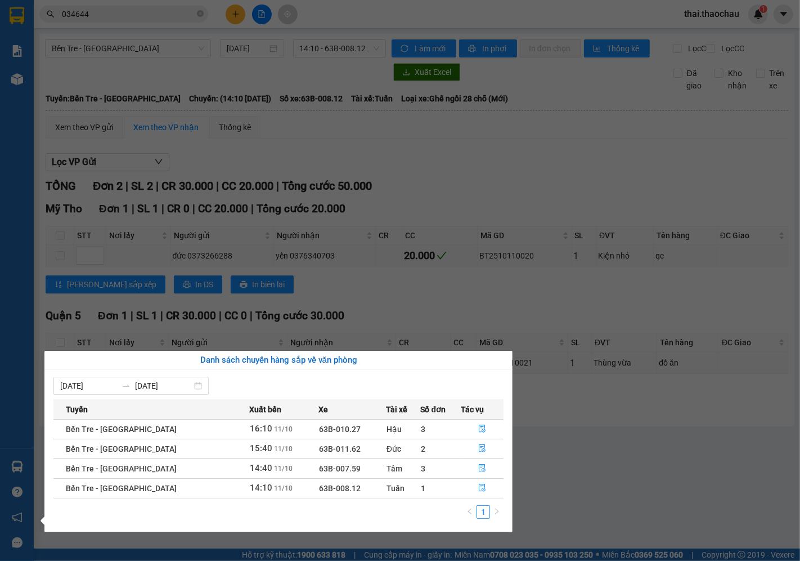
click at [566, 452] on section "Kết quả tìm kiếm ( 11 ) Bộ lọc Mã ĐH Trạng thái Món hàng Tổng cước Chưa cước Ng…" at bounding box center [400, 280] width 800 height 561
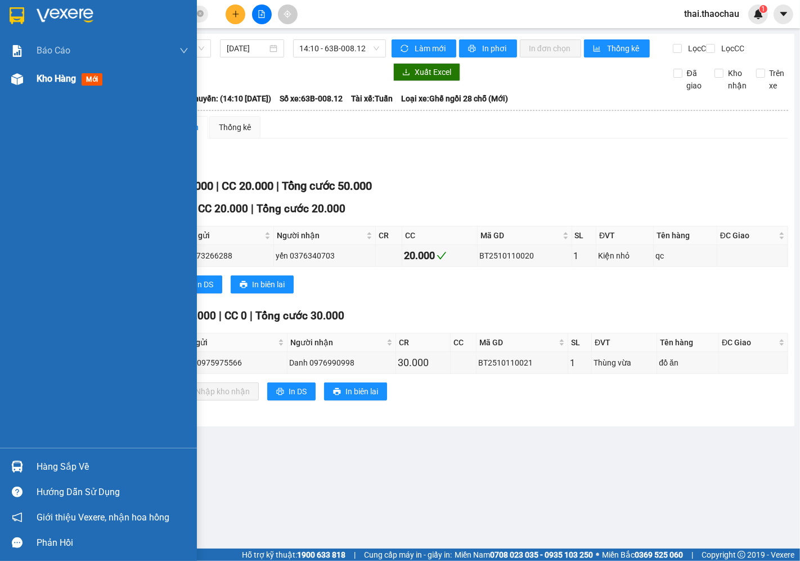
click at [51, 79] on span "Kho hàng" at bounding box center [56, 78] width 39 height 11
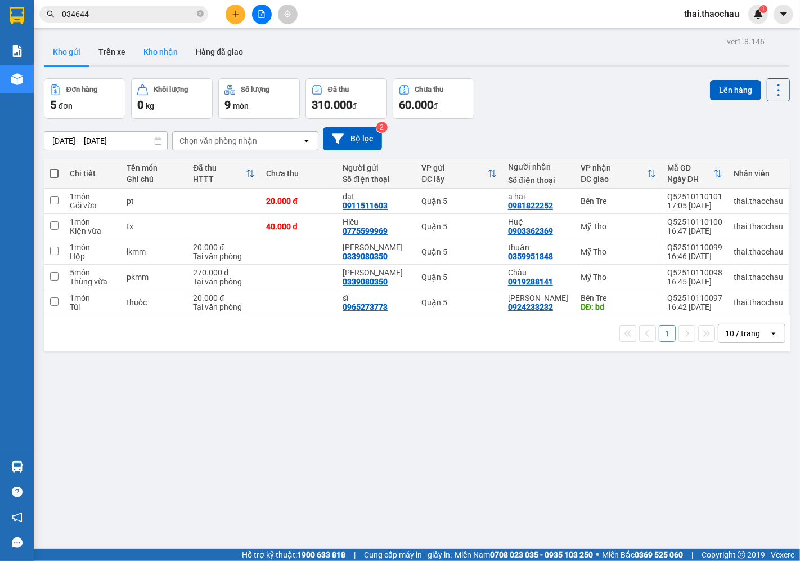
click at [150, 60] on button "Kho nhận" at bounding box center [161, 51] width 52 height 27
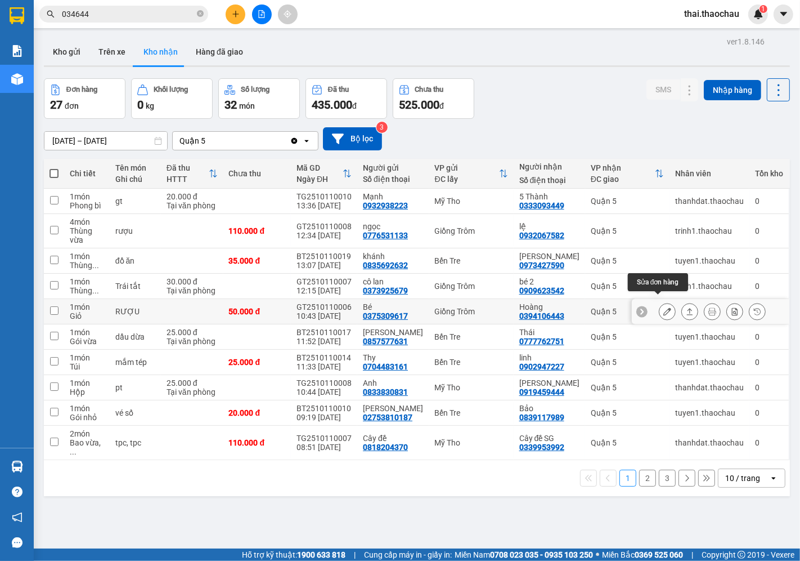
click at [664, 307] on icon at bounding box center [668, 311] width 8 height 8
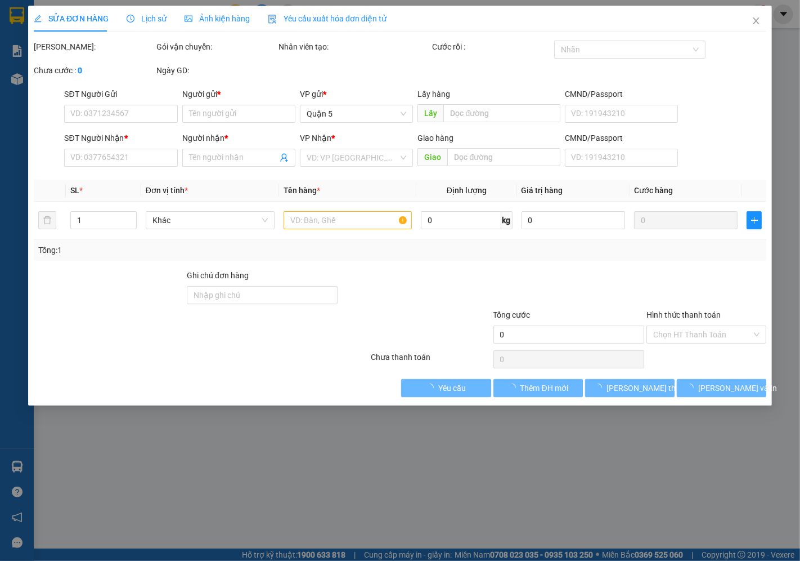
type input "0375309617"
type input "Bé"
type input "0394106443"
type input "Hoàng"
type input "50.000"
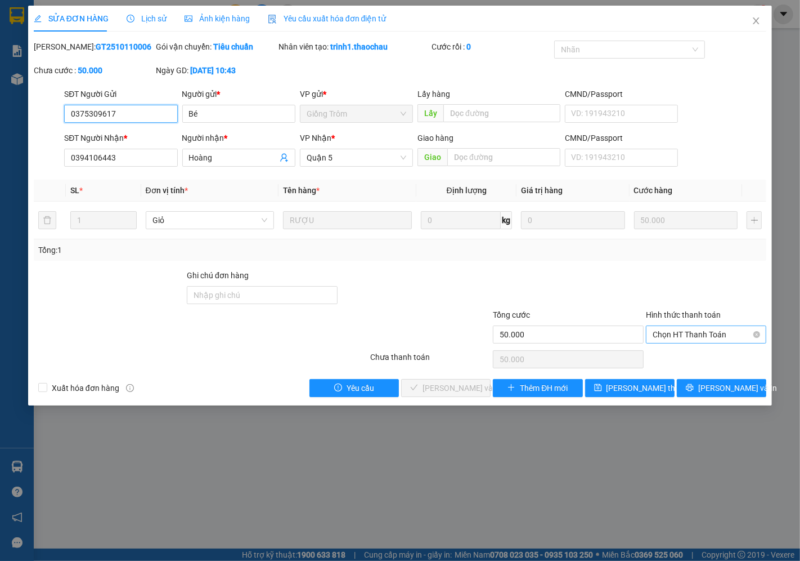
click at [666, 332] on span "Chọn HT Thanh Toán" at bounding box center [706, 334] width 107 height 17
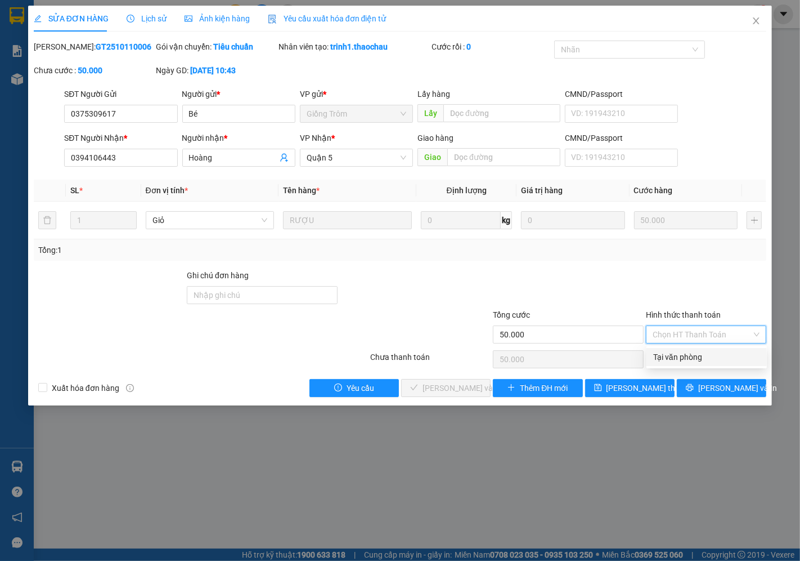
click at [665, 362] on div "Tại văn phòng" at bounding box center [706, 357] width 107 height 12
type input "0"
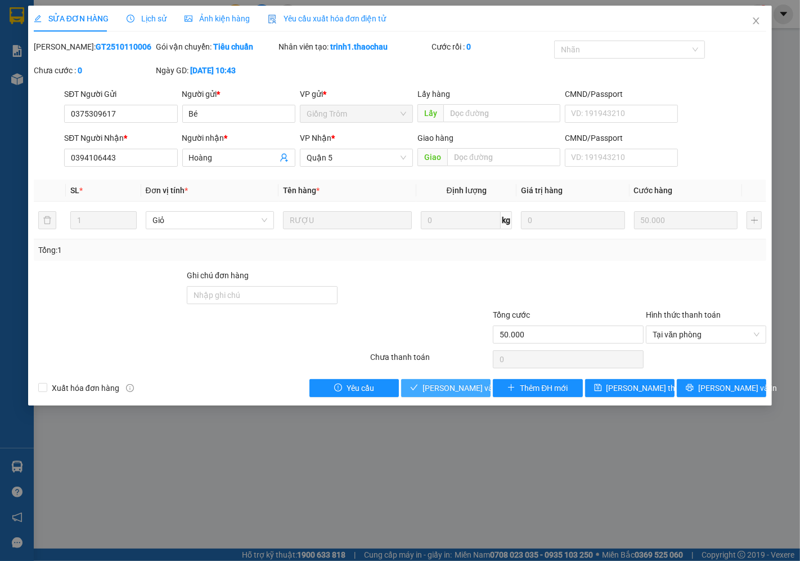
click at [463, 382] on span "[PERSON_NAME] và Giao hàng" at bounding box center [477, 388] width 108 height 12
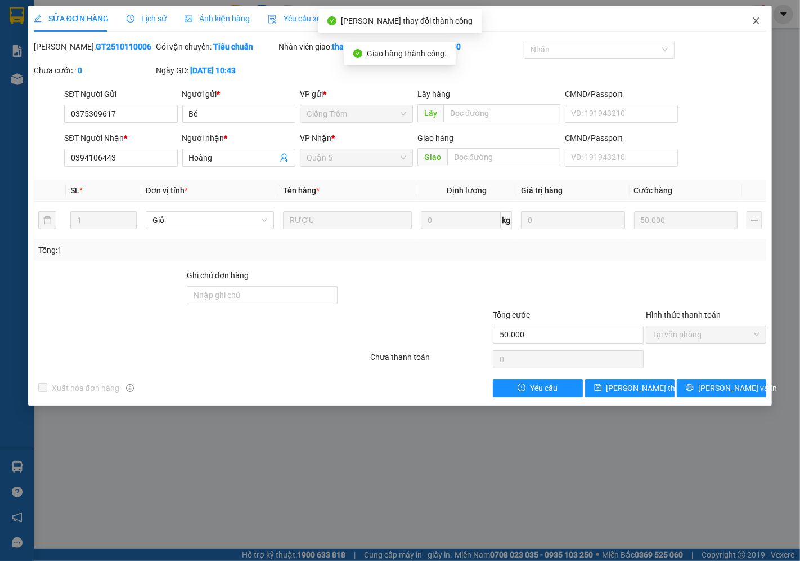
click at [752, 20] on icon "close" at bounding box center [756, 20] width 9 height 9
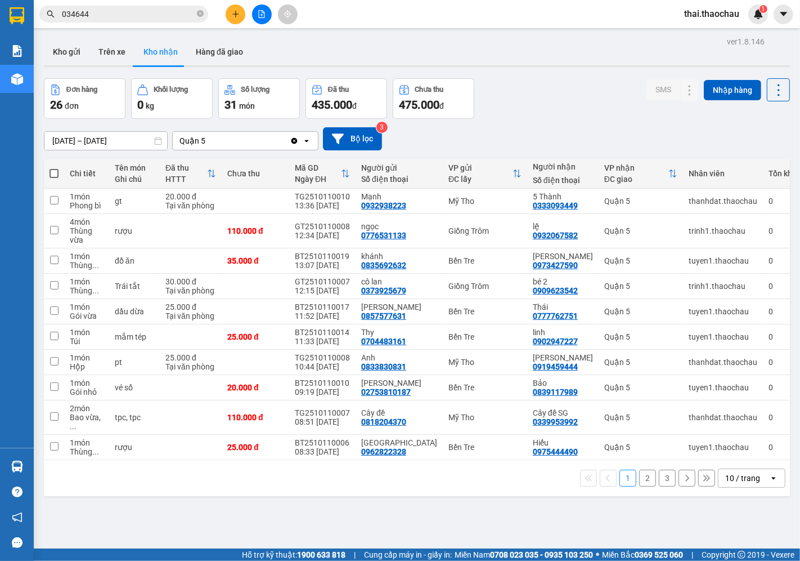
click at [749, 469] on div "10 / trang" at bounding box center [744, 478] width 51 height 18
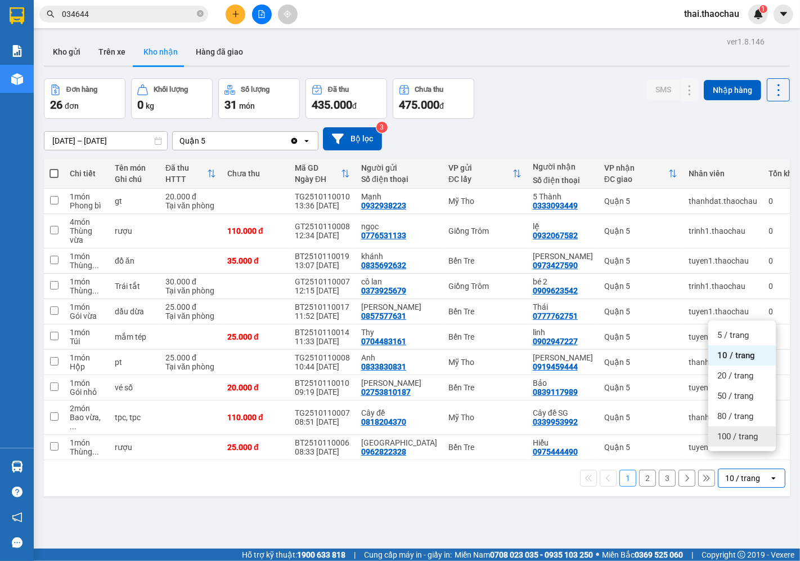
click at [740, 436] on span "100 / trang" at bounding box center [738, 436] width 41 height 11
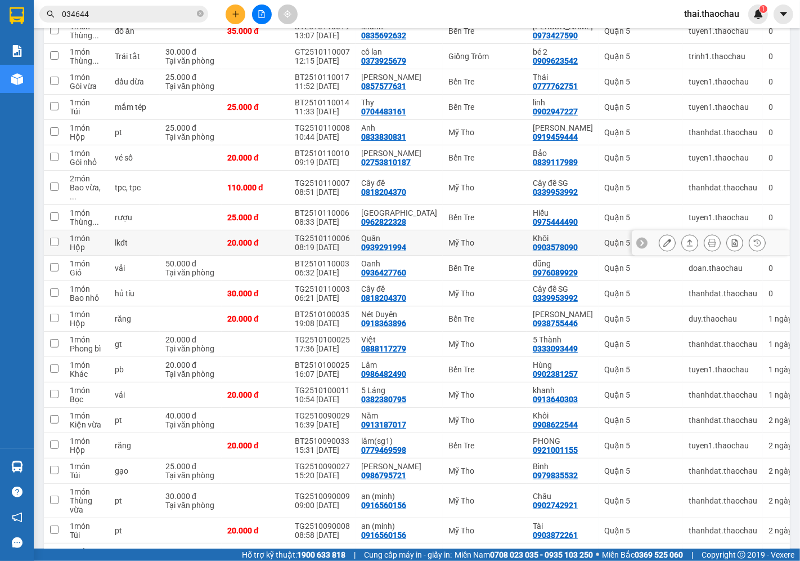
scroll to position [96, 0]
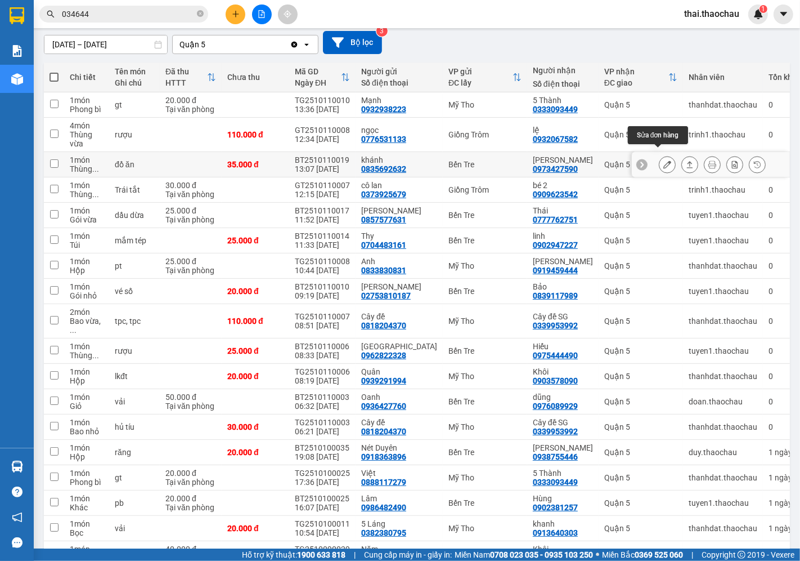
click at [661, 155] on button at bounding box center [668, 165] width 16 height 20
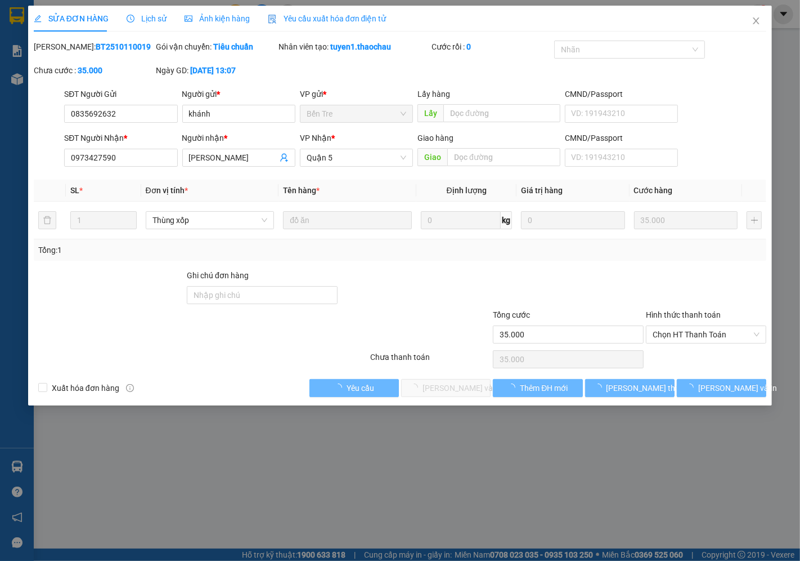
type input "0835692632"
type input "khánh"
type input "0973427590"
type input "TRÚC SƠN"
type input "35.000"
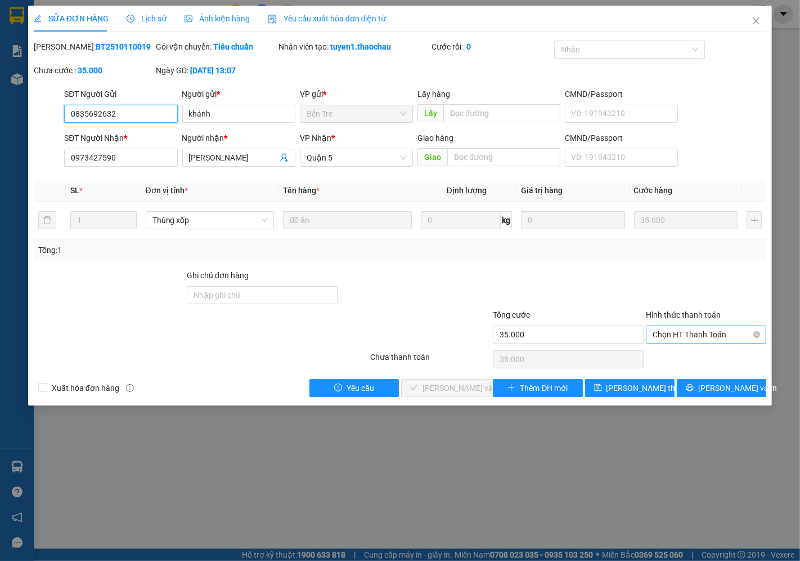
click at [691, 330] on span "Chọn HT Thanh Toán" at bounding box center [706, 334] width 107 height 17
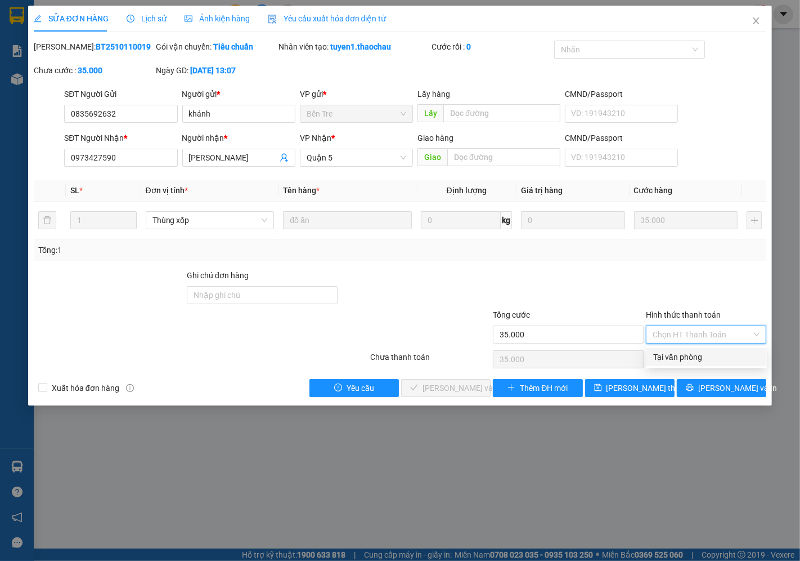
click at [663, 357] on div "Tại văn phòng" at bounding box center [706, 357] width 107 height 12
type input "0"
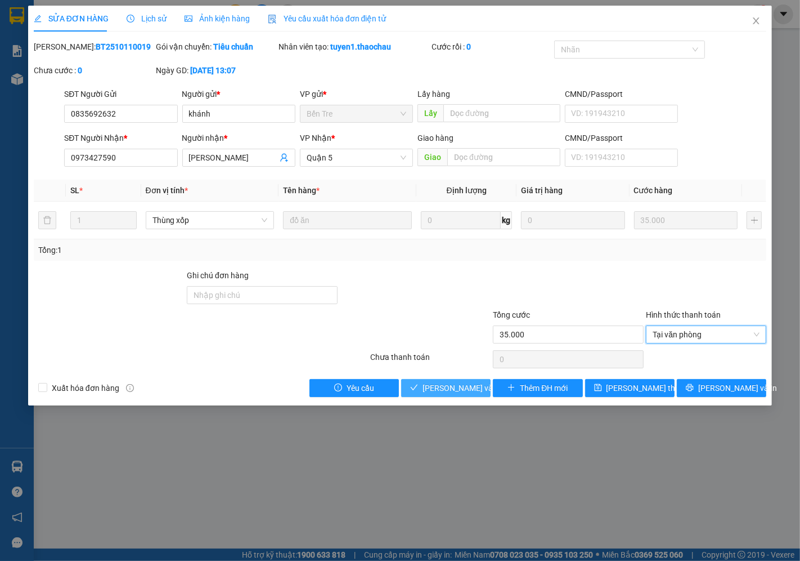
click at [451, 390] on span "[PERSON_NAME] và Giao hàng" at bounding box center [477, 388] width 108 height 12
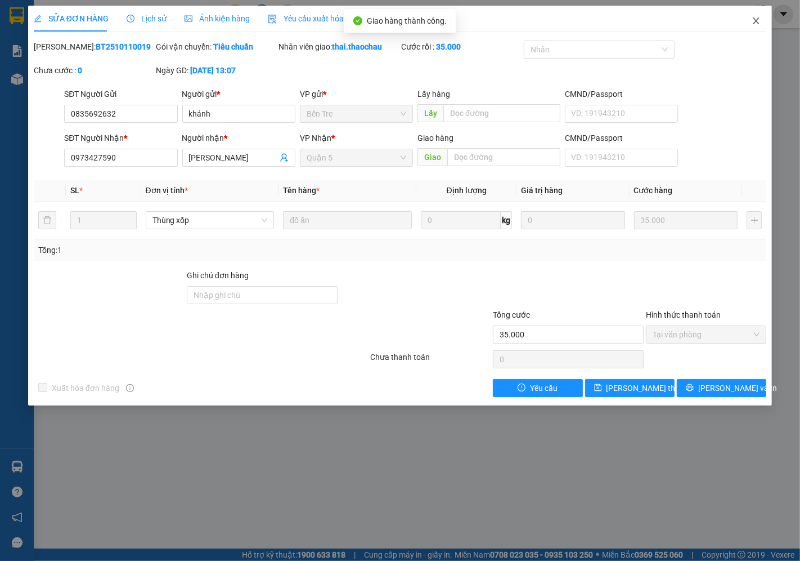
click at [757, 23] on icon "close" at bounding box center [757, 20] width 6 height 7
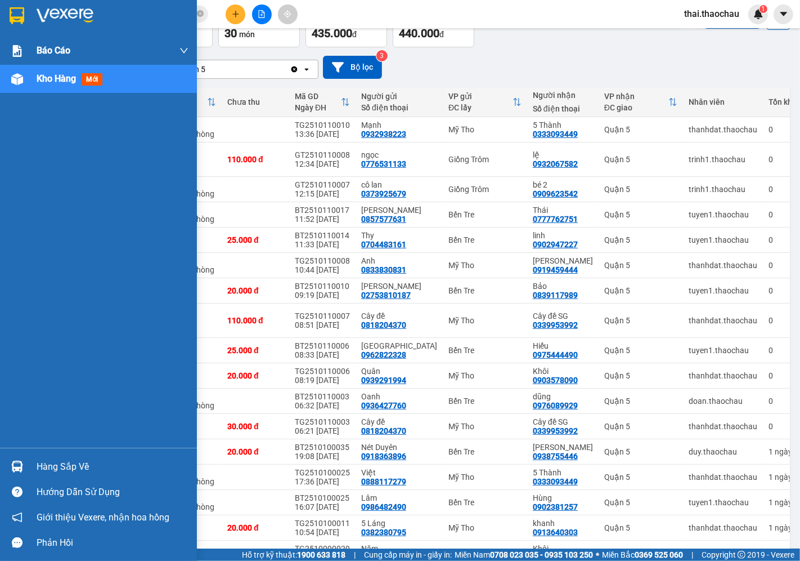
scroll to position [62, 0]
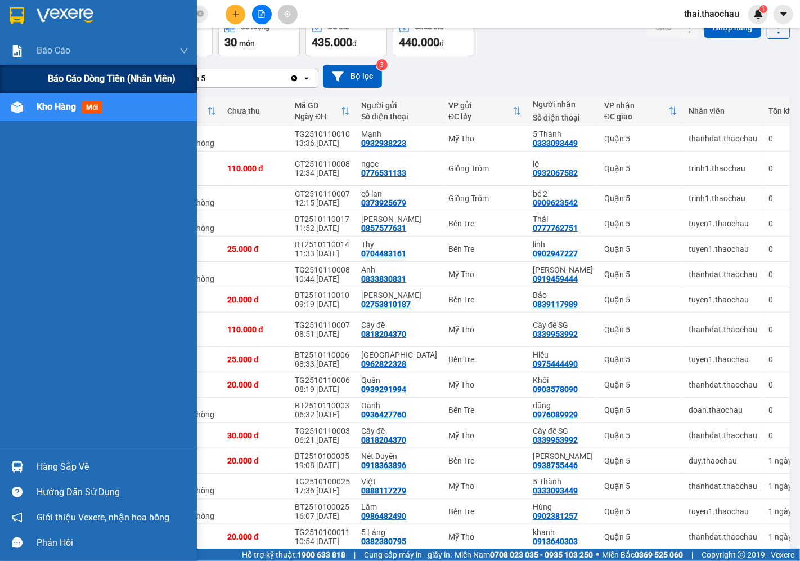
click at [91, 70] on div "Báo cáo dòng tiền (nhân viên)" at bounding box center [118, 79] width 141 height 28
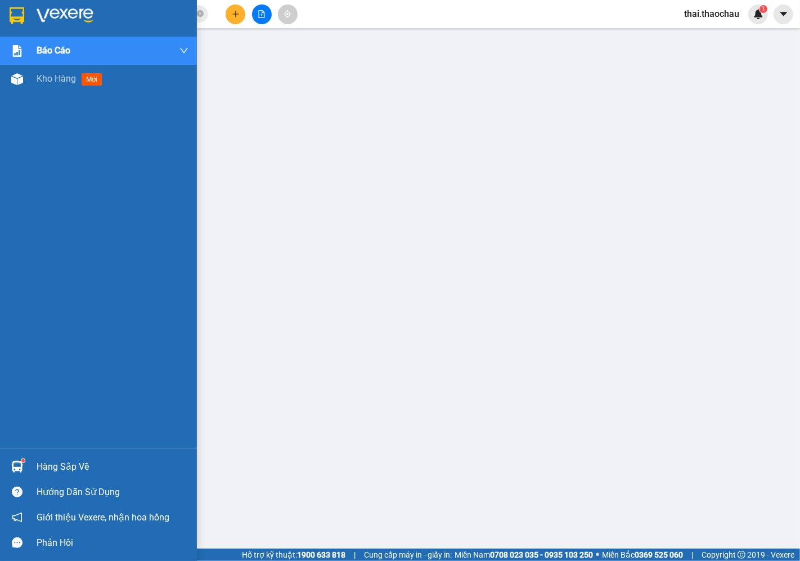
click at [39, 459] on div "Hàng sắp về" at bounding box center [113, 466] width 152 height 17
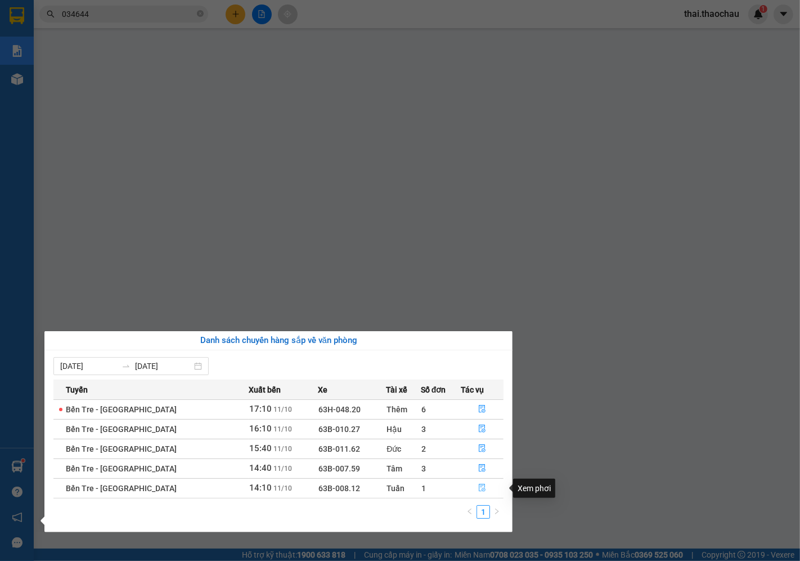
click at [480, 491] on icon "file-done" at bounding box center [483, 487] width 7 height 8
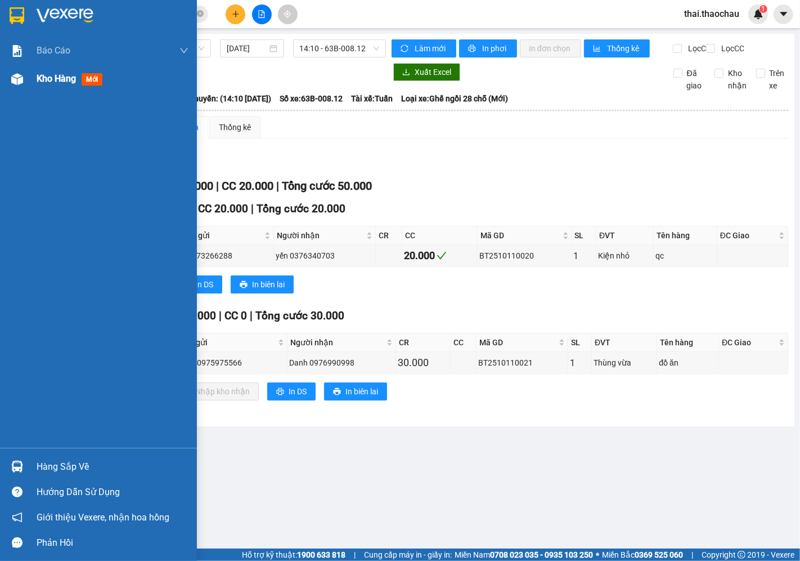
click at [23, 83] on img at bounding box center [17, 79] width 12 height 12
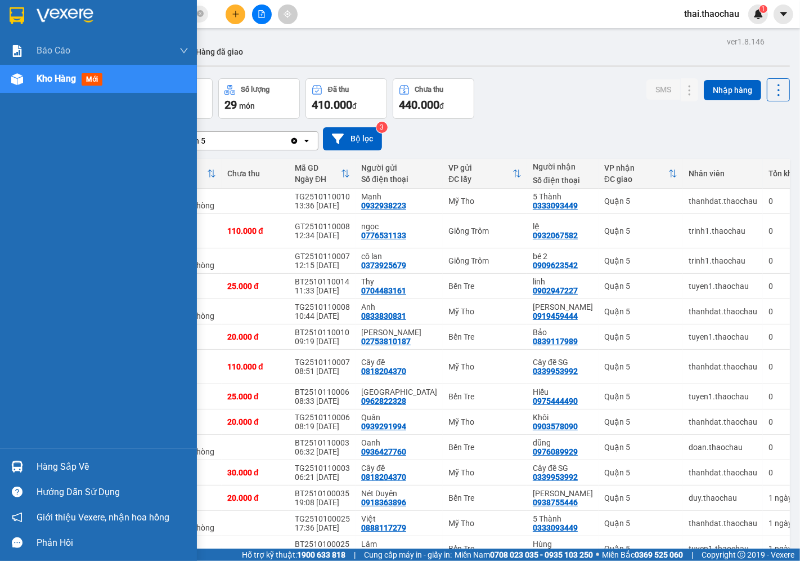
click at [55, 460] on div "Hàng sắp về" at bounding box center [113, 466] width 152 height 17
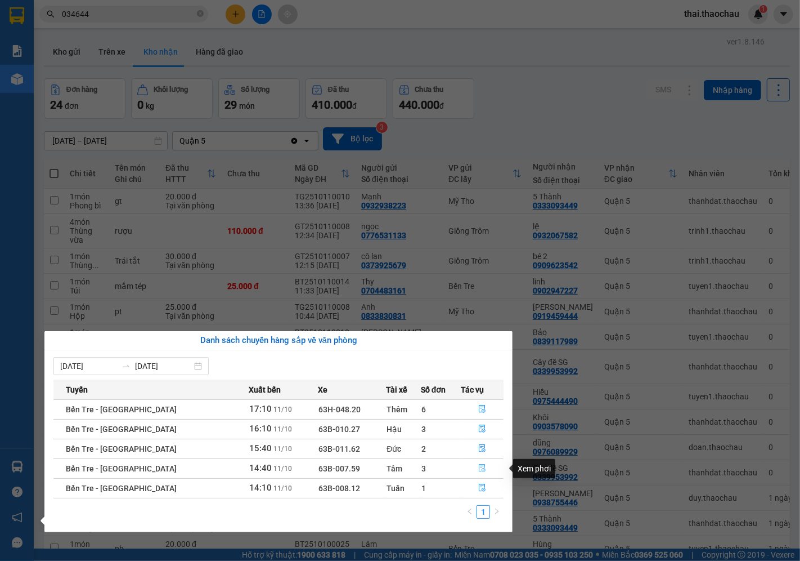
click at [485, 465] on button "button" at bounding box center [483, 468] width 42 height 18
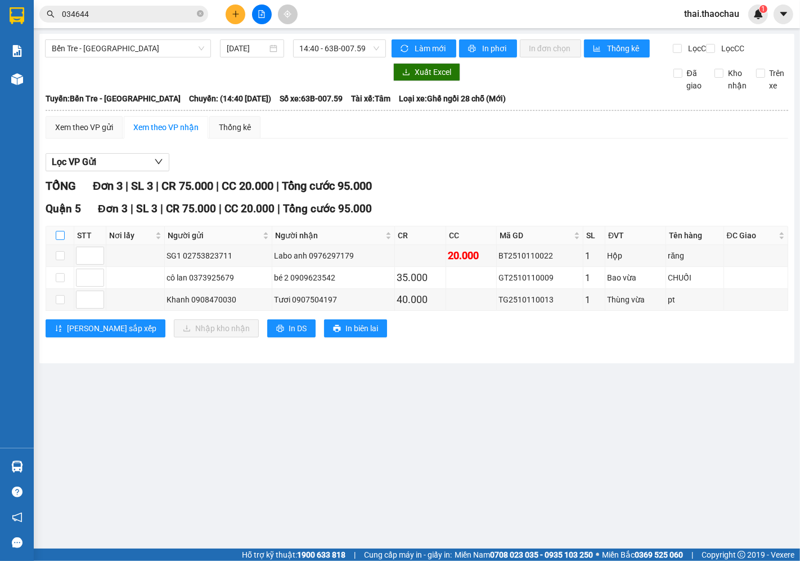
click at [62, 240] on input "checkbox" at bounding box center [60, 235] width 9 height 9
checkbox input "true"
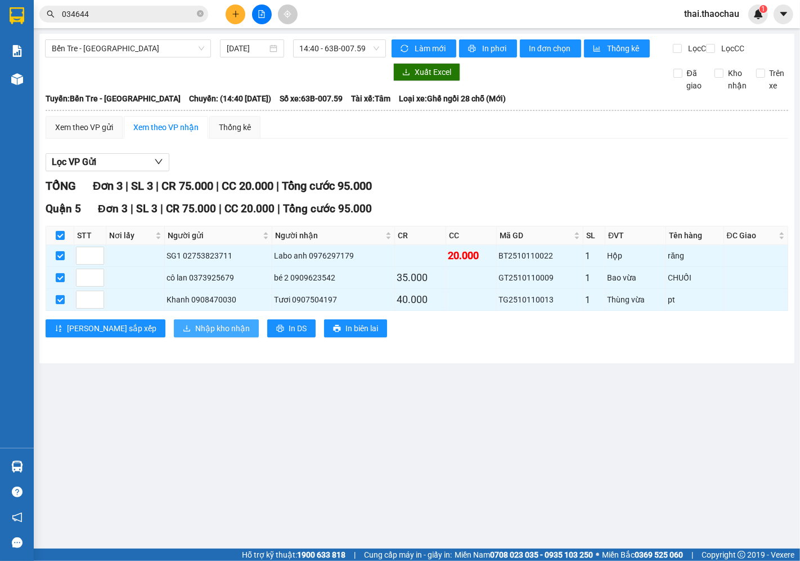
click at [174, 337] on button "Nhập kho nhận" at bounding box center [216, 328] width 85 height 18
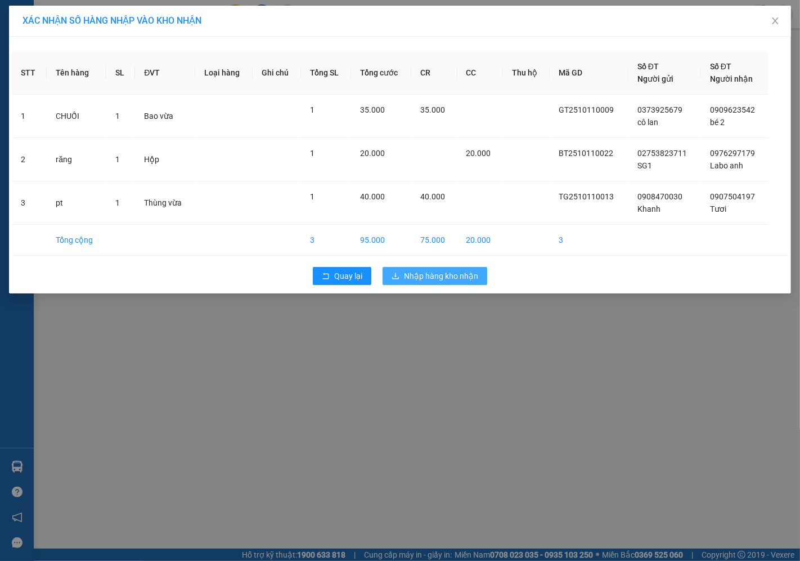
click at [414, 275] on span "Nhập hàng kho nhận" at bounding box center [441, 276] width 74 height 12
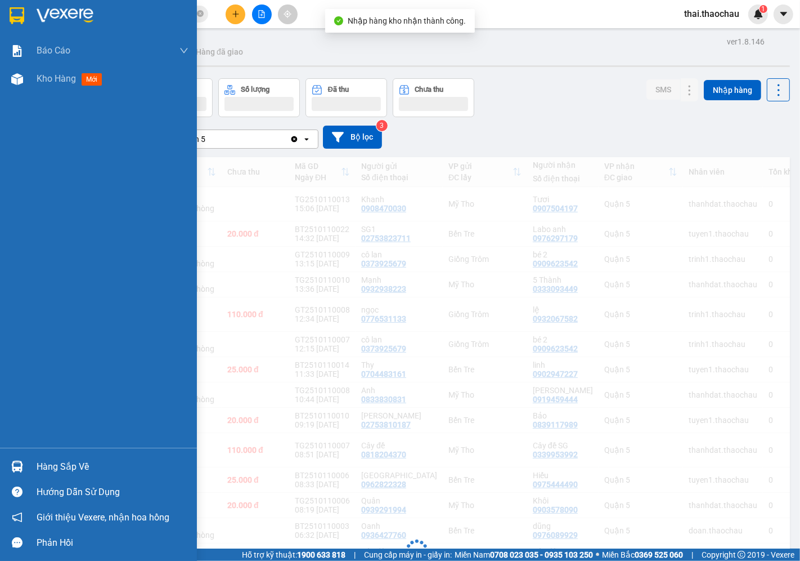
click at [27, 462] on div "Hàng sắp về" at bounding box center [98, 466] width 197 height 25
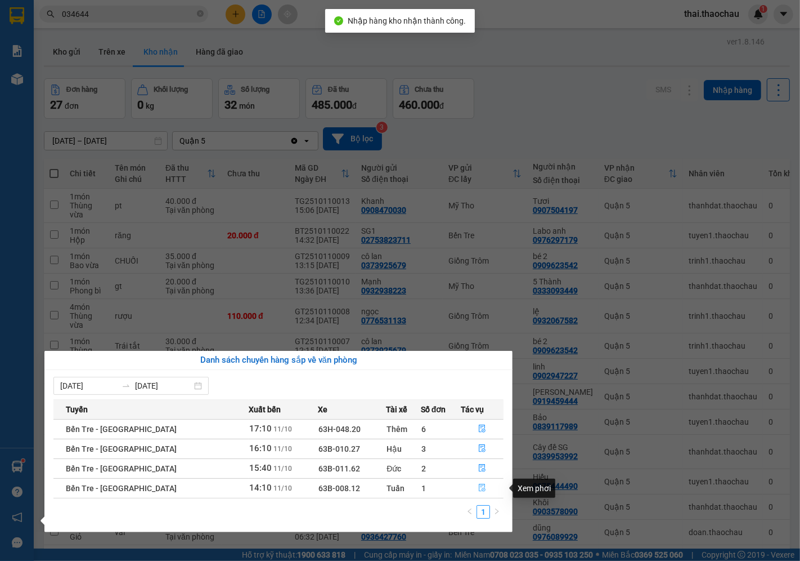
click at [478, 485] on icon "file-done" at bounding box center [482, 487] width 8 height 8
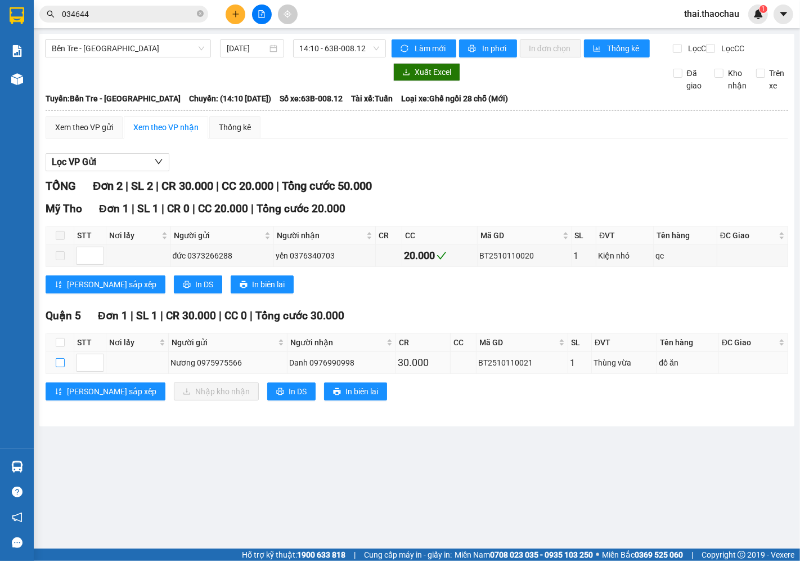
click at [57, 367] on input "checkbox" at bounding box center [60, 362] width 9 height 9
checkbox input "true"
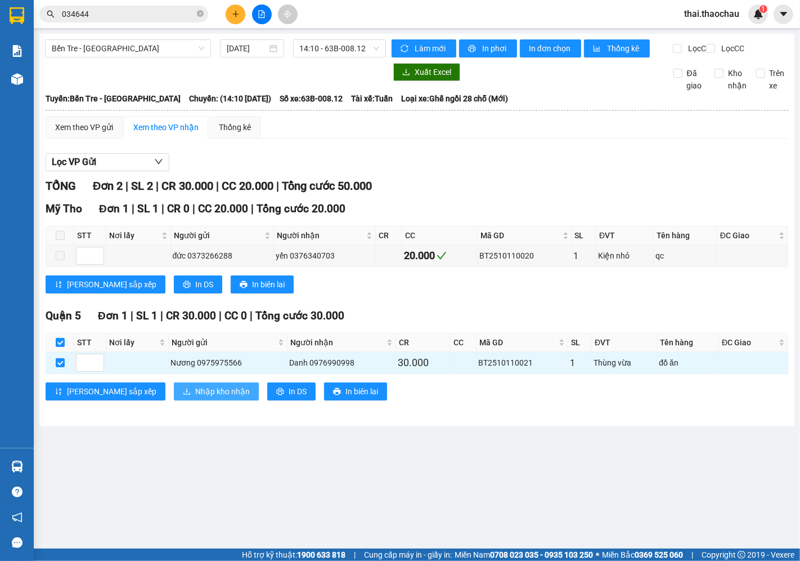
click at [195, 397] on span "Nhập kho nhận" at bounding box center [222, 391] width 55 height 12
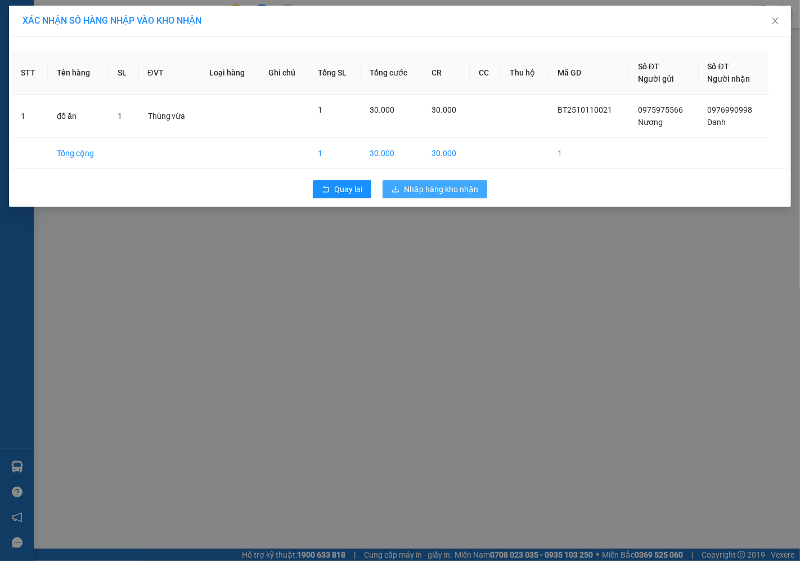
click at [433, 189] on span "Nhập hàng kho nhận" at bounding box center [441, 189] width 74 height 12
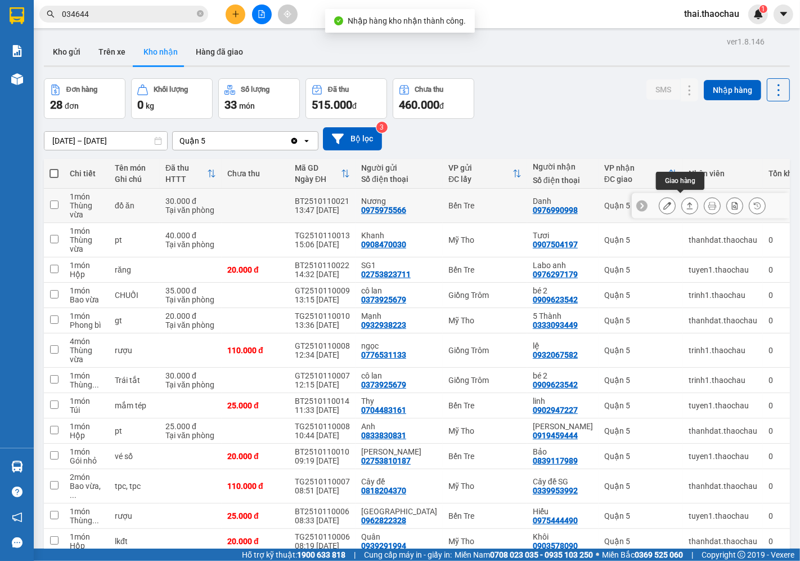
click at [687, 200] on button at bounding box center [690, 206] width 16 height 20
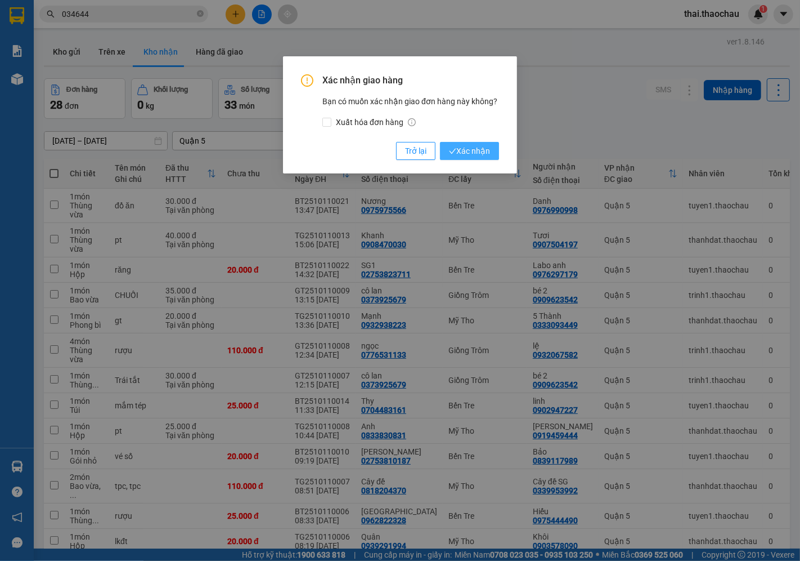
click at [465, 147] on span "Xác nhận" at bounding box center [469, 151] width 41 height 12
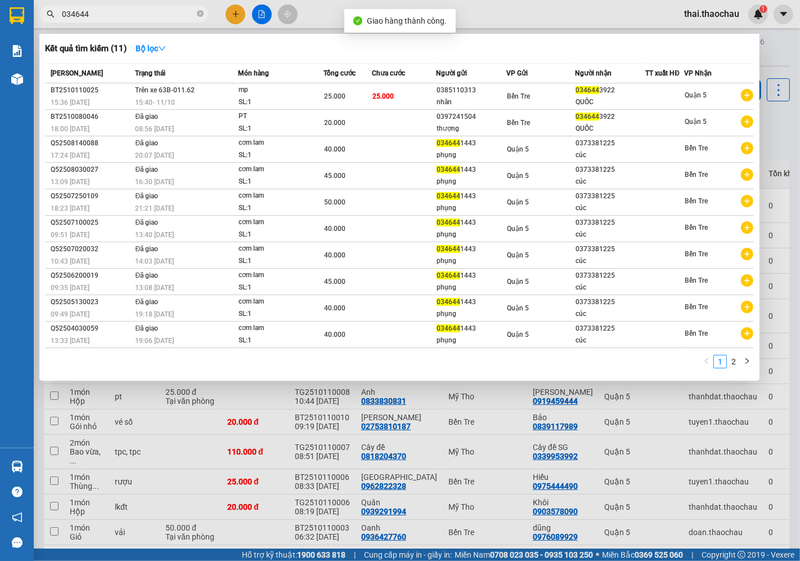
click at [122, 12] on input "034644" at bounding box center [128, 14] width 133 height 12
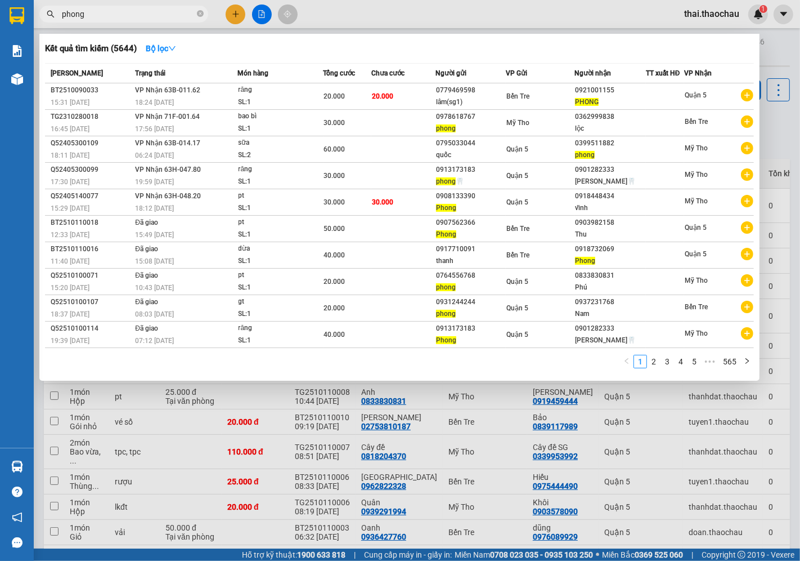
type input "phong"
click at [763, 46] on div at bounding box center [400, 280] width 800 height 561
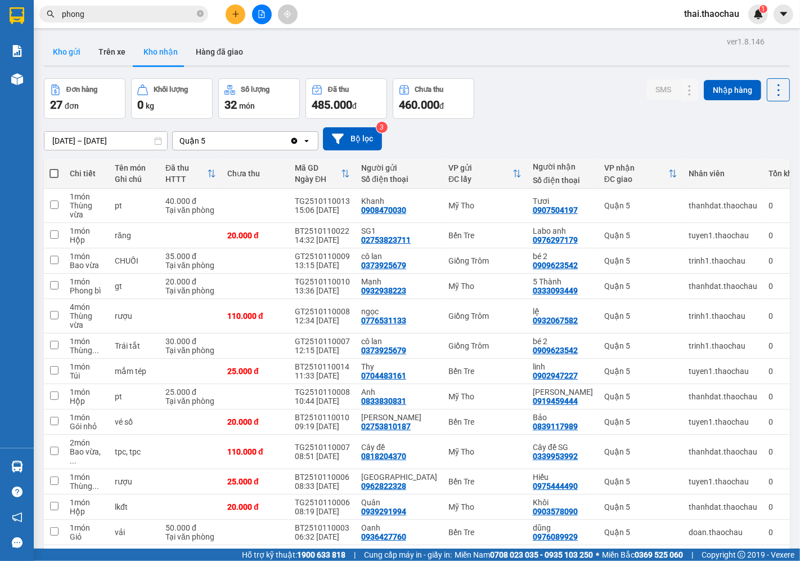
click at [72, 52] on button "Kho gửi" at bounding box center [67, 51] width 46 height 27
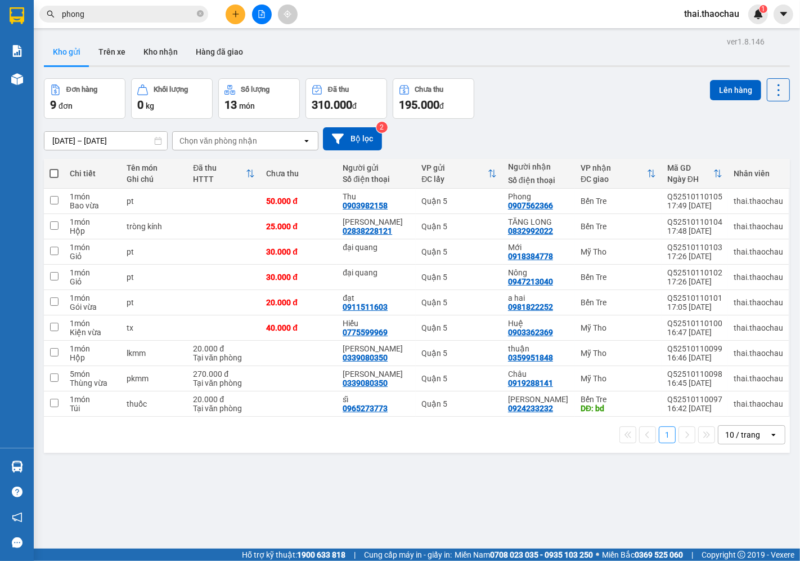
click at [55, 169] on span at bounding box center [54, 173] width 9 height 9
click at [54, 168] on input "checkbox" at bounding box center [54, 168] width 0 height 0
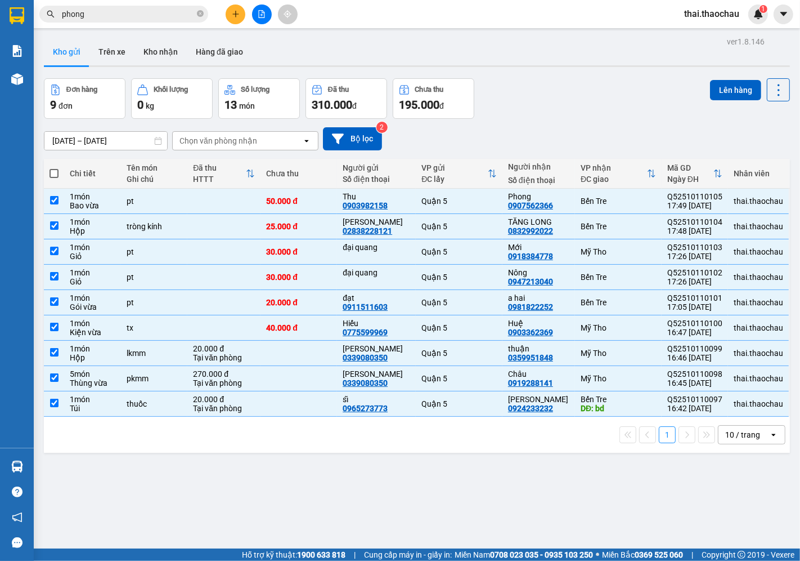
checkbox input "true"
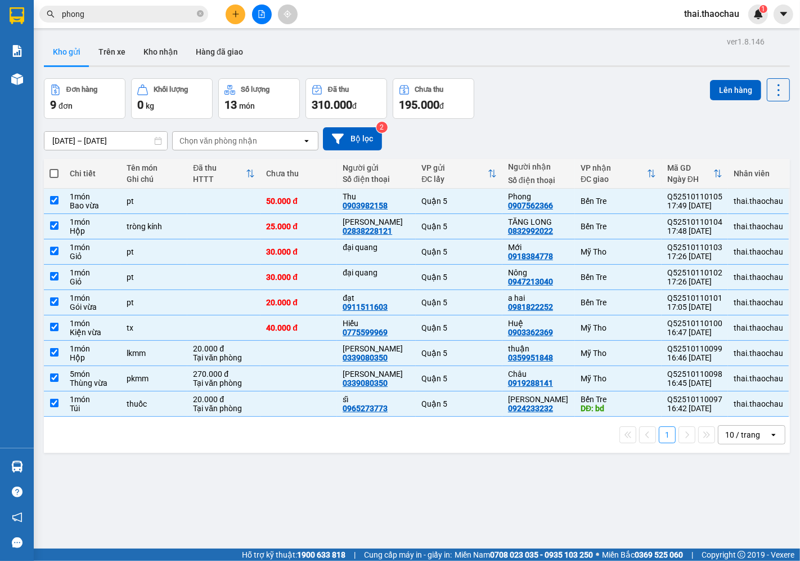
checkbox input "true"
click at [163, 400] on div "thuốc" at bounding box center [154, 403] width 55 height 9
checkbox input "false"
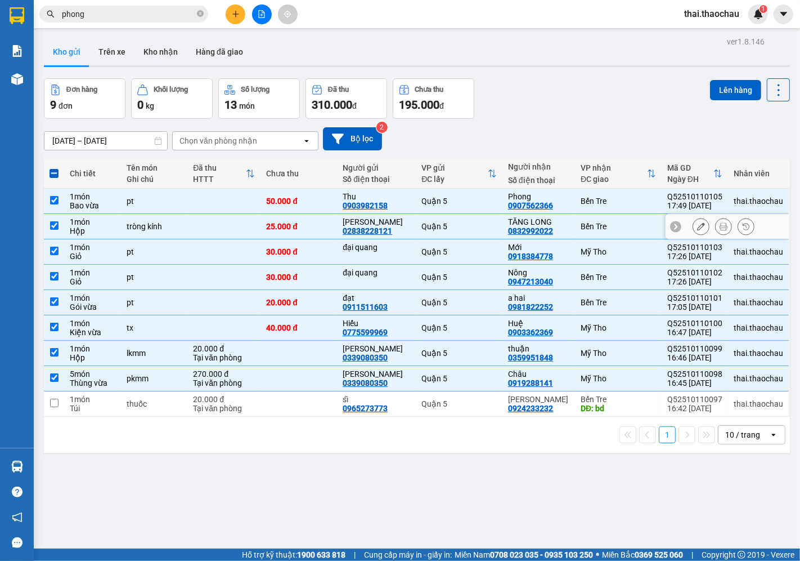
click at [242, 221] on td at bounding box center [223, 226] width 73 height 25
checkbox input "false"
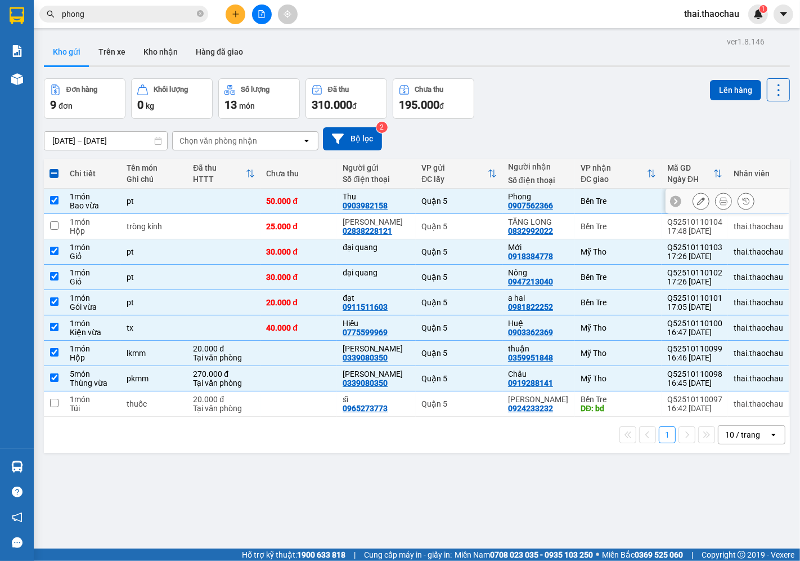
click at [244, 199] on td at bounding box center [223, 201] width 73 height 25
checkbox input "false"
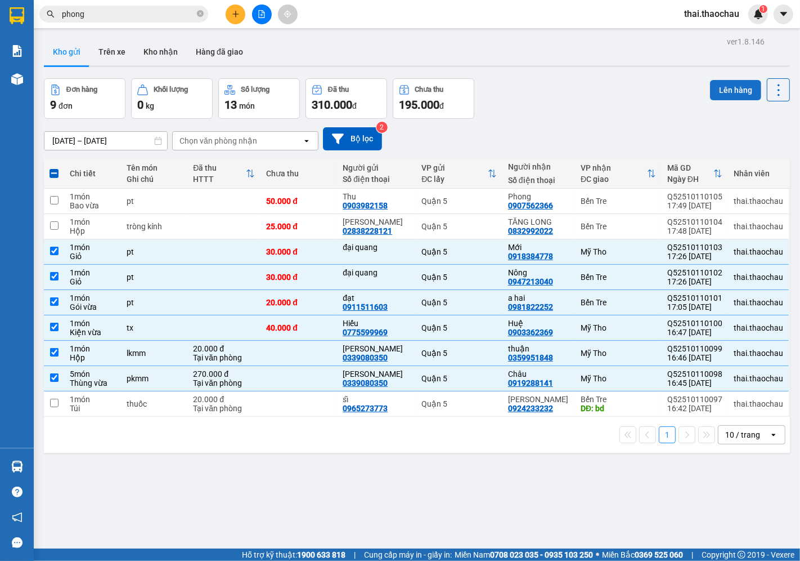
click at [718, 84] on button "Lên hàng" at bounding box center [735, 90] width 51 height 20
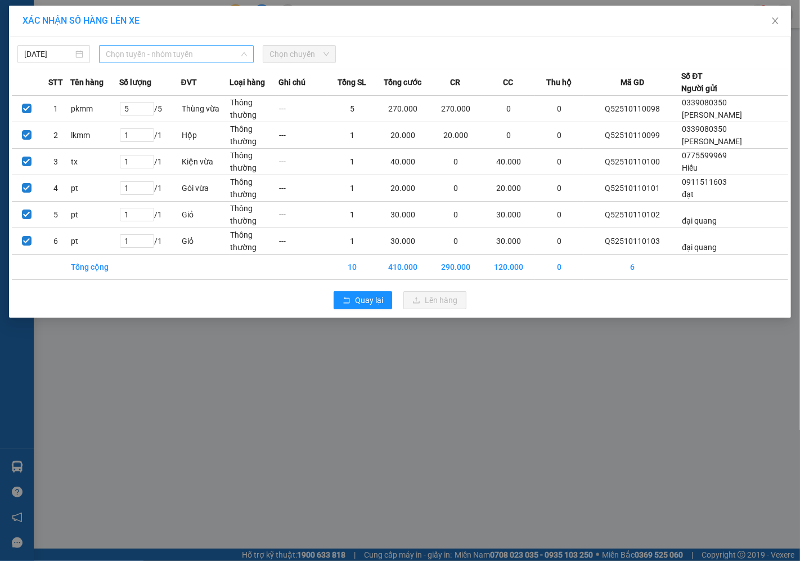
click at [176, 48] on span "Chọn tuyến - nhóm tuyến" at bounding box center [176, 54] width 141 height 17
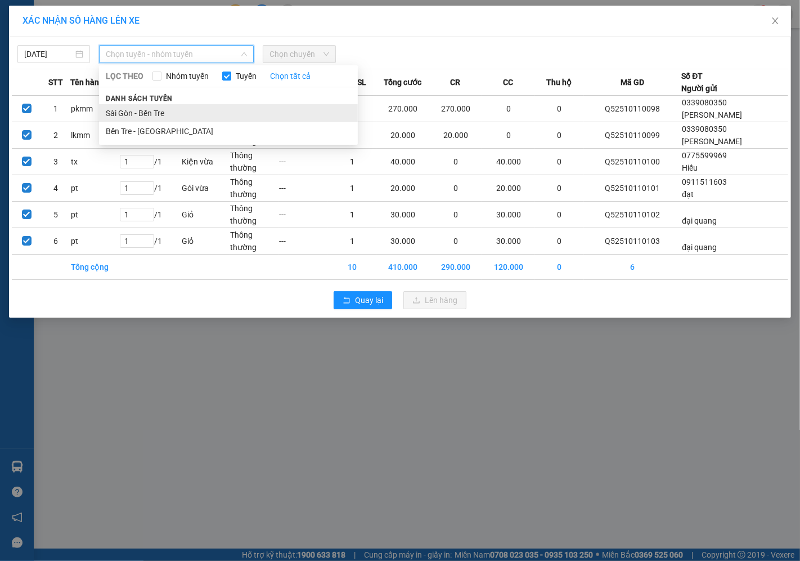
click at [140, 107] on li "Sài Gòn - Bến Tre" at bounding box center [228, 113] width 259 height 18
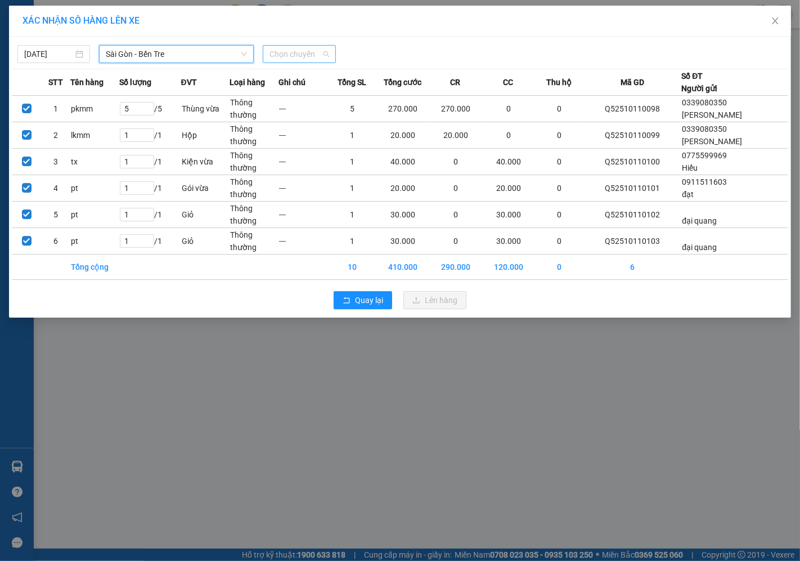
click at [285, 55] on span "Chọn chuyến" at bounding box center [299, 54] width 59 height 17
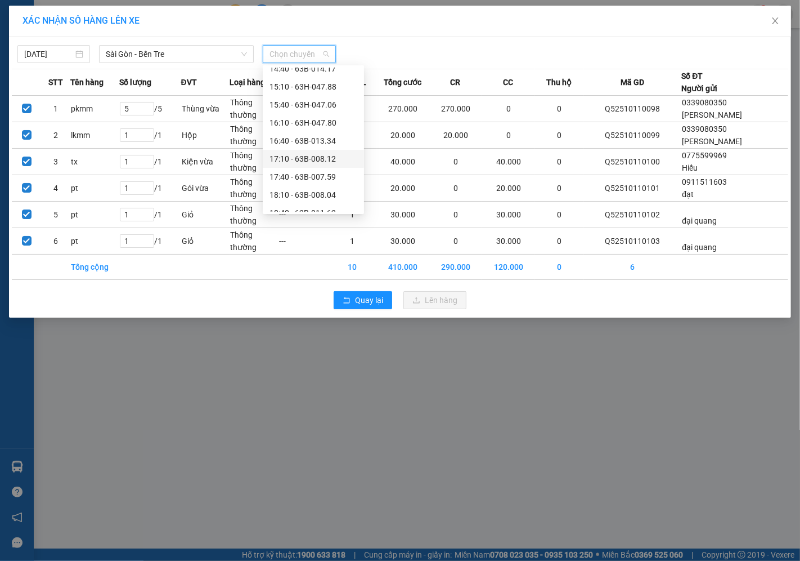
scroll to position [432, 0]
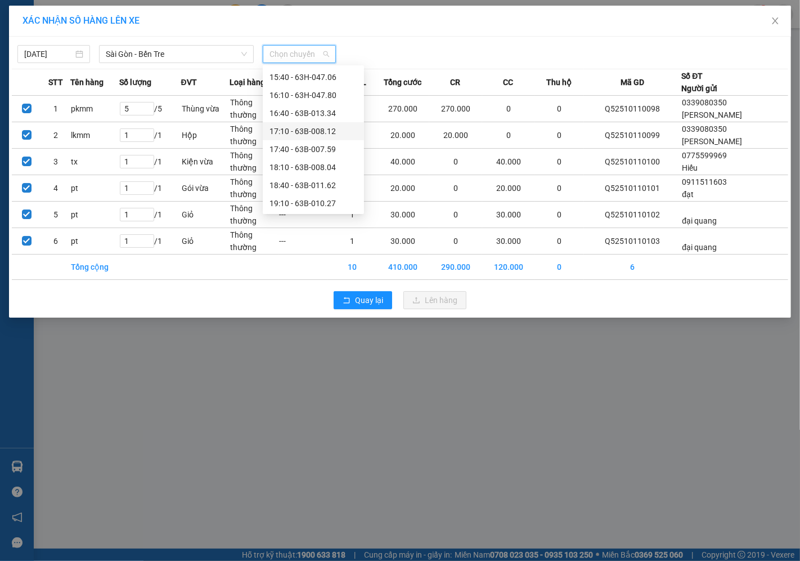
click at [302, 130] on div "17:10 - 63B-008.12" at bounding box center [314, 131] width 88 height 12
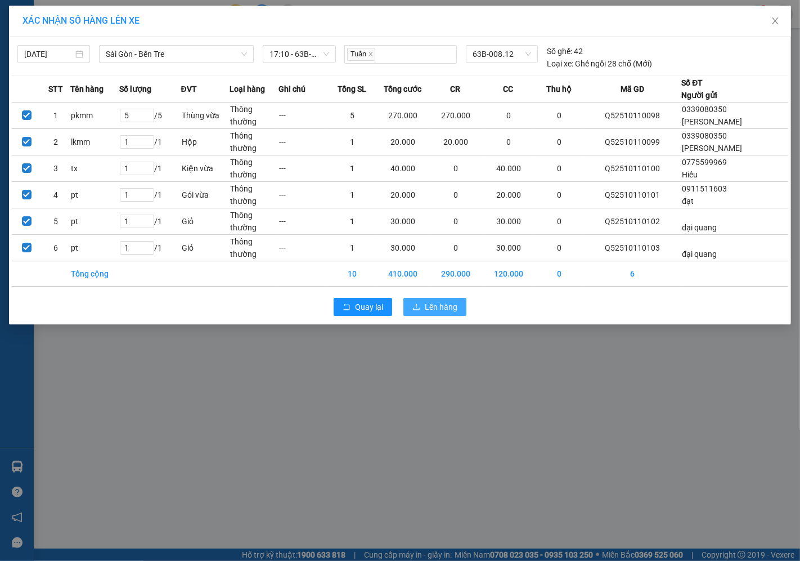
click at [439, 307] on span "Lên hàng" at bounding box center [441, 307] width 33 height 12
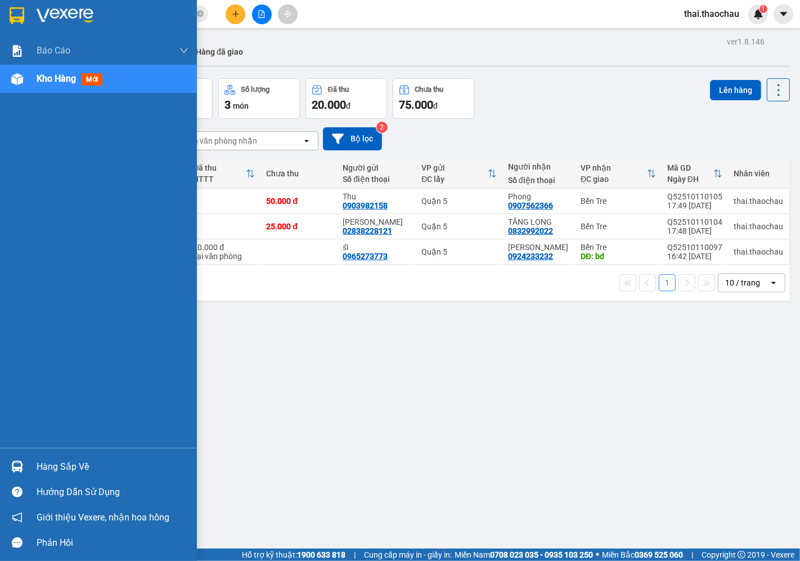
click at [53, 463] on div "Hàng sắp về" at bounding box center [113, 466] width 152 height 17
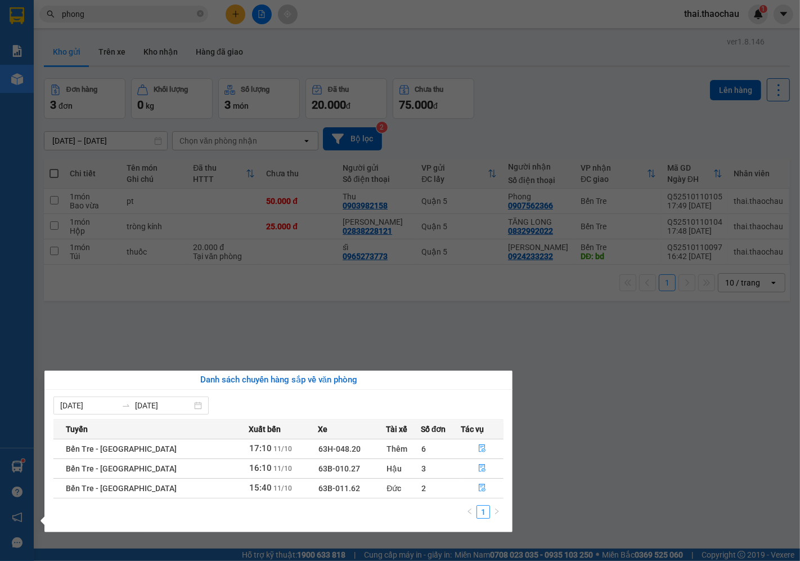
click at [751, 178] on section "Kết quả tìm kiếm ( 5644 ) Bộ lọc Mã ĐH Trạng thái Món hàng Tổng cước Chưa cước …" at bounding box center [400, 280] width 800 height 561
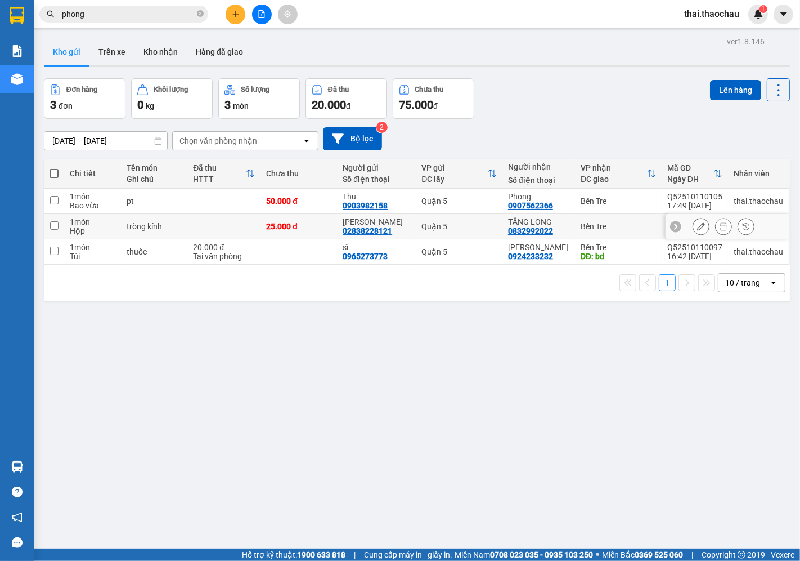
click at [720, 223] on icon at bounding box center [724, 226] width 8 height 8
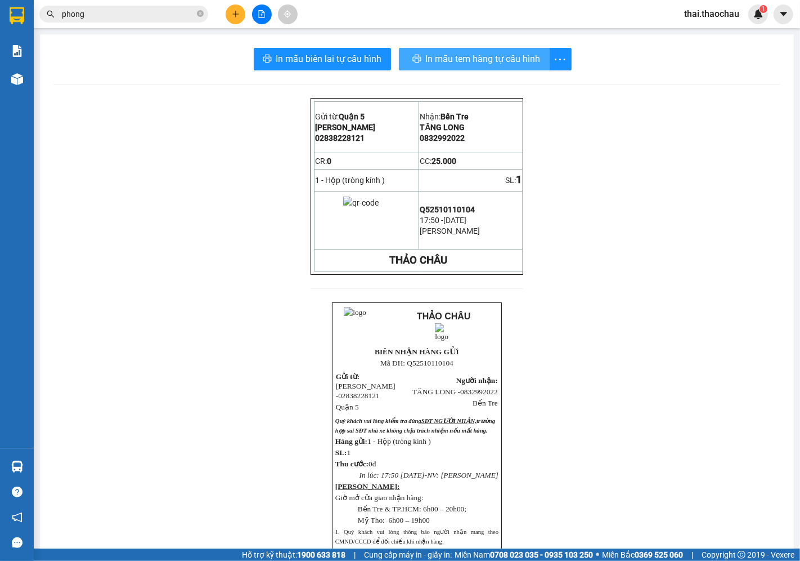
click at [420, 58] on button "In mẫu tem hàng tự cấu hình" at bounding box center [474, 59] width 151 height 23
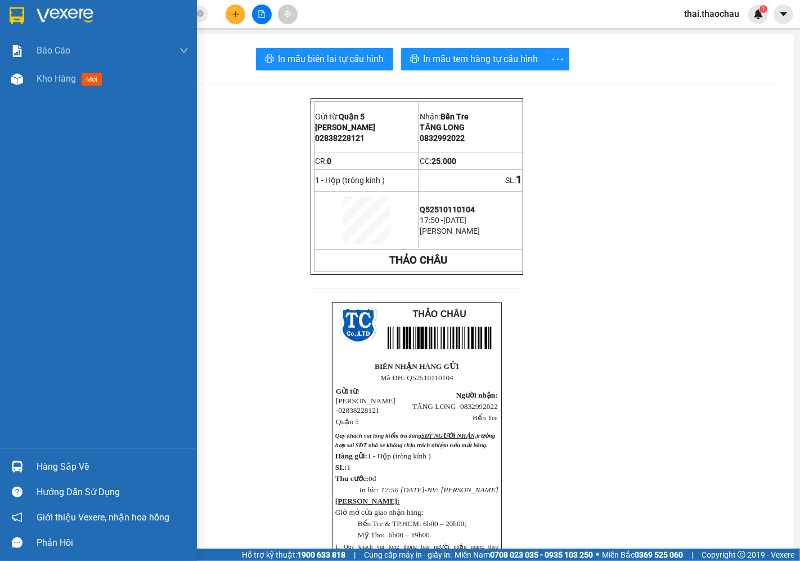
click at [47, 86] on div "Kho hàng mới" at bounding box center [72, 78] width 70 height 14
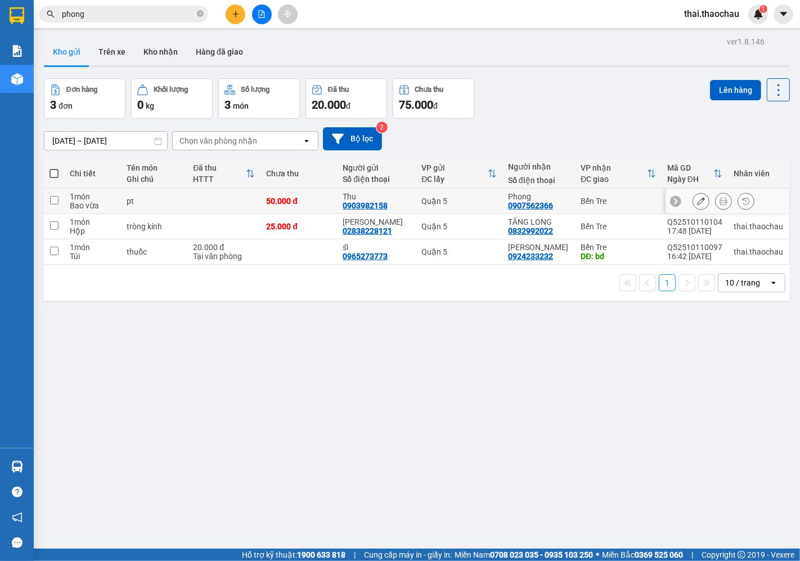
click at [720, 199] on icon at bounding box center [724, 201] width 8 height 8
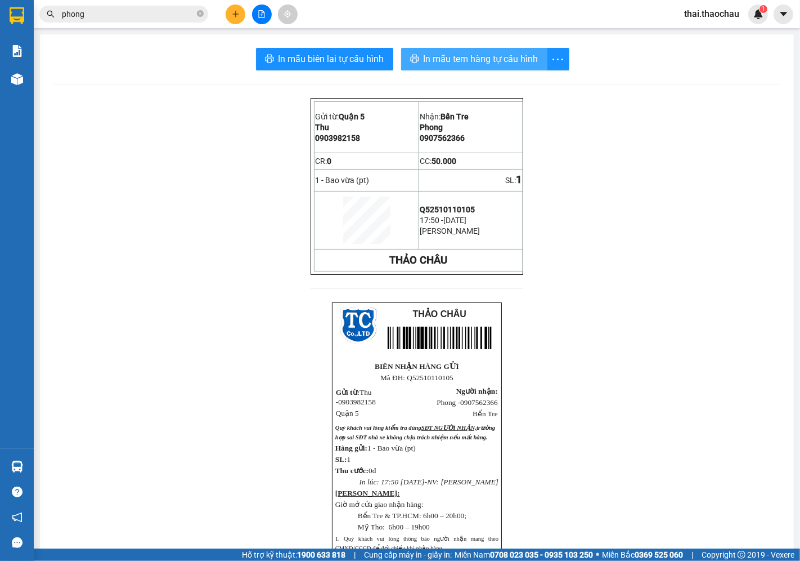
click at [486, 68] on button "In mẫu tem hàng tự cấu hình" at bounding box center [474, 59] width 146 height 23
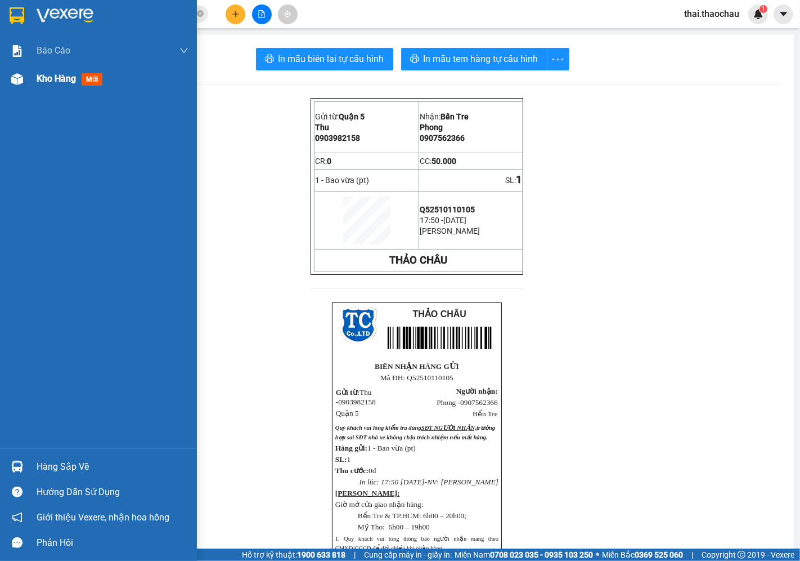
click at [69, 89] on div "Kho hàng mới" at bounding box center [113, 79] width 152 height 28
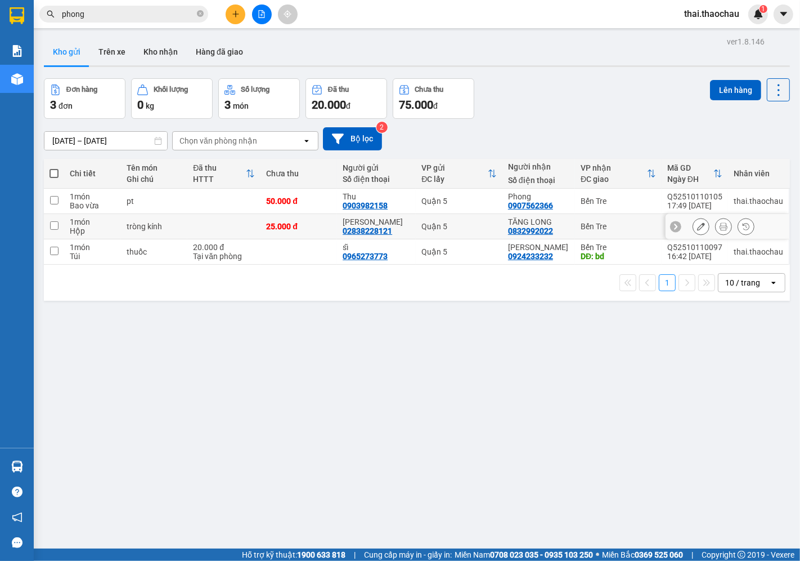
click at [507, 229] on td "TĂNG LONG 0832992022" at bounding box center [539, 226] width 73 height 25
checkbox input "true"
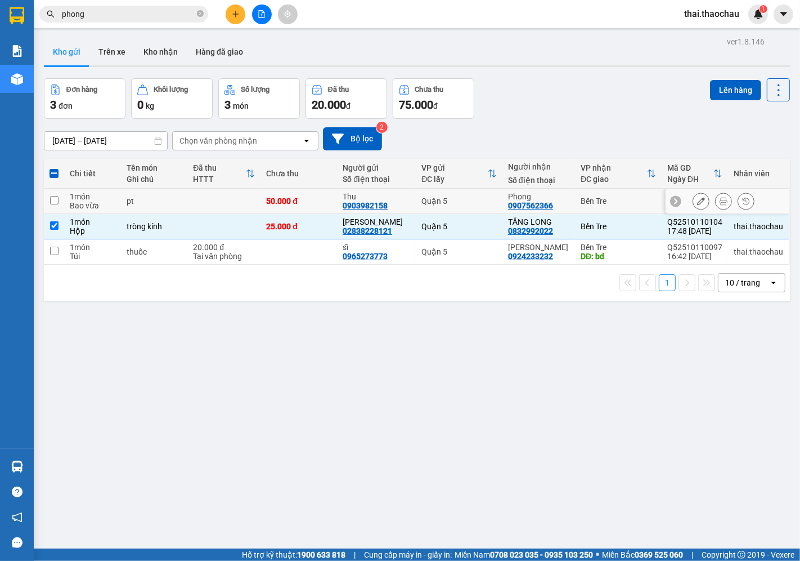
click at [479, 196] on div "Quận 5" at bounding box center [459, 200] width 75 height 9
checkbox input "true"
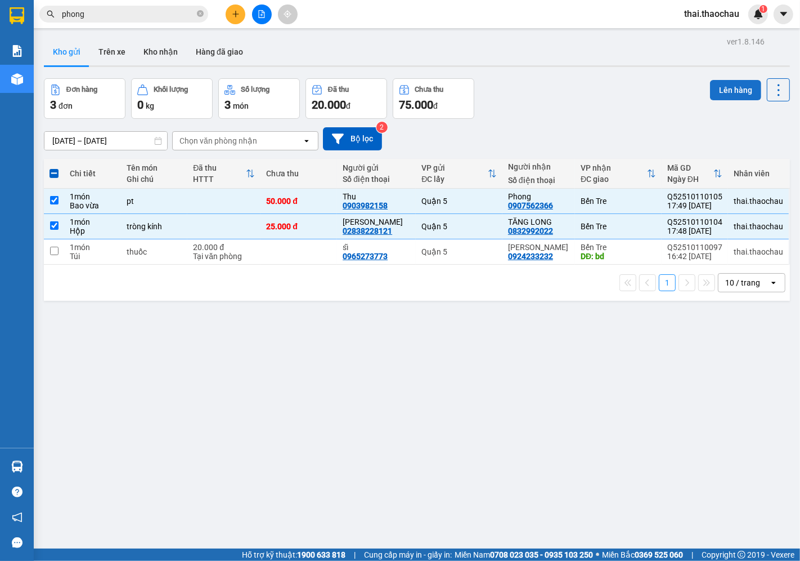
click at [710, 89] on button "Lên hàng" at bounding box center [735, 90] width 51 height 20
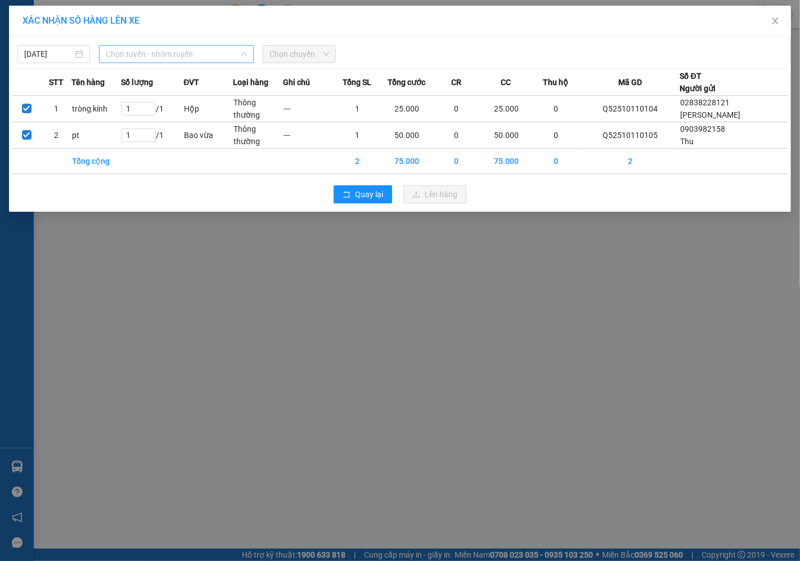
drag, startPoint x: 195, startPoint y: 59, endPoint x: 199, endPoint y: 68, distance: 9.8
click at [216, 31] on div "XÁC NHẬN SỐ HÀNG LÊN XE 11/10/2025 Chọn tuyến - nhóm tuyến LỌC THEO Nhóm tuyến …" at bounding box center [400, 109] width 782 height 206
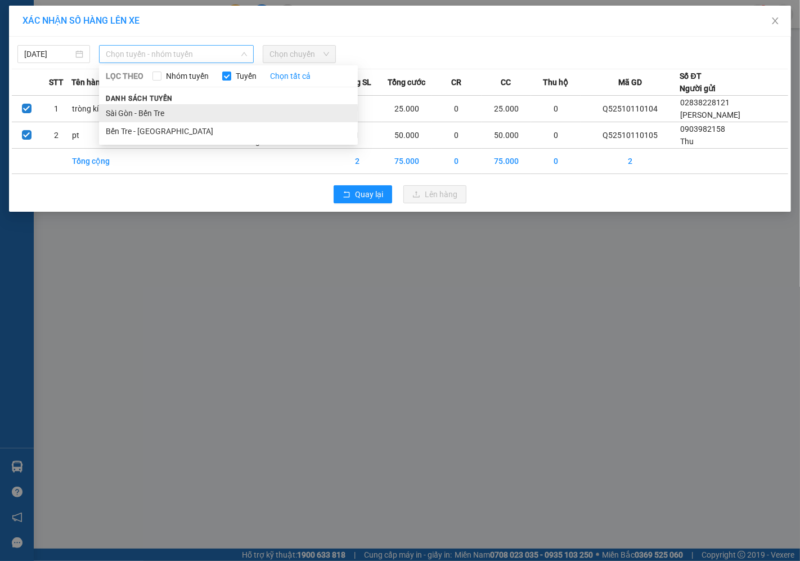
click at [154, 109] on li "Sài Gòn - Bến Tre" at bounding box center [228, 113] width 259 height 18
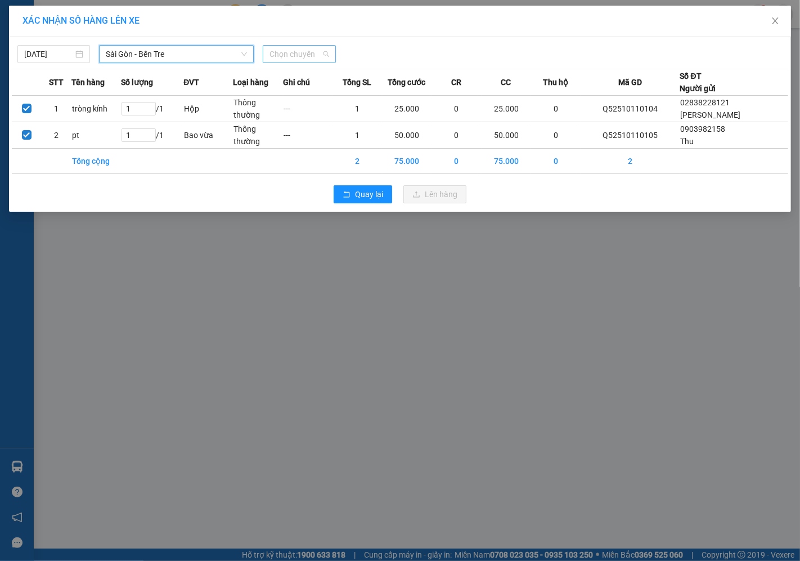
click at [281, 53] on span "Chọn chuyến" at bounding box center [299, 54] width 59 height 17
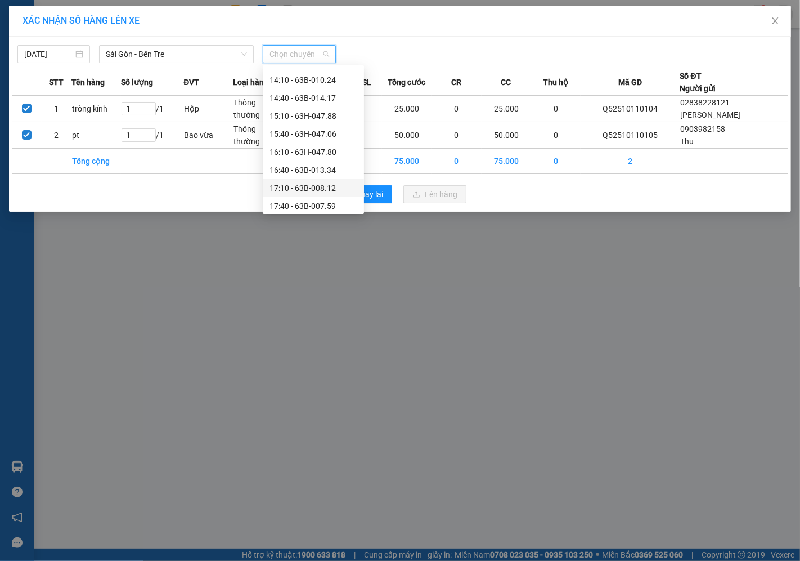
scroll to position [432, 0]
click at [304, 148] on div "17:40 - 63B-007.59" at bounding box center [314, 149] width 88 height 12
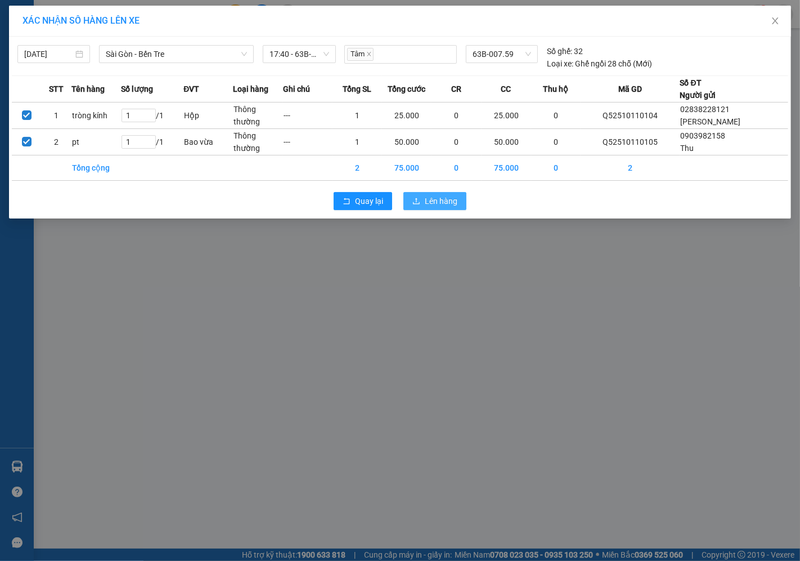
click at [432, 200] on span "Lên hàng" at bounding box center [441, 201] width 33 height 12
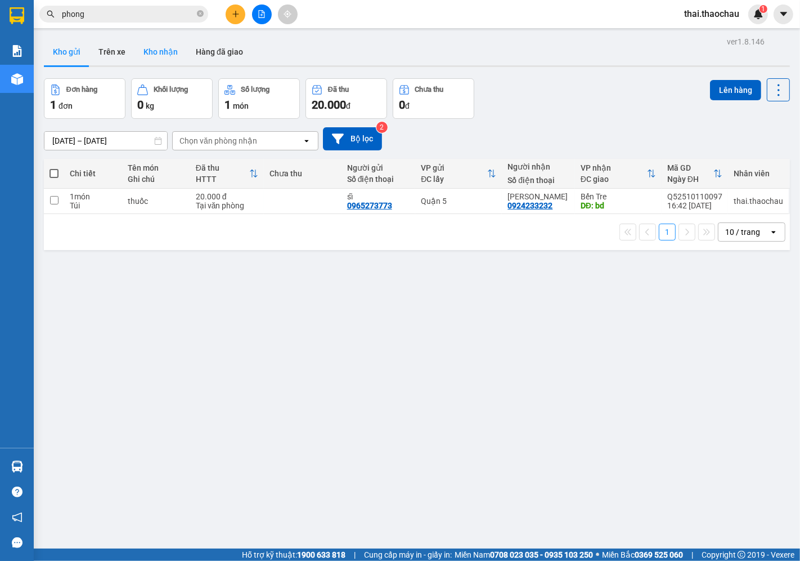
click at [144, 52] on button "Kho nhận" at bounding box center [161, 51] width 52 height 27
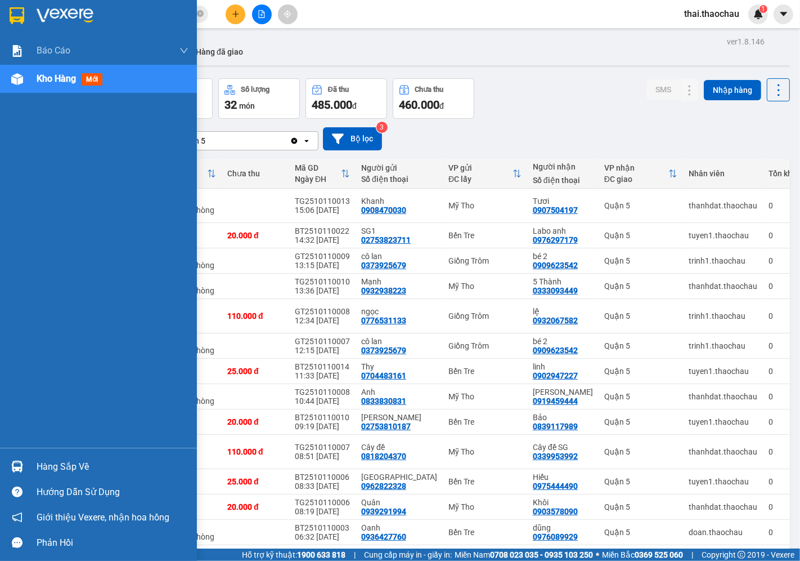
drag, startPoint x: 11, startPoint y: 468, endPoint x: 21, endPoint y: 465, distance: 10.0
click at [11, 468] on img at bounding box center [17, 466] width 12 height 12
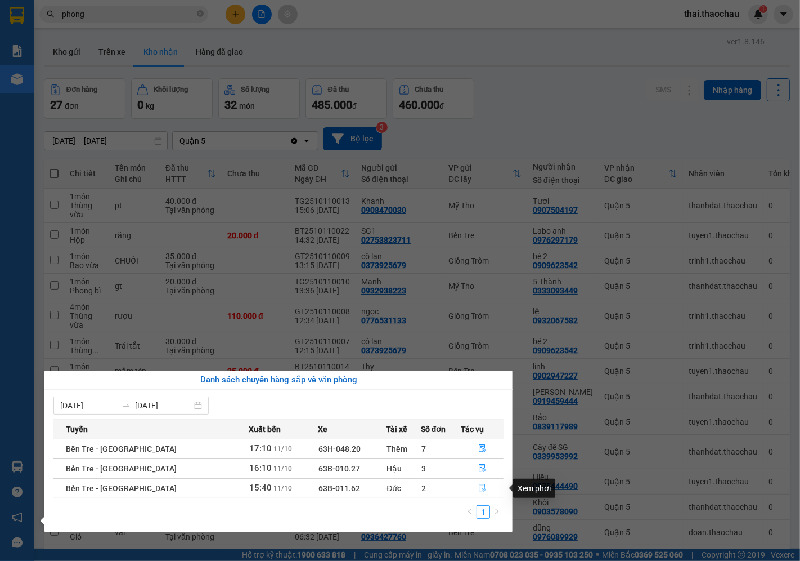
click at [478, 487] on icon "file-done" at bounding box center [482, 487] width 8 height 8
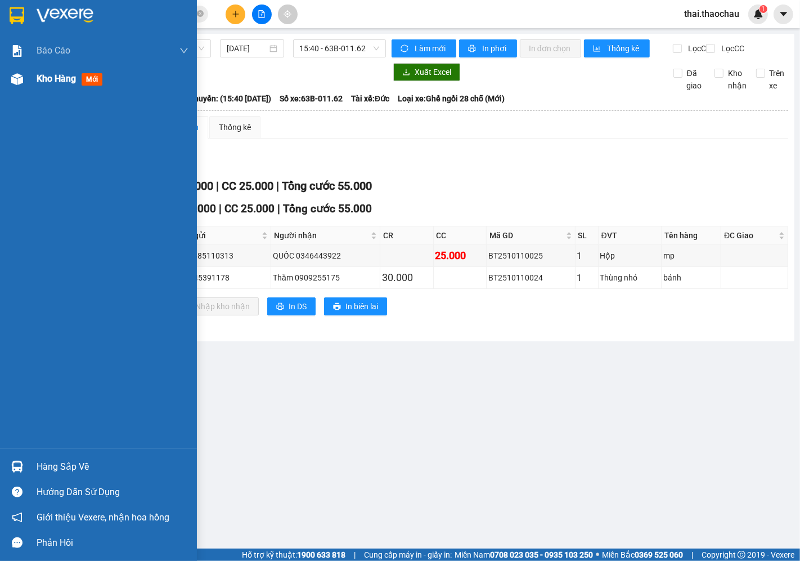
click at [46, 74] on span "Kho hàng" at bounding box center [56, 78] width 39 height 11
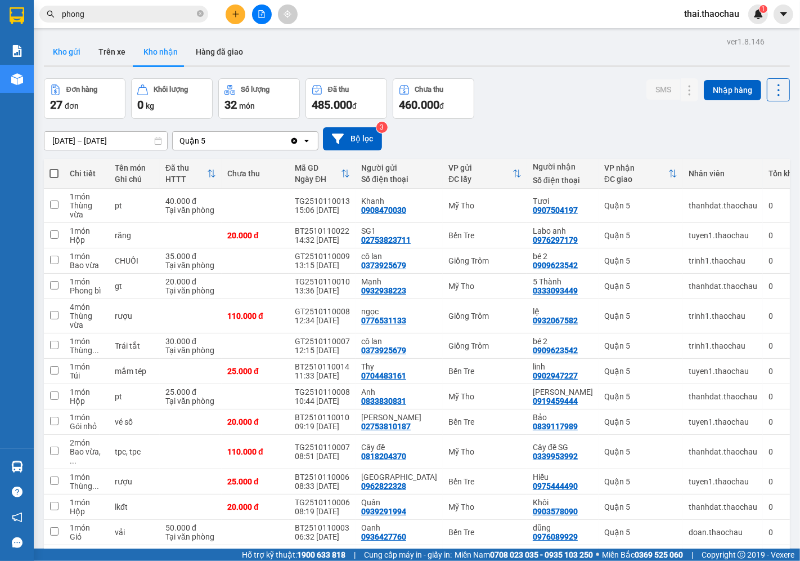
click at [80, 52] on button "Kho gửi" at bounding box center [67, 51] width 46 height 27
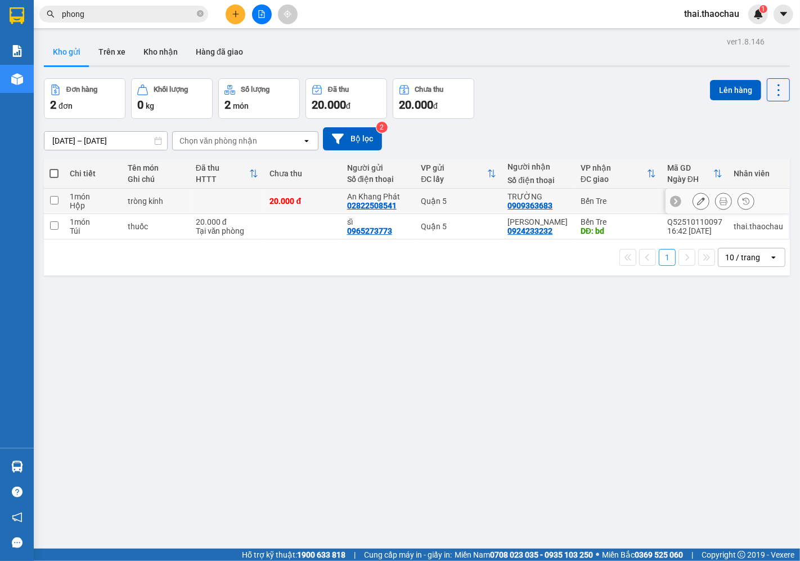
click at [715, 194] on div at bounding box center [723, 200] width 17 height 17
click at [720, 198] on icon at bounding box center [724, 201] width 8 height 8
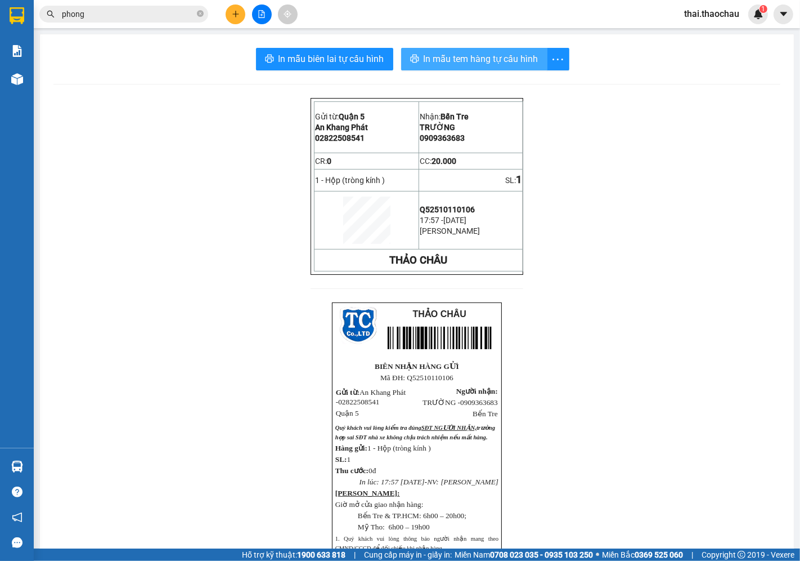
click at [471, 60] on span "In mẫu tem hàng tự cấu hình" at bounding box center [481, 59] width 115 height 14
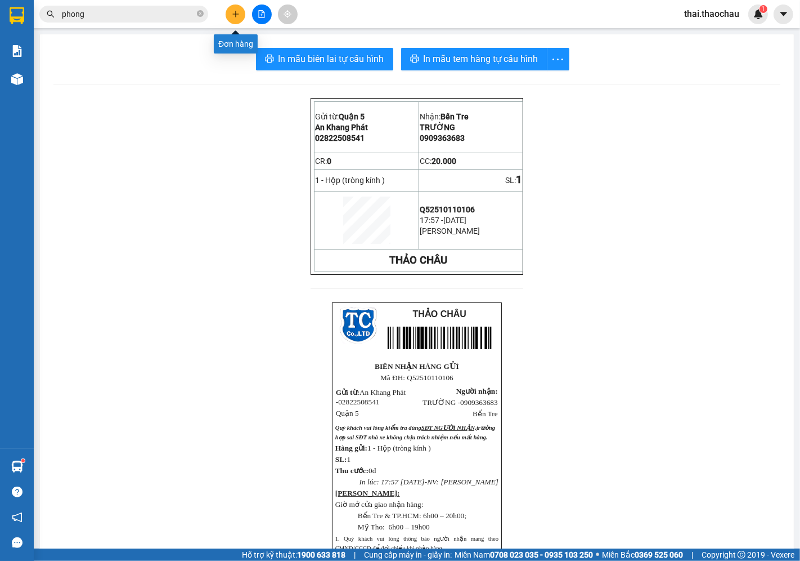
click at [236, 12] on icon "plus" at bounding box center [236, 14] width 8 height 8
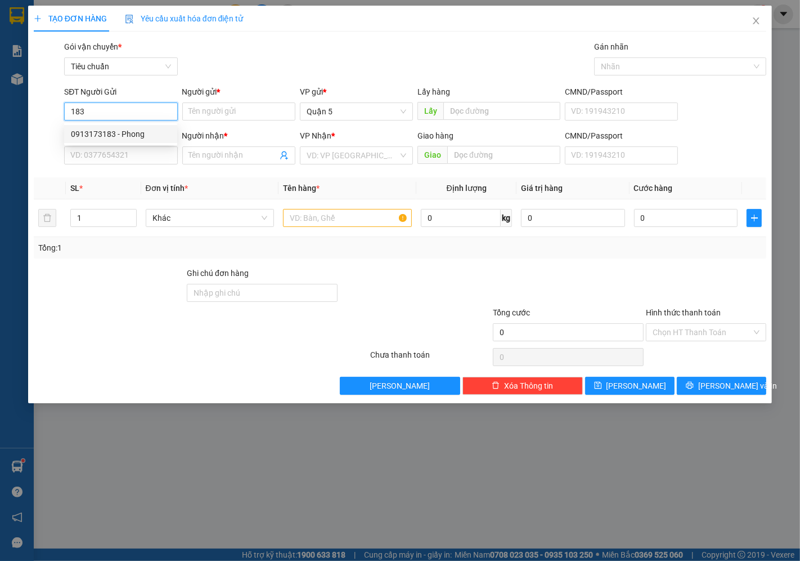
click at [142, 137] on div "0913173183 - Phong" at bounding box center [121, 134] width 100 height 12
type input "0913173183"
type input "Phong"
type input "0913173183"
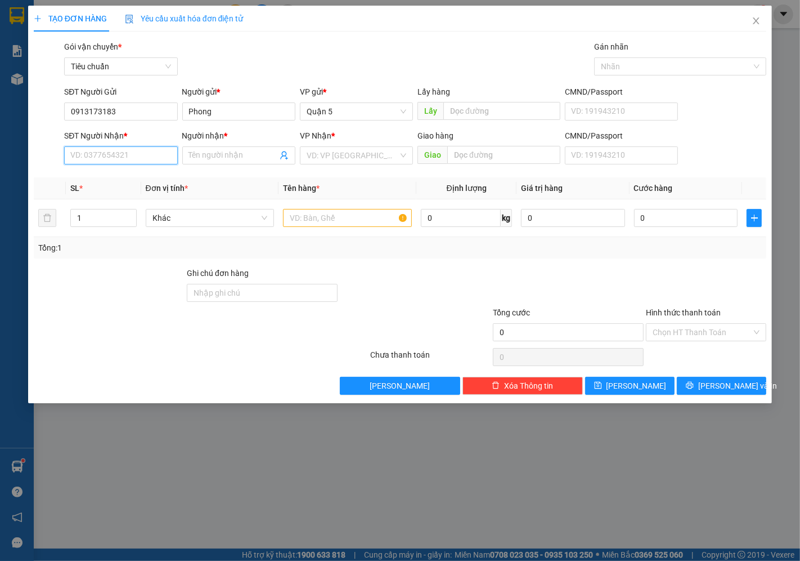
click at [128, 158] on input "SĐT Người Nhận *" at bounding box center [120, 155] width 113 height 18
click at [136, 177] on div "0901282333 - Hai Dũng🦷" at bounding box center [121, 178] width 100 height 12
type input "0901282333"
type input "Hai Dũng🦷"
click at [201, 215] on span "Khác" at bounding box center [210, 217] width 115 height 17
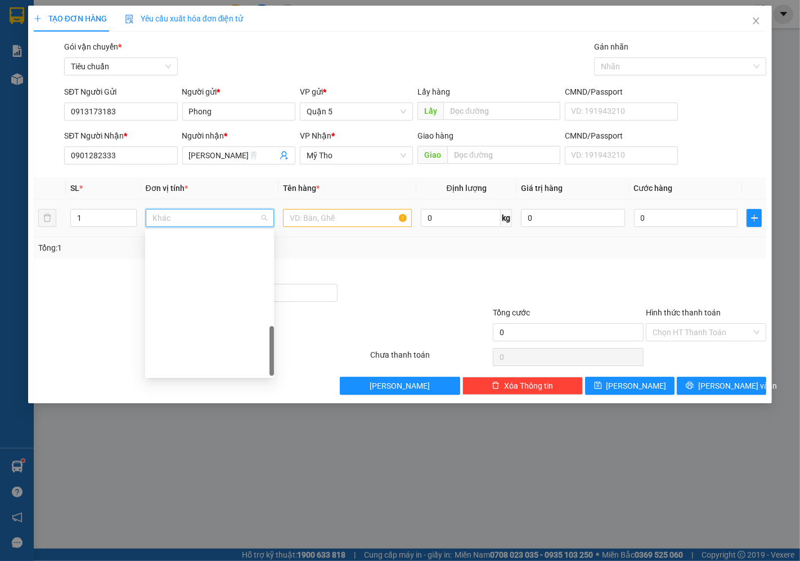
scroll to position [351, 0]
type input "t"
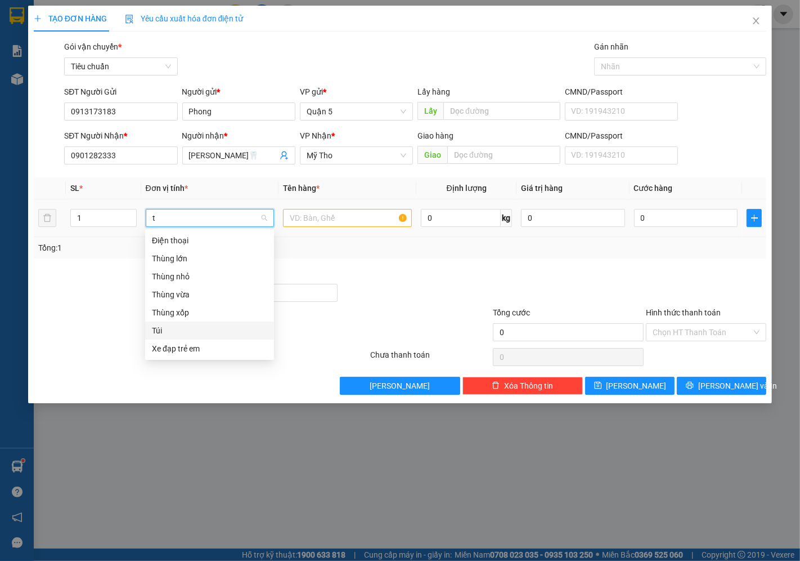
click at [164, 325] on div "Túi" at bounding box center [209, 330] width 115 height 12
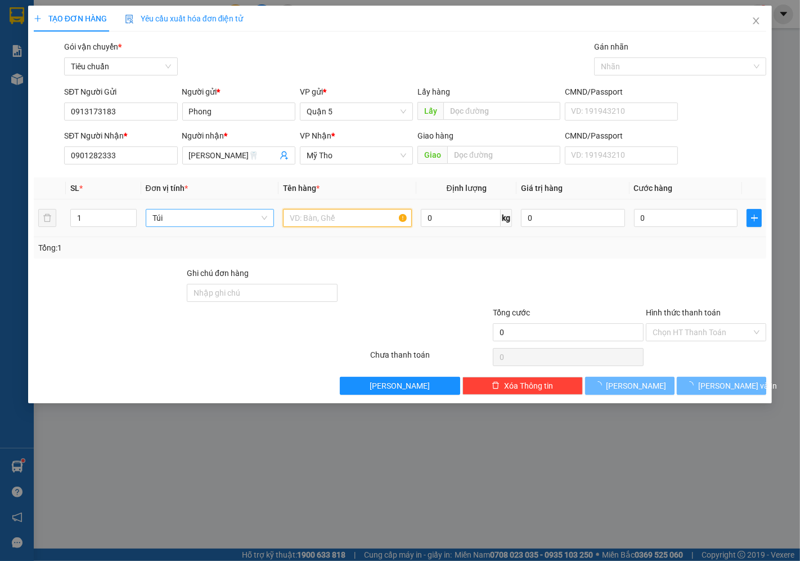
click at [357, 210] on input "text" at bounding box center [347, 218] width 129 height 18
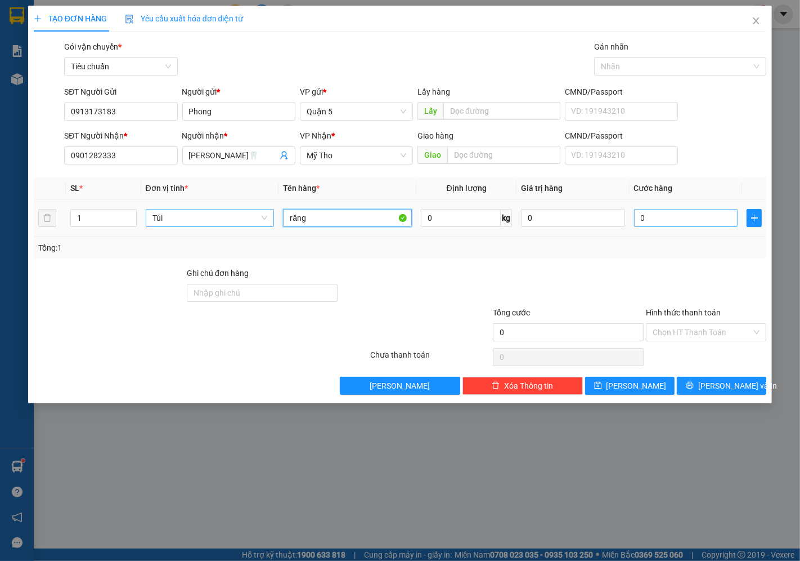
type input "răng"
click at [699, 216] on input "0" at bounding box center [686, 218] width 104 height 18
type input "02"
type input "2"
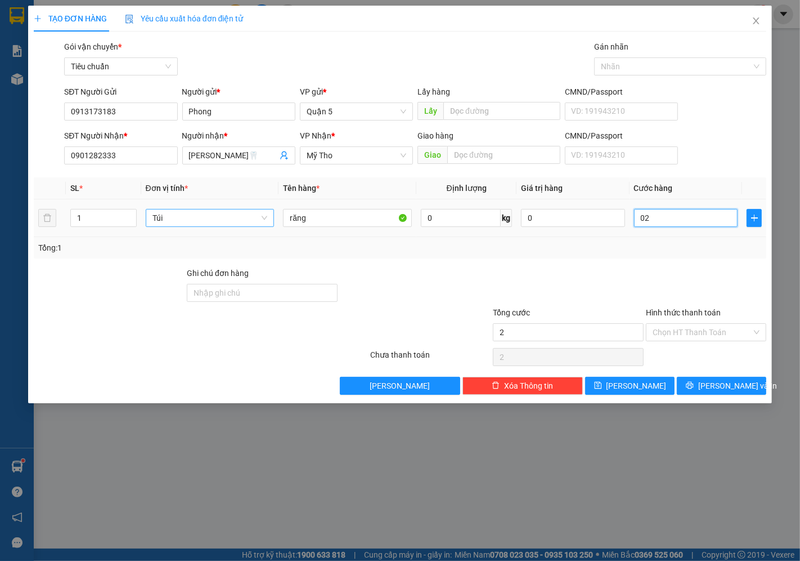
type input "020"
type input "20"
type input "20.000"
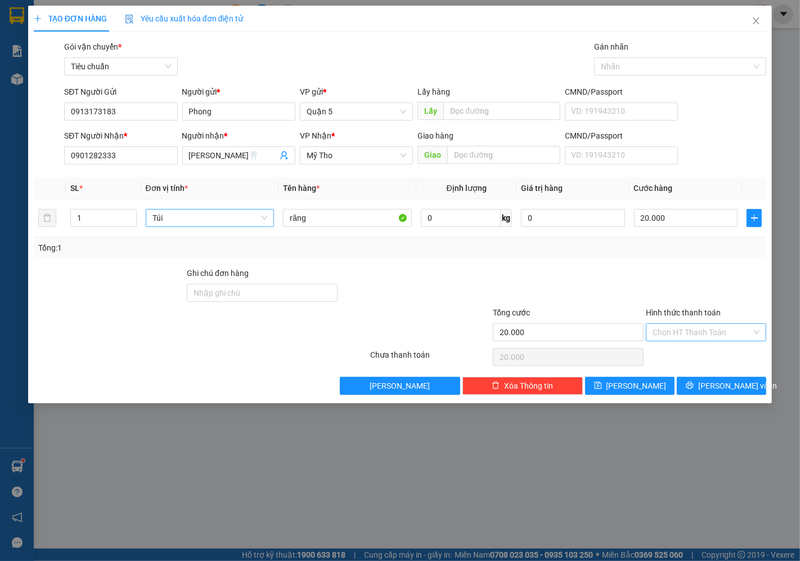
click at [691, 323] on div "Chọn HT Thanh Toán" at bounding box center [706, 332] width 120 height 18
click at [674, 347] on div "Tại văn phòng" at bounding box center [707, 355] width 120 height 18
type input "0"
click at [724, 386] on span "[PERSON_NAME] và In" at bounding box center [737, 385] width 79 height 12
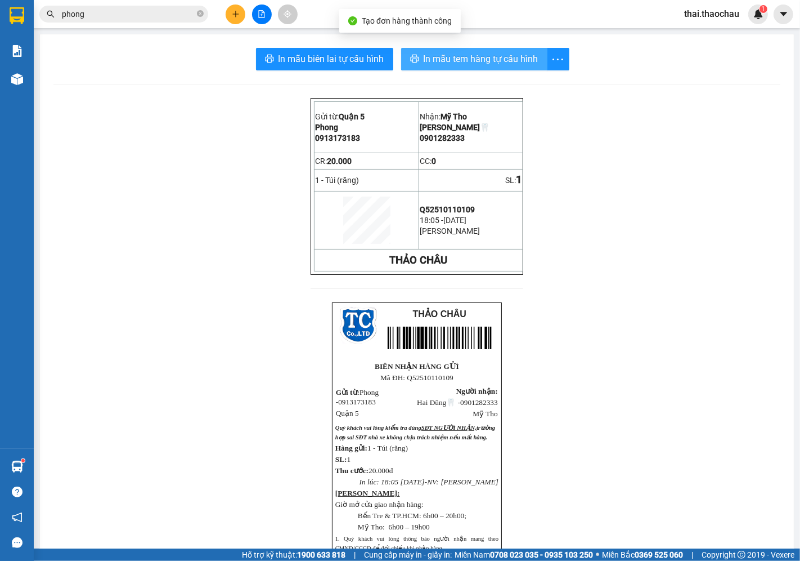
click at [429, 53] on span "In mẫu tem hàng tự cấu hình" at bounding box center [481, 59] width 115 height 14
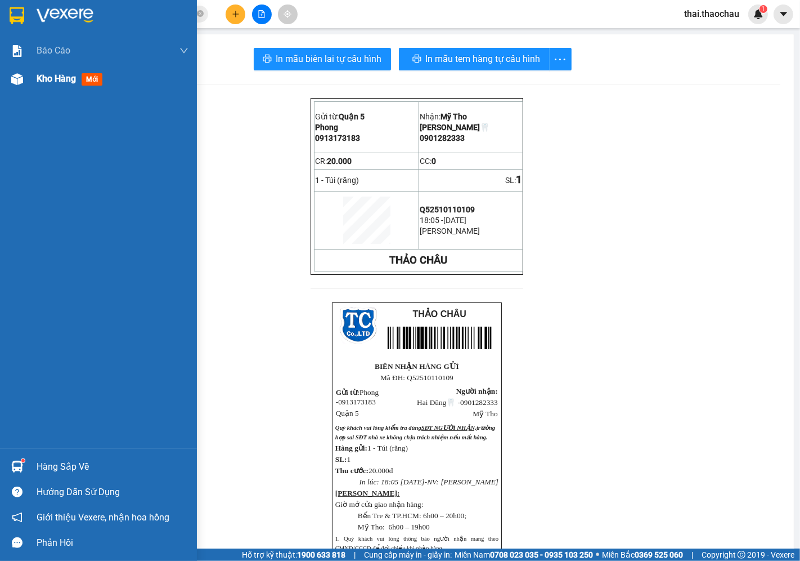
click at [37, 86] on div "Kho hàng mới" at bounding box center [113, 79] width 152 height 28
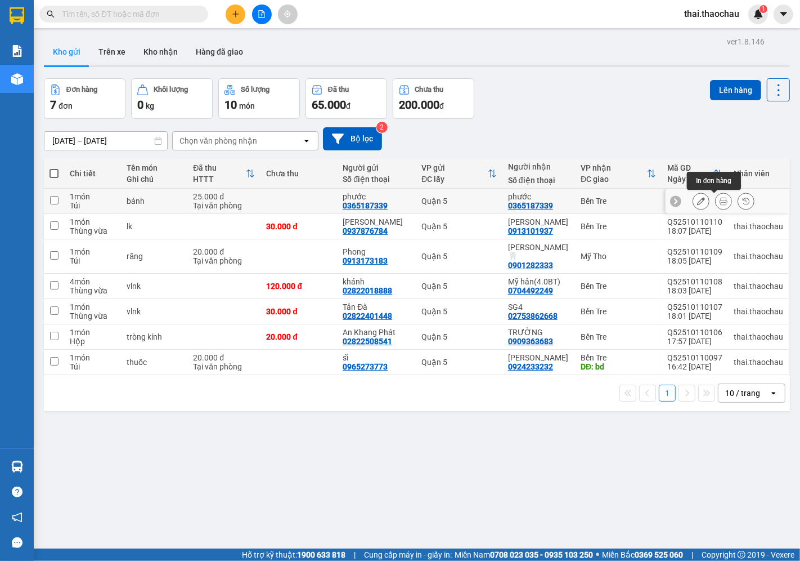
click at [720, 205] on icon at bounding box center [724, 201] width 8 height 8
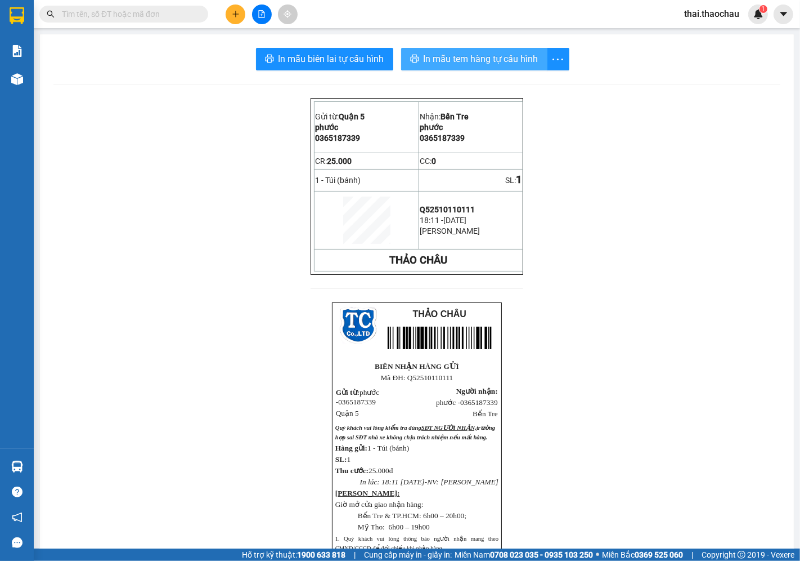
click at [504, 68] on button "In mẫu tem hàng tự cấu hình" at bounding box center [474, 59] width 146 height 23
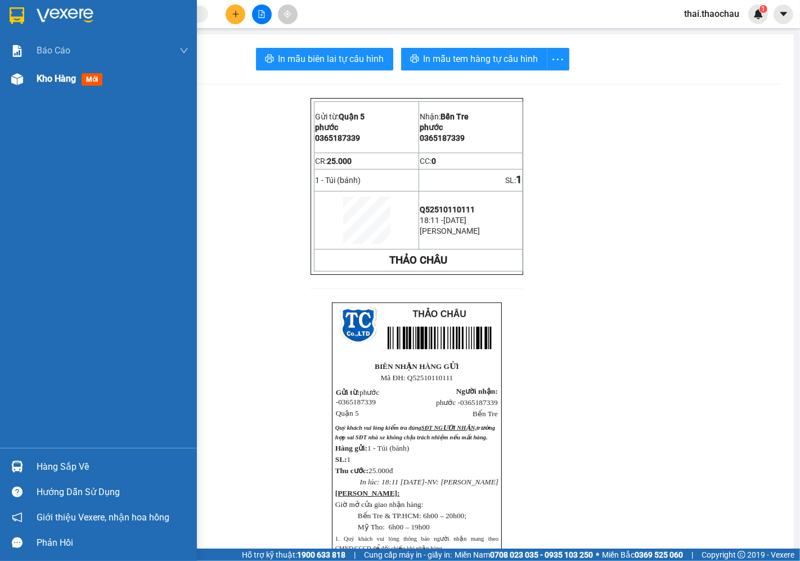
click at [53, 86] on div "Kho hàng mới" at bounding box center [113, 79] width 152 height 28
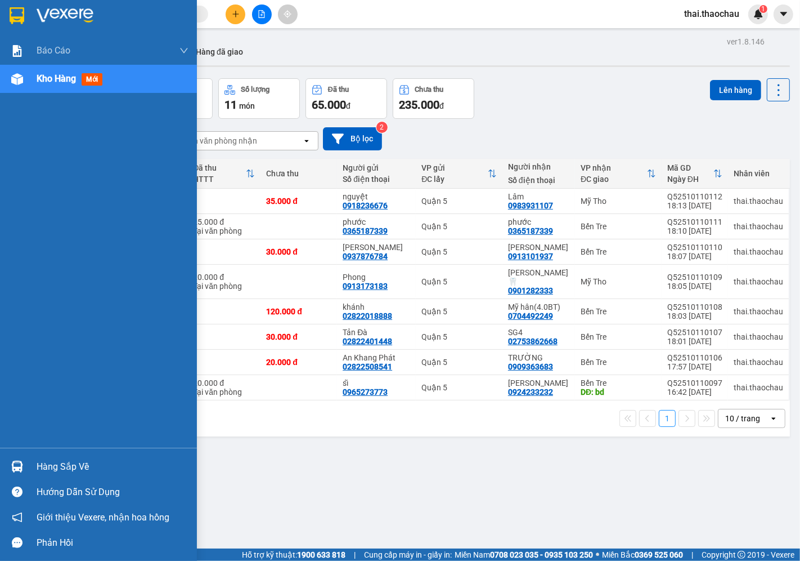
click at [46, 461] on div "Hàng sắp về" at bounding box center [113, 466] width 152 height 17
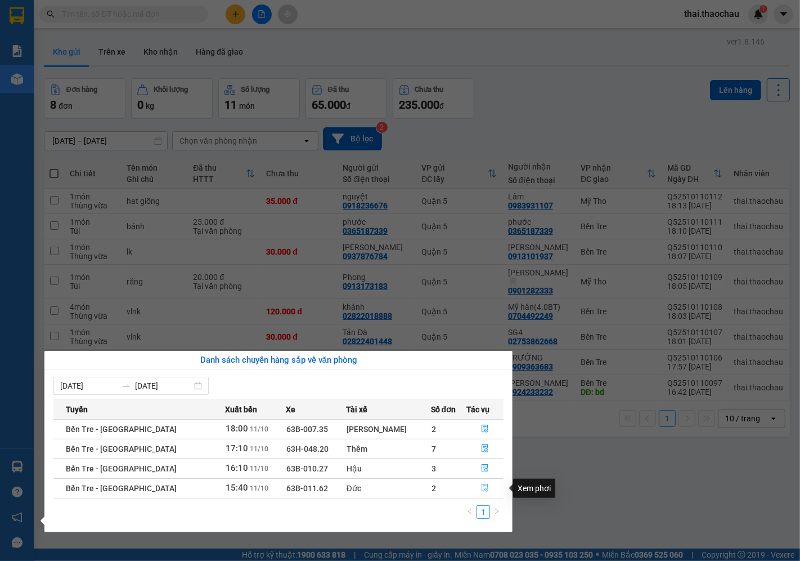
click at [472, 485] on button "button" at bounding box center [485, 488] width 37 height 18
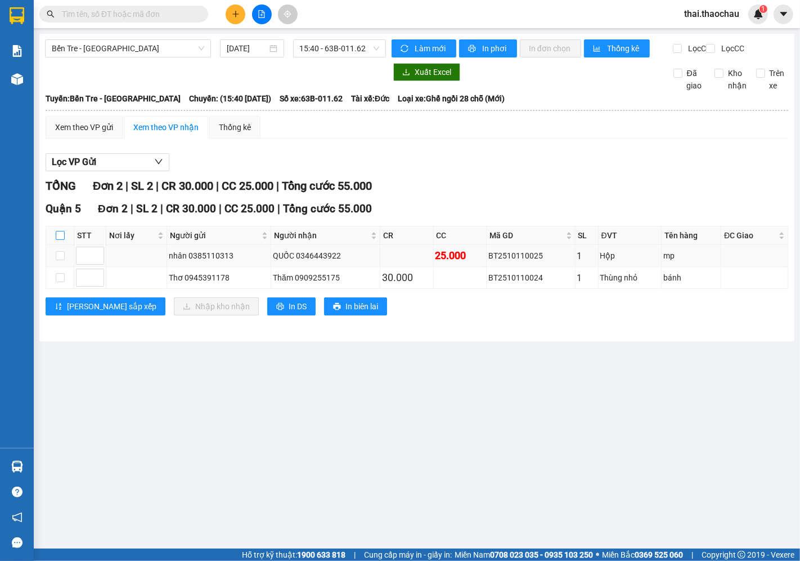
drag, startPoint x: 59, startPoint y: 245, endPoint x: 111, endPoint y: 273, distance: 58.7
click at [60, 240] on input "checkbox" at bounding box center [60, 235] width 9 height 9
checkbox input "true"
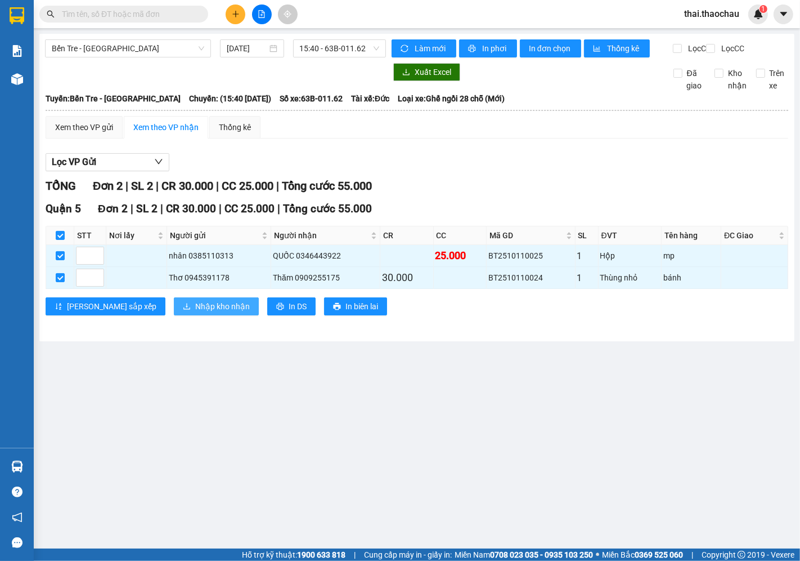
click at [195, 312] on span "Nhập kho nhận" at bounding box center [222, 306] width 55 height 12
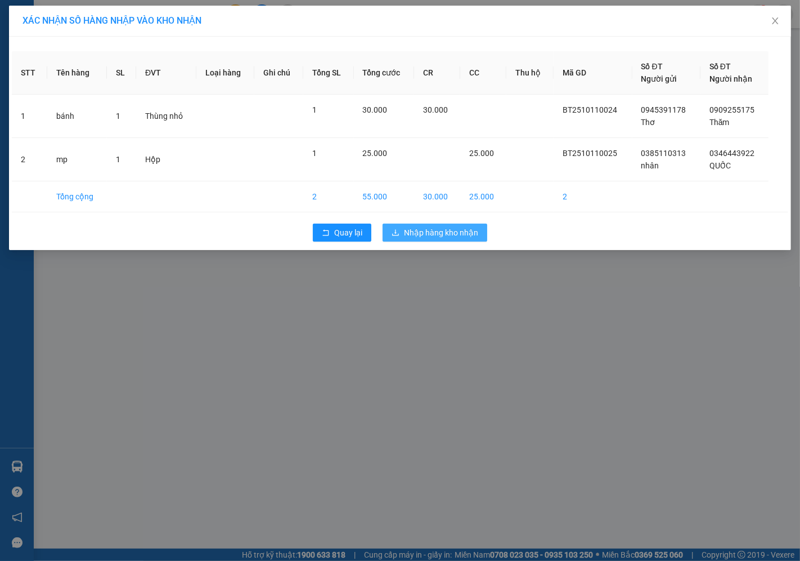
click at [429, 235] on span "Nhập hàng kho nhận" at bounding box center [441, 232] width 74 height 12
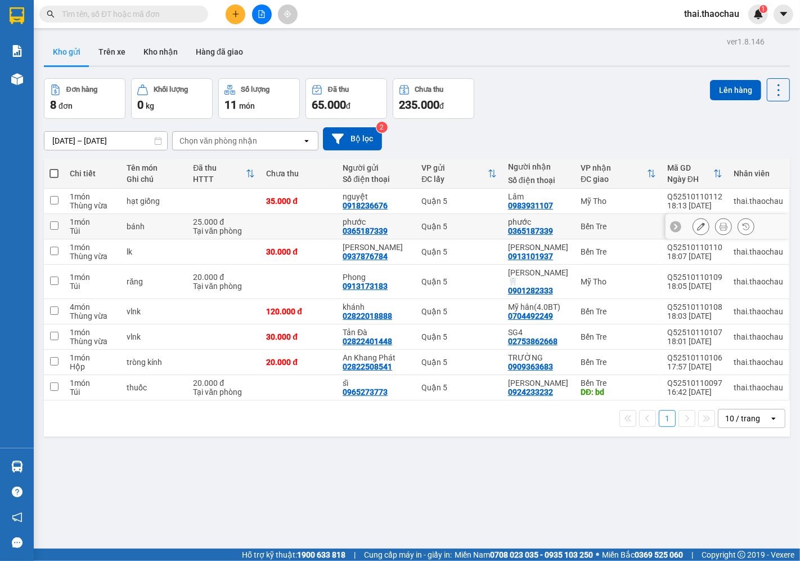
click at [463, 217] on td "Quận 5" at bounding box center [459, 226] width 87 height 25
checkbox input "true"
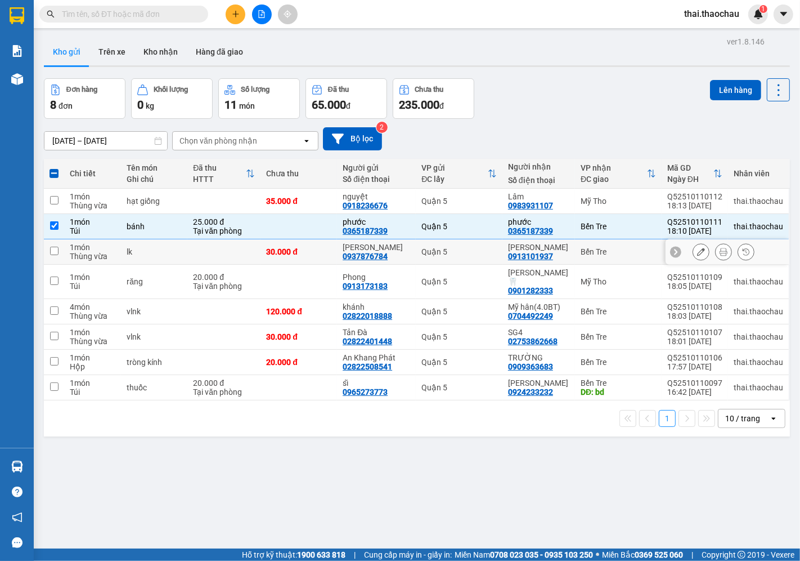
click at [464, 251] on div "Quận 5" at bounding box center [459, 251] width 75 height 9
checkbox input "true"
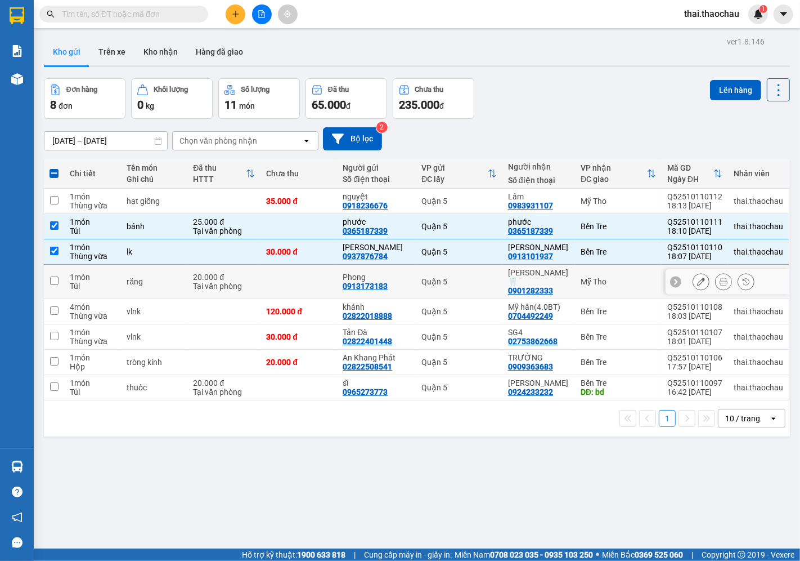
click at [482, 277] on div "Quận 5" at bounding box center [459, 281] width 75 height 9
checkbox input "true"
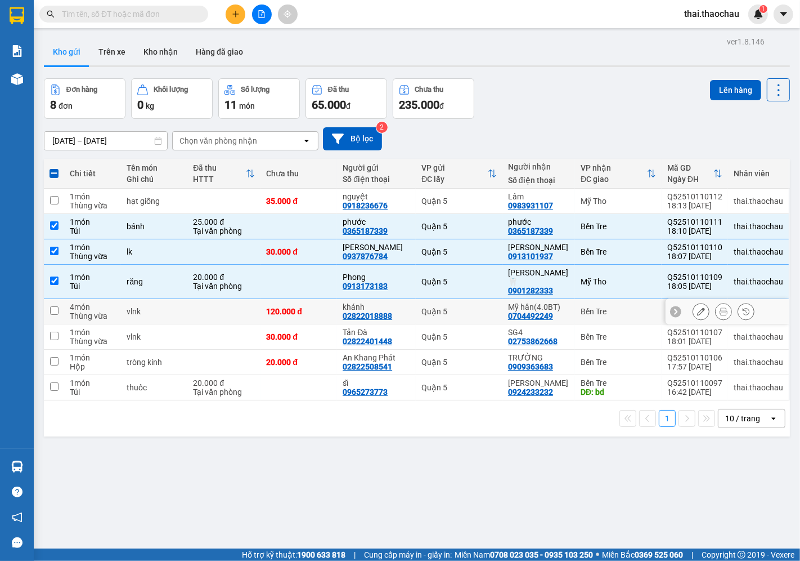
click at [472, 311] on td "Quận 5" at bounding box center [459, 311] width 87 height 25
checkbox input "true"
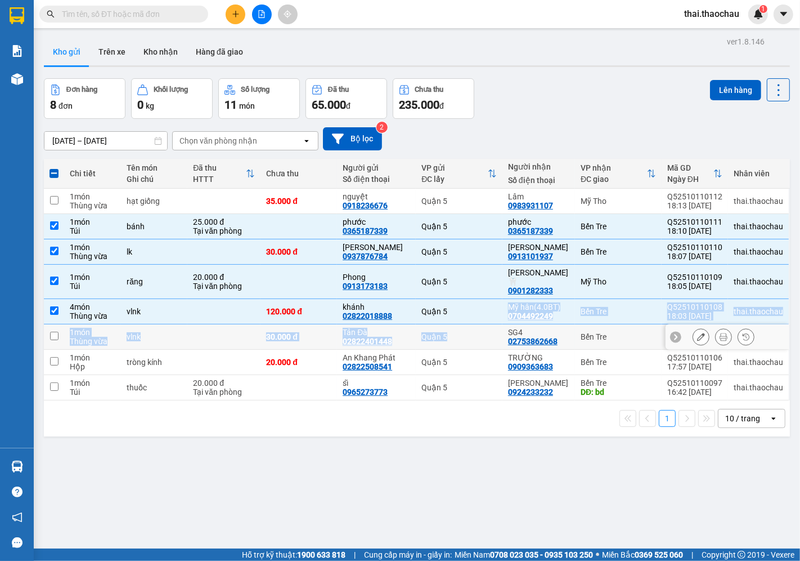
drag, startPoint x: 466, startPoint y: 317, endPoint x: 454, endPoint y: 313, distance: 12.3
click at [458, 310] on tbody "1 món Thùng vừa hạt giống 35.000 đ nguyệt 0918236676 Quận 5 Lâm 0983931107 Mỹ T…" at bounding box center [417, 295] width 746 height 212
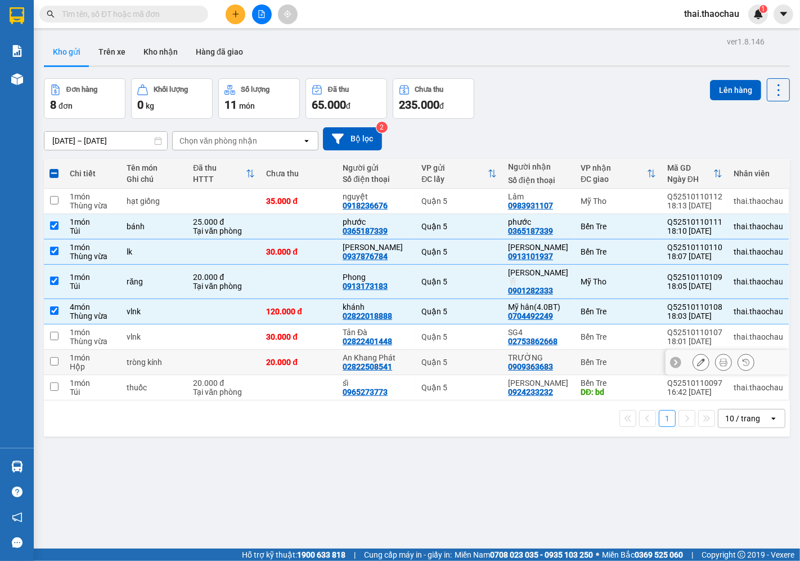
click at [470, 357] on div "Quận 5" at bounding box center [459, 361] width 75 height 9
checkbox input "true"
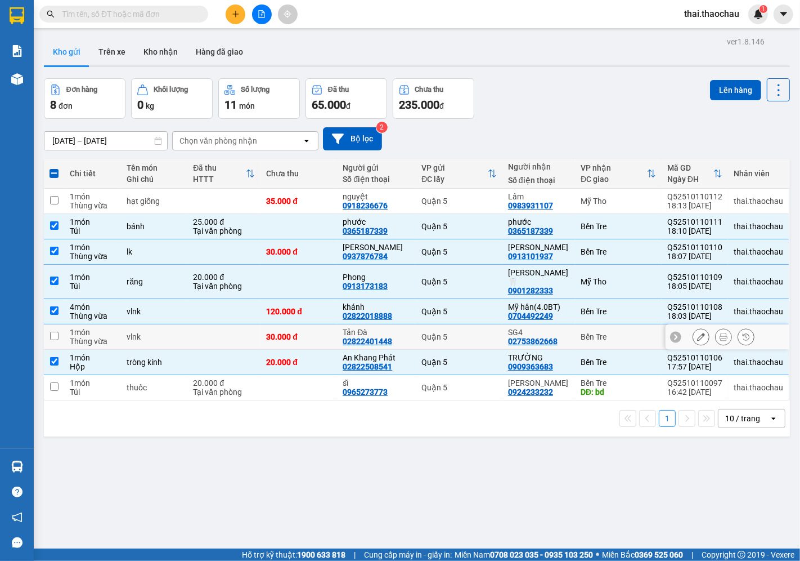
click at [496, 332] on div "Quận 5" at bounding box center [459, 336] width 75 height 9
checkbox input "true"
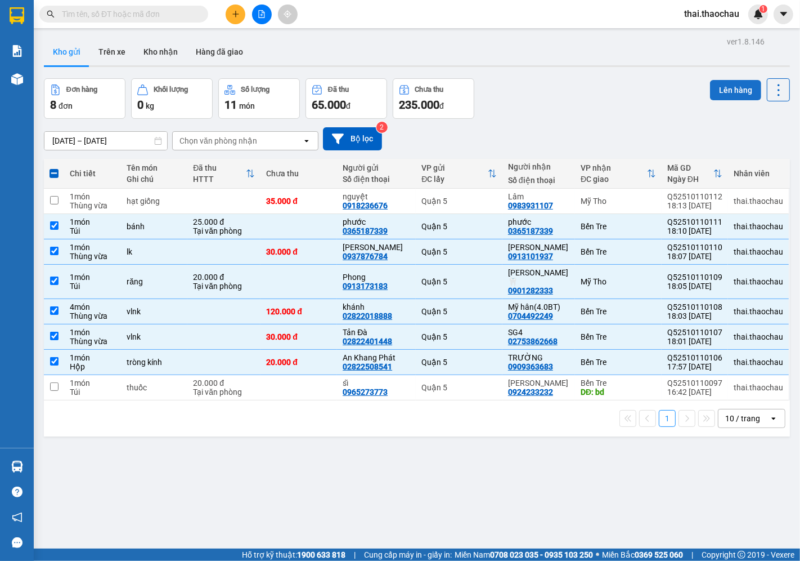
click at [738, 92] on button "Lên hàng" at bounding box center [735, 90] width 51 height 20
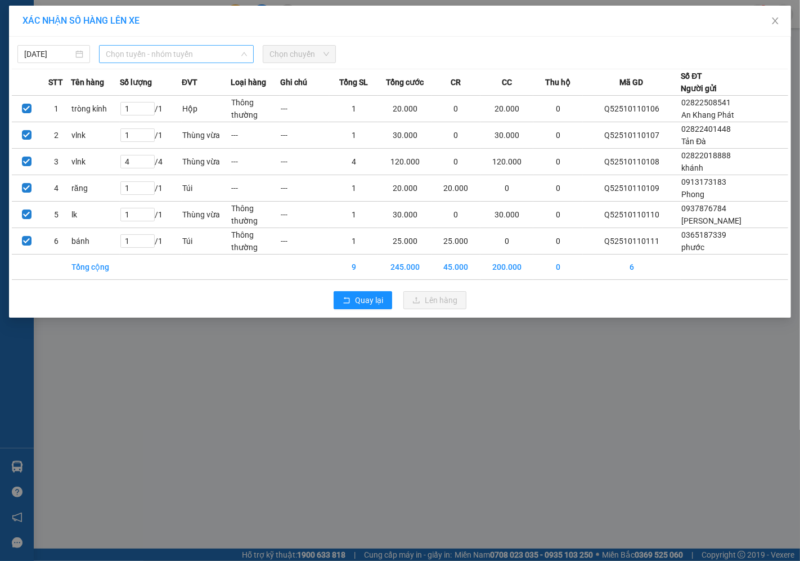
click at [164, 60] on span "Chọn tuyến - nhóm tuyến" at bounding box center [176, 54] width 141 height 17
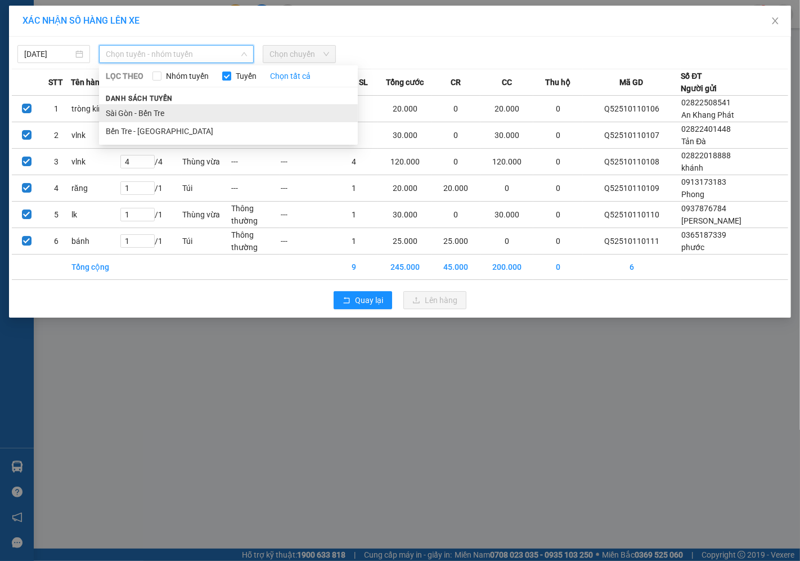
click at [134, 117] on li "Sài Gòn - Bến Tre" at bounding box center [228, 113] width 259 height 18
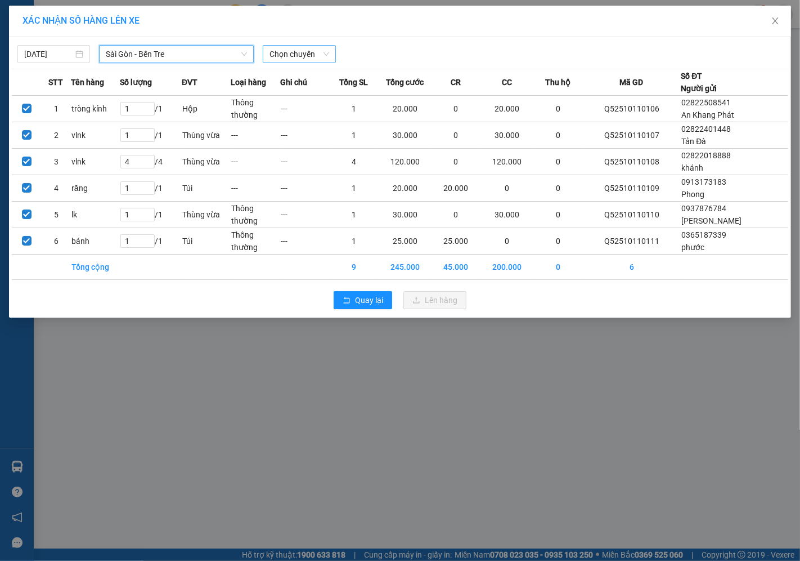
click at [319, 56] on span "Chọn chuyến" at bounding box center [299, 54] width 59 height 17
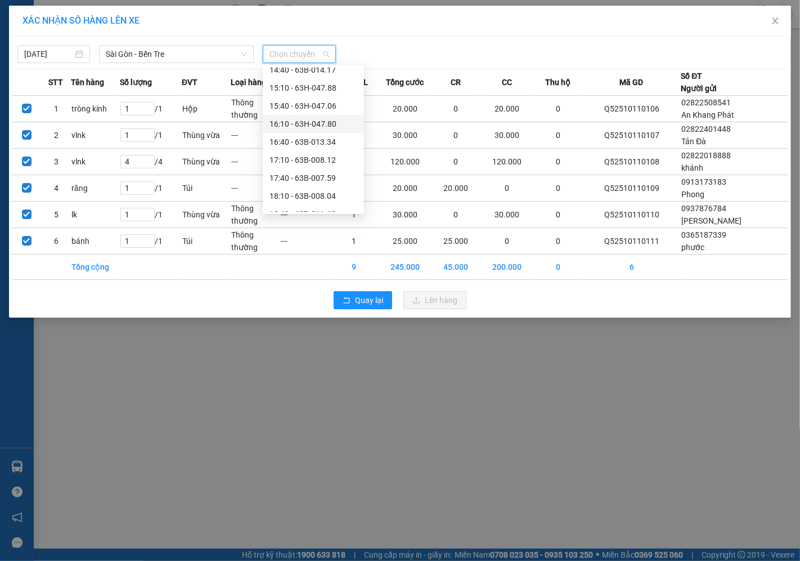
scroll to position [432, 0]
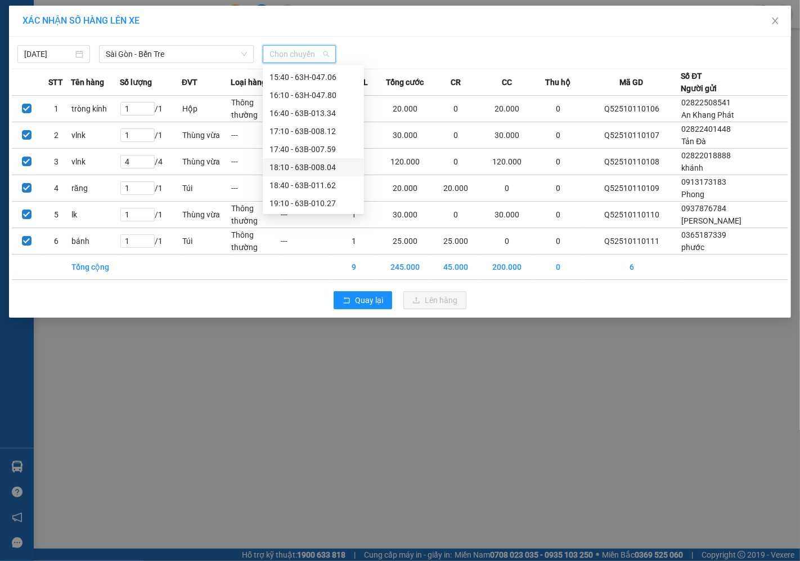
click at [308, 161] on div "18:10 - 63B-008.04" at bounding box center [314, 167] width 88 height 12
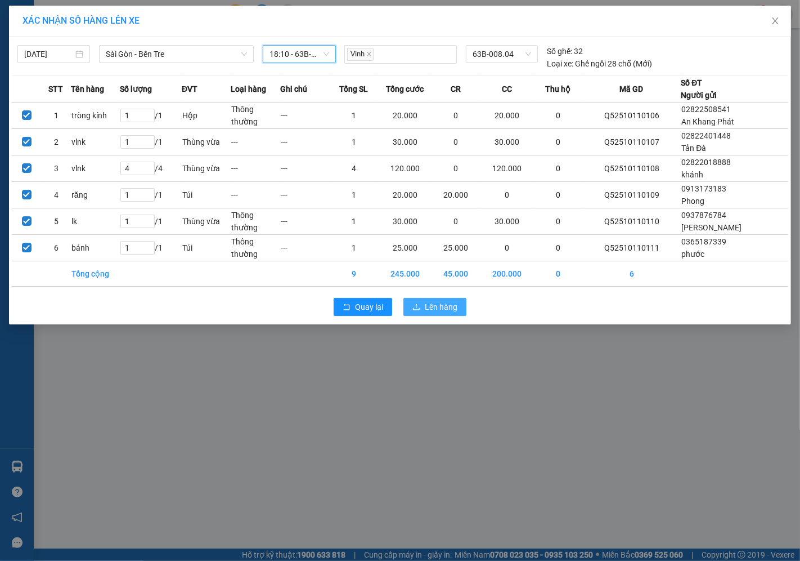
click at [423, 314] on button "Lên hàng" at bounding box center [435, 307] width 63 height 18
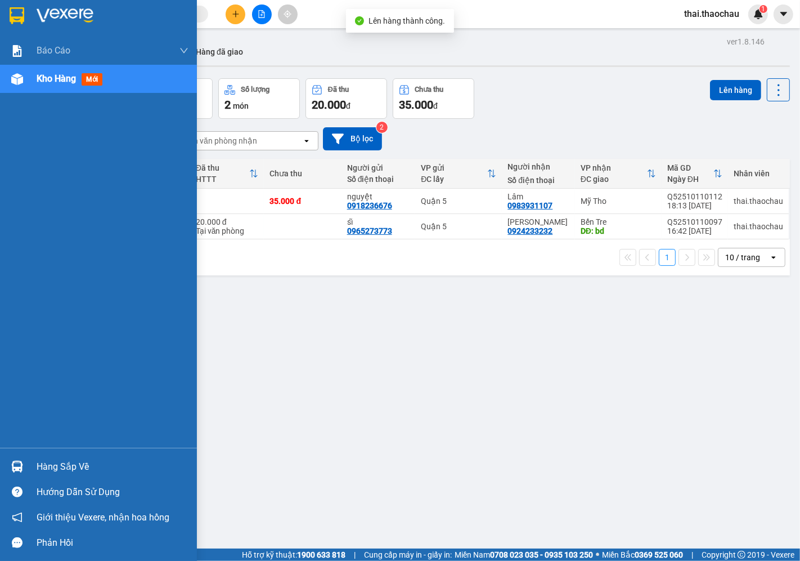
click at [44, 460] on div "Hàng sắp về" at bounding box center [113, 466] width 152 height 17
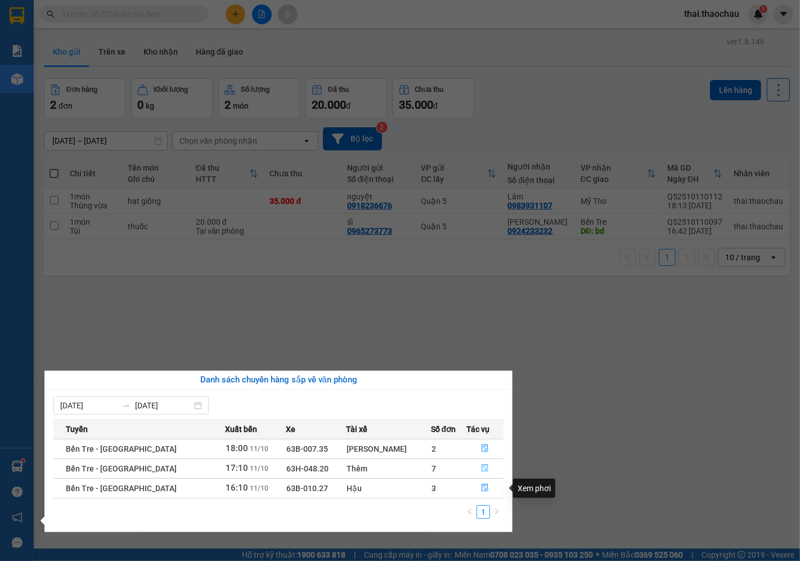
click at [485, 477] on button "button" at bounding box center [485, 468] width 37 height 18
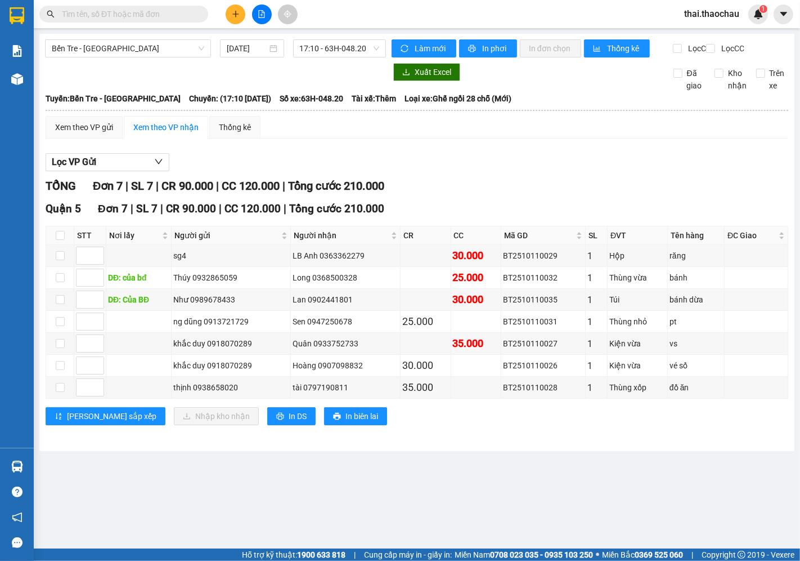
click at [162, 10] on input "text" at bounding box center [128, 14] width 133 height 12
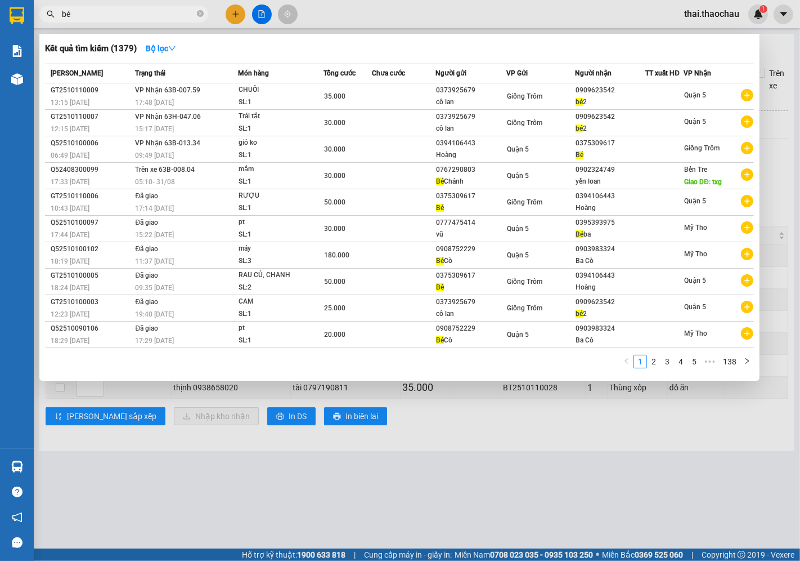
type input "bé"
click at [769, 64] on div at bounding box center [400, 280] width 800 height 561
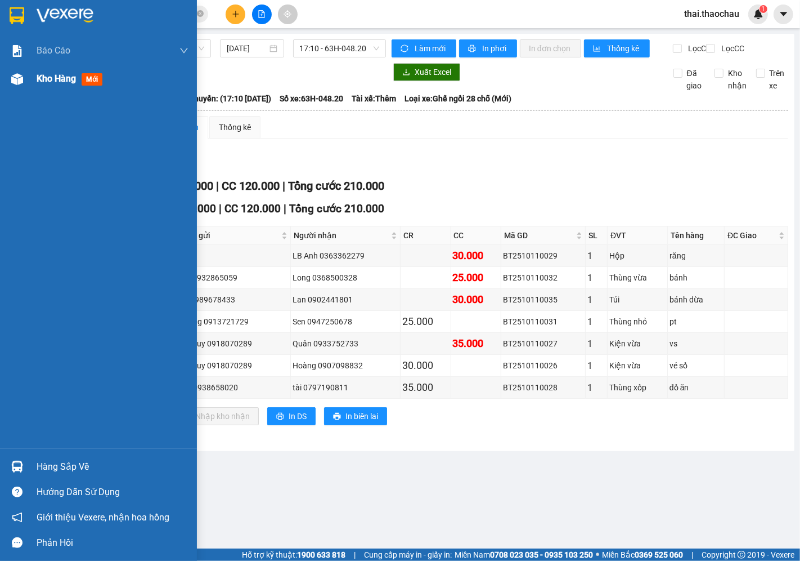
click at [20, 75] on img at bounding box center [17, 79] width 12 height 12
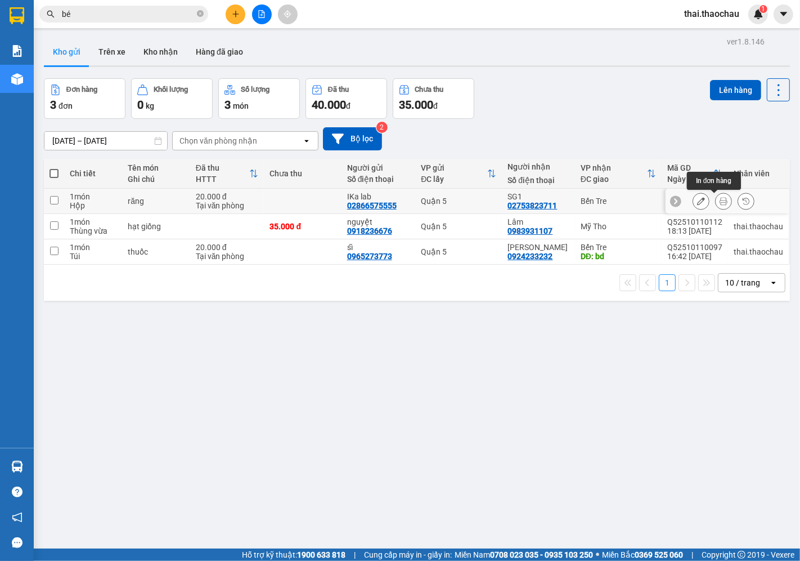
click at [720, 203] on icon at bounding box center [724, 201] width 8 height 8
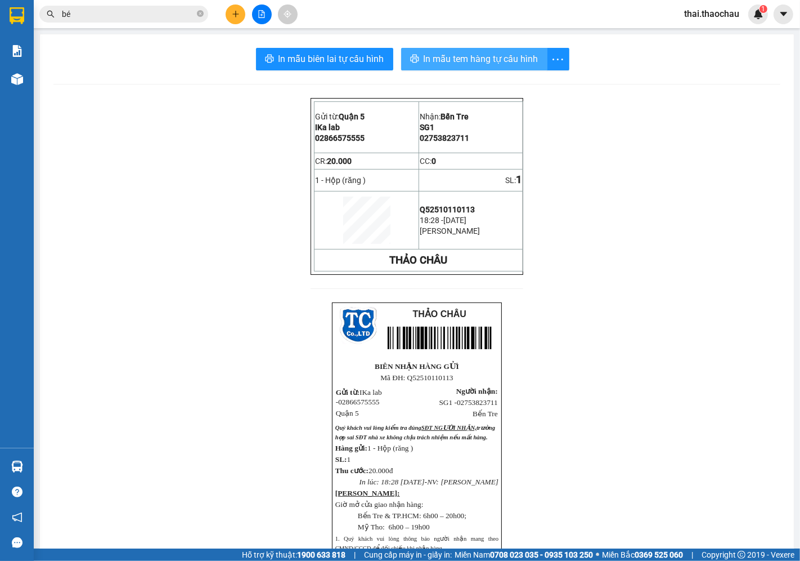
click at [474, 58] on span "In mẫu tem hàng tự cấu hình" at bounding box center [481, 59] width 115 height 14
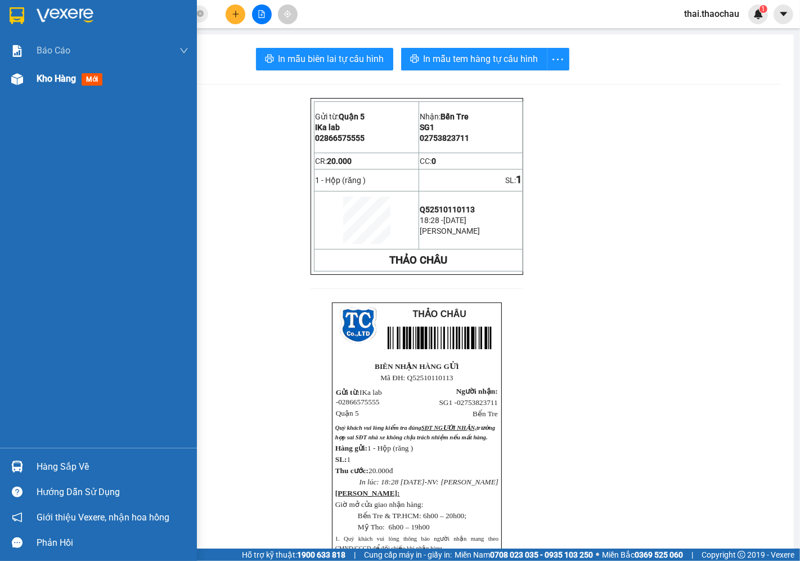
click at [37, 68] on div "Kho hàng mới" at bounding box center [113, 79] width 152 height 28
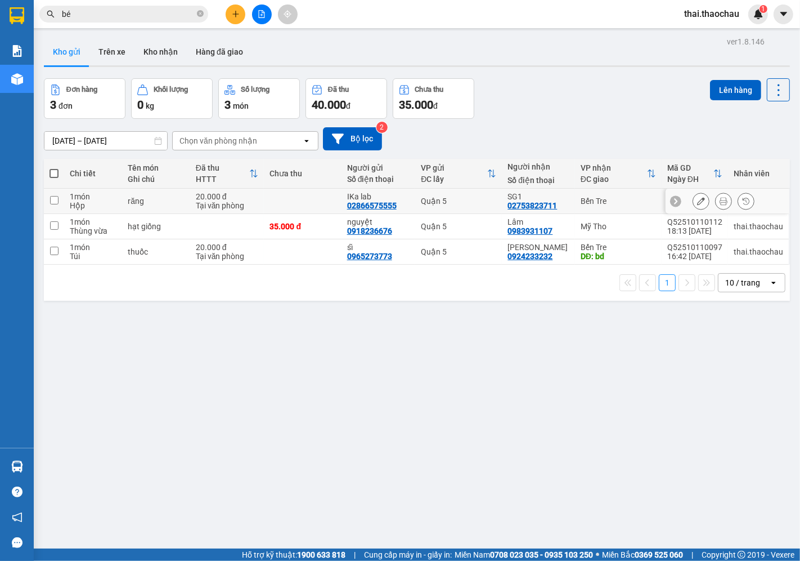
click at [563, 204] on div "SG1 02753823711" at bounding box center [538, 201] width 61 height 18
checkbox input "true"
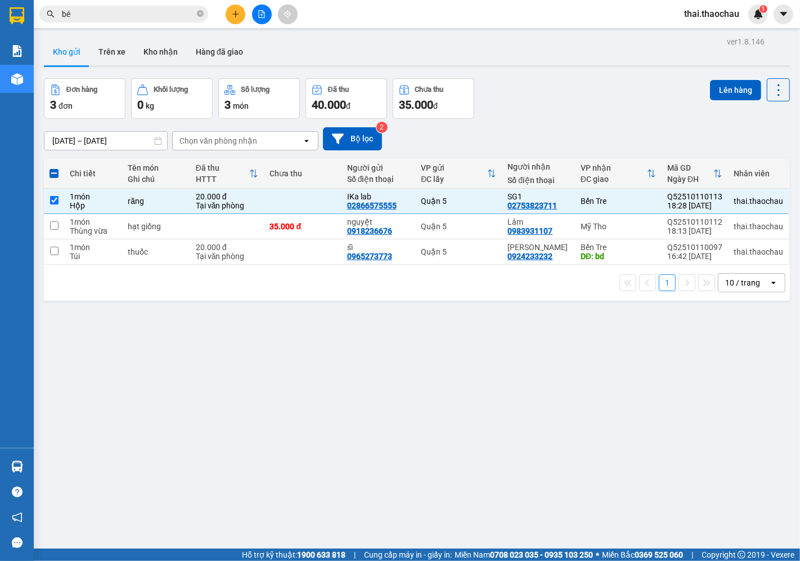
click at [159, 21] on span "bé" at bounding box center [123, 14] width 169 height 17
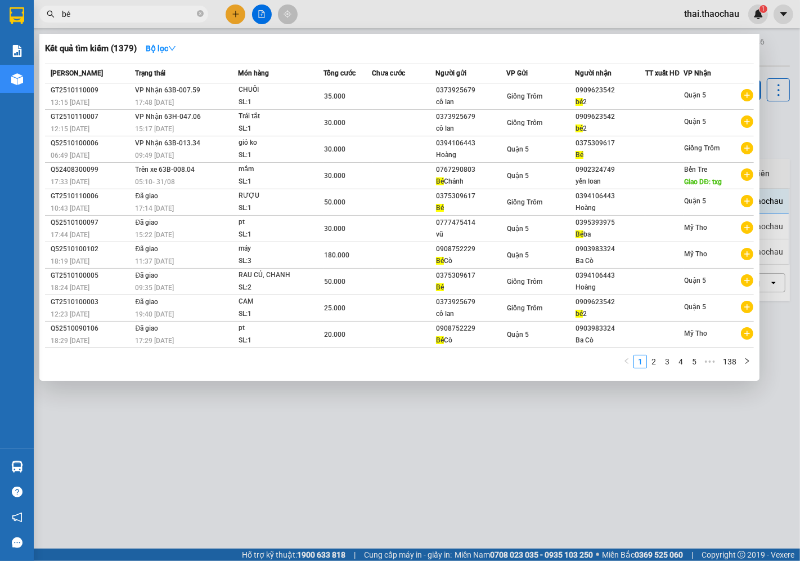
click at [159, 18] on input "bé" at bounding box center [128, 14] width 133 height 12
type input "b"
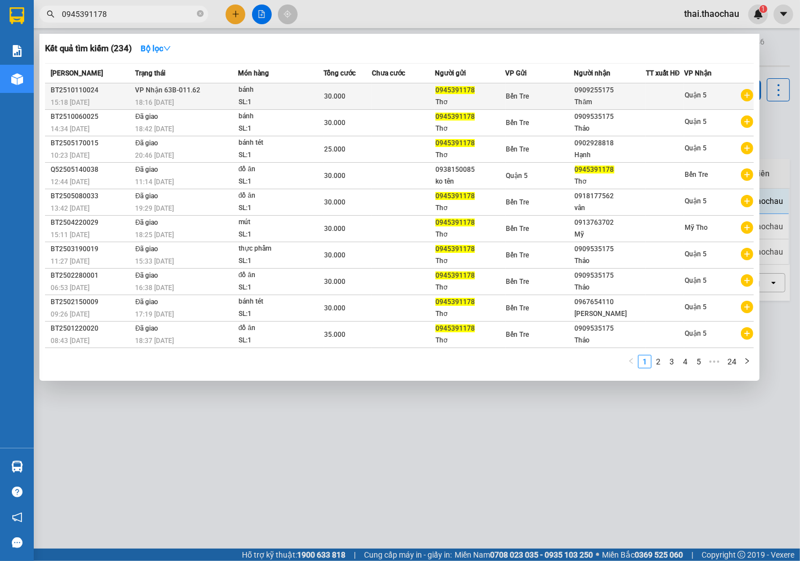
type input "0945391178"
click at [290, 88] on div "bánh" at bounding box center [281, 90] width 84 height 12
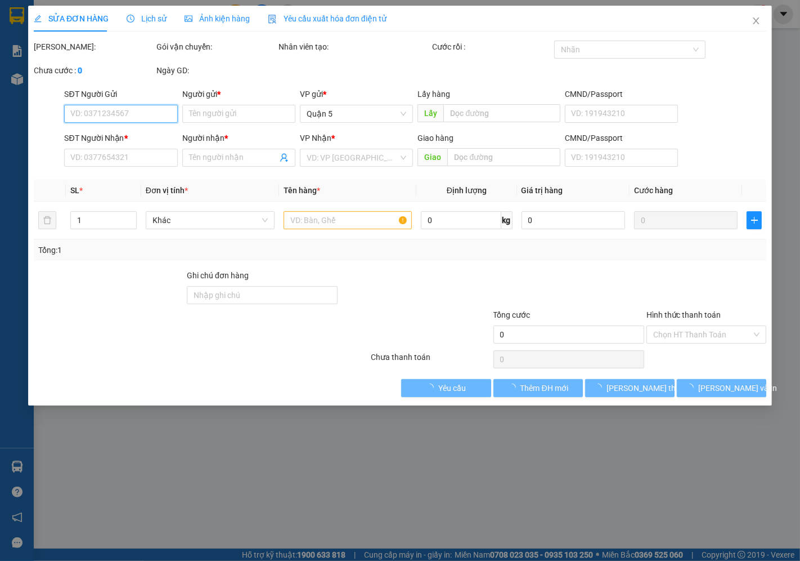
type input "0945391178"
type input "Thơ"
type input "0909255175"
type input "Thăm"
type input "30.000"
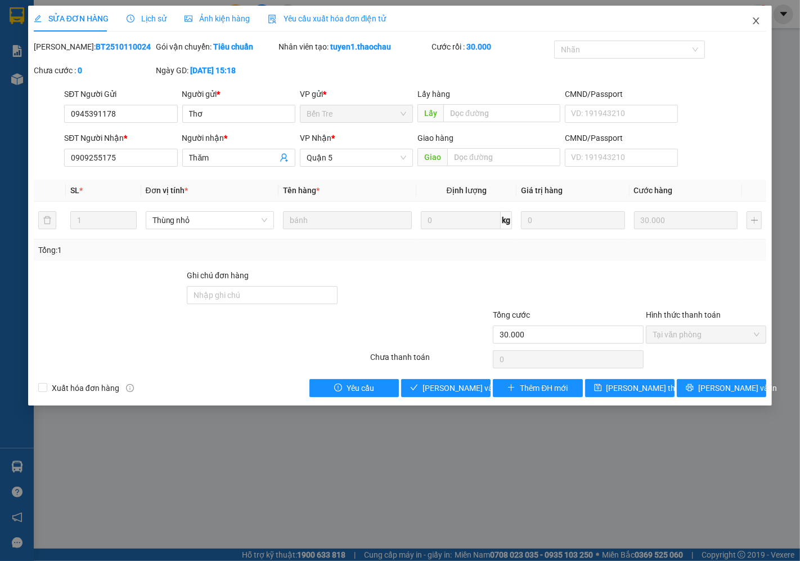
click at [758, 25] on icon "close" at bounding box center [756, 20] width 9 height 9
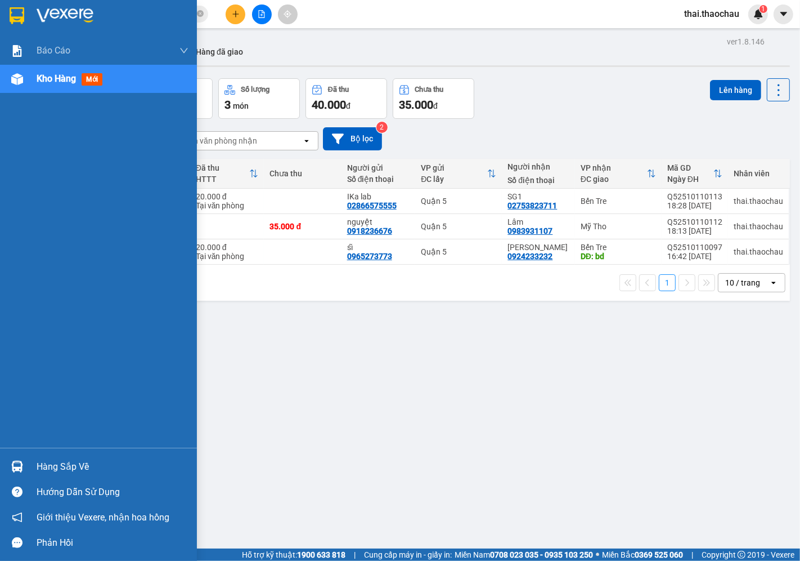
click at [37, 472] on div "Hàng sắp về" at bounding box center [113, 466] width 152 height 17
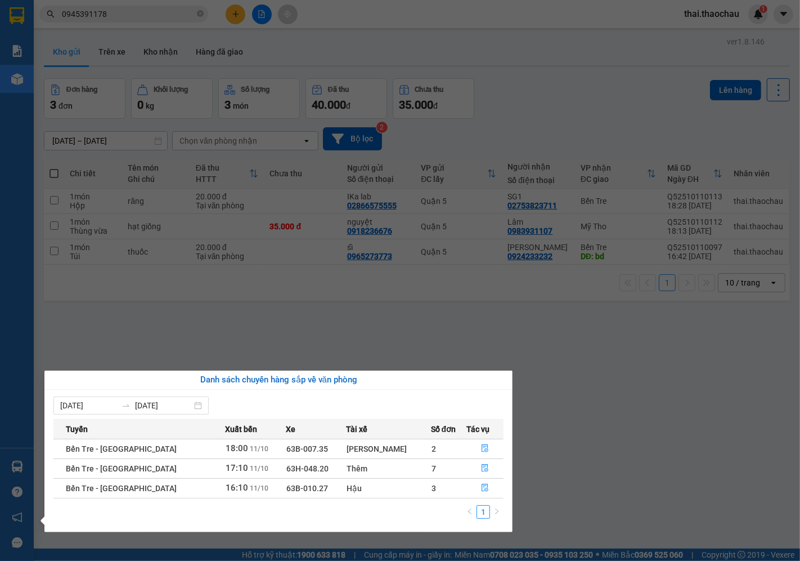
drag, startPoint x: 557, startPoint y: 360, endPoint x: 541, endPoint y: 353, distance: 17.1
click at [557, 359] on section "Kết quả tìm kiếm ( 234 ) Bộ lọc Mã ĐH Trạng thái Món hàng Tổng cước Chưa cước N…" at bounding box center [400, 280] width 800 height 561
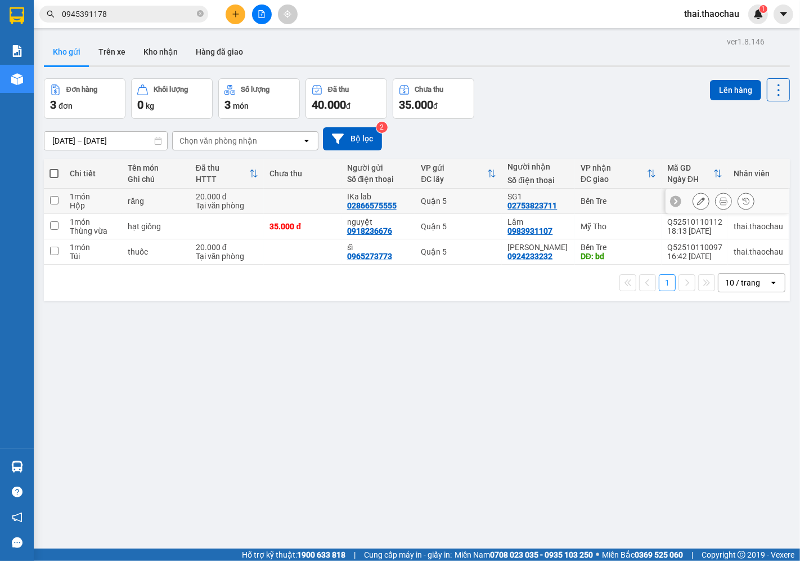
click at [450, 195] on td "Quận 5" at bounding box center [458, 201] width 87 height 25
checkbox input "true"
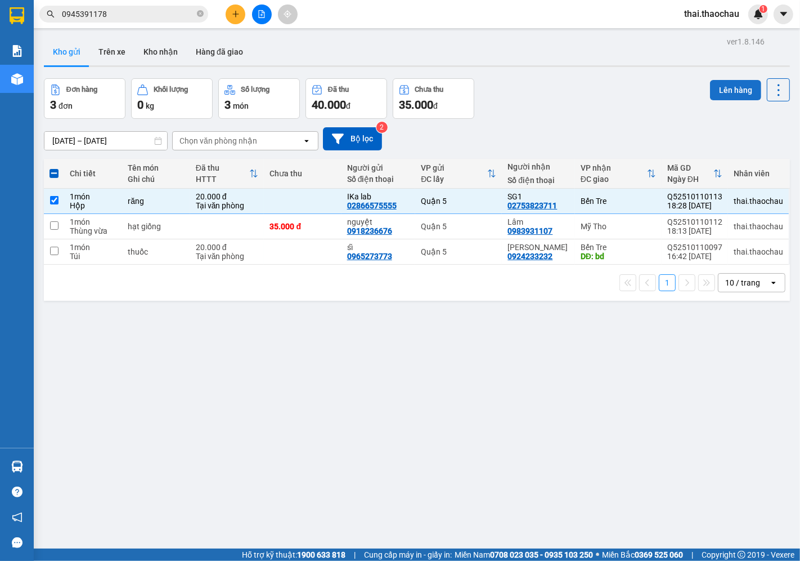
click at [727, 90] on button "Lên hàng" at bounding box center [735, 90] width 51 height 20
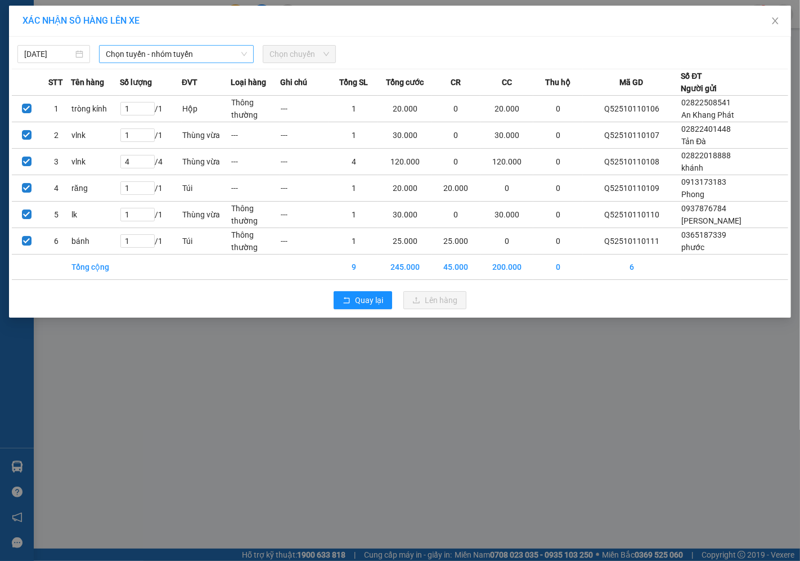
click at [183, 56] on span "Chọn tuyến - nhóm tuyến" at bounding box center [176, 54] width 141 height 17
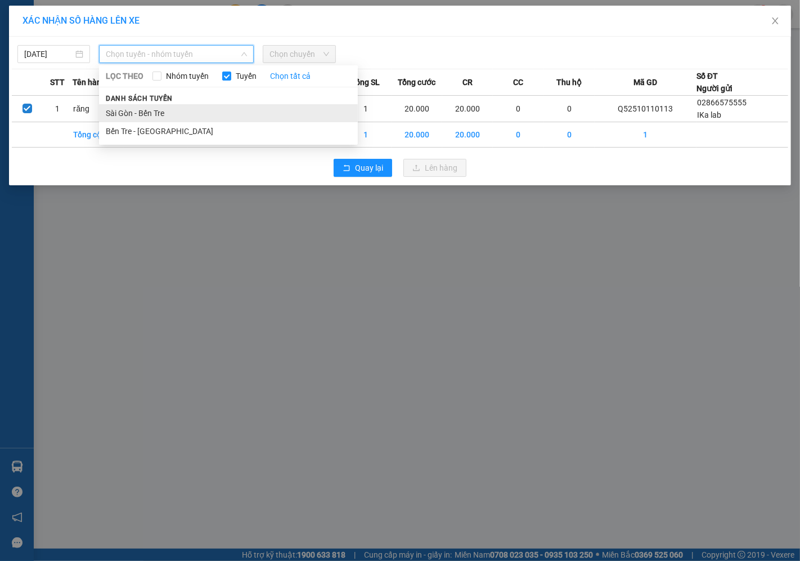
click at [154, 119] on li "Sài Gòn - Bến Tre" at bounding box center [228, 113] width 259 height 18
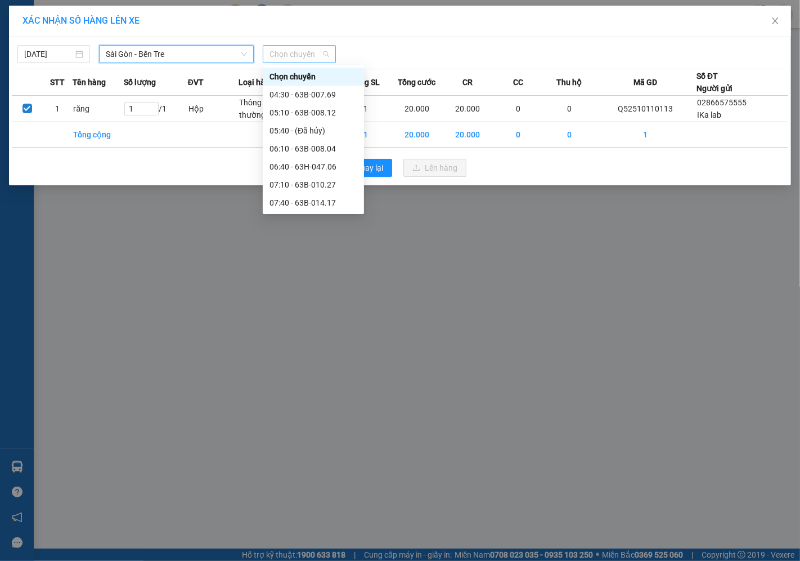
click at [296, 55] on span "Chọn chuyến" at bounding box center [299, 54] width 59 height 17
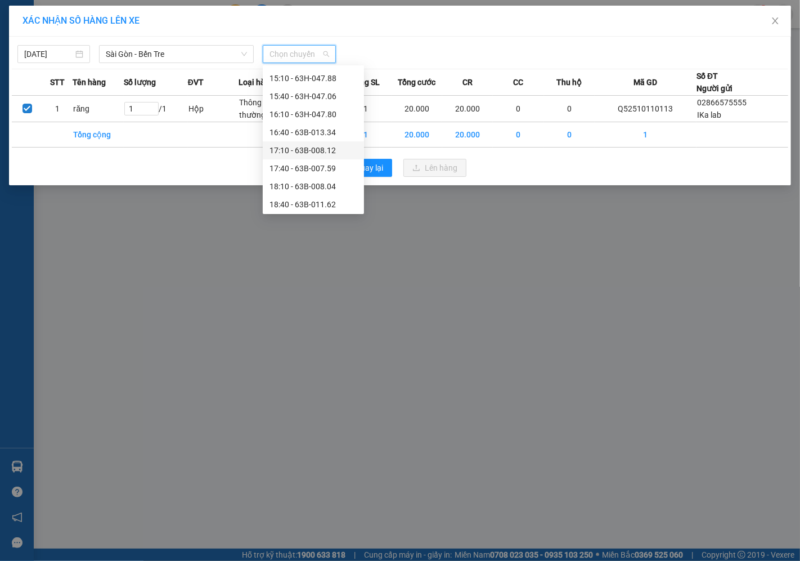
scroll to position [432, 0]
click at [305, 183] on div "18:40 - 63B-011.62" at bounding box center [314, 185] width 88 height 12
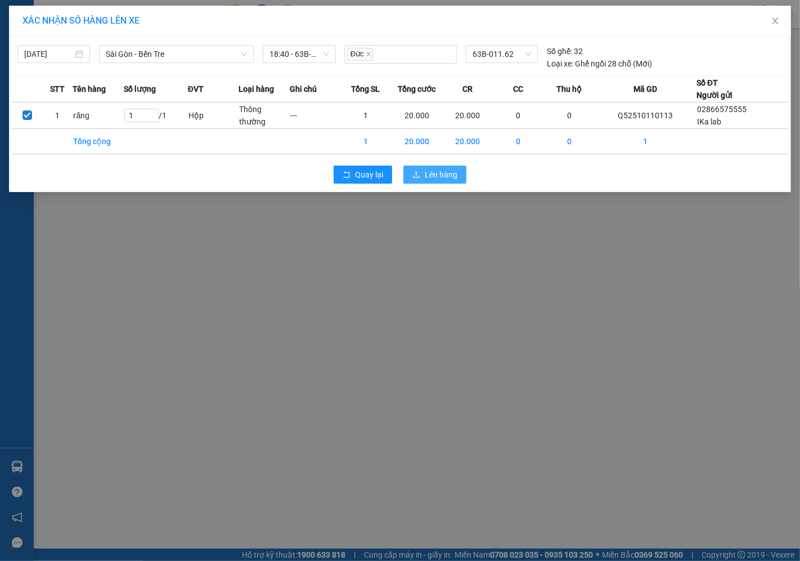
click at [429, 179] on span "Lên hàng" at bounding box center [441, 174] width 33 height 12
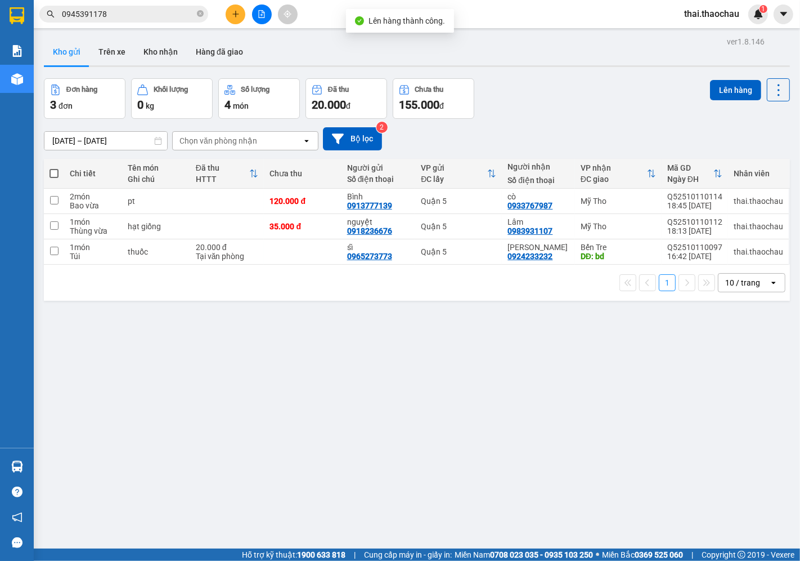
click at [235, 5] on button at bounding box center [236, 15] width 20 height 20
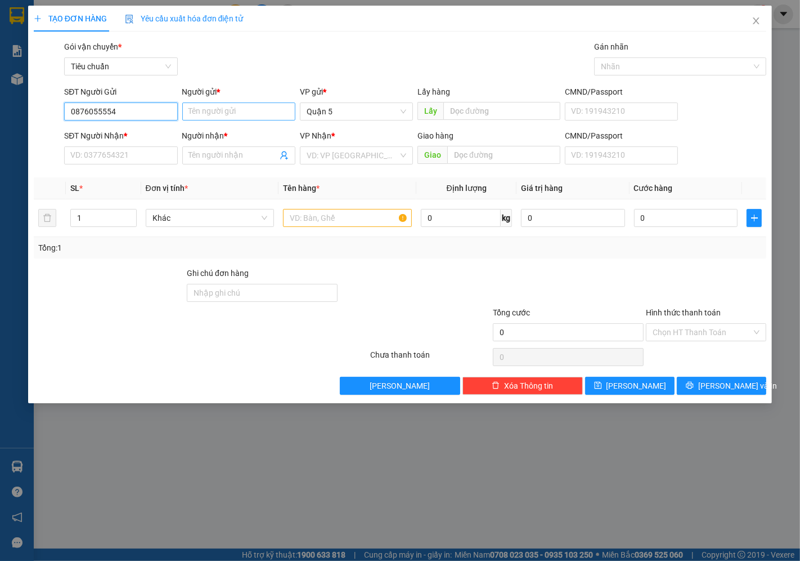
type input "0876055554"
click at [231, 113] on input "Người gửi *" at bounding box center [238, 111] width 113 height 18
type input "Tâm"
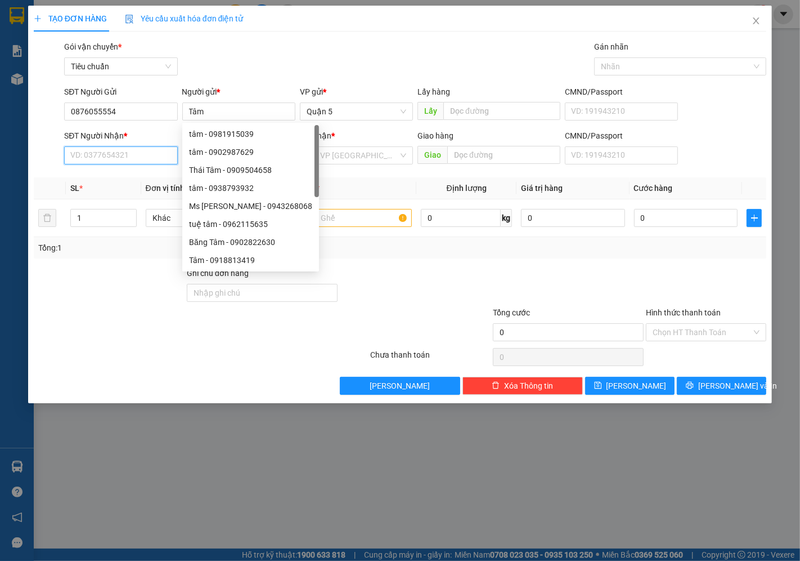
click at [128, 159] on input "SĐT Người Nhận *" at bounding box center [120, 155] width 113 height 18
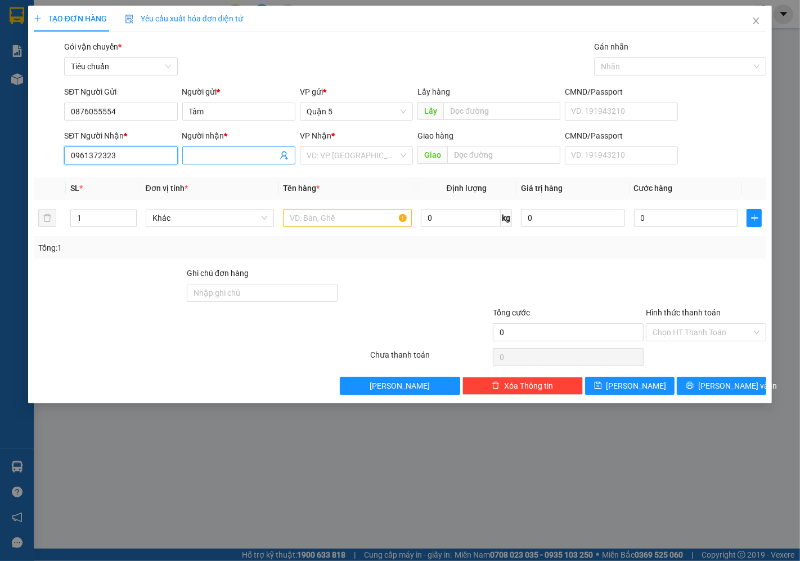
type input "0961372323"
click at [207, 161] on input "Người nhận *" at bounding box center [233, 155] width 88 height 12
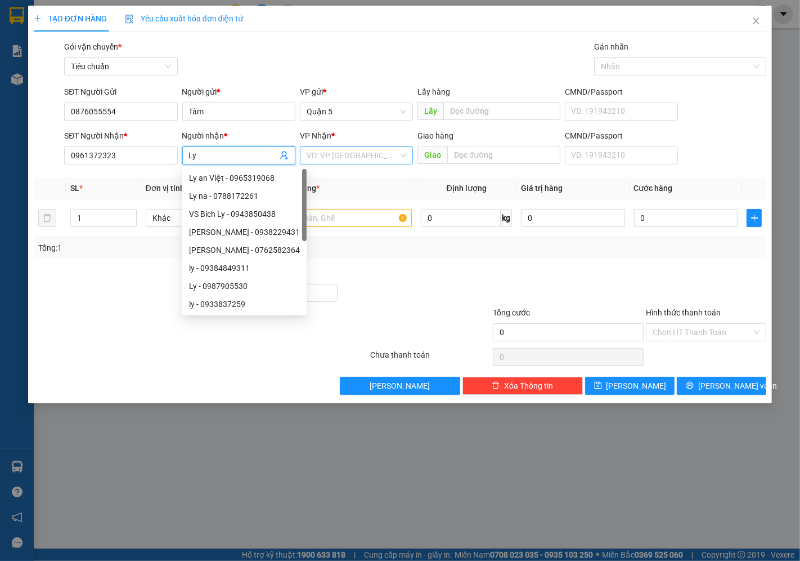
type input "Ly"
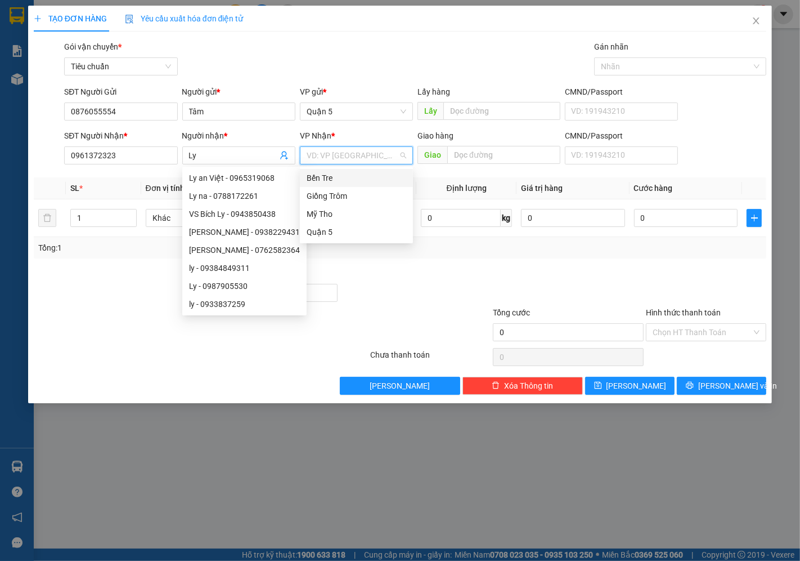
click at [315, 155] on input "search" at bounding box center [353, 155] width 92 height 17
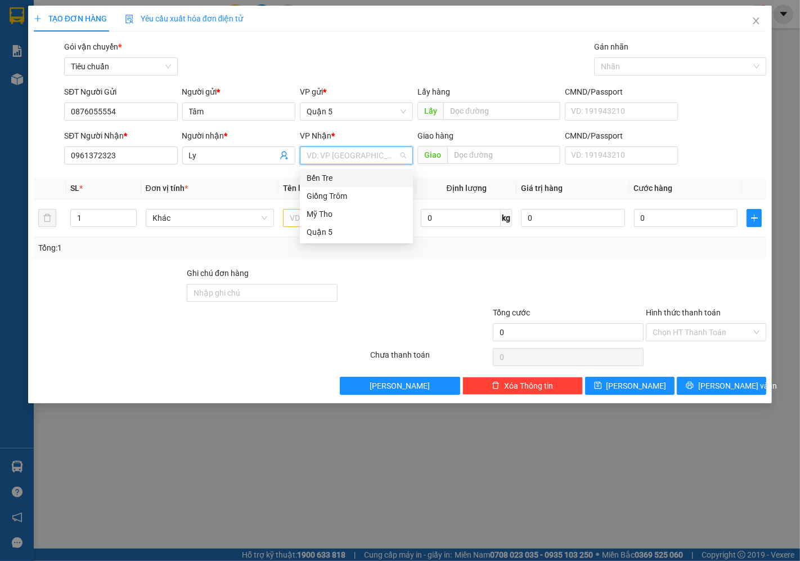
click at [344, 174] on div "Bến Tre" at bounding box center [357, 178] width 100 height 12
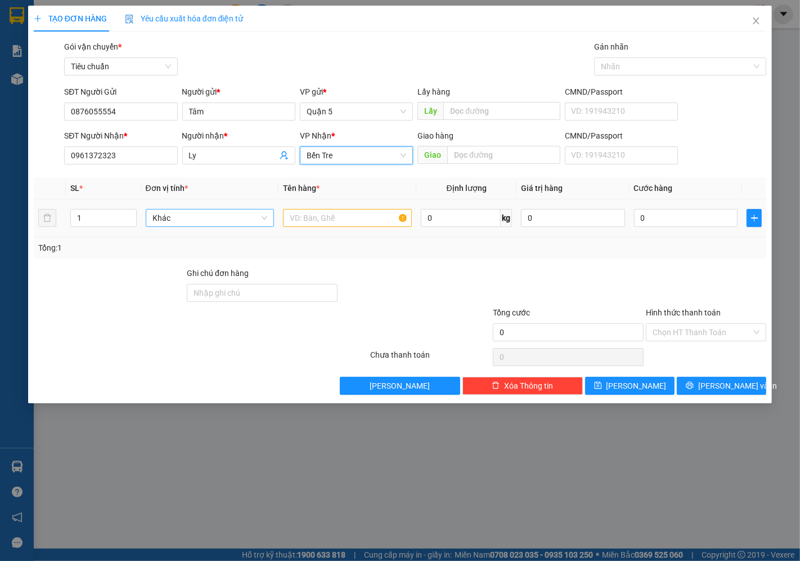
click at [214, 217] on span "Khác" at bounding box center [210, 217] width 115 height 17
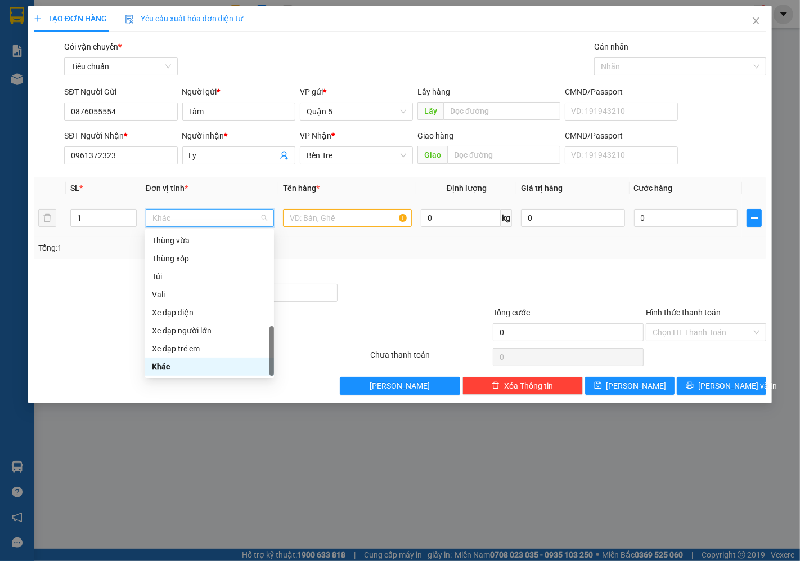
type input "t"
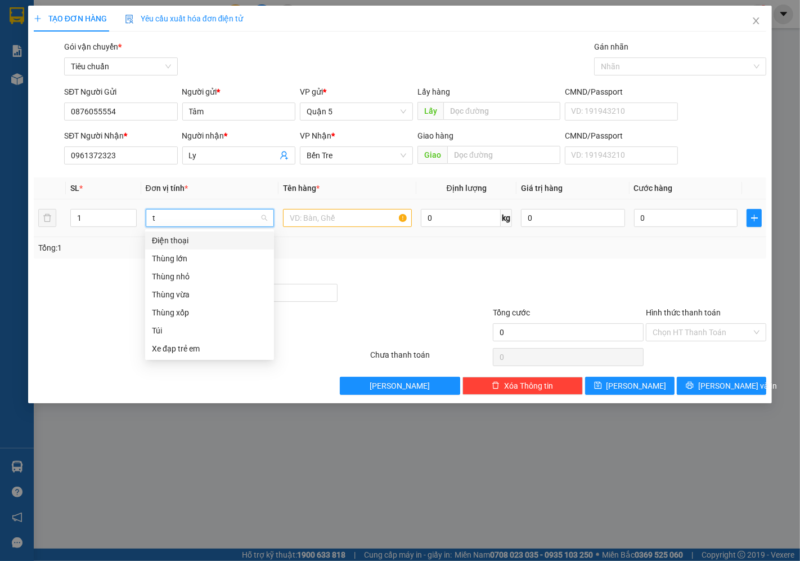
scroll to position [0, 0]
click at [181, 299] on div "Thùng vừa" at bounding box center [209, 294] width 115 height 12
click at [319, 217] on input "text" at bounding box center [347, 218] width 129 height 18
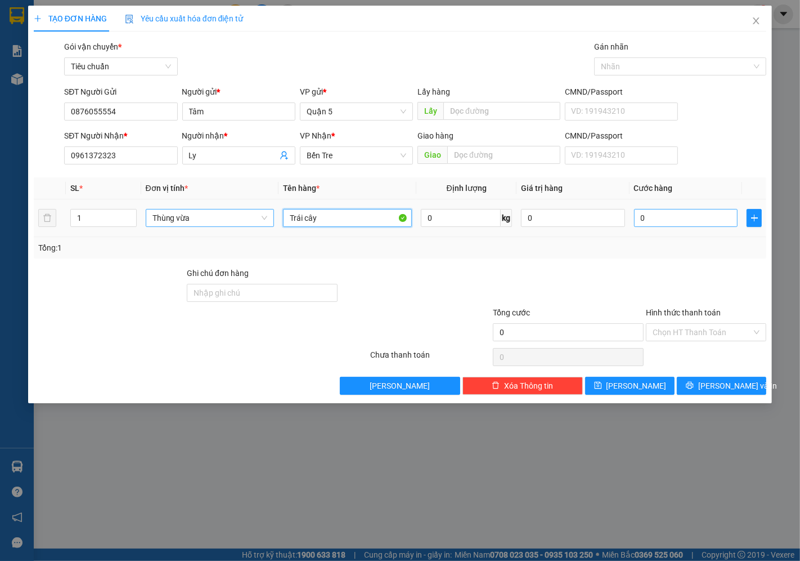
type input "Trái cây"
click at [670, 219] on input "0" at bounding box center [686, 218] width 104 height 18
type input "3"
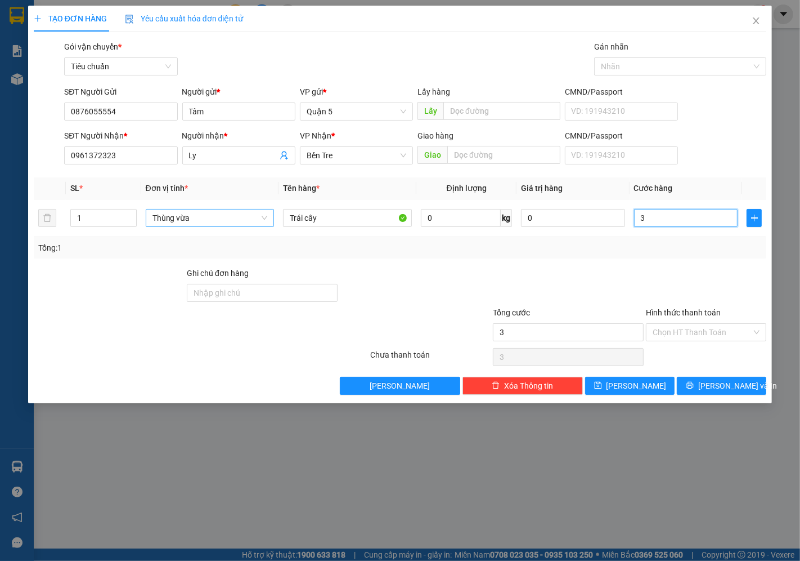
type input "0"
type input "03"
type input "3"
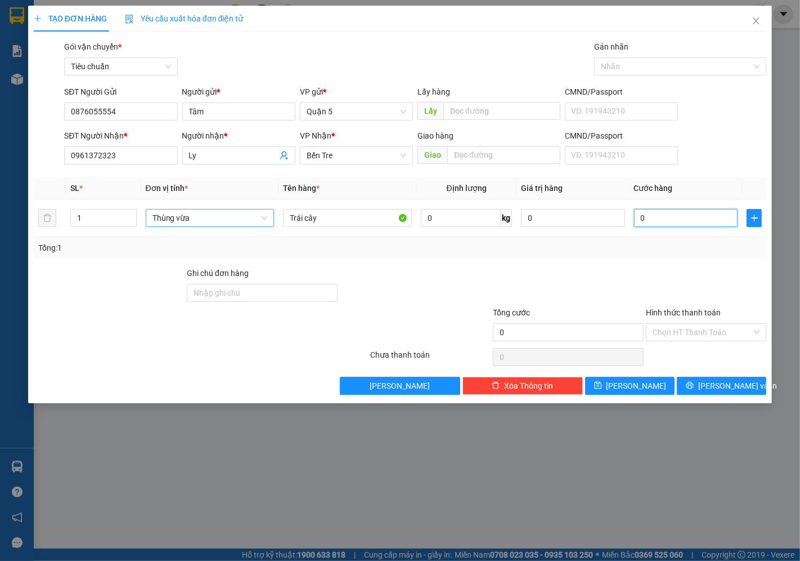
type input "3"
type input "035"
type input "35"
type input "35.000"
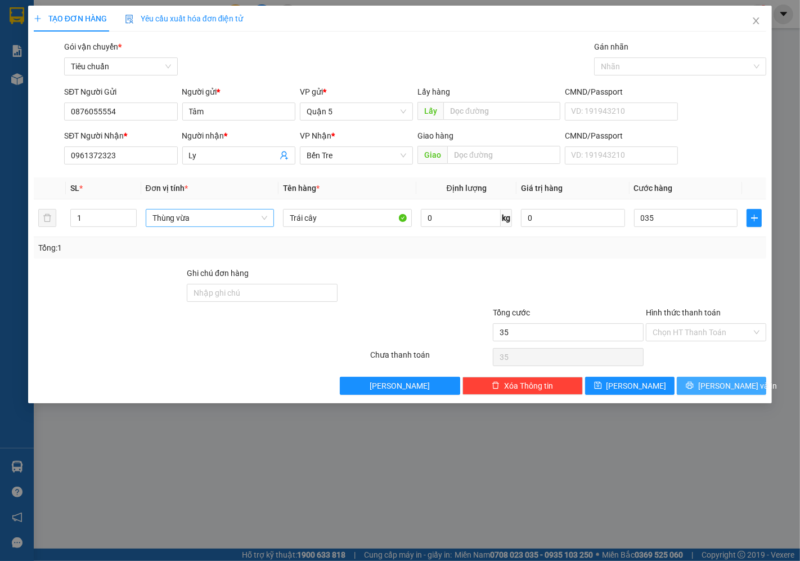
type input "35.000"
click at [721, 387] on span "[PERSON_NAME] và In" at bounding box center [737, 385] width 79 height 12
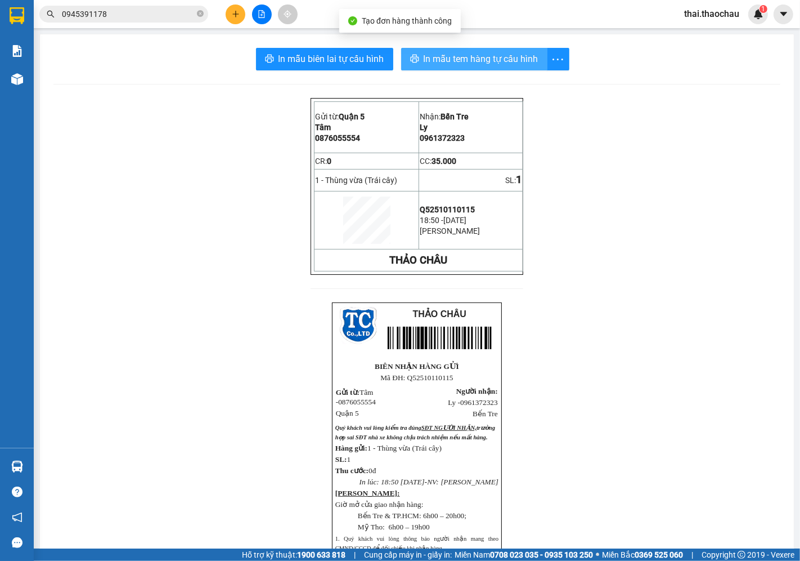
click at [471, 50] on button "In mẫu tem hàng tự cấu hình" at bounding box center [474, 59] width 146 height 23
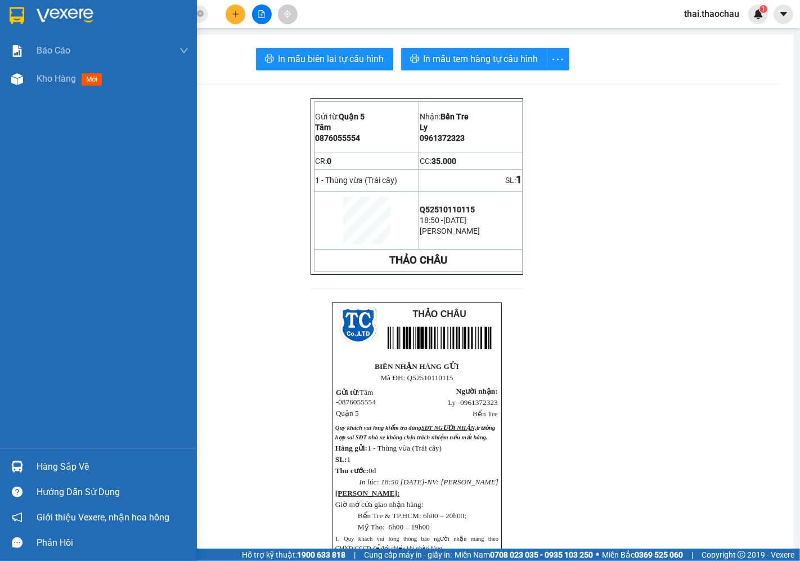
click at [23, 465] on div at bounding box center [17, 466] width 20 height 20
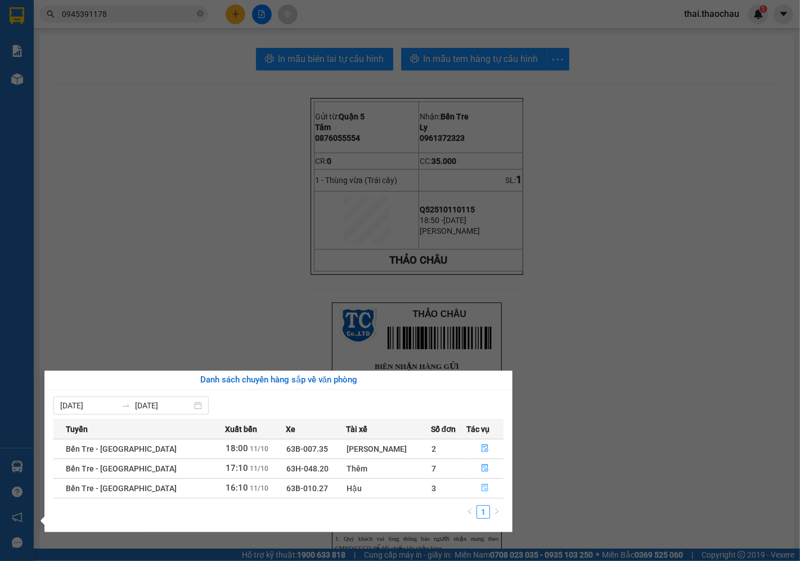
click at [481, 492] on span "file-done" at bounding box center [485, 487] width 8 height 9
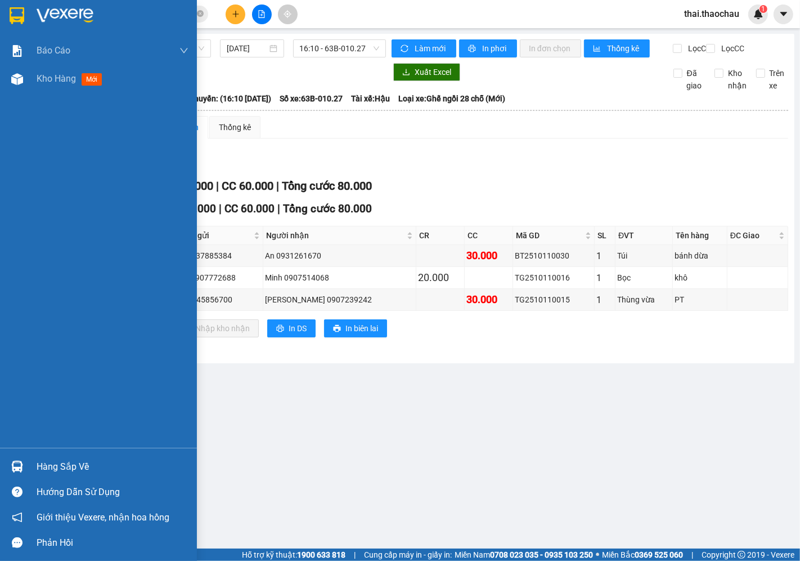
click at [32, 460] on div "Hàng sắp về" at bounding box center [98, 466] width 197 height 25
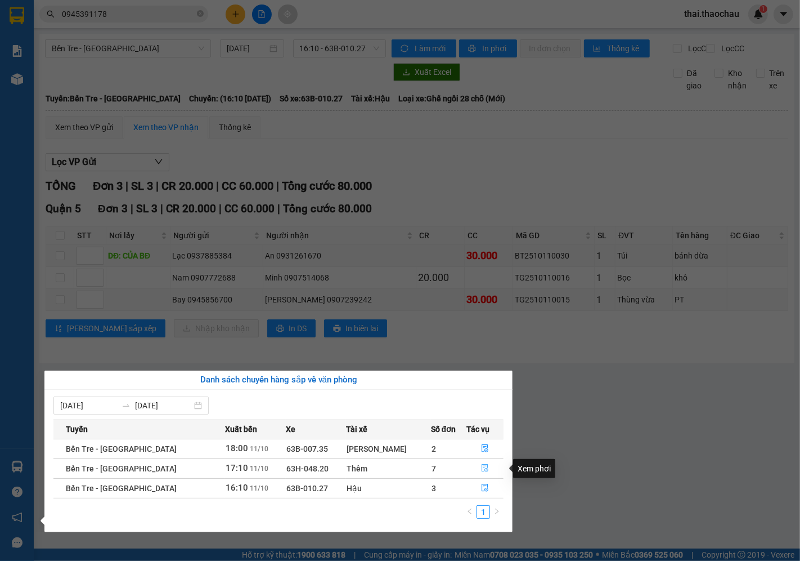
click at [481, 470] on icon "file-done" at bounding box center [485, 468] width 8 height 8
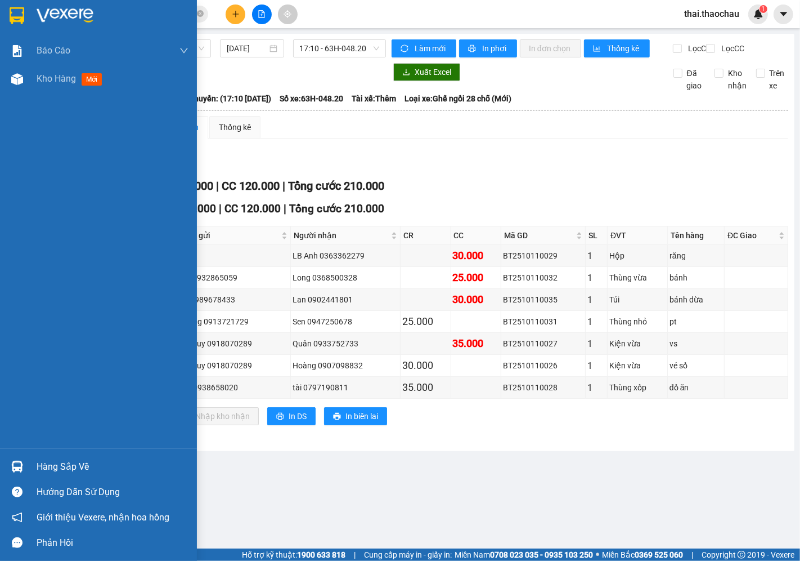
click at [66, 465] on div "Hàng sắp về" at bounding box center [113, 466] width 152 height 17
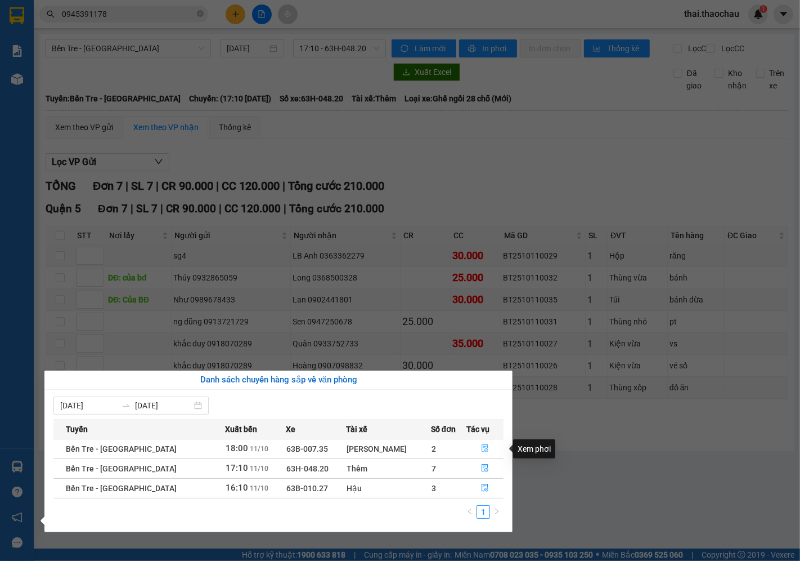
click at [481, 454] on button "button" at bounding box center [485, 449] width 37 height 18
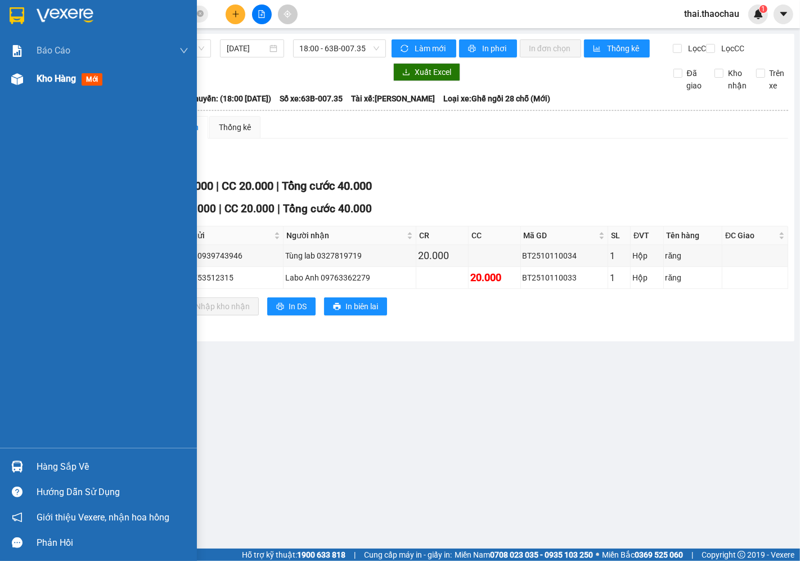
click at [0, 85] on div "Kho hàng mới" at bounding box center [98, 79] width 197 height 28
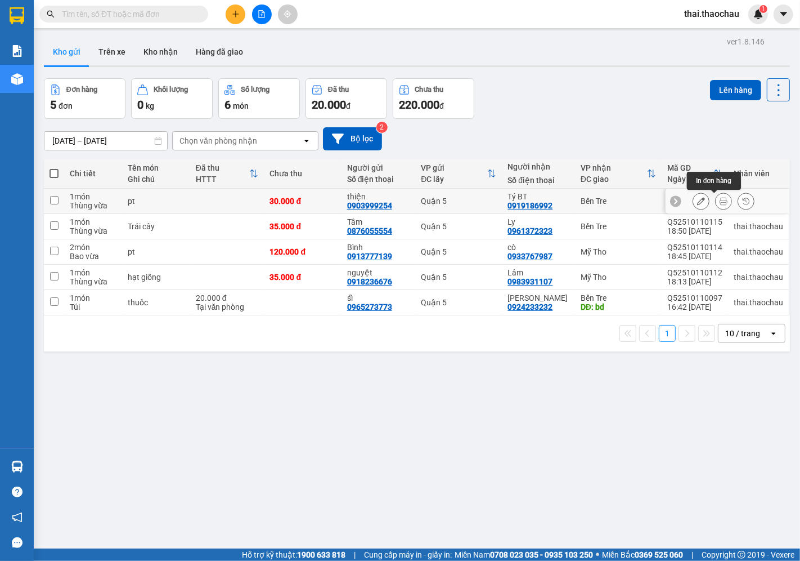
click at [720, 201] on icon at bounding box center [724, 201] width 8 height 8
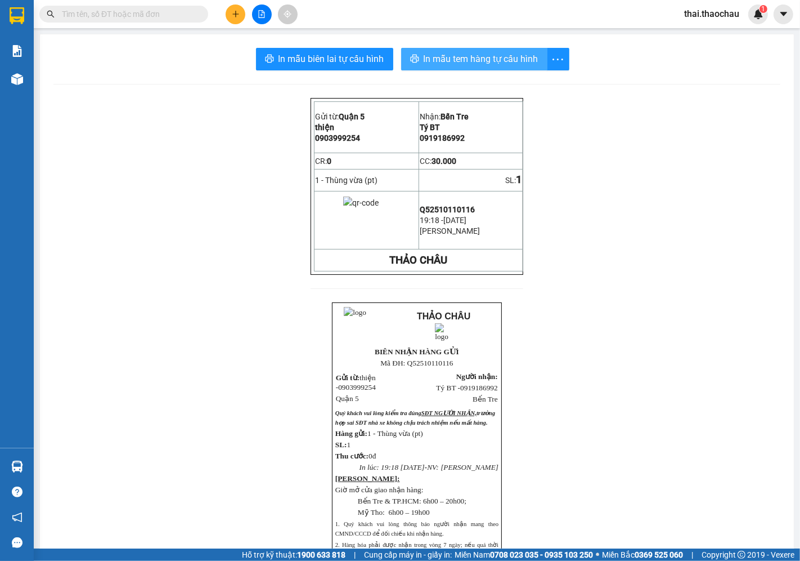
click at [480, 52] on span "In mẫu tem hàng tự cấu hình" at bounding box center [481, 59] width 115 height 14
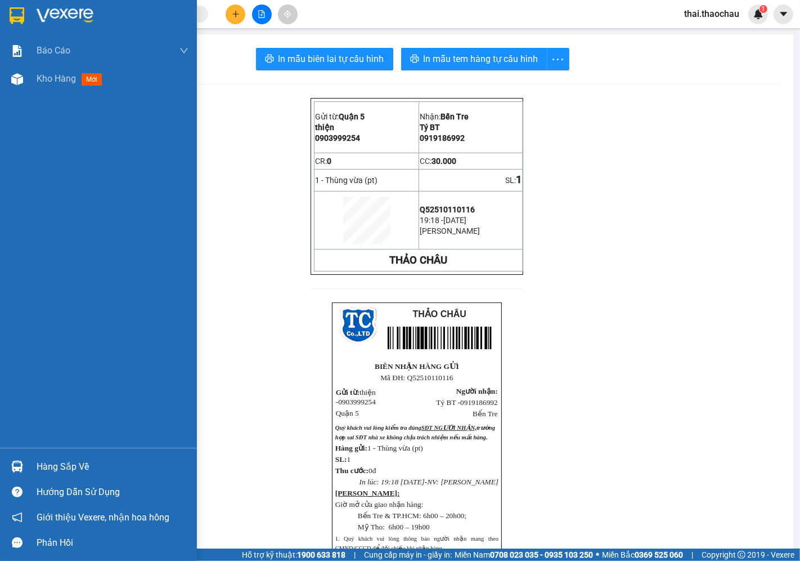
drag, startPoint x: 42, startPoint y: 82, endPoint x: 325, endPoint y: 26, distance: 288.5
click at [42, 82] on span "Kho hàng" at bounding box center [56, 78] width 39 height 11
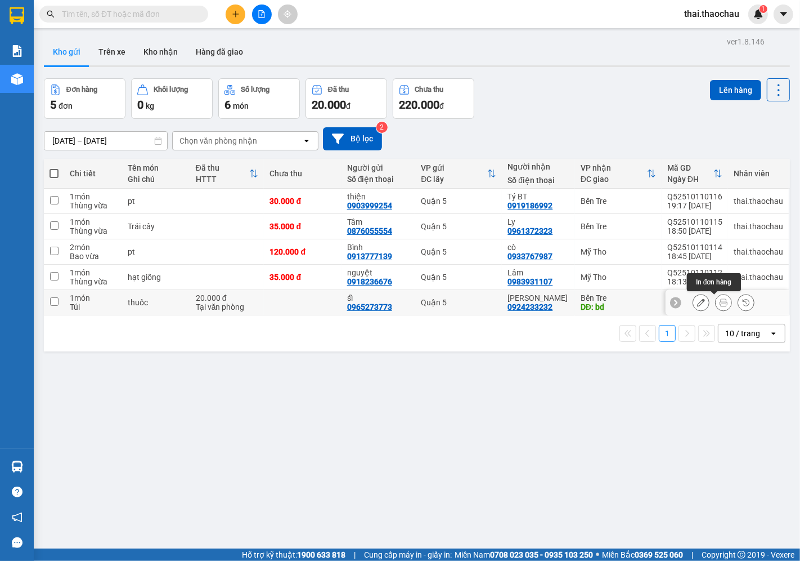
click at [720, 302] on icon at bounding box center [724, 302] width 8 height 8
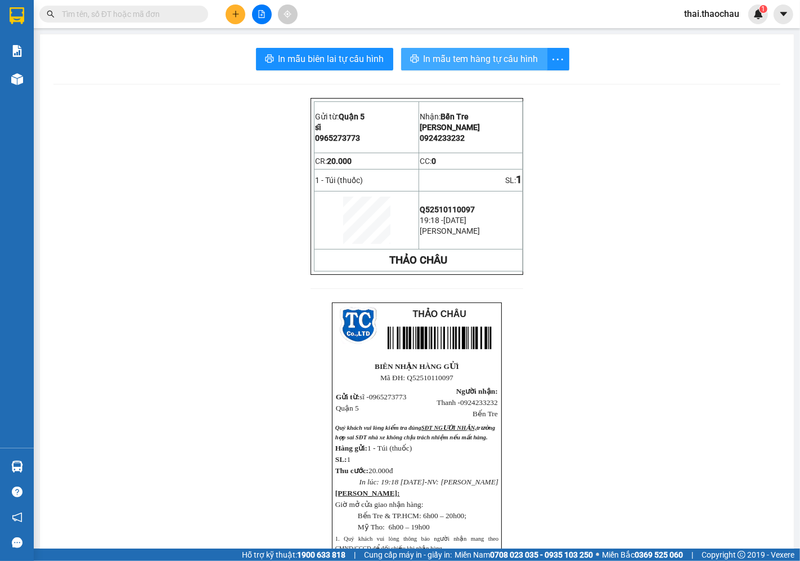
click at [443, 57] on span "In mẫu tem hàng tự cấu hình" at bounding box center [481, 59] width 115 height 14
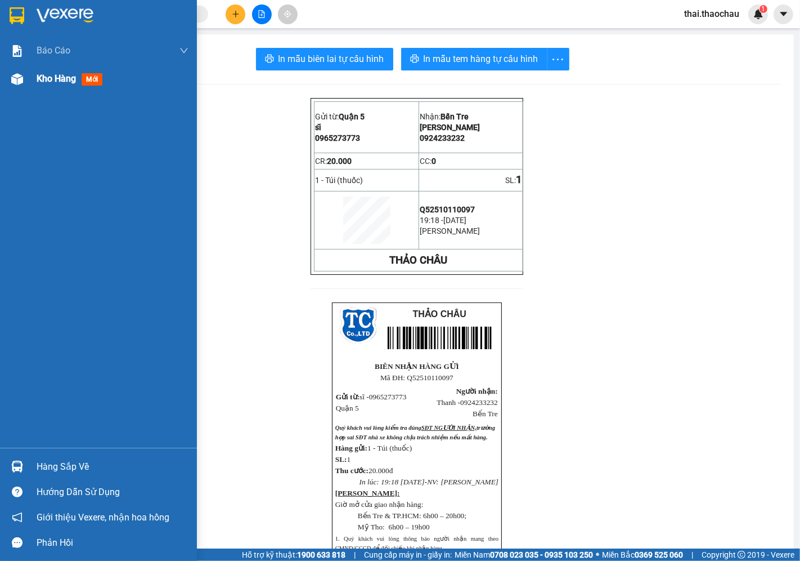
click at [44, 89] on div "Kho hàng mới" at bounding box center [113, 79] width 152 height 28
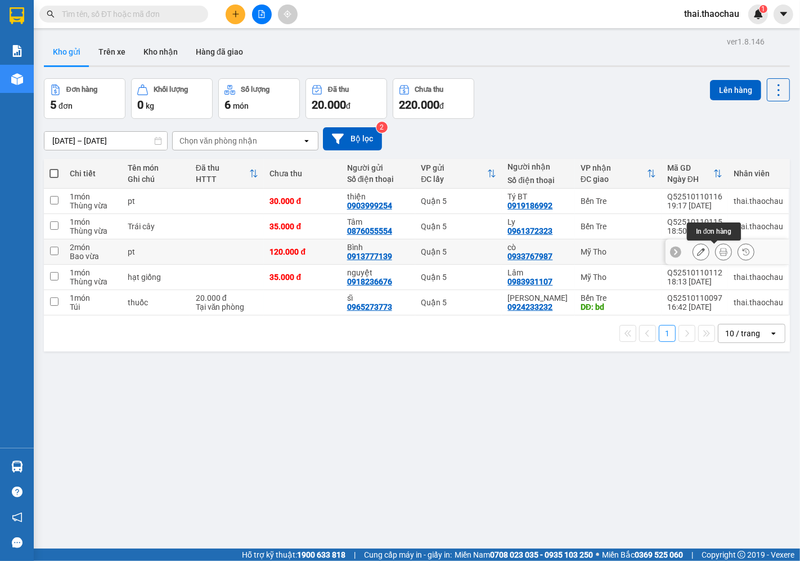
click at [716, 245] on button at bounding box center [724, 252] width 16 height 20
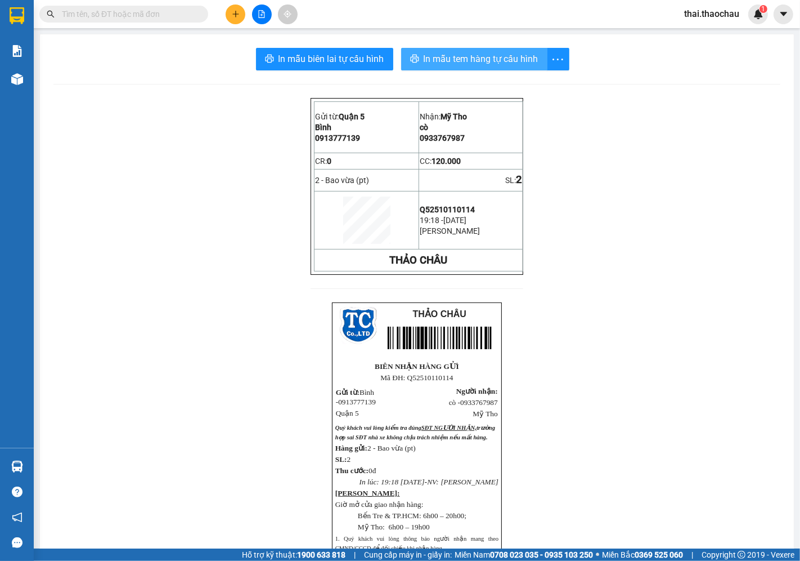
click at [498, 48] on button "In mẫu tem hàng tự cấu hình" at bounding box center [474, 59] width 146 height 23
click at [229, 16] on button at bounding box center [236, 15] width 20 height 20
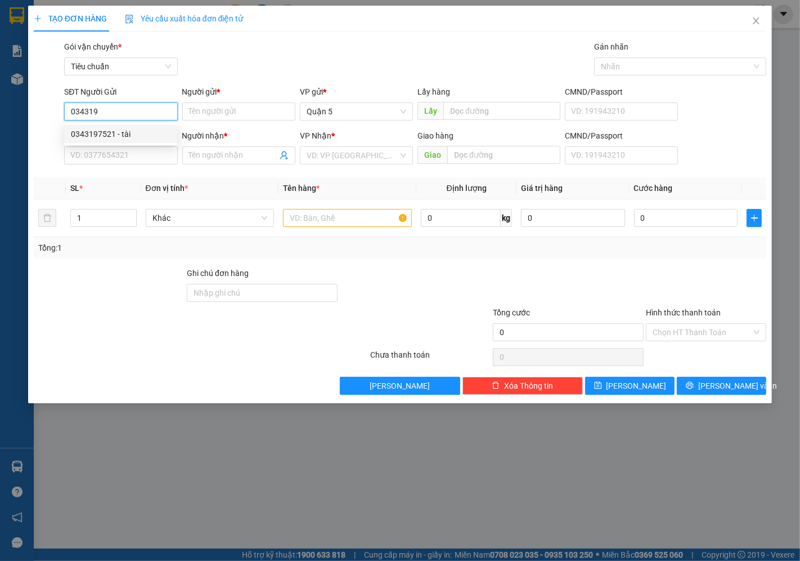
click at [109, 131] on div "0343197521 - tài" at bounding box center [121, 134] width 100 height 12
type input "0343197521"
type input "tài"
type input "0343197521"
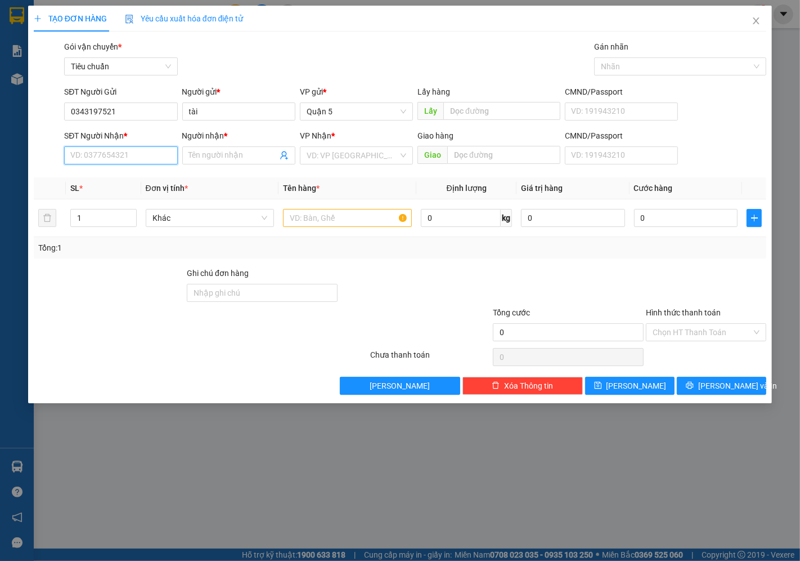
click at [113, 147] on input "SĐT Người Nhận *" at bounding box center [120, 155] width 113 height 18
click at [103, 173] on div "0933767987 - cò" at bounding box center [121, 178] width 100 height 12
type input "0933767987"
type input "cò"
click at [198, 220] on span "Khác" at bounding box center [210, 217] width 115 height 17
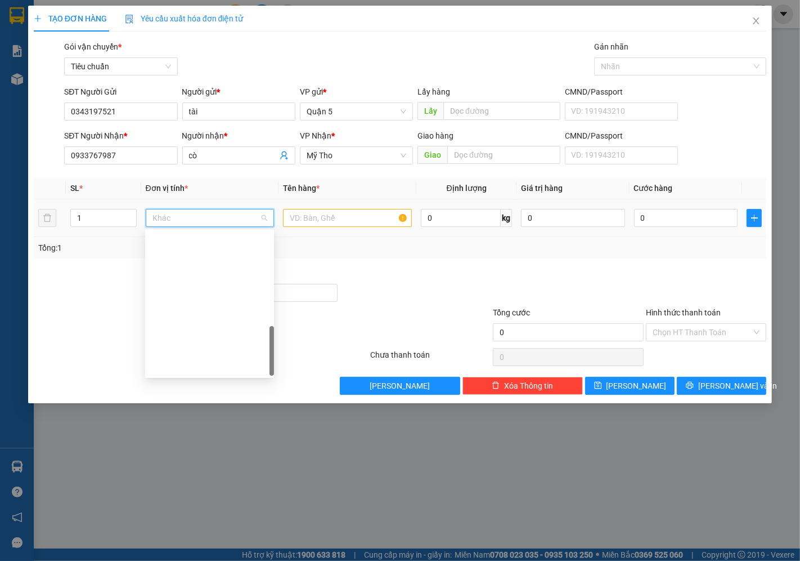
scroll to position [351, 0]
type input "k"
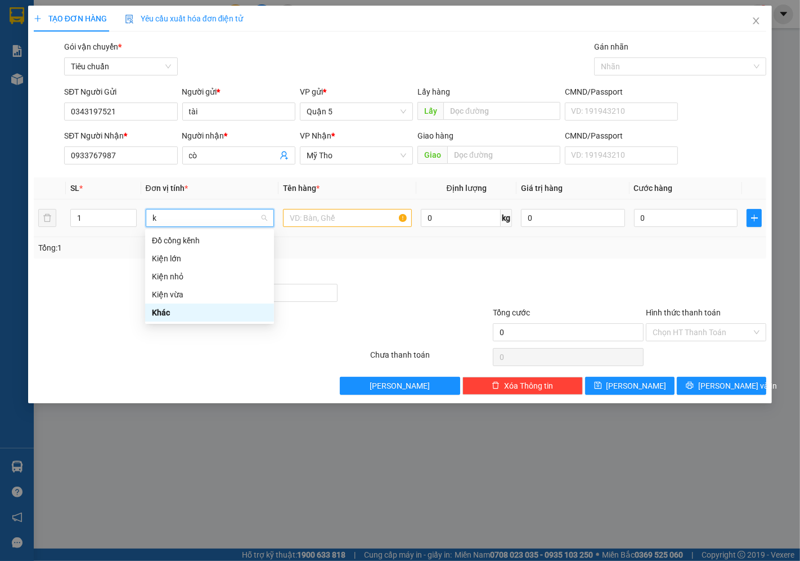
scroll to position [0, 0]
click at [171, 293] on div "Kiện vừa" at bounding box center [209, 294] width 115 height 12
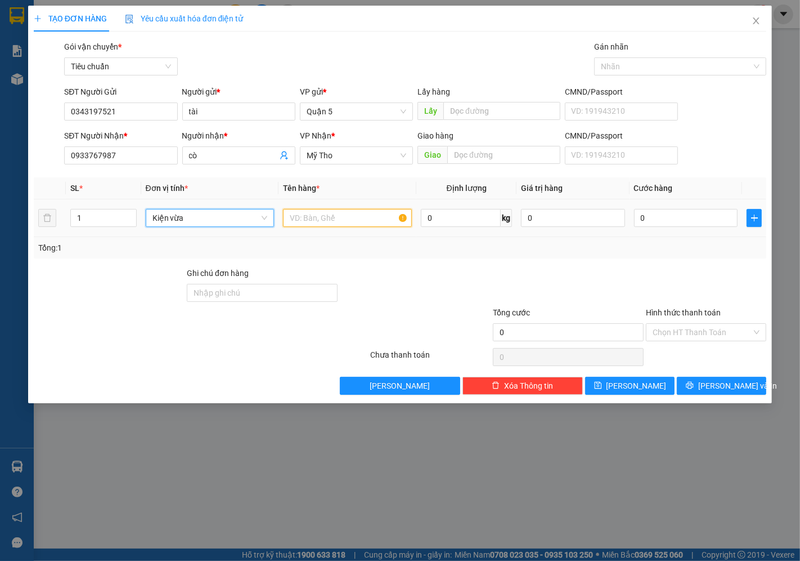
click at [304, 222] on input "text" at bounding box center [347, 218] width 129 height 18
type input "pt"
click at [661, 214] on input "0" at bounding box center [686, 218] width 104 height 18
type input "3"
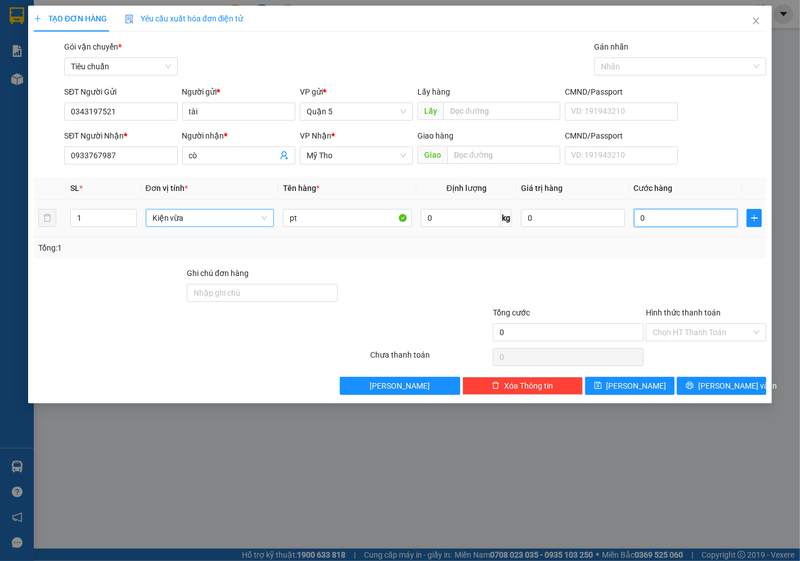
type input "3"
type input "30"
type input "30.000"
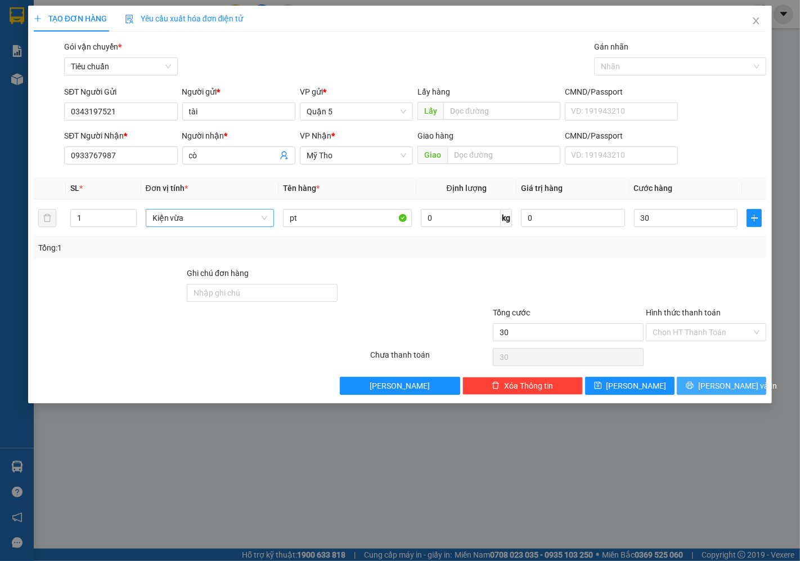
type input "30.000"
click at [736, 391] on span "[PERSON_NAME] và In" at bounding box center [737, 385] width 79 height 12
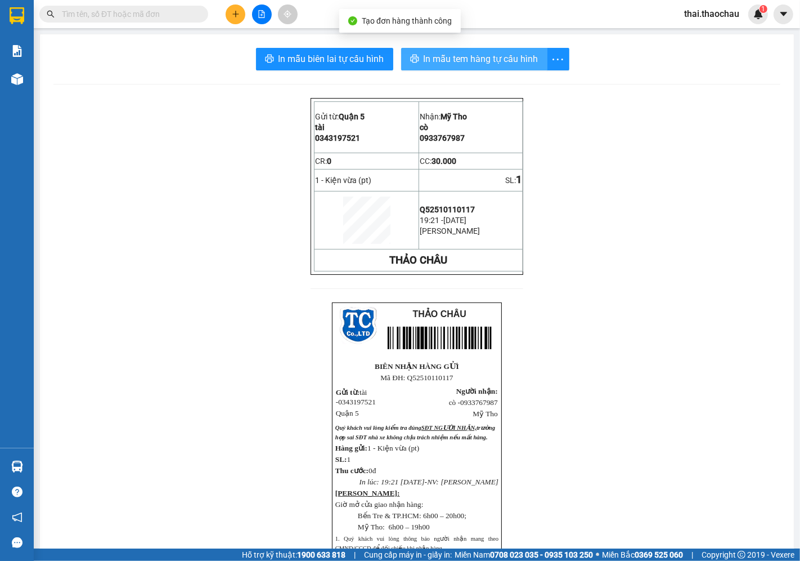
click at [480, 57] on span "In mẫu tem hàng tự cấu hình" at bounding box center [481, 59] width 115 height 14
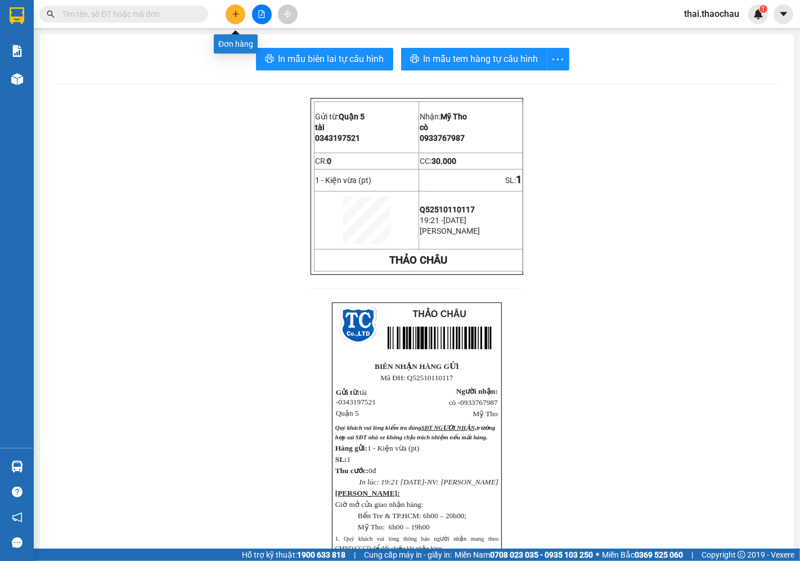
click at [244, 19] on button at bounding box center [236, 15] width 20 height 20
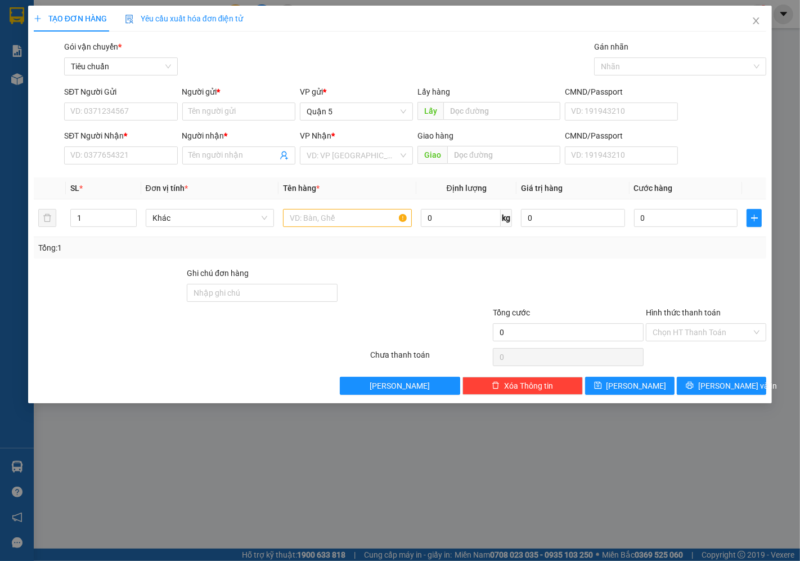
click at [245, 94] on div "Người gửi *" at bounding box center [238, 92] width 113 height 12
click at [245, 102] on input "Người gửi *" at bounding box center [238, 111] width 113 height 18
click at [244, 109] on input "Người gửi *" at bounding box center [238, 111] width 113 height 18
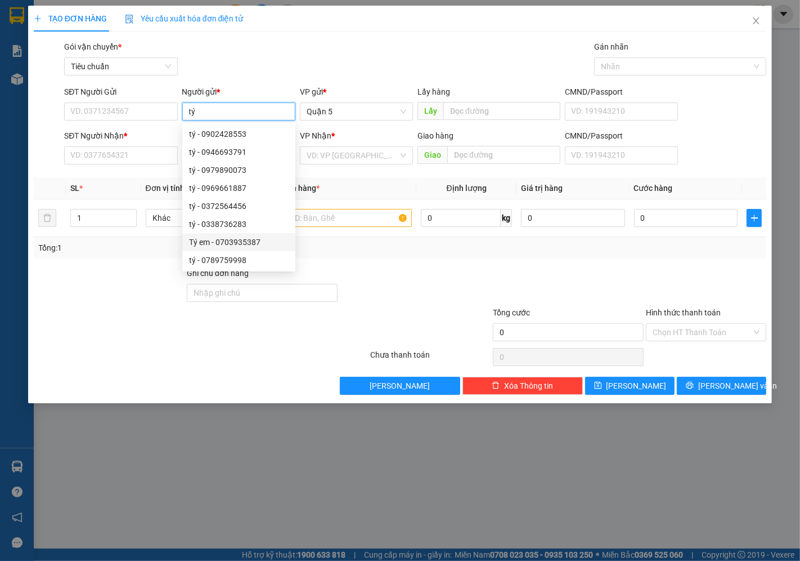
type input "tý"
click at [375, 276] on div at bounding box center [415, 286] width 153 height 39
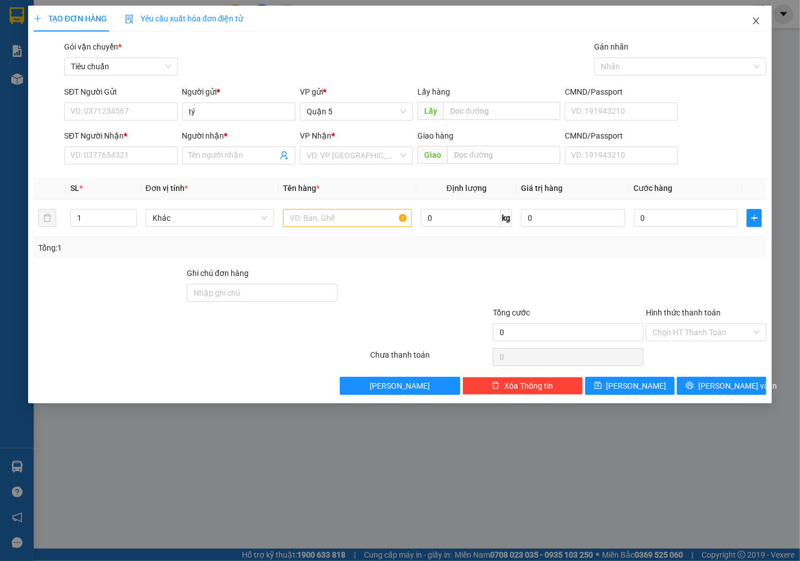
click at [758, 24] on icon "close" at bounding box center [757, 20] width 6 height 7
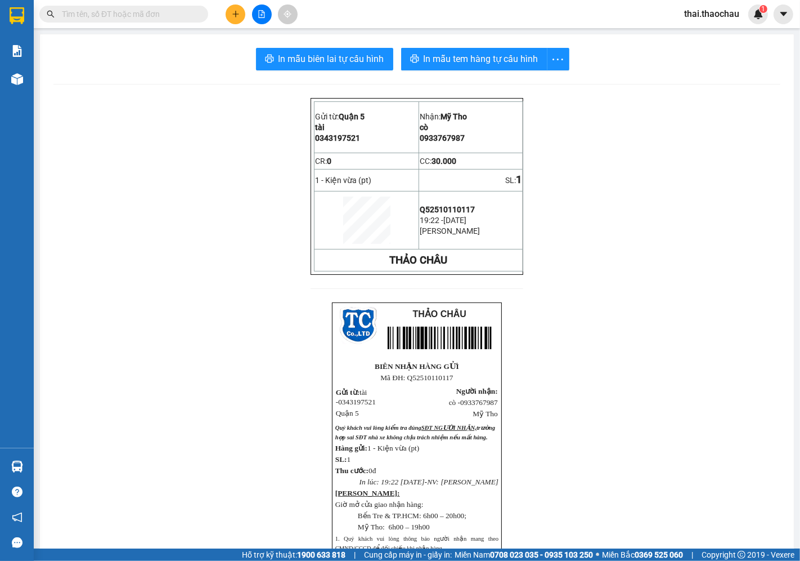
click at [195, 6] on span at bounding box center [123, 14] width 169 height 17
click at [181, 14] on input "text" at bounding box center [128, 14] width 133 height 12
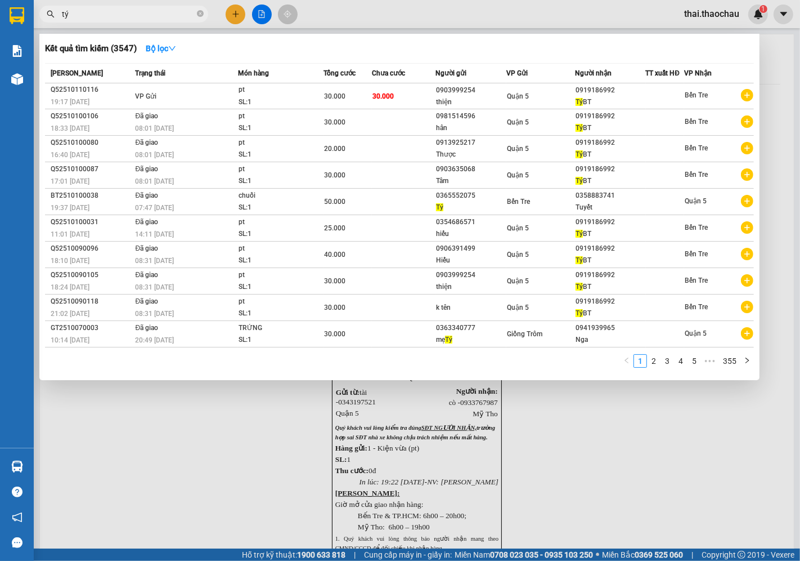
type input "tý"
click at [177, 438] on div at bounding box center [400, 280] width 800 height 561
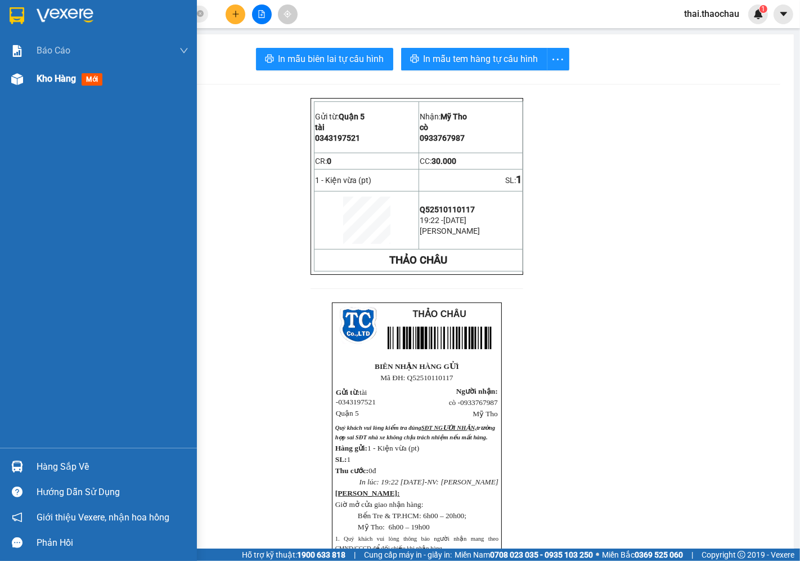
click at [13, 87] on div at bounding box center [17, 79] width 20 height 20
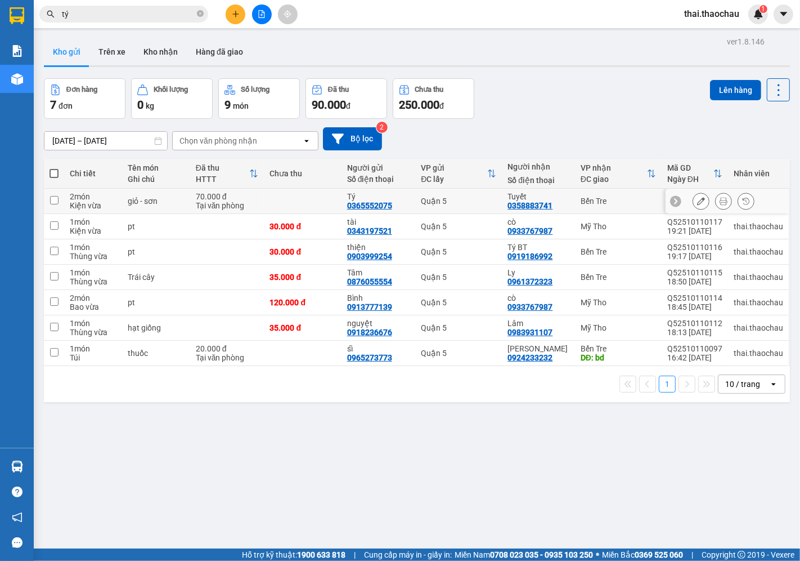
click at [720, 199] on icon at bounding box center [724, 201] width 8 height 8
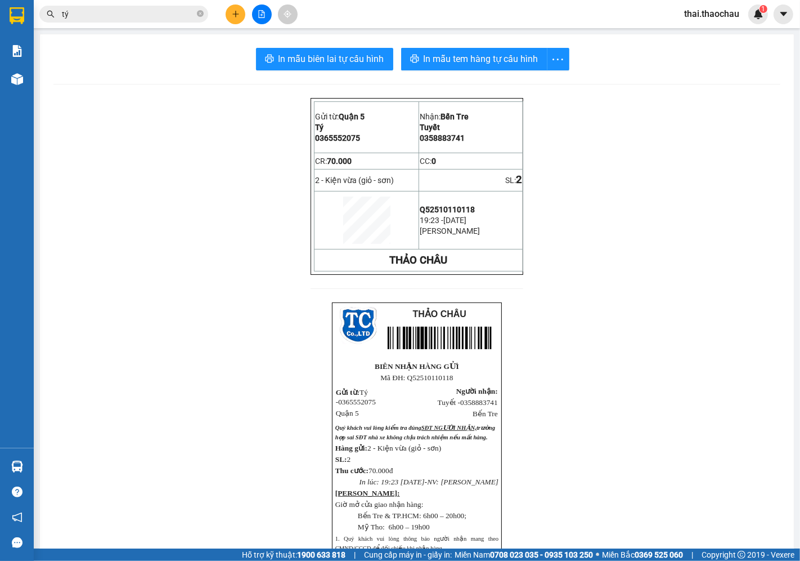
click at [467, 80] on div "In mẫu biên lai tự cấu hình In mẫu tem hàng tự cấu hình Gửi từ: Quận 5 Tý 036…" at bounding box center [417, 382] width 754 height 697
click at [467, 69] on button "In mẫu tem hàng tự cấu hình" at bounding box center [474, 59] width 146 height 23
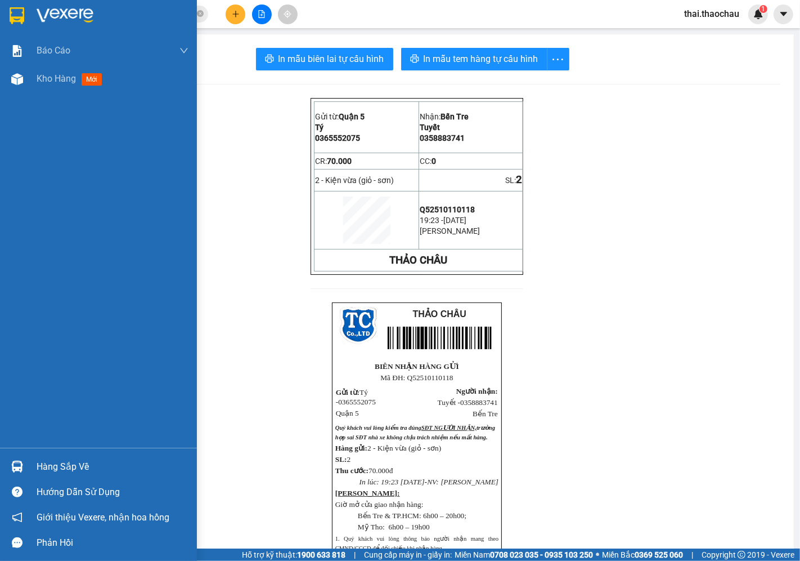
click at [28, 460] on div "Hàng sắp về" at bounding box center [98, 466] width 197 height 25
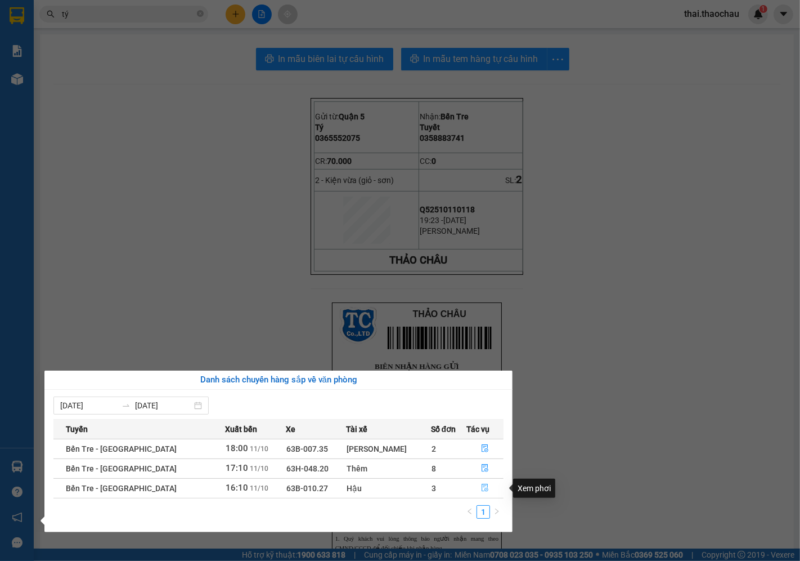
click at [481, 485] on icon "file-done" at bounding box center [485, 487] width 8 height 8
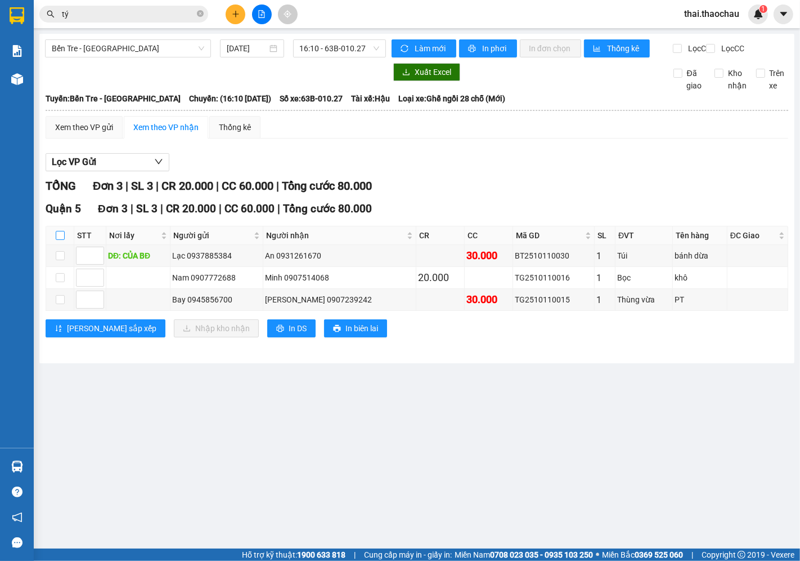
click at [58, 240] on input "checkbox" at bounding box center [60, 235] width 9 height 9
checkbox input "true"
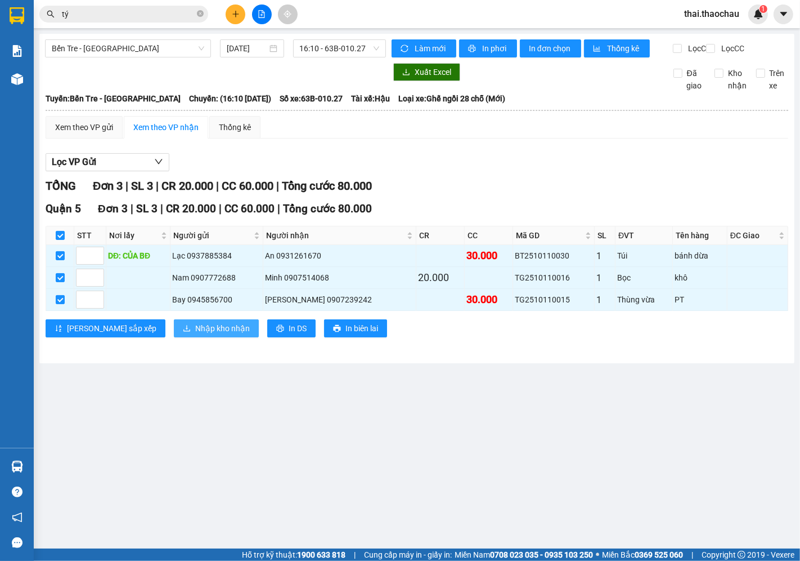
click at [195, 334] on span "Nhập kho nhận" at bounding box center [222, 328] width 55 height 12
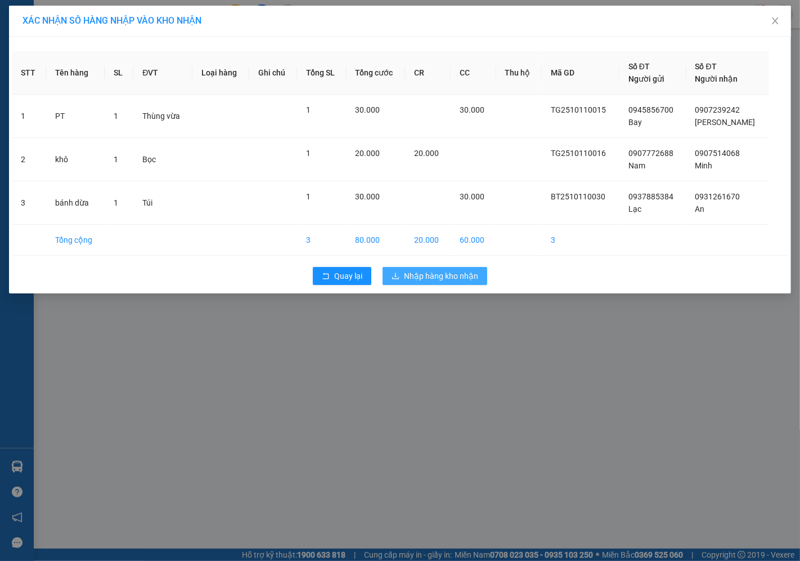
click at [443, 278] on span "Nhập hàng kho nhận" at bounding box center [441, 276] width 74 height 12
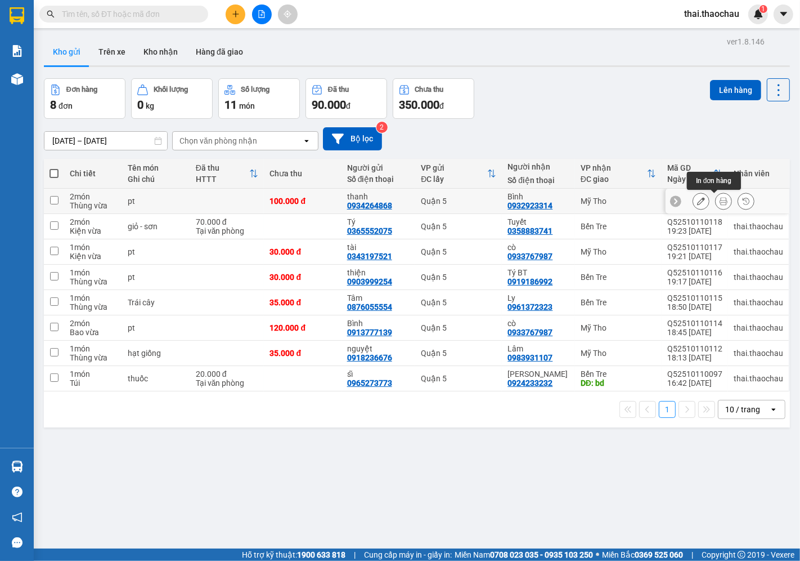
click at [720, 198] on icon at bounding box center [724, 201] width 8 height 8
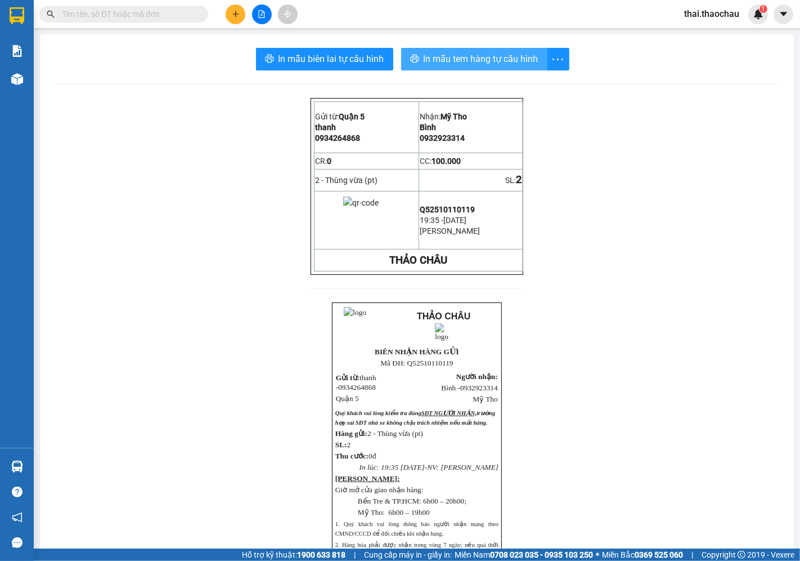
click at [511, 62] on span "In mẫu tem hàng tự cấu hình" at bounding box center [481, 59] width 115 height 14
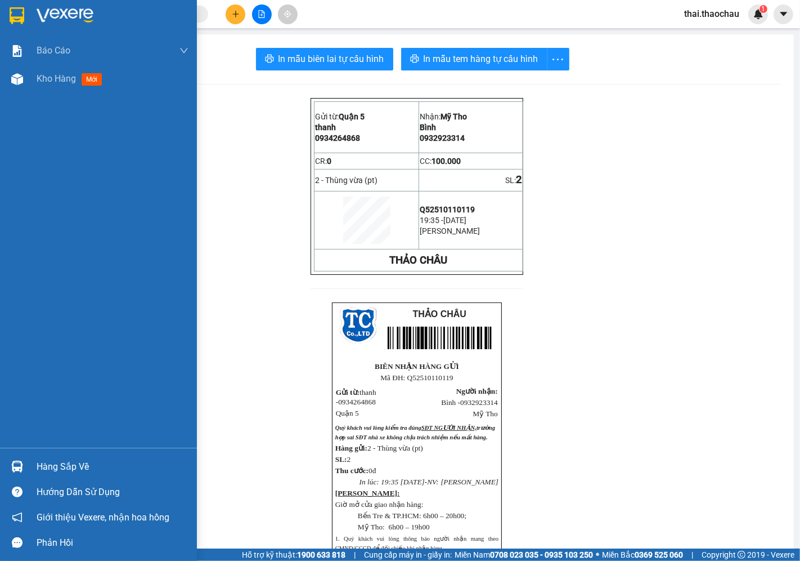
click at [75, 466] on div "Hàng sắp về" at bounding box center [113, 466] width 152 height 17
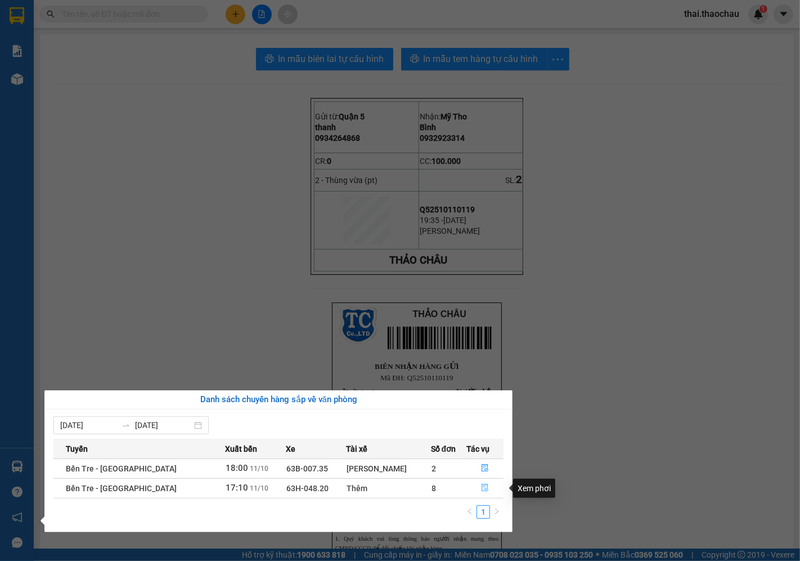
click at [487, 485] on button "button" at bounding box center [485, 488] width 37 height 18
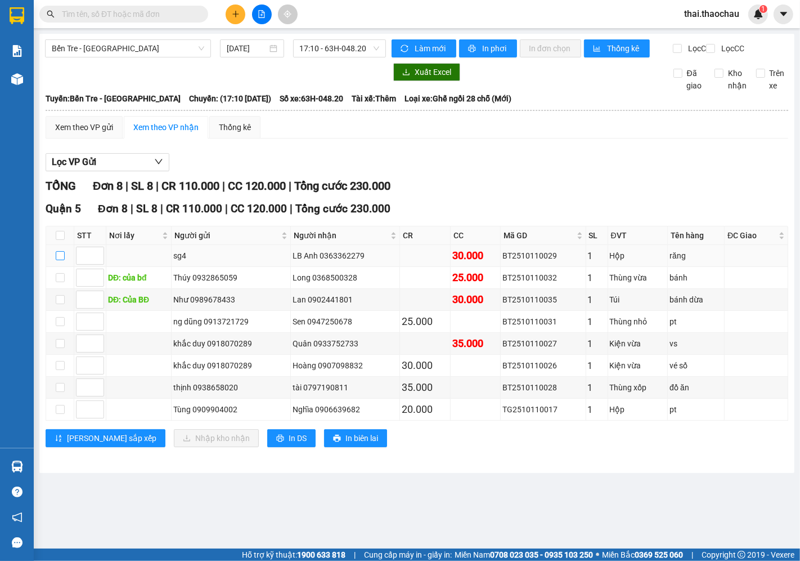
click at [59, 260] on input "checkbox" at bounding box center [60, 255] width 9 height 9
checkbox input "true"
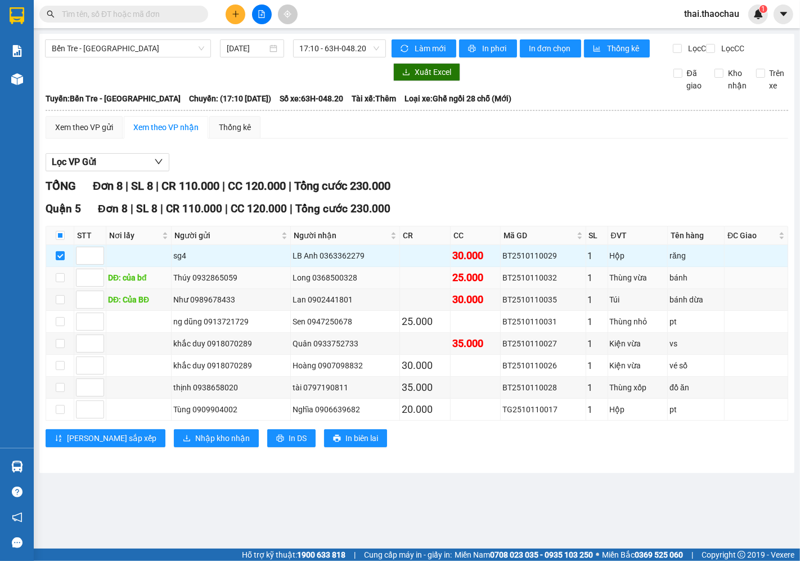
click at [59, 289] on td at bounding box center [60, 278] width 28 height 22
click at [62, 304] on input "checkbox" at bounding box center [60, 299] width 9 height 9
checkbox input "true"
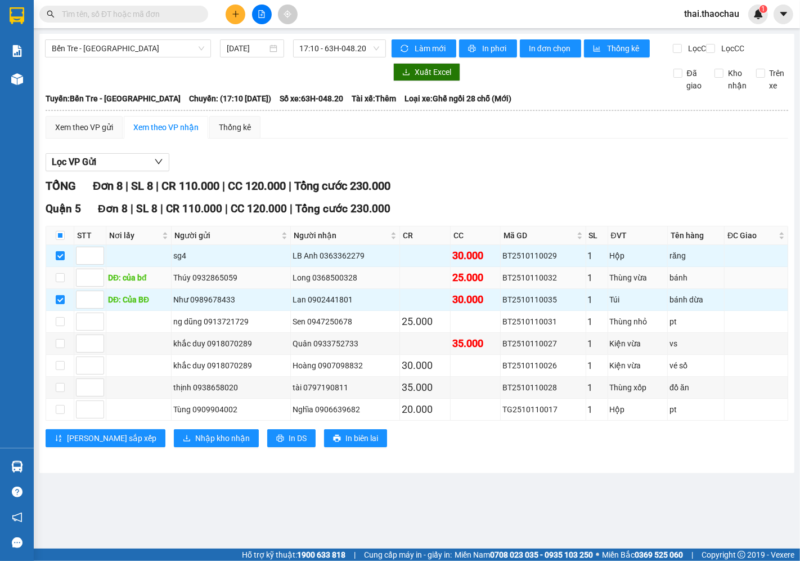
click at [61, 289] on td at bounding box center [60, 278] width 28 height 22
click at [50, 288] on td at bounding box center [60, 278] width 28 height 22
click at [56, 282] on input "checkbox" at bounding box center [60, 277] width 9 height 9
checkbox input "true"
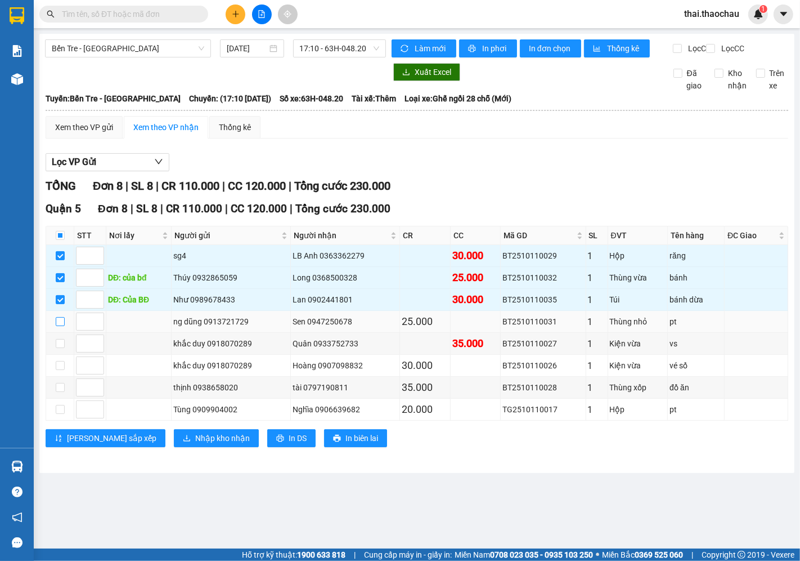
click at [60, 326] on input "checkbox" at bounding box center [60, 321] width 9 height 9
checkbox input "true"
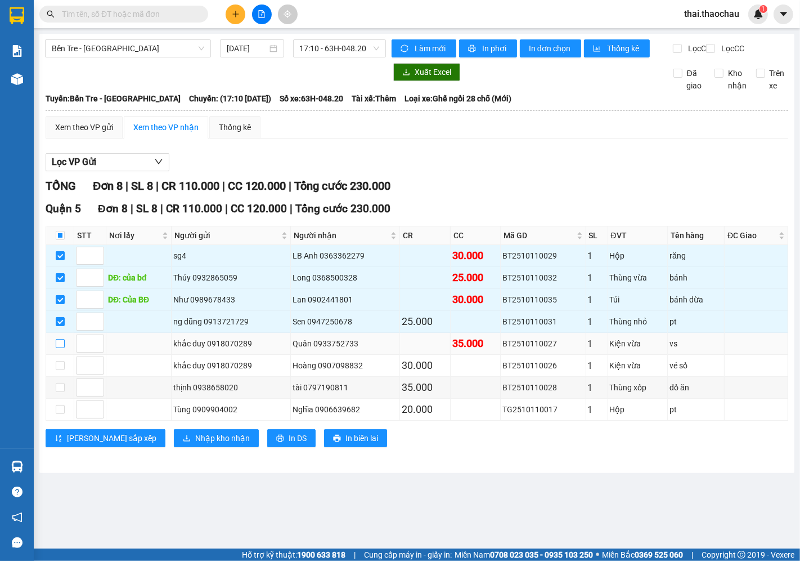
click at [60, 348] on input "checkbox" at bounding box center [60, 343] width 9 height 9
checkbox input "true"
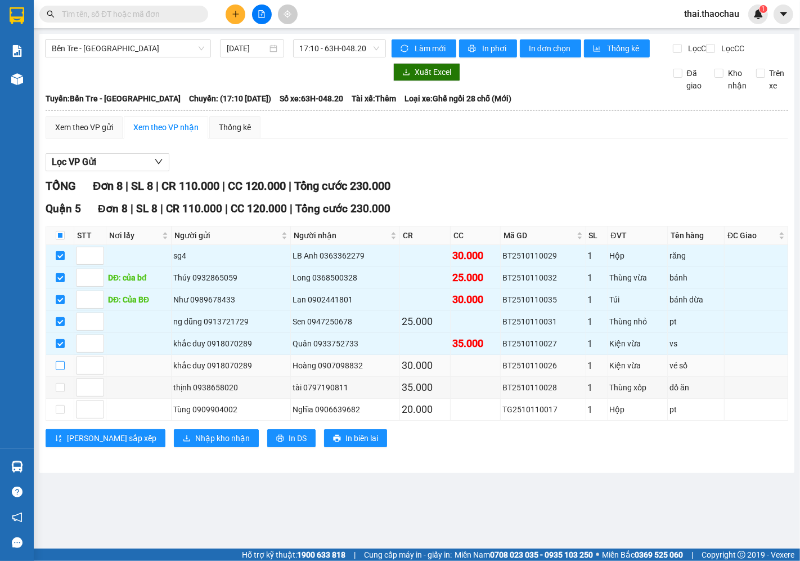
click at [59, 370] on input "checkbox" at bounding box center [60, 365] width 9 height 9
checkbox input "true"
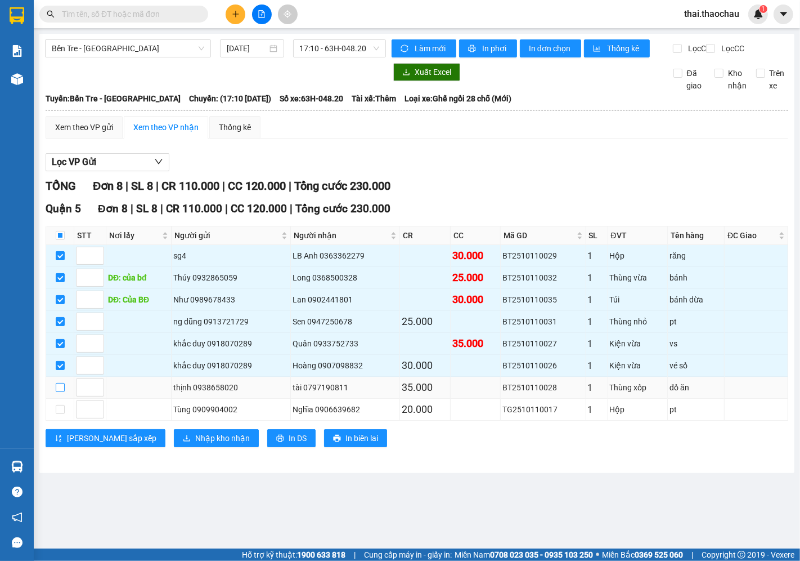
click at [59, 392] on input "checkbox" at bounding box center [60, 387] width 9 height 9
checkbox input "true"
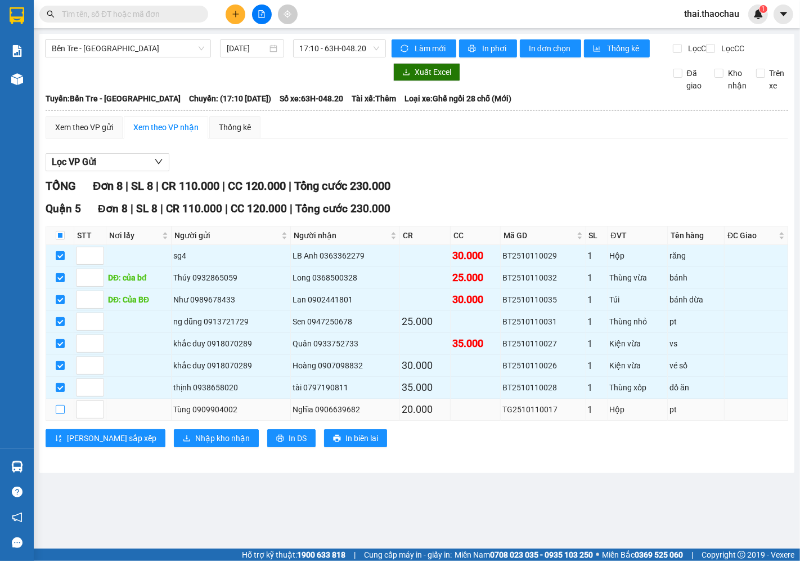
click at [56, 414] on input "checkbox" at bounding box center [60, 409] width 9 height 9
checkbox input "true"
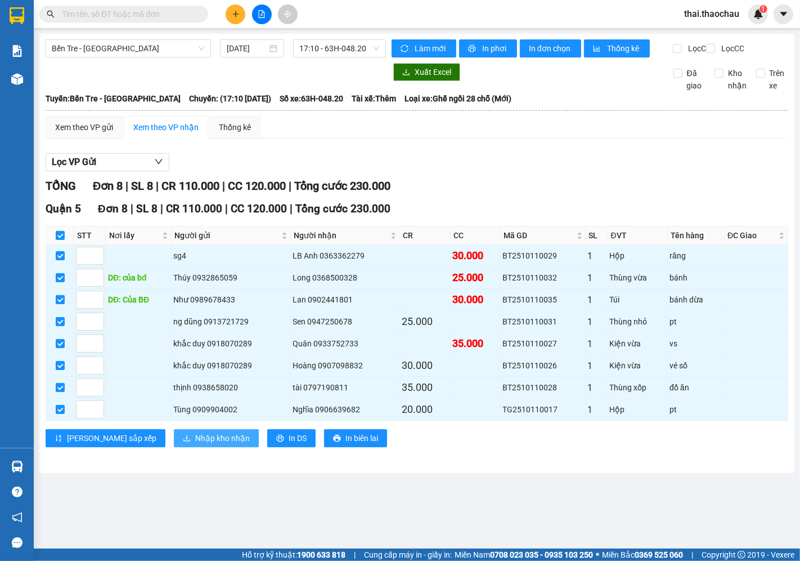
click at [195, 444] on span "Nhập kho nhận" at bounding box center [222, 438] width 55 height 12
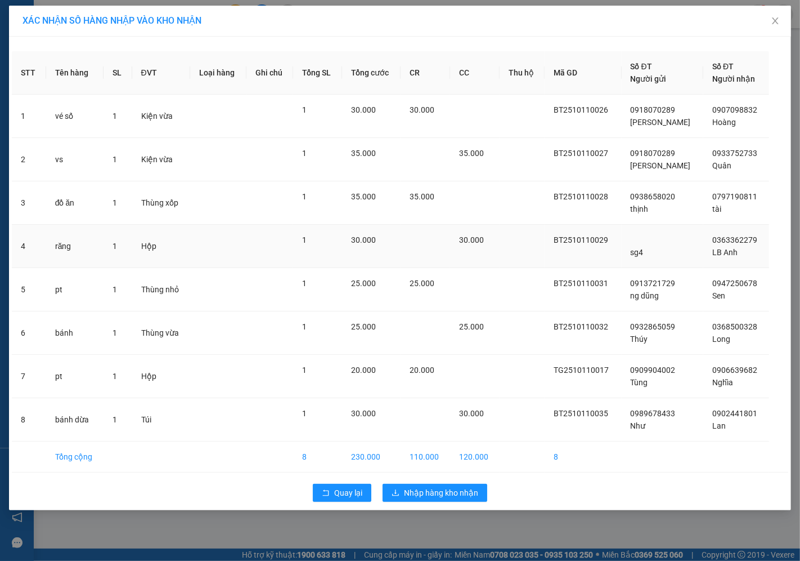
click at [447, 239] on td at bounding box center [426, 246] width 50 height 43
click at [419, 492] on span "Nhập hàng kho nhận" at bounding box center [441, 492] width 74 height 12
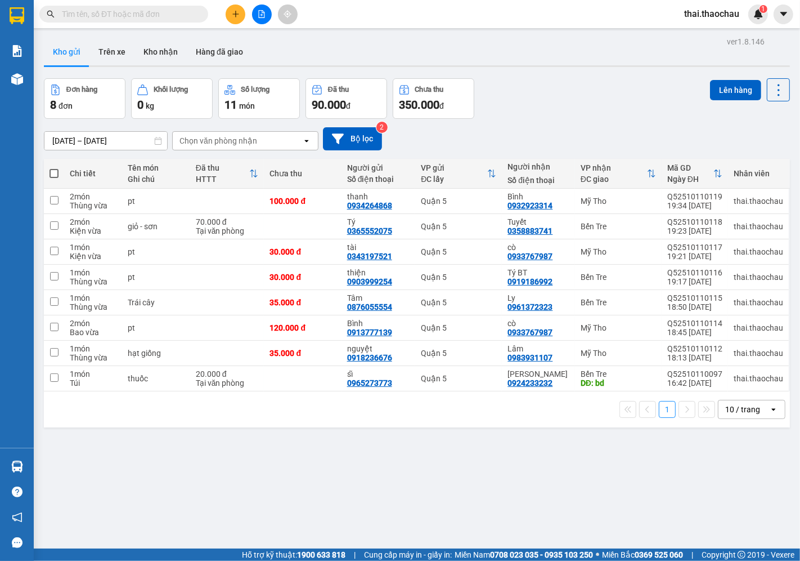
click at [117, 19] on input "text" at bounding box center [128, 14] width 133 height 12
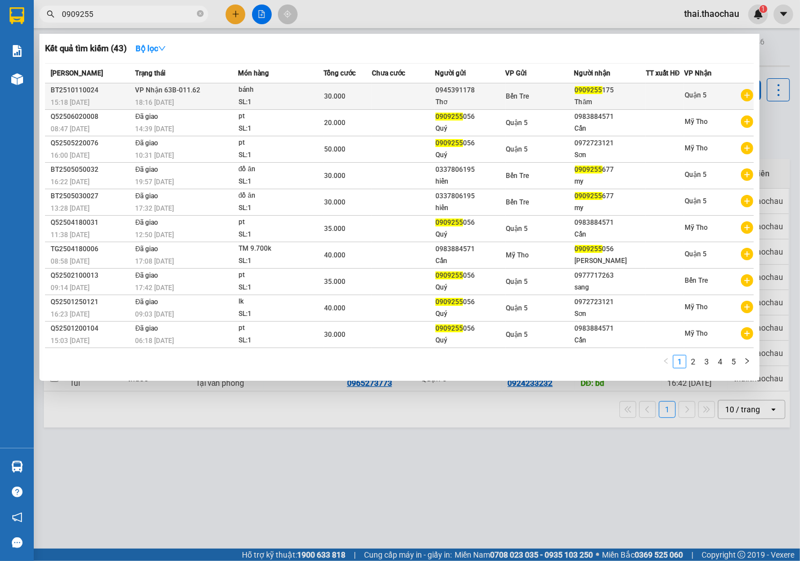
type input "0909255"
click at [342, 97] on span "30.000" at bounding box center [334, 96] width 21 height 8
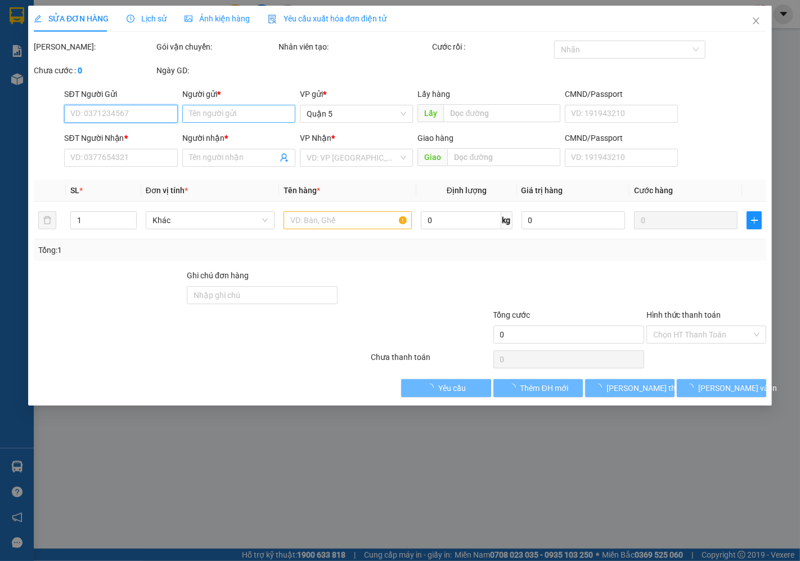
type input "0945391178"
type input "Thơ"
type input "0909255175"
type input "Thăm"
type input "30.000"
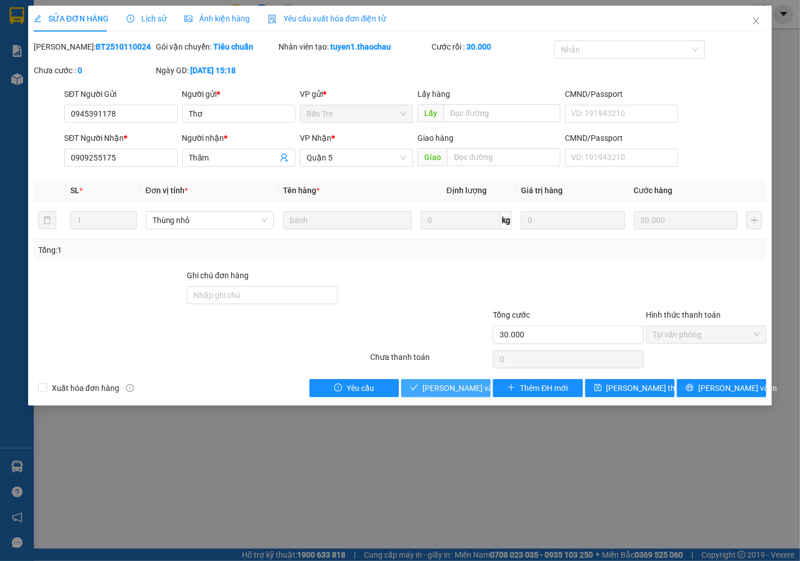
click at [433, 380] on button "[PERSON_NAME] và Giao hàng" at bounding box center [445, 388] width 89 height 18
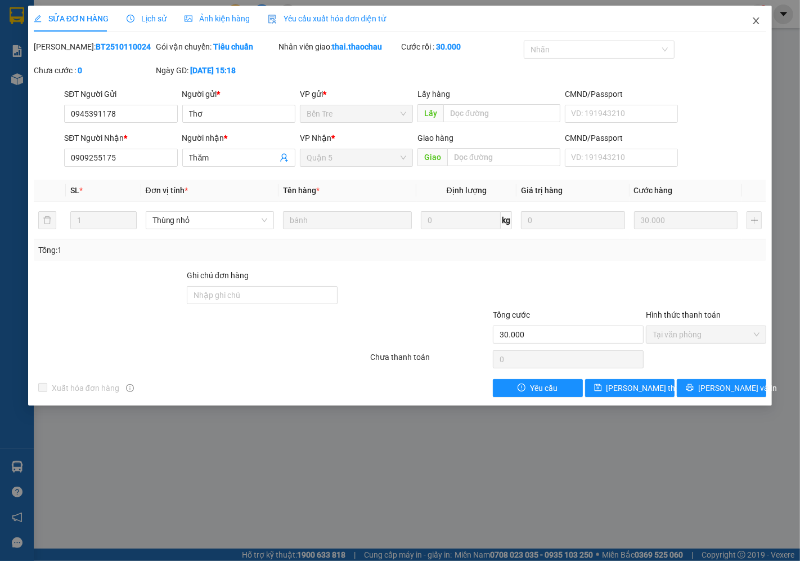
click at [760, 16] on span "Close" at bounding box center [757, 22] width 32 height 32
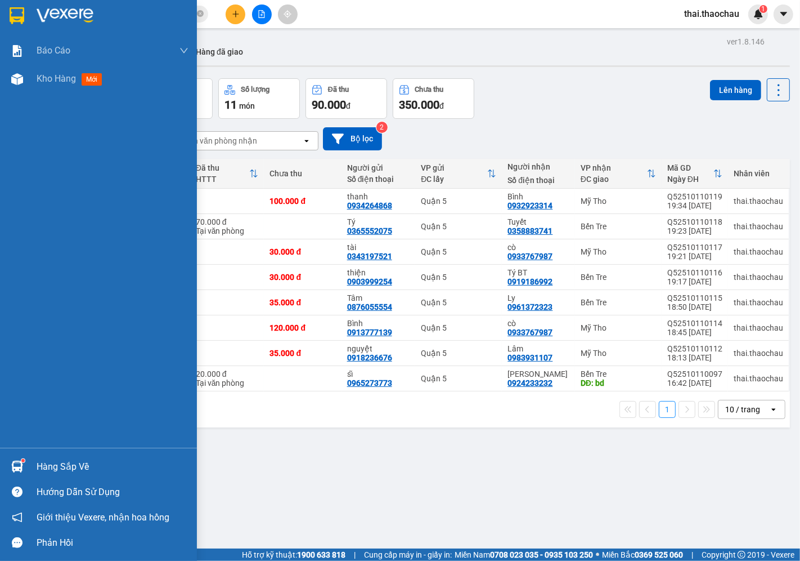
click at [45, 464] on div "Hàng sắp về" at bounding box center [113, 466] width 152 height 17
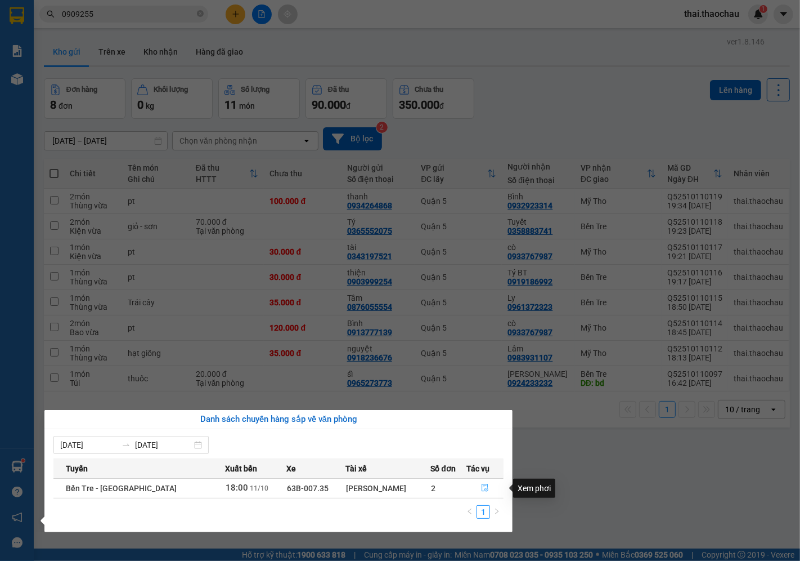
click at [481, 489] on icon "file-done" at bounding box center [485, 487] width 8 height 8
